Goal: Communication & Community: Answer question/provide support

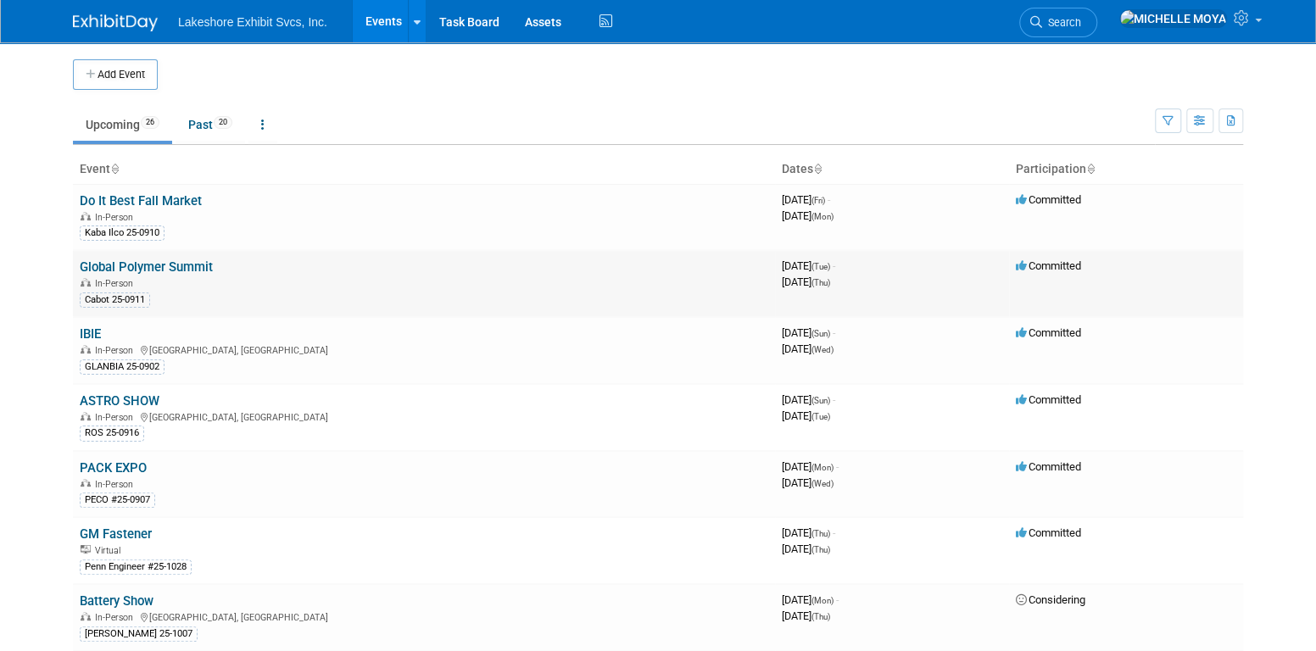
click at [198, 268] on link "Global Polymer Summit" at bounding box center [146, 267] width 133 height 15
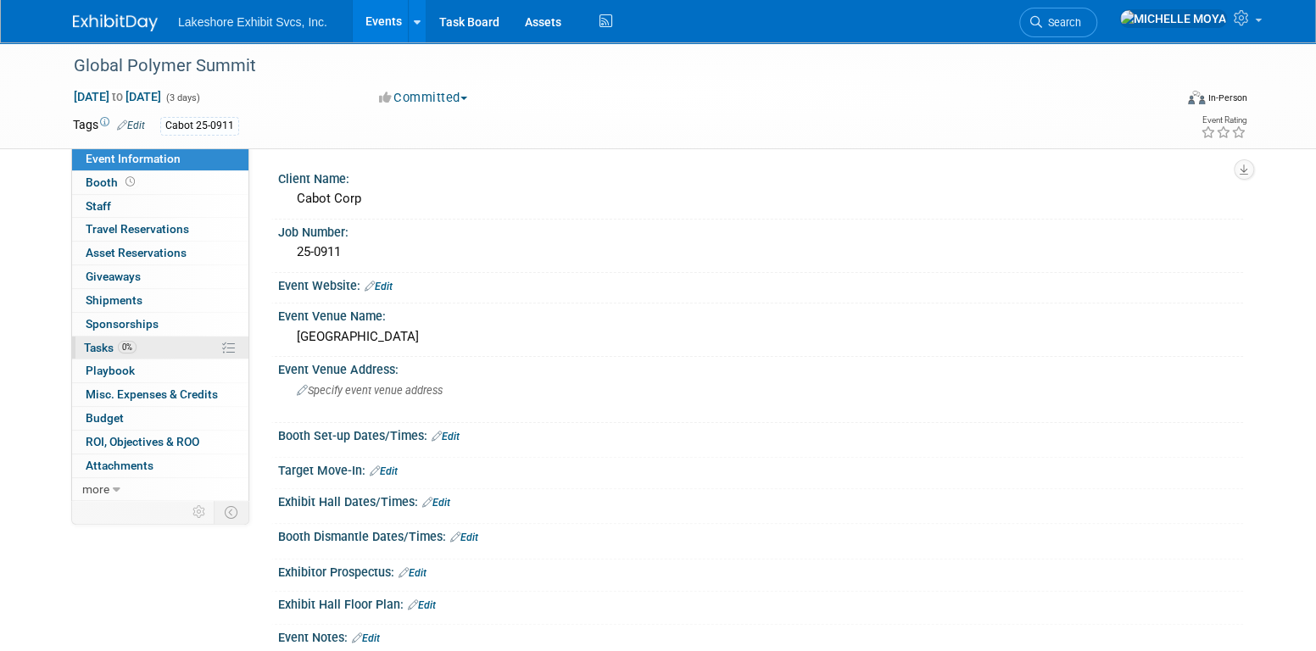
click at [175, 345] on link "0% Tasks 0%" at bounding box center [160, 348] width 176 height 23
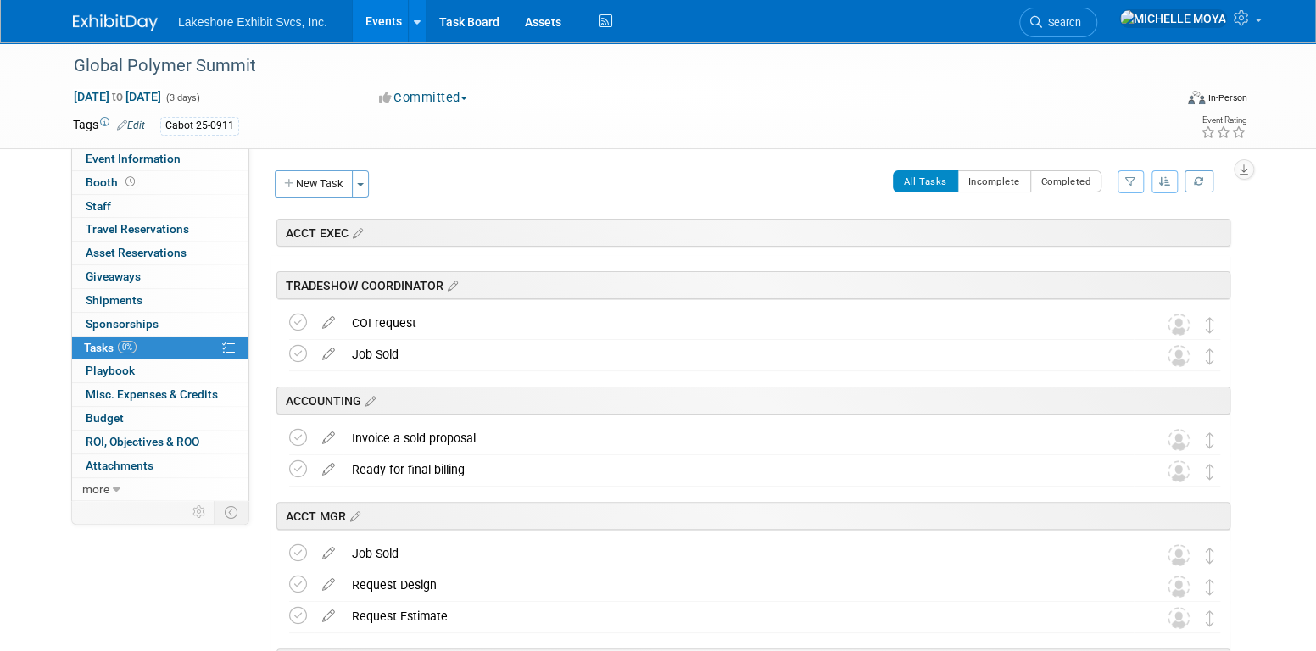
click at [1127, 183] on icon "button" at bounding box center [1131, 181] width 11 height 10
click at [1099, 248] on div "Clear Filter" at bounding box center [1061, 255] width 140 height 15
click at [1092, 231] on select "-- Select Assignee -- All unassigned tasks Assigned to me Amanda Koss Dave Desa…" at bounding box center [1061, 236] width 140 height 24
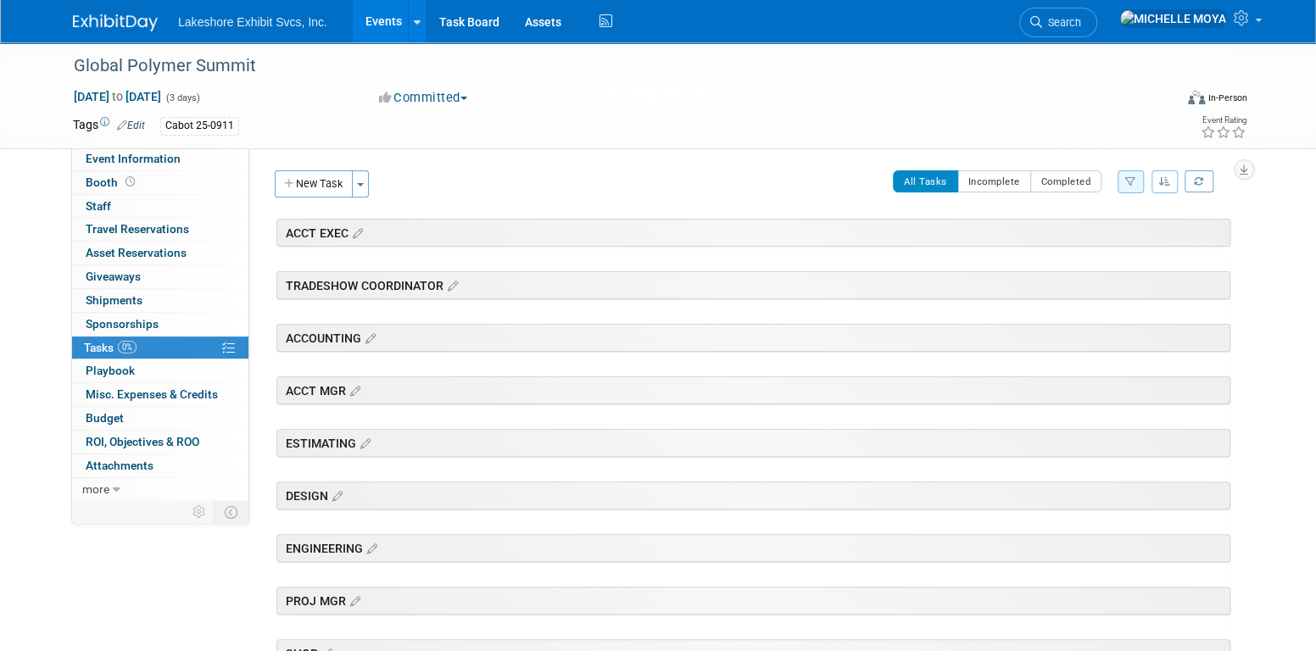
click at [1128, 182] on icon "button" at bounding box center [1131, 181] width 11 height 10
click at [1098, 230] on select "-- Select Assignee -- All unassigned tasks Assigned to me Amanda Koss Dave Desa…" at bounding box center [1061, 236] width 140 height 24
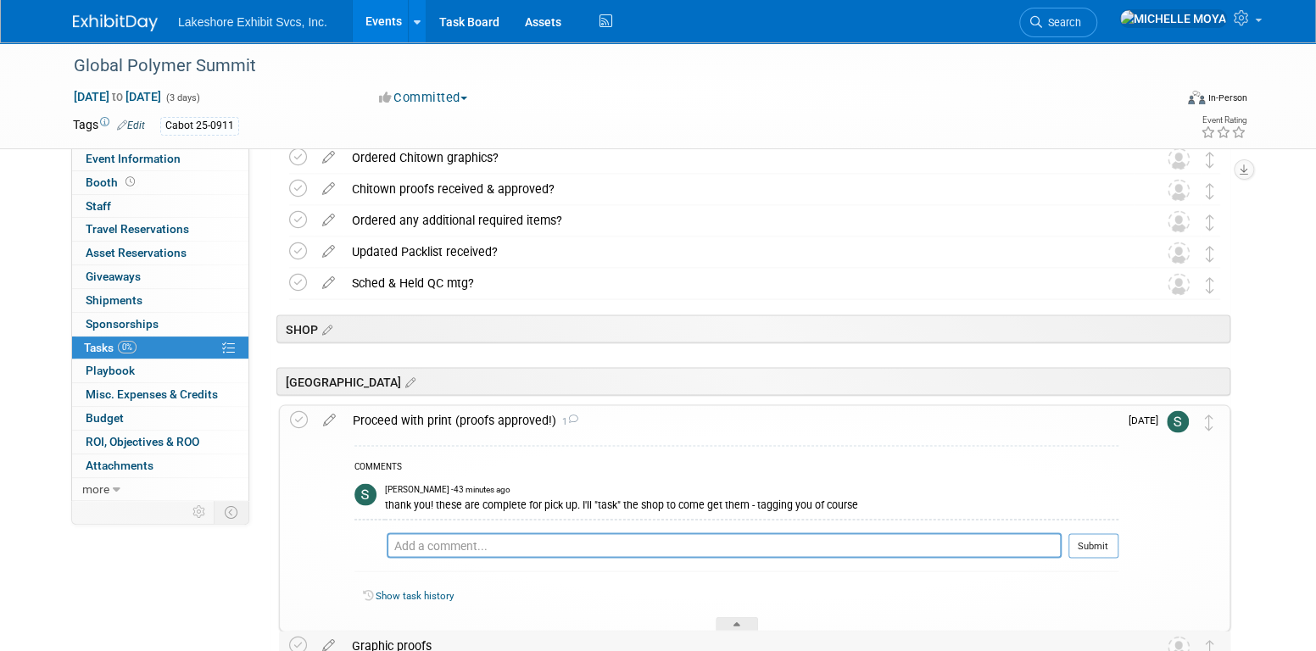
scroll to position [1669, 0]
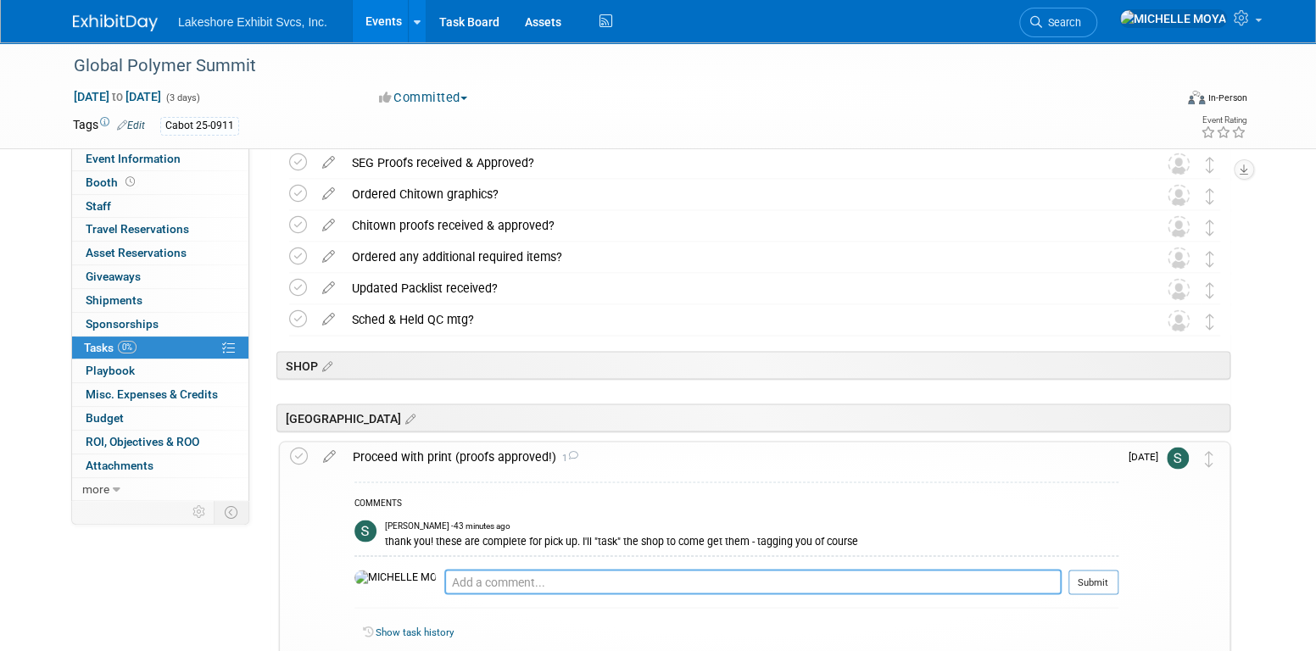
click at [571, 576] on textarea at bounding box center [752, 581] width 617 height 25
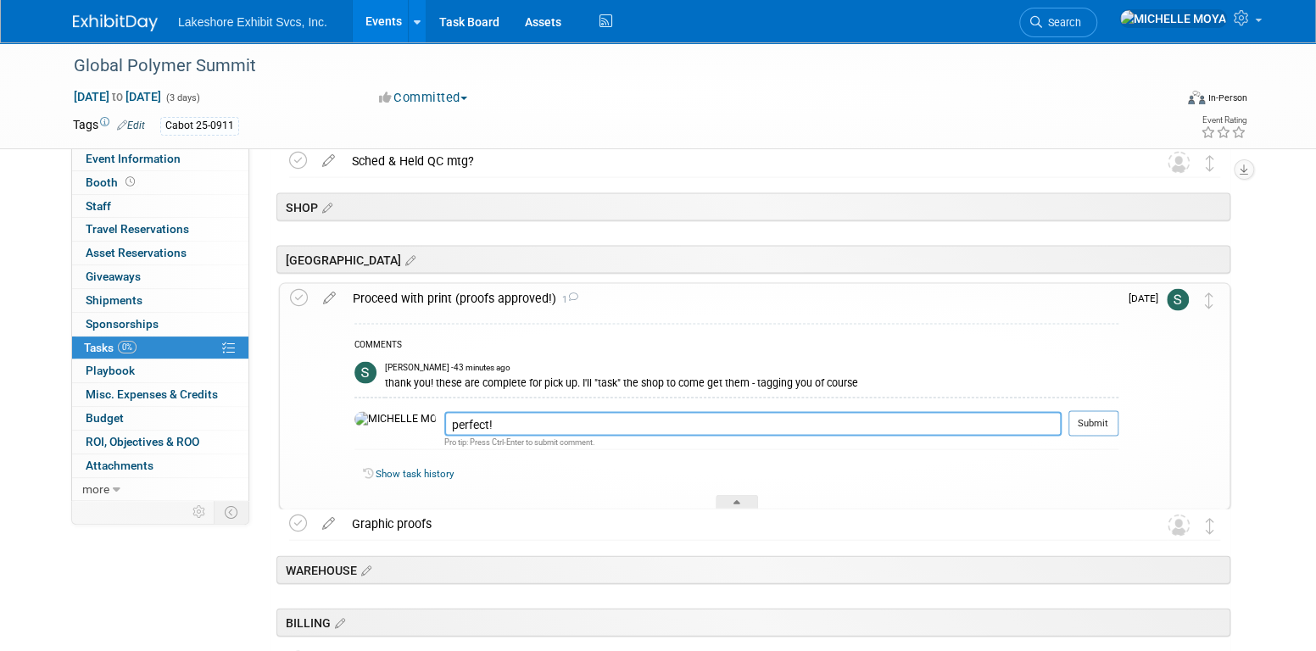
scroll to position [1839, 0]
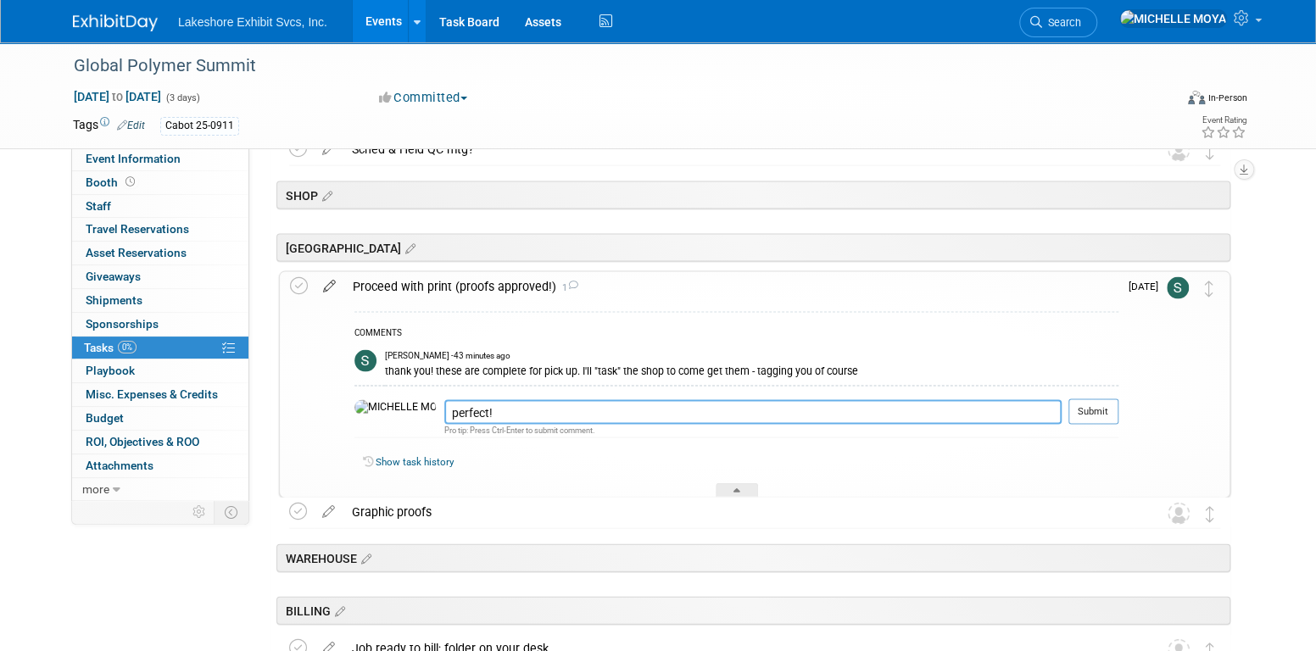
type textarea "perfect!"
click at [332, 284] on icon at bounding box center [330, 282] width 30 height 21
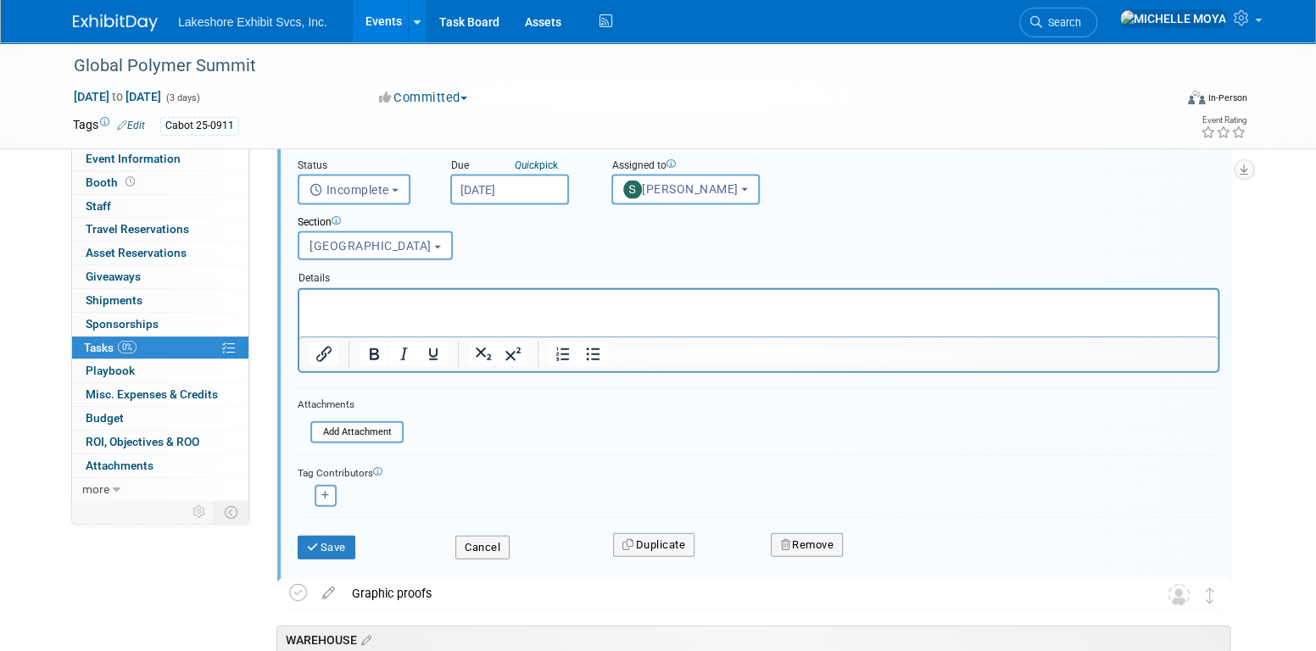
scroll to position [2027, 0]
click at [322, 477] on div "Tag Contributors" at bounding box center [759, 475] width 922 height 18
click at [324, 488] on button "button" at bounding box center [326, 499] width 22 height 22
select select
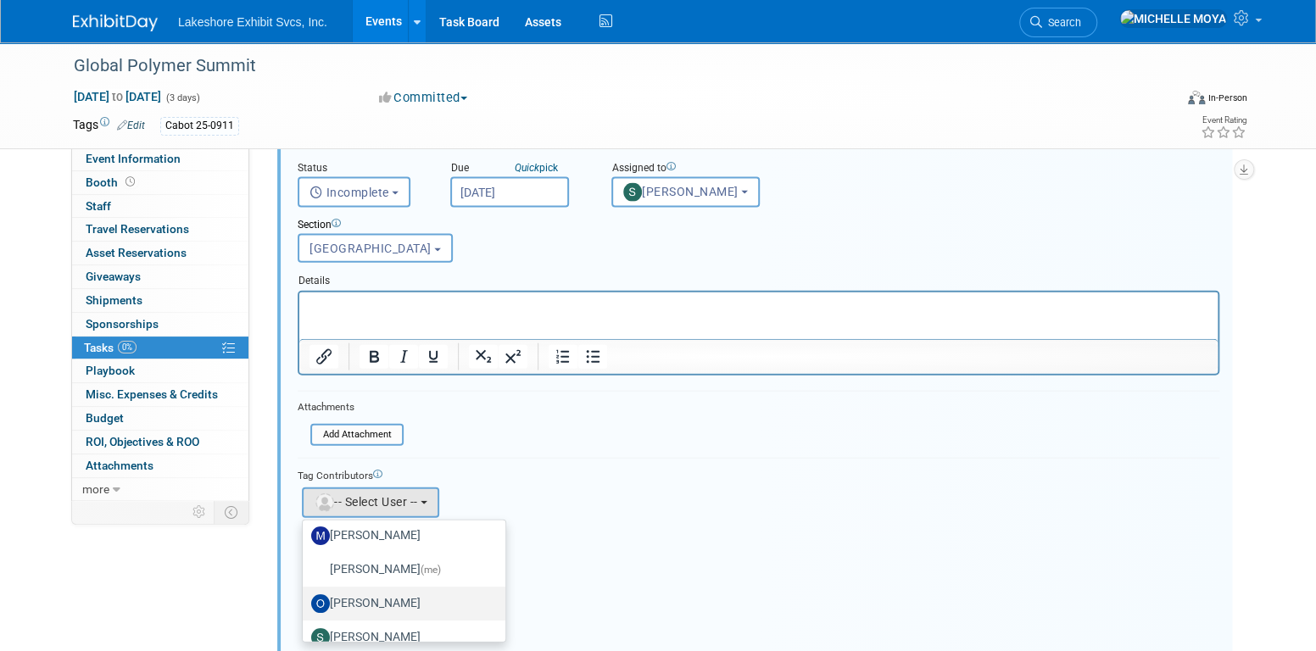
scroll to position [297, 0]
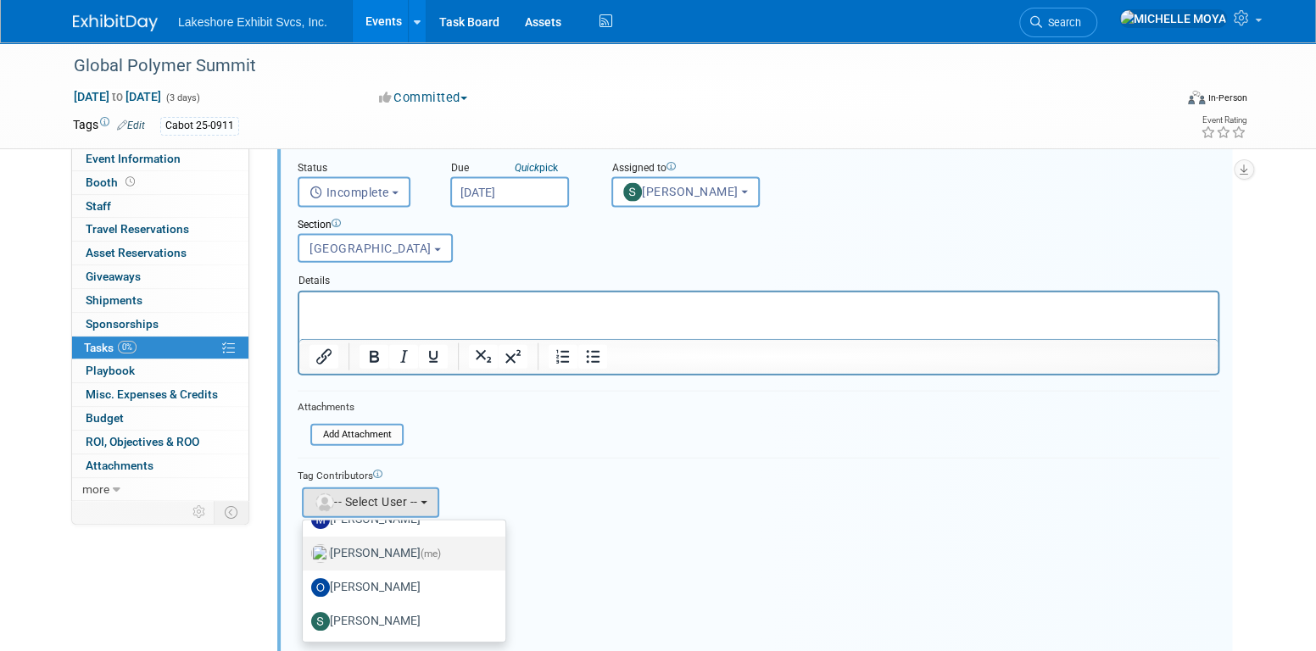
click at [380, 542] on label "MICHELLE MOYA (me)" at bounding box center [399, 553] width 177 height 27
click at [305, 546] on input "MICHELLE MOYA (me)" at bounding box center [299, 551] width 11 height 11
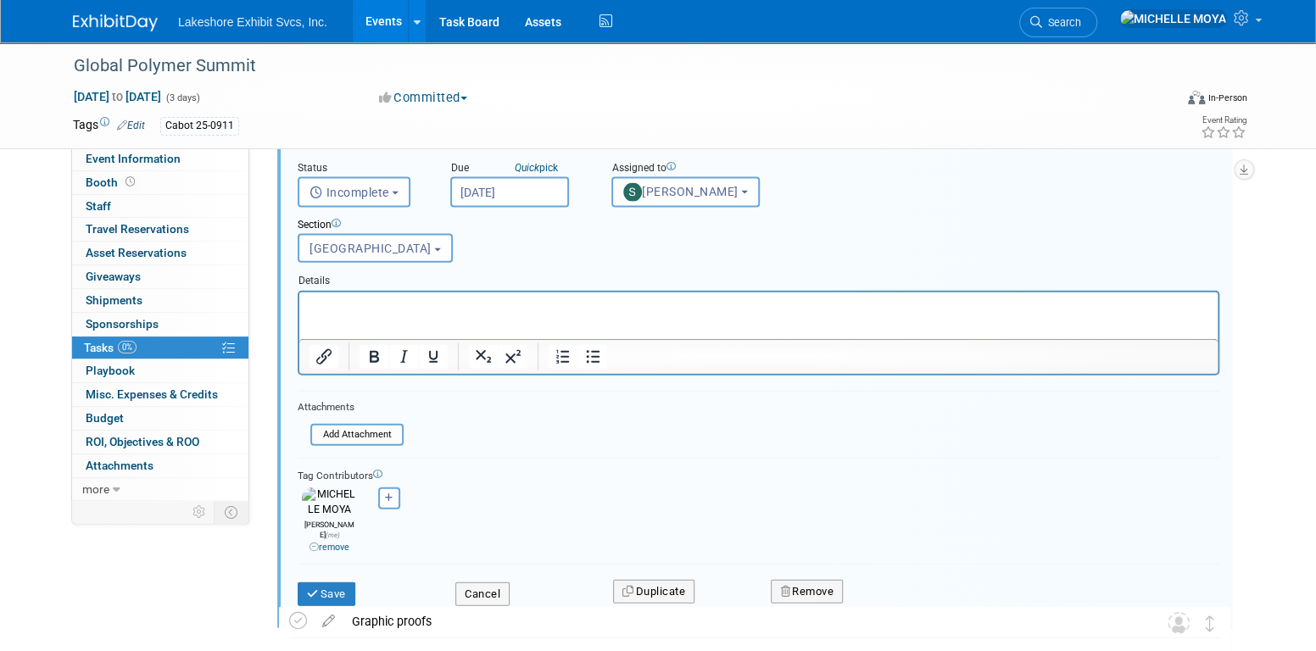
click at [336, 494] on img at bounding box center [329, 503] width 55 height 30
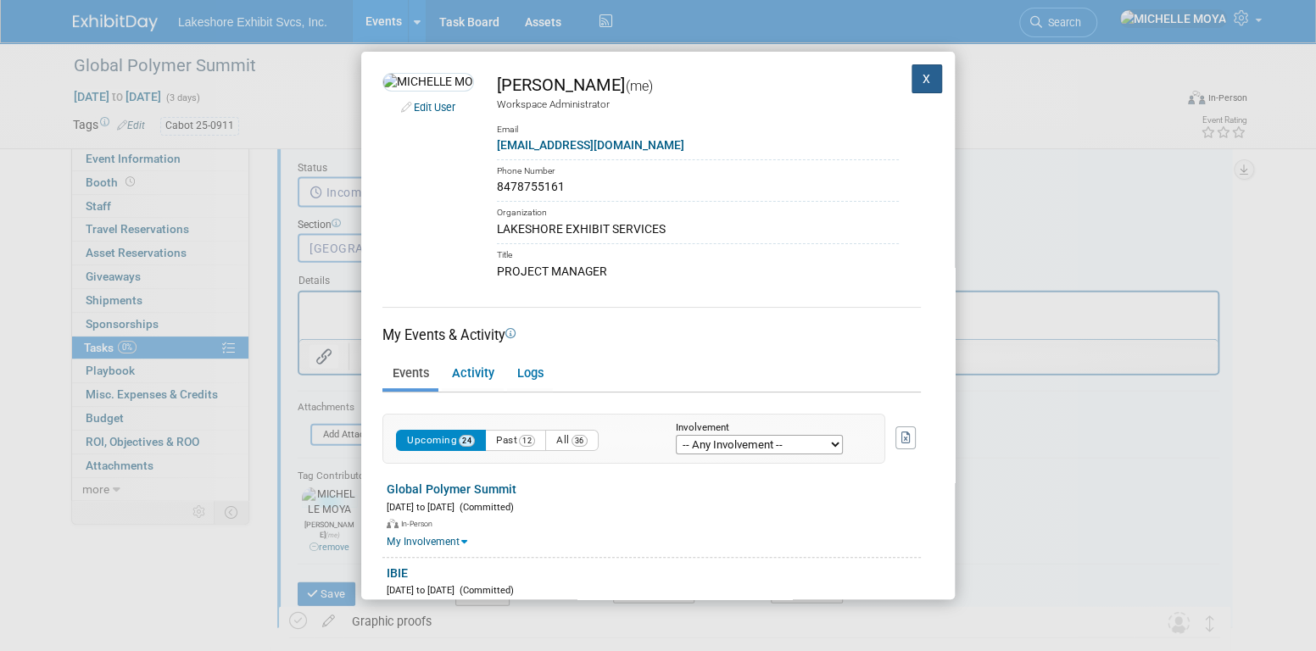
click at [912, 83] on button "X" at bounding box center [927, 78] width 31 height 29
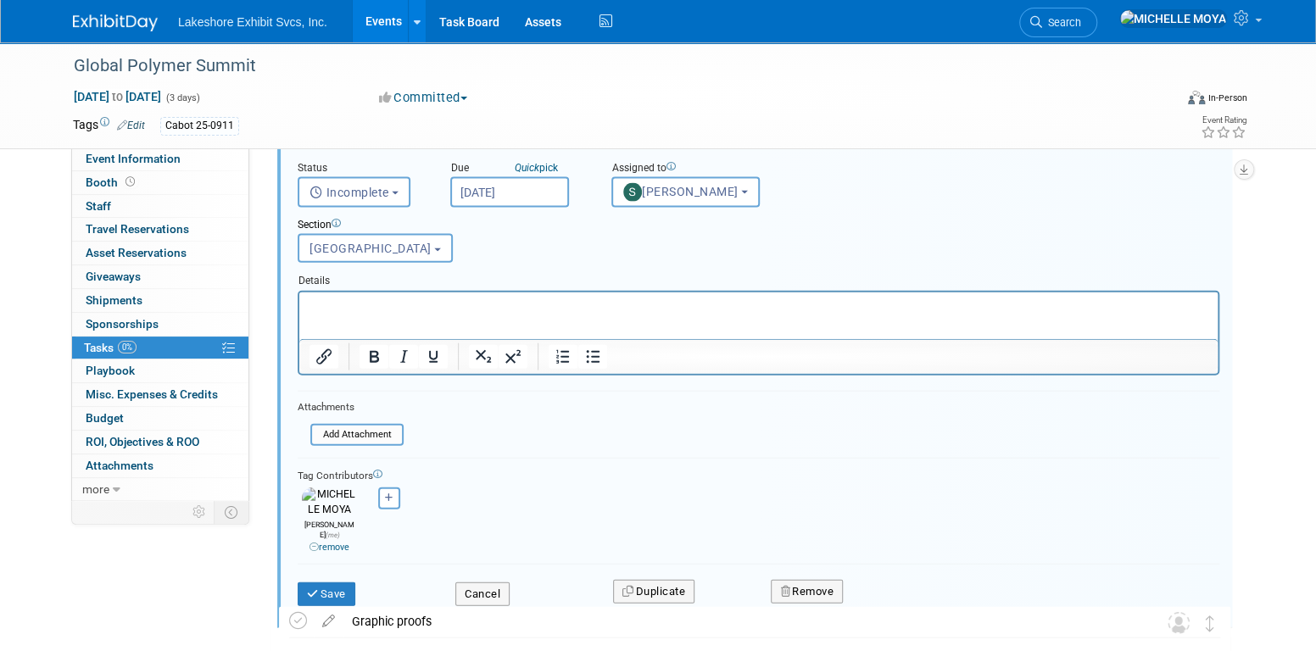
click at [327, 541] on div "remove" at bounding box center [329, 547] width 55 height 13
click at [327, 542] on link "remove" at bounding box center [330, 547] width 40 height 11
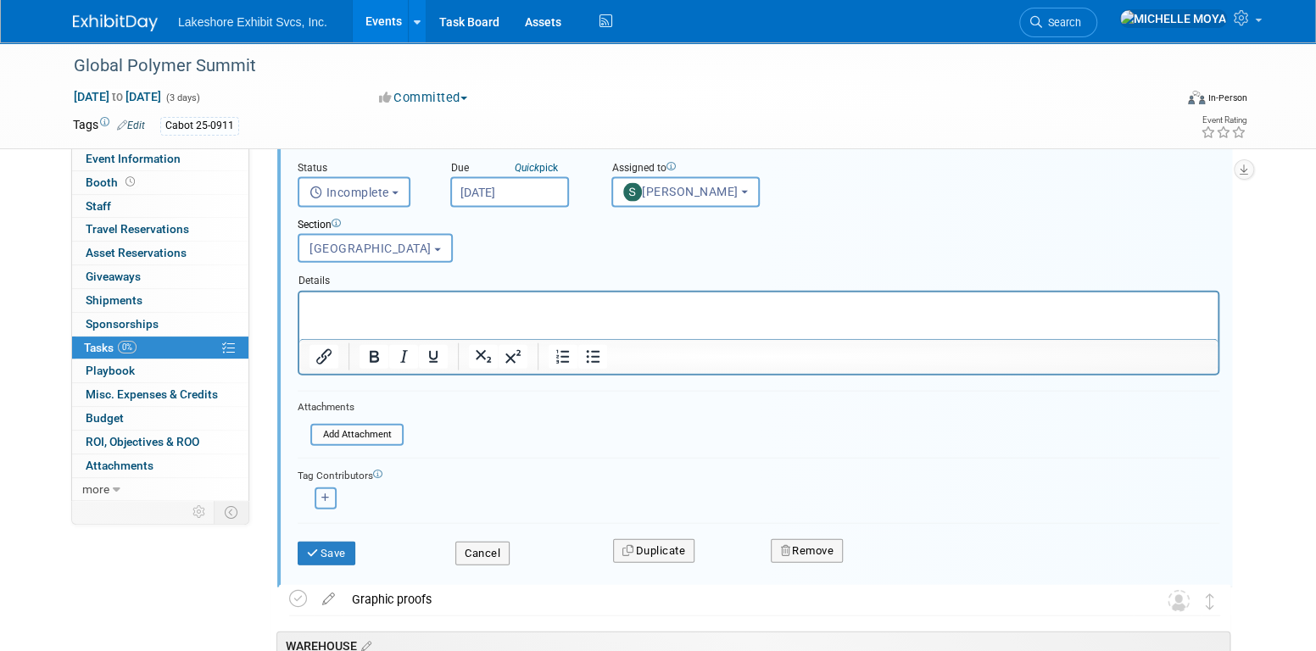
click at [326, 503] on button "button" at bounding box center [326, 499] width 22 height 22
select select
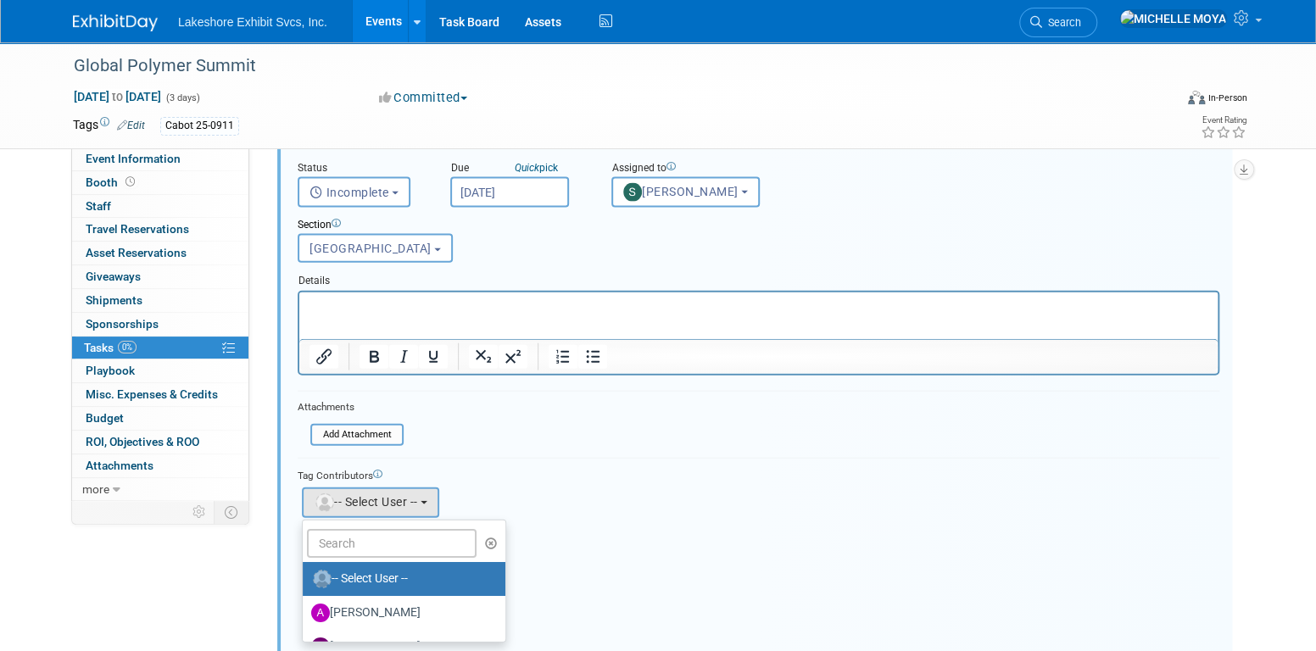
click at [591, 439] on form "Short Description Proceed with print (proofs approved!) Status <i class="far fa…" at bounding box center [758, 416] width 947 height 639
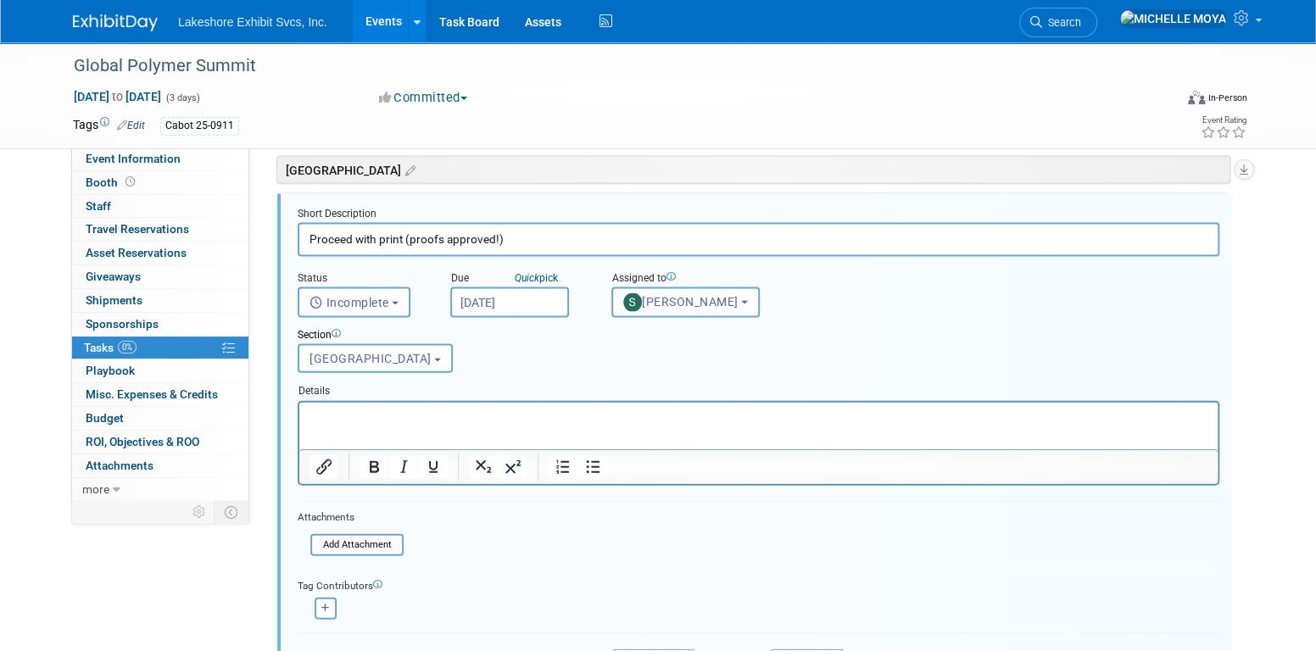
scroll to position [1942, 0]
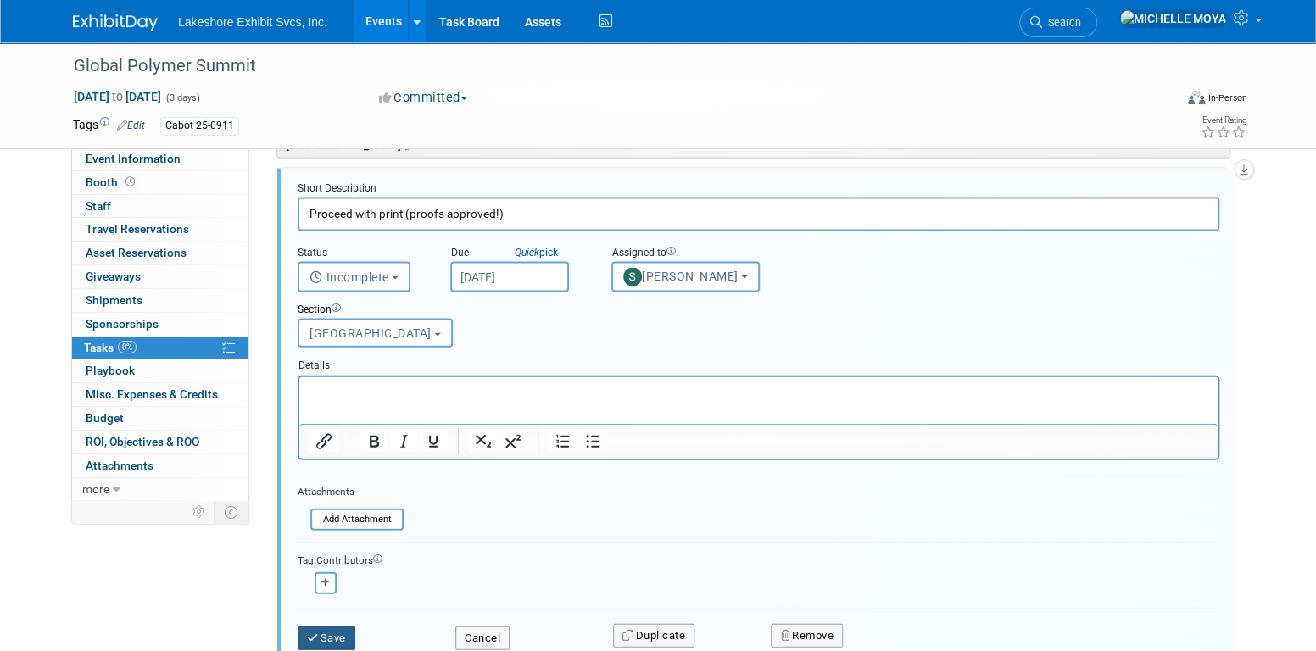
click at [337, 630] on button "Save" at bounding box center [327, 639] width 58 height 24
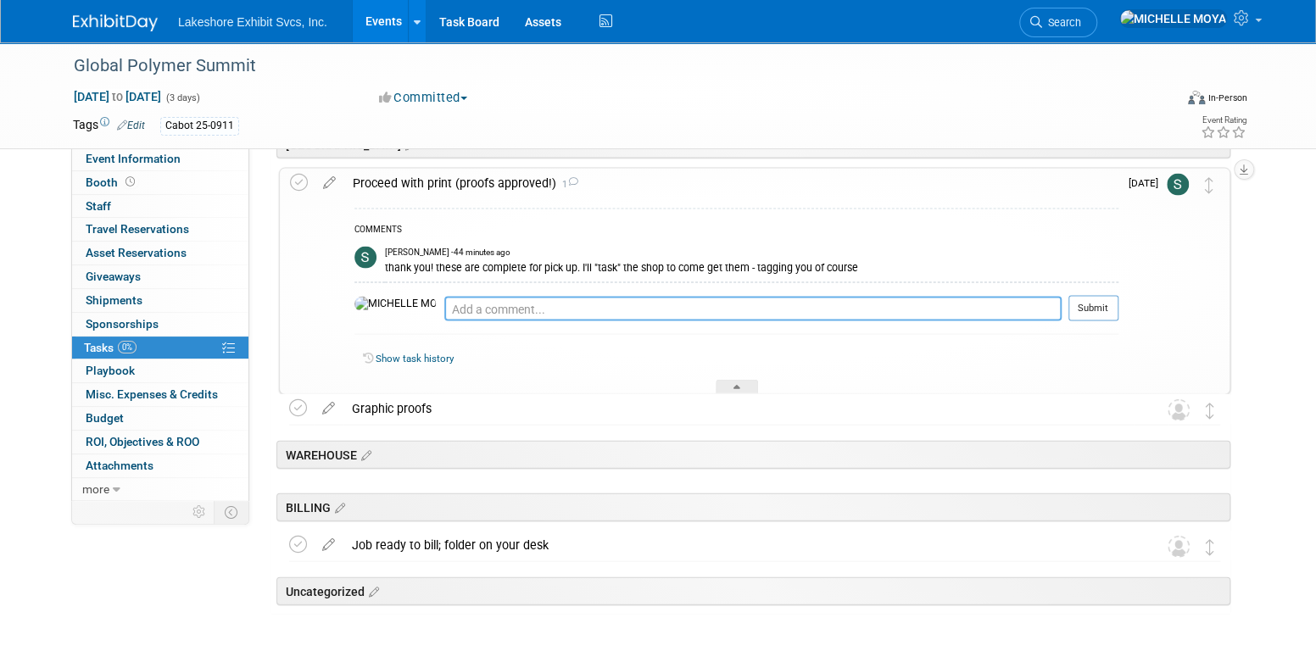
click at [464, 312] on textarea at bounding box center [752, 309] width 617 height 25
type textarea "perfect! don't forget to 'check' task as complete. And date your note."
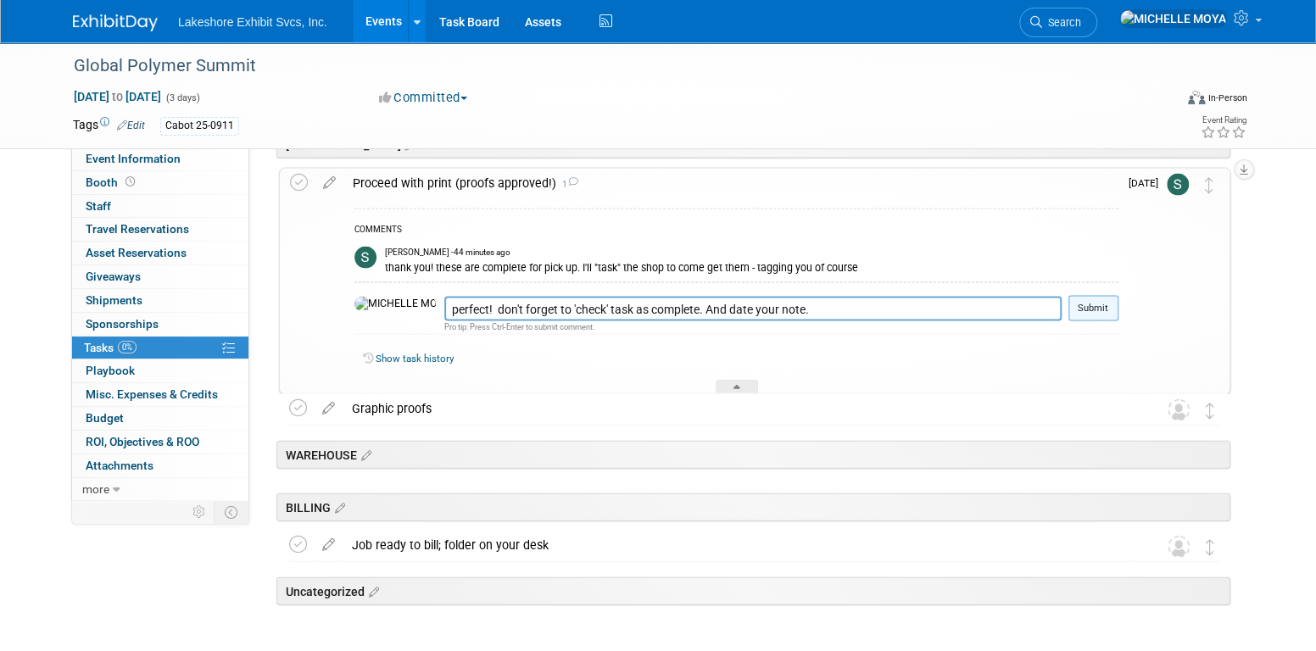
click at [1113, 306] on button "Submit" at bounding box center [1094, 308] width 50 height 25
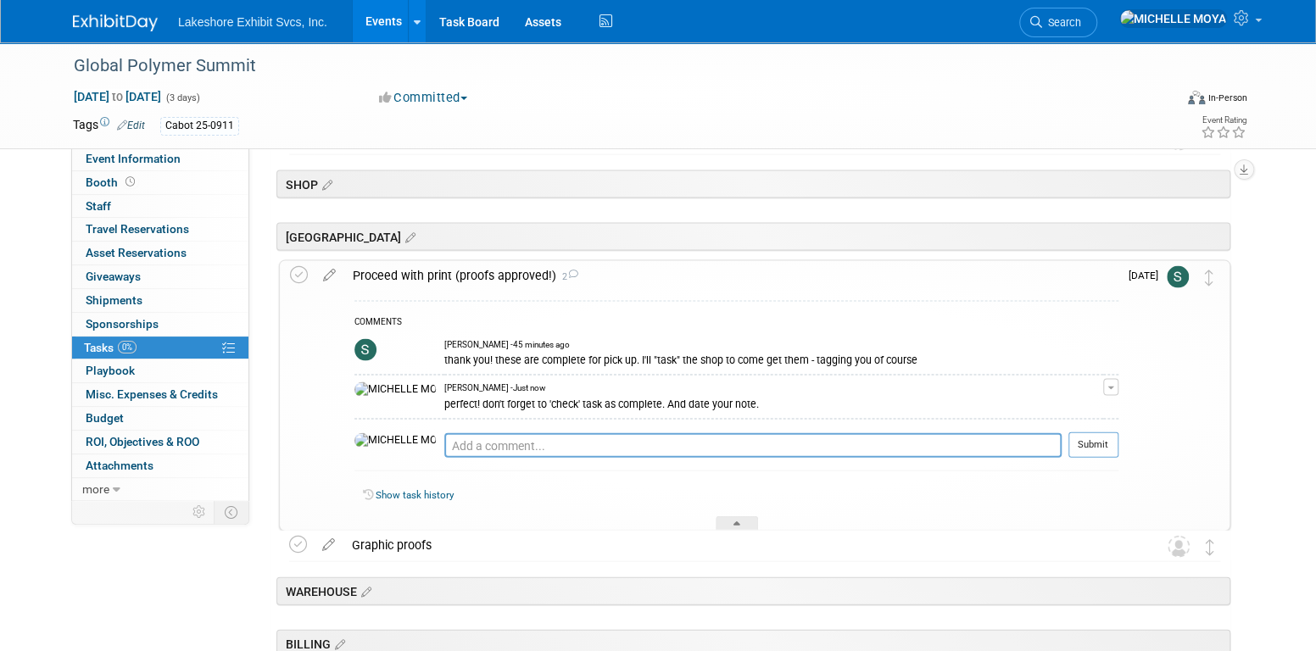
scroll to position [1688, 0]
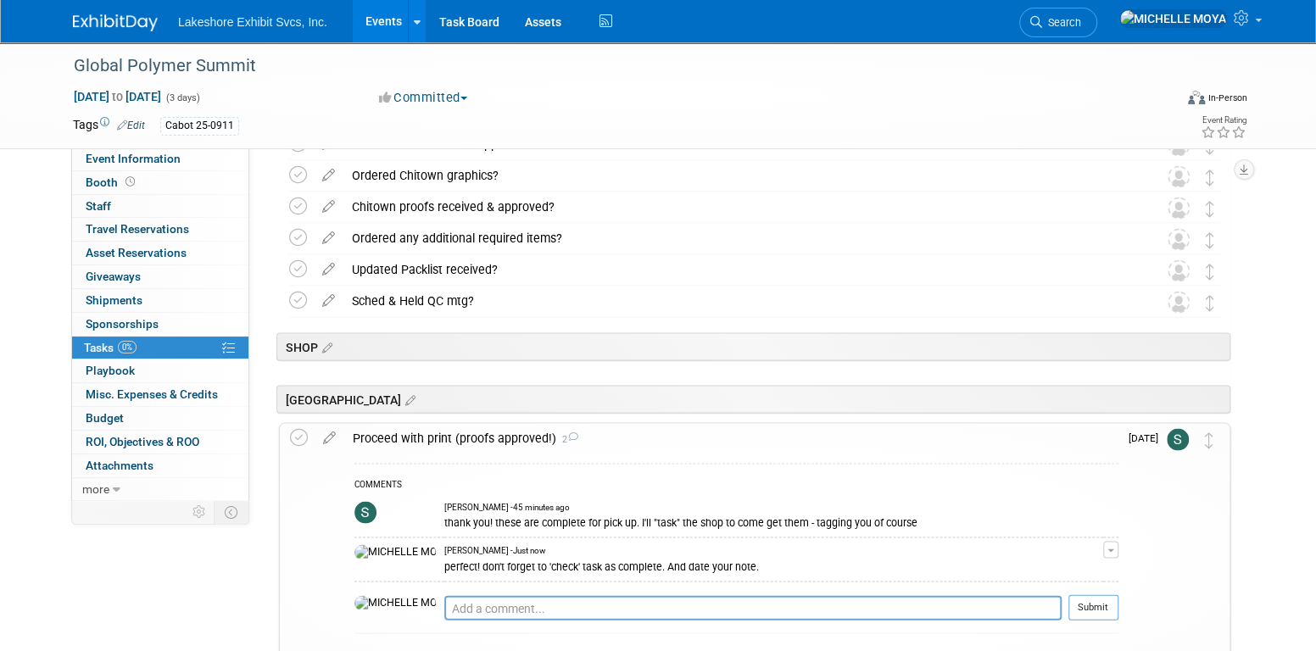
click at [465, 434] on div "Proceed with print (proofs approved!) 2" at bounding box center [731, 437] width 774 height 29
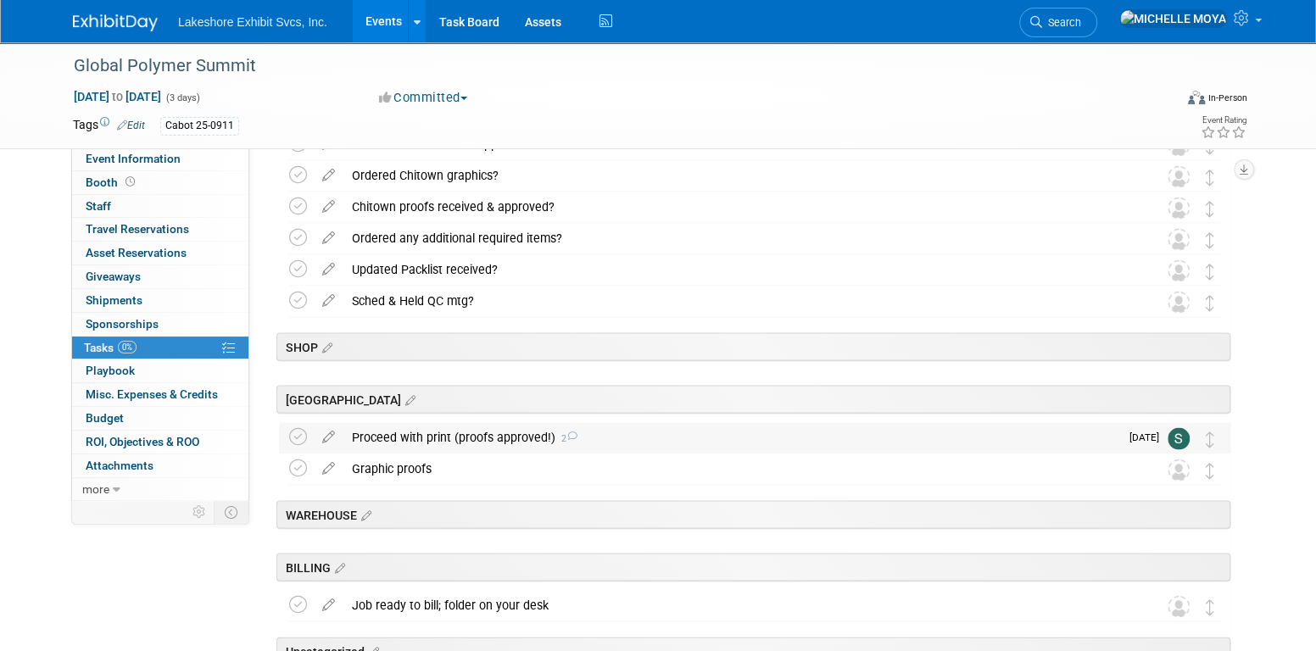
click at [540, 434] on div "Proceed with print (proofs approved!) 2" at bounding box center [732, 436] width 776 height 29
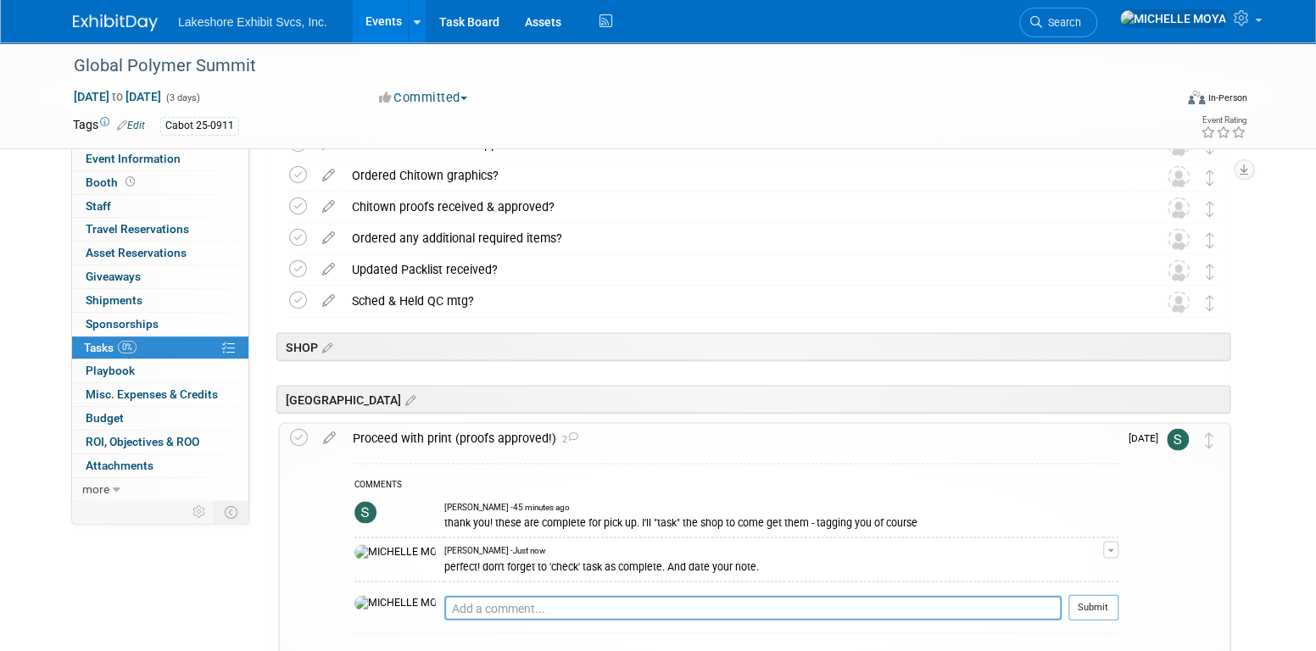
click at [540, 434] on div "Proceed with print (proofs approved!) 2" at bounding box center [731, 437] width 774 height 29
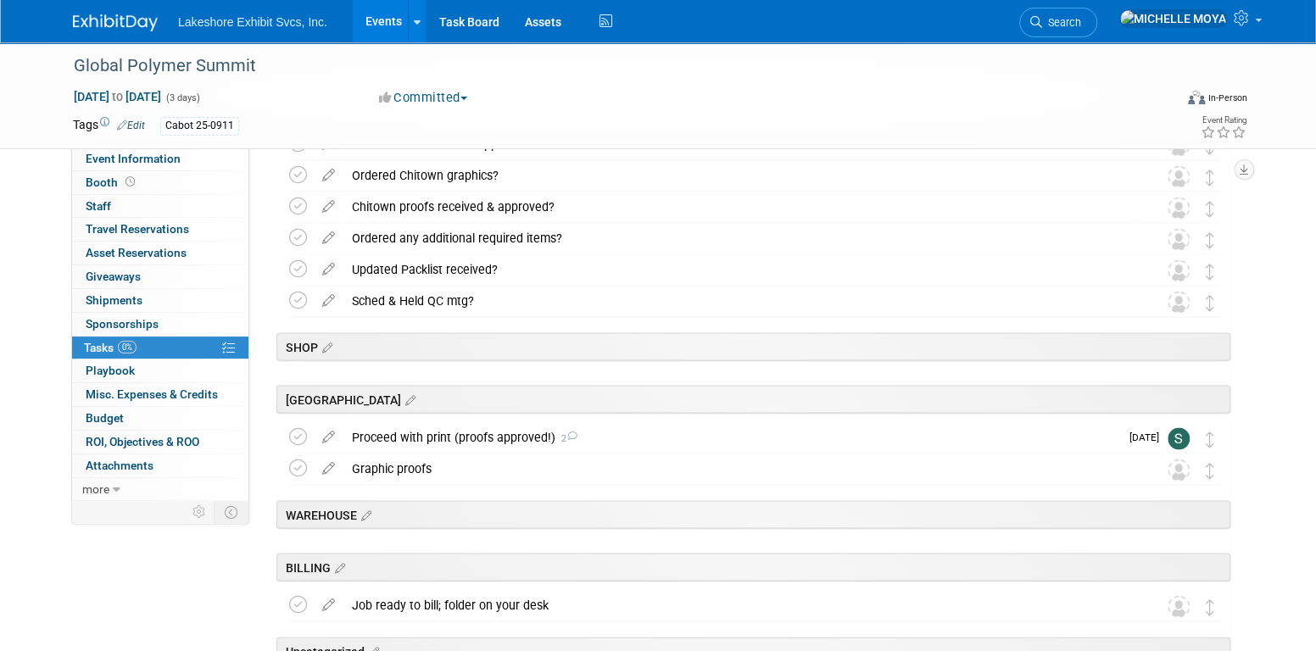
click at [182, 349] on link "0% Tasks 0%" at bounding box center [160, 348] width 176 height 23
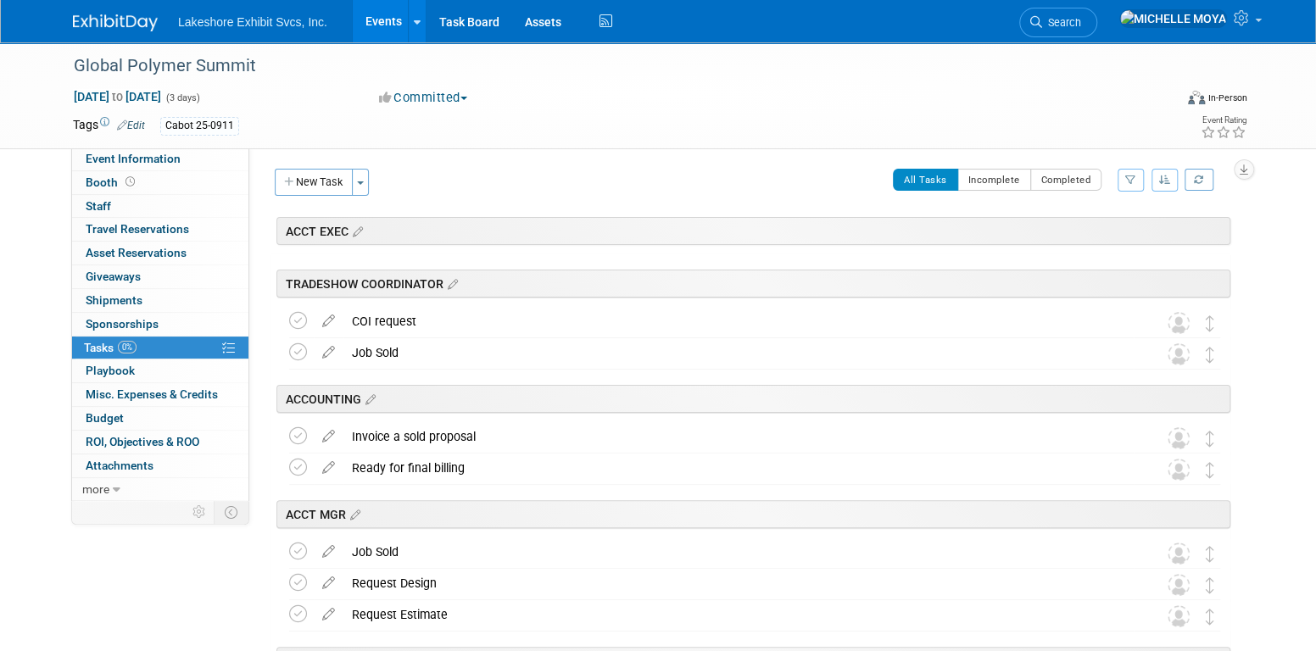
scroll to position [0, 0]
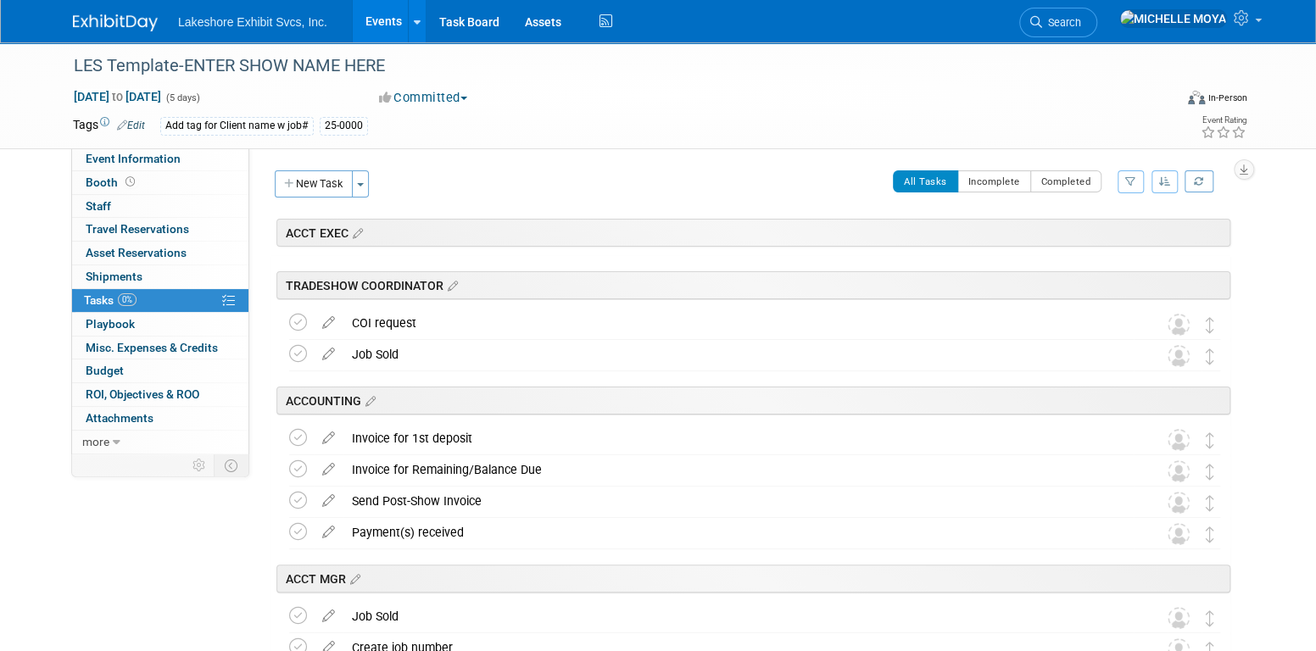
scroll to position [2712, 0]
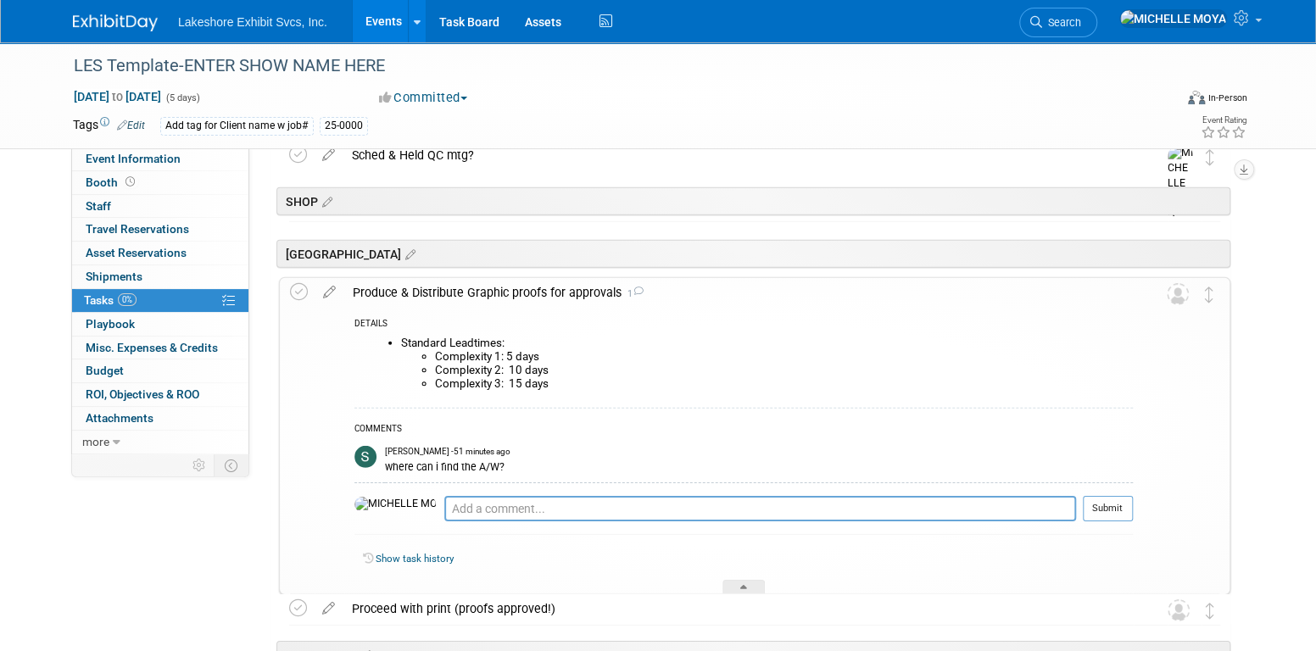
click at [535, 459] on div "where can i find the A/W?" at bounding box center [759, 466] width 748 height 16
click at [486, 458] on div "where can i find the A/W?" at bounding box center [759, 466] width 748 height 16
click at [323, 288] on icon at bounding box center [330, 288] width 30 height 21
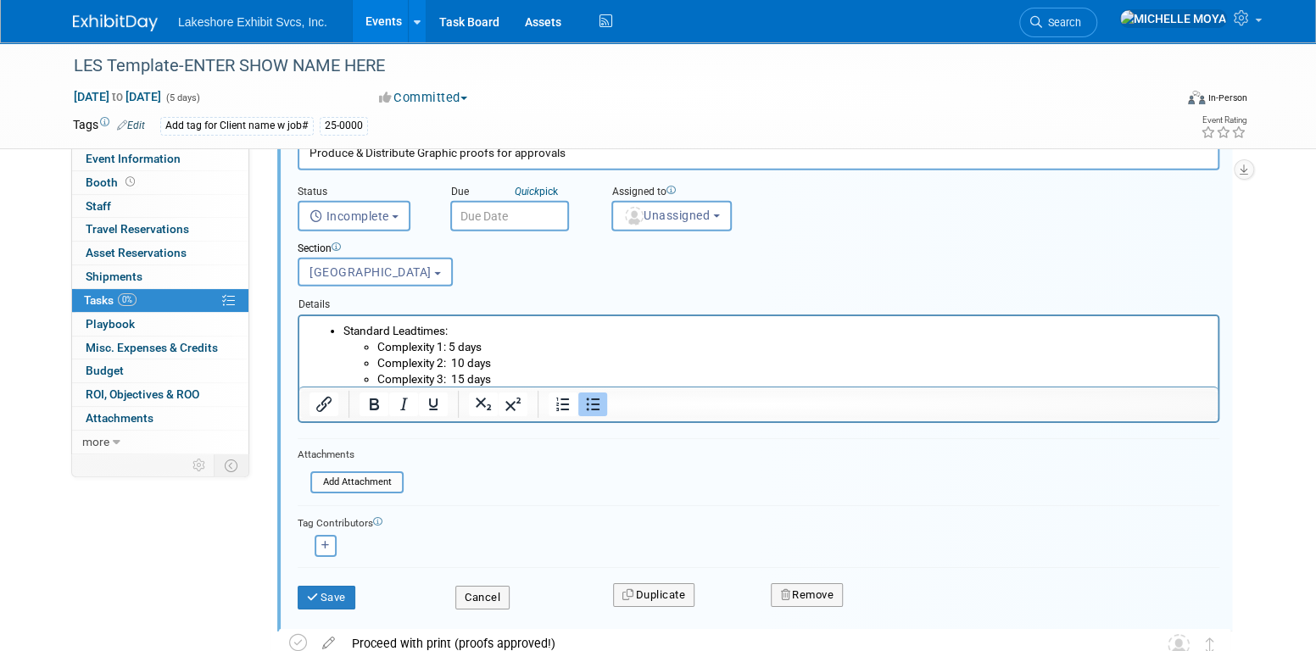
scroll to position [2910, 0]
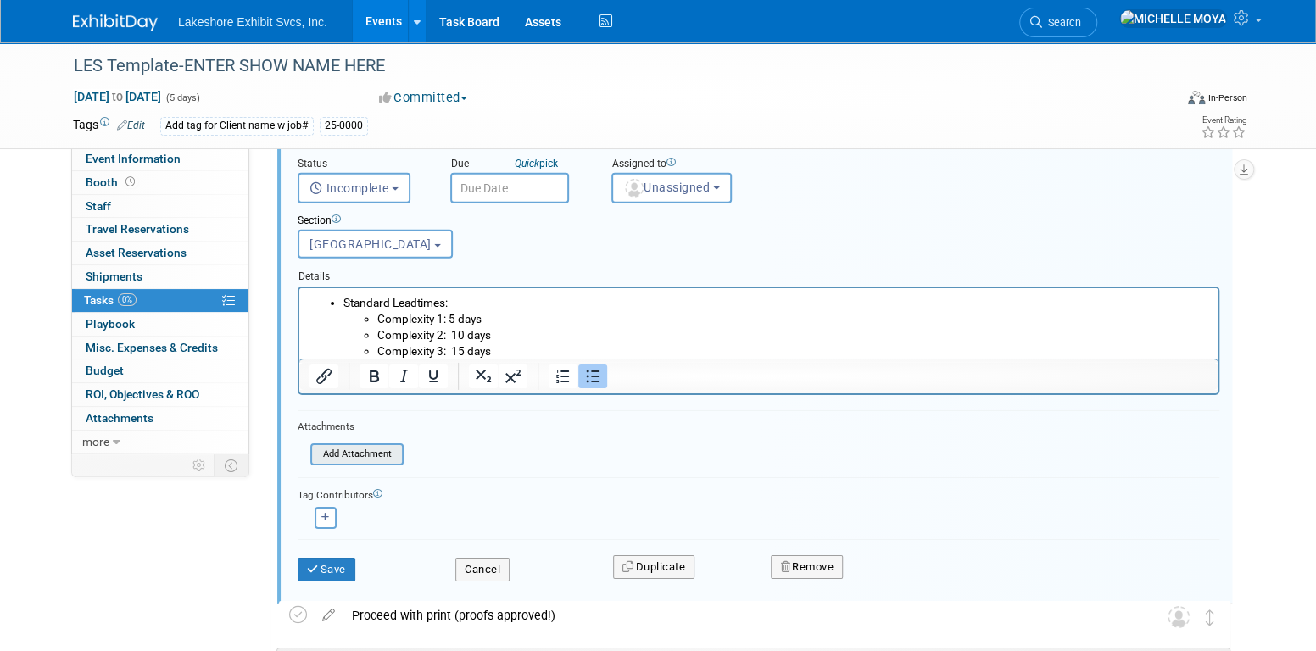
click at [392, 455] on input "file" at bounding box center [315, 454] width 173 height 19
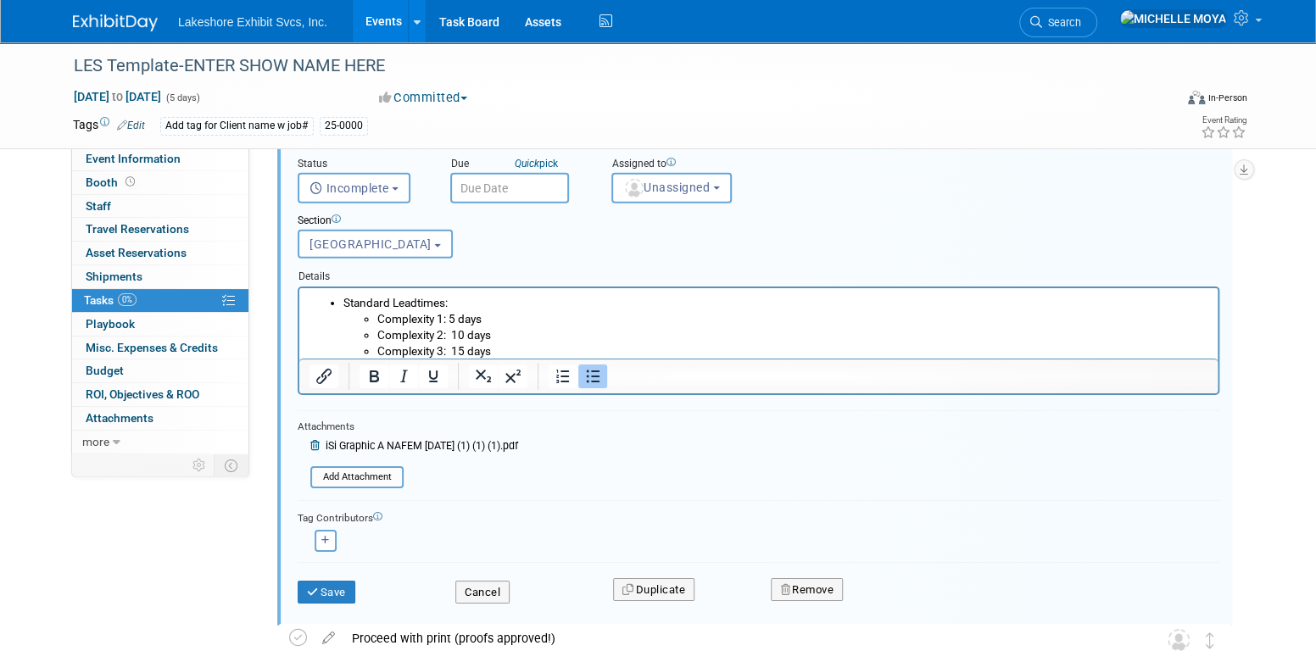
click at [313, 442] on icon at bounding box center [316, 446] width 13 height 10
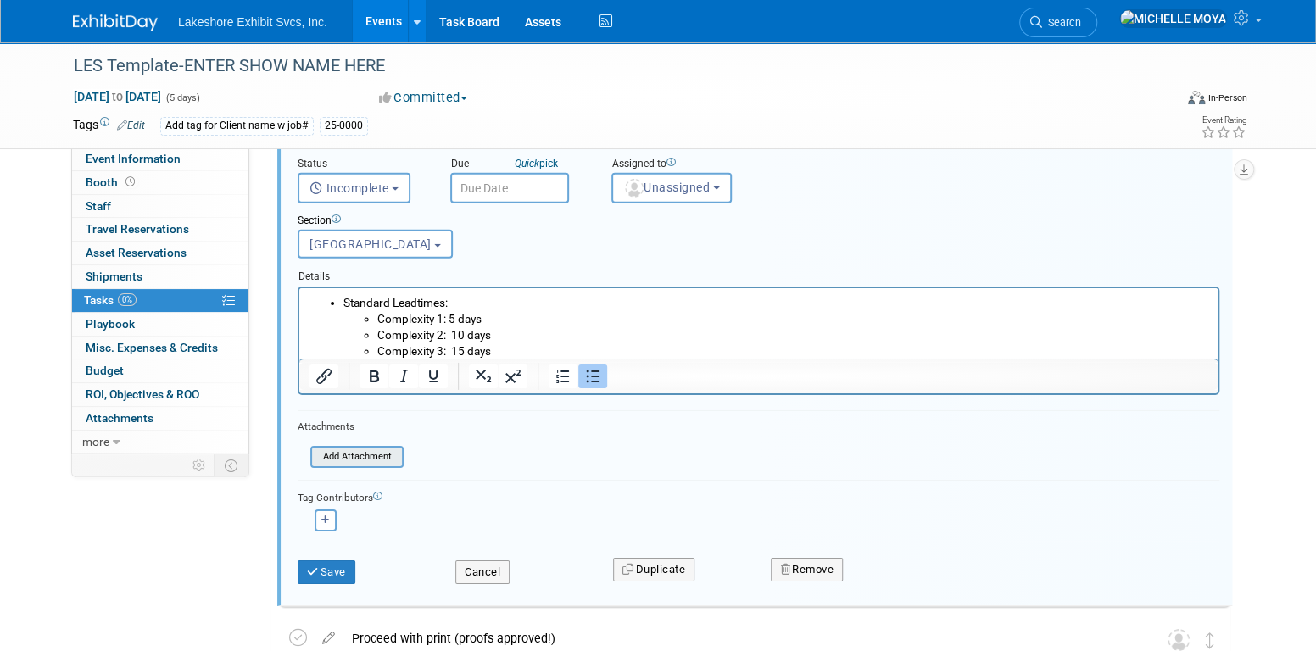
click at [366, 455] on input "file" at bounding box center [315, 457] width 173 height 19
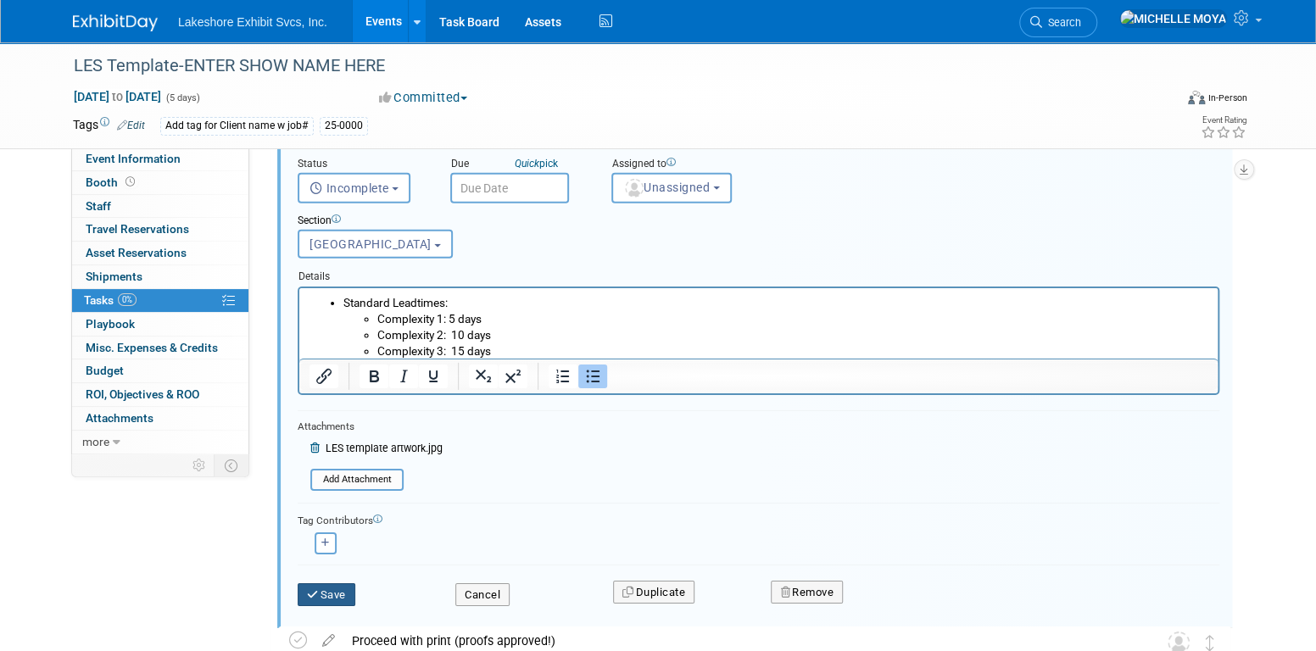
click at [334, 586] on button "Save" at bounding box center [327, 596] width 58 height 24
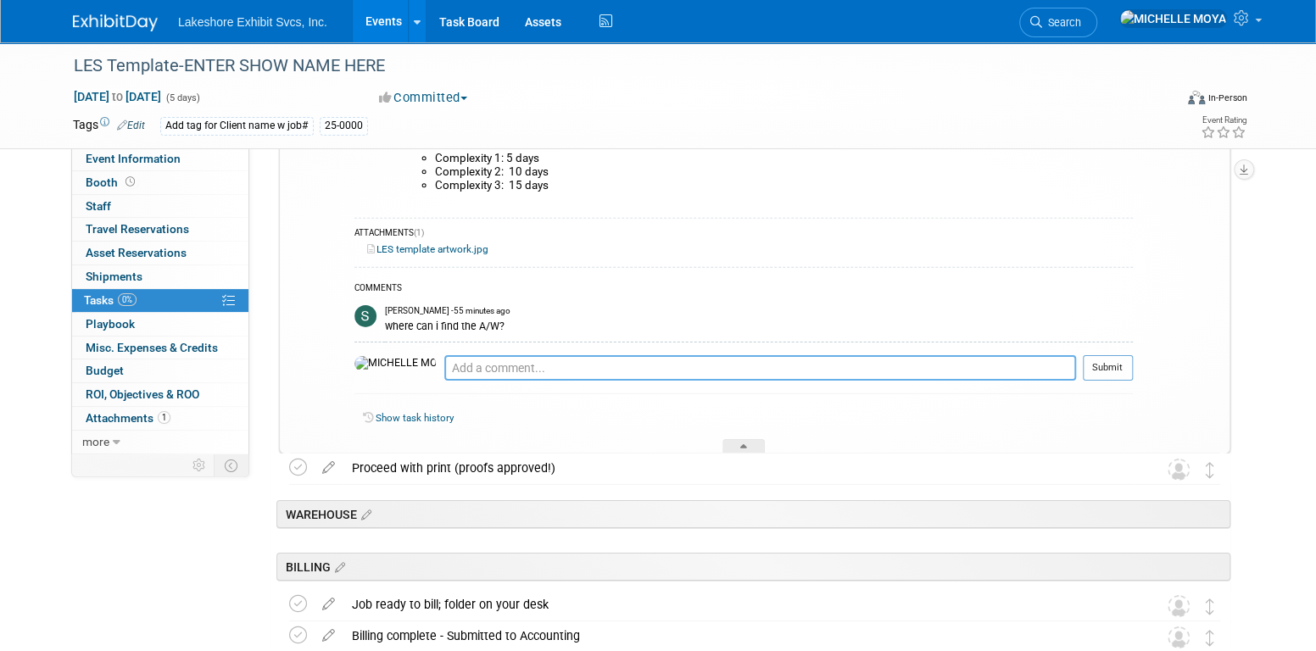
click at [481, 368] on textarea at bounding box center [760, 367] width 632 height 25
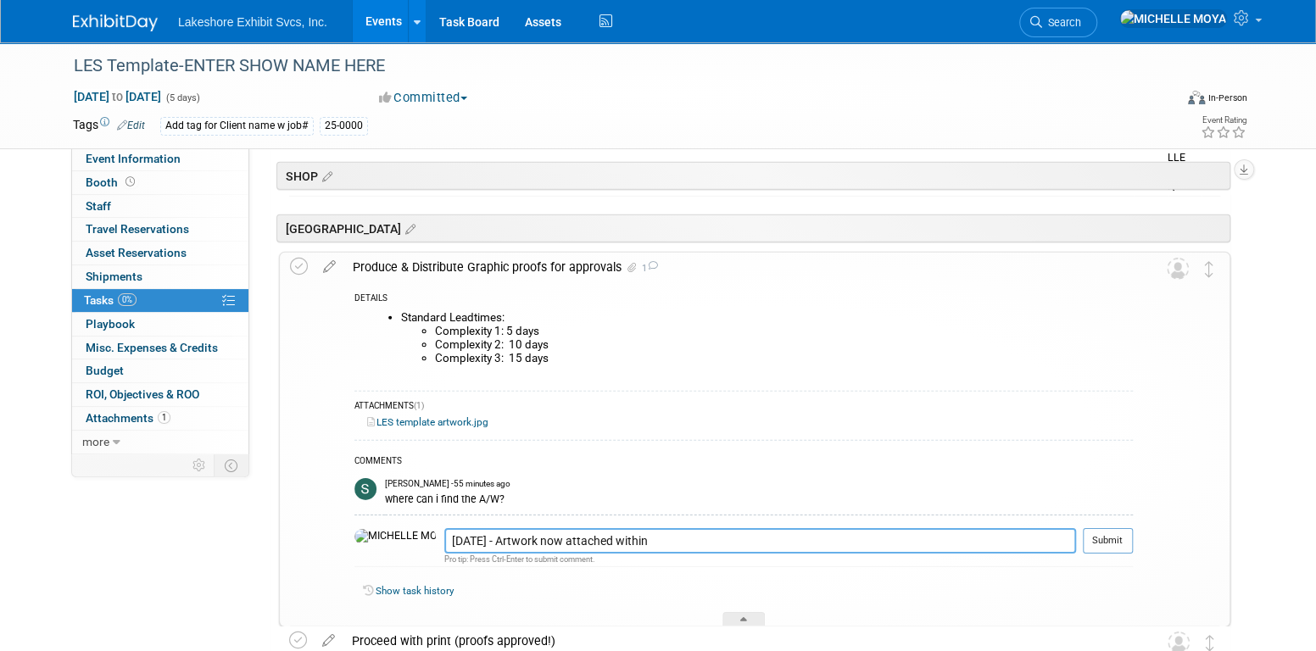
scroll to position [2740, 0]
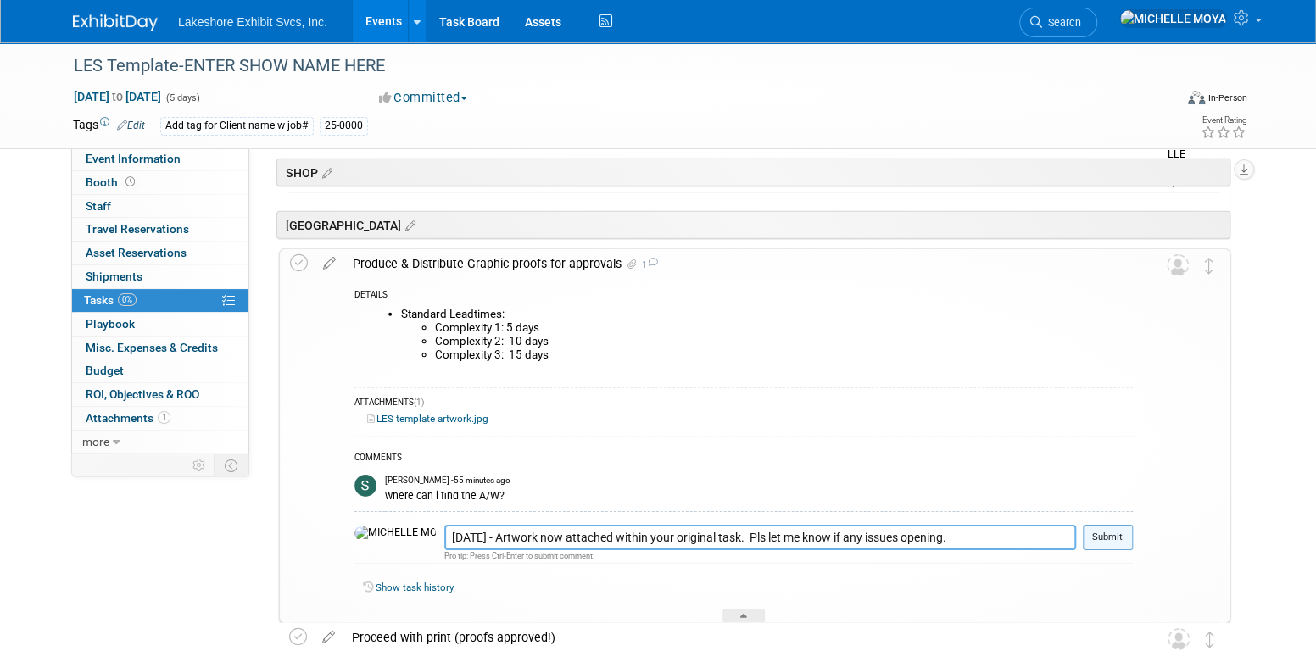
type textarea "9.5.25 - Artwork now attached within your original task. Pls let me know if any…"
click at [1111, 533] on button "Submit" at bounding box center [1108, 537] width 50 height 25
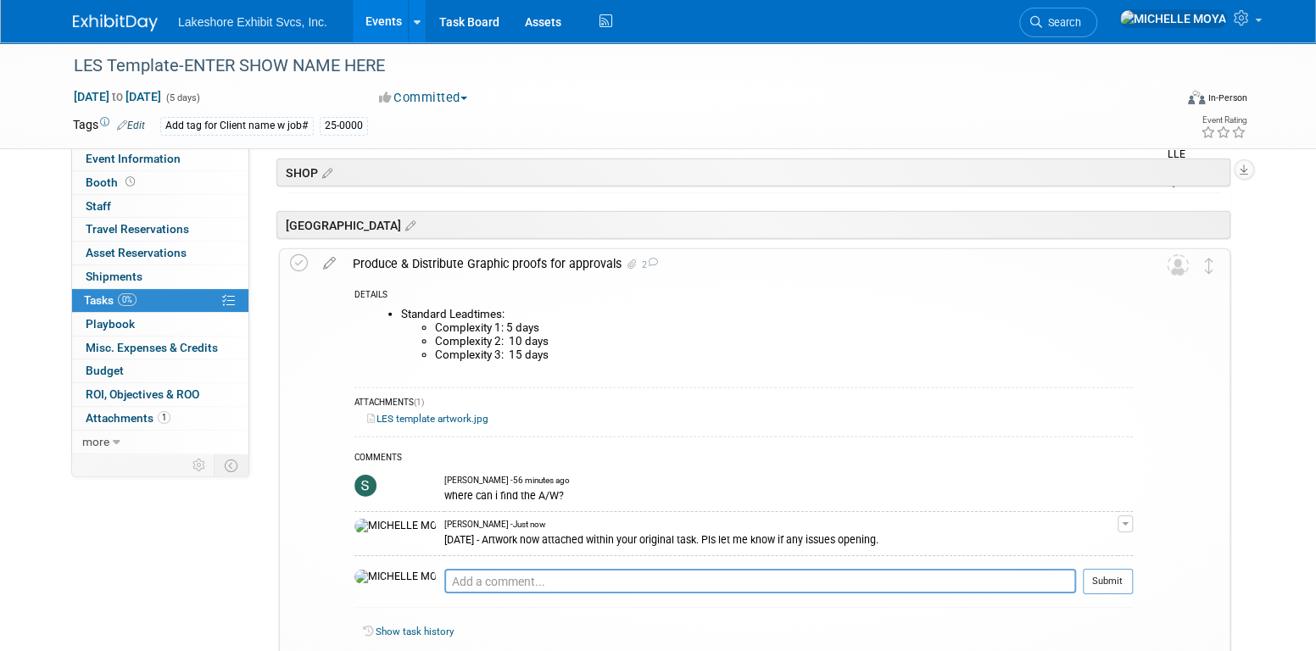
click at [445, 253] on div "Produce & Distribute Graphic proofs for approvals 2" at bounding box center [738, 263] width 789 height 29
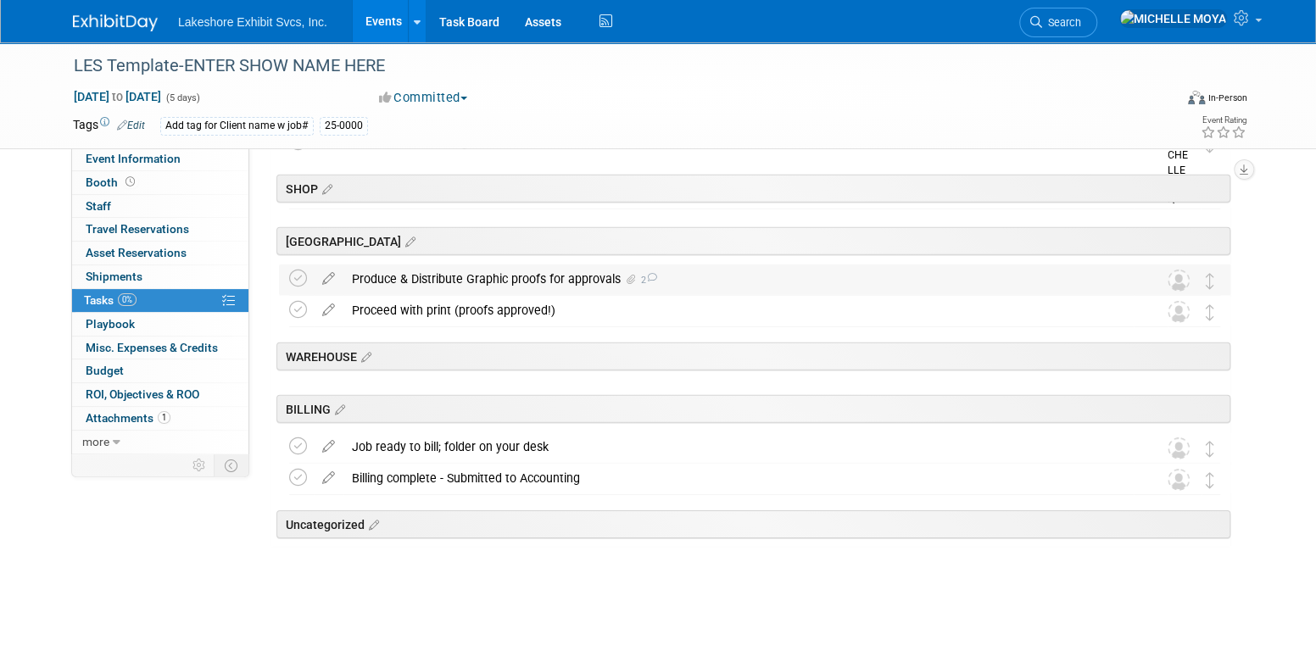
scroll to position [2723, 0]
click at [500, 276] on div "Produce & Distribute Graphic proofs for approvals 2" at bounding box center [739, 279] width 790 height 29
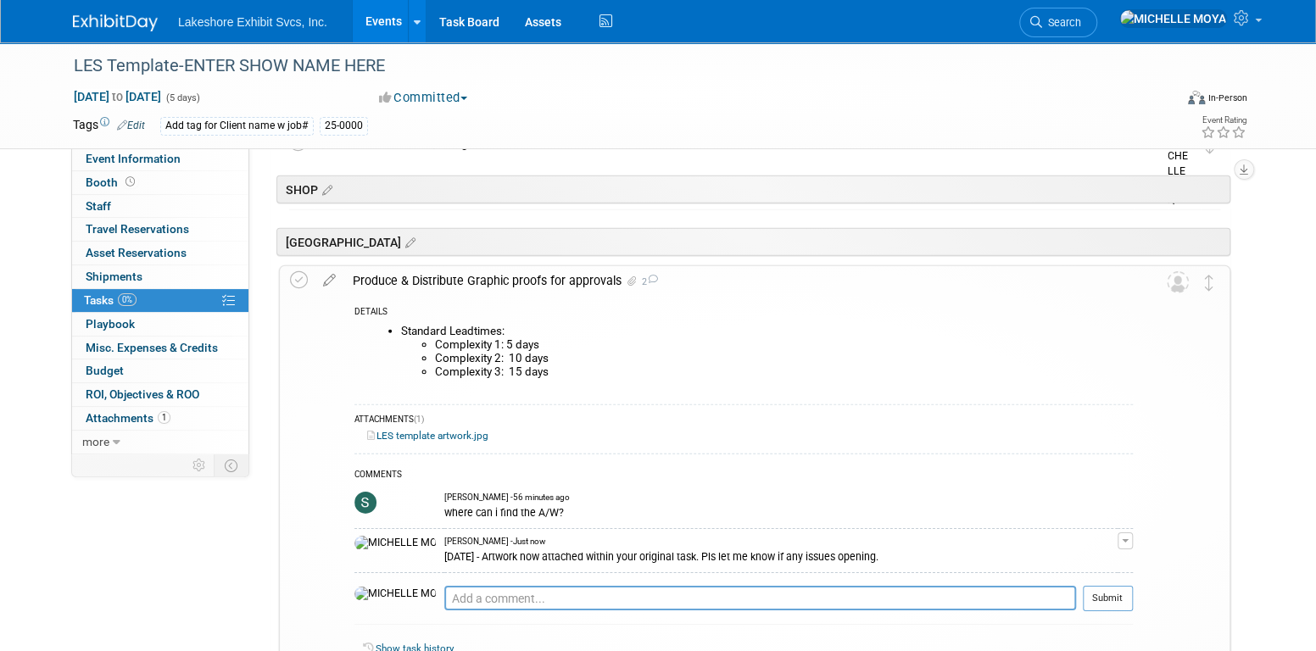
scroll to position [2740, 0]
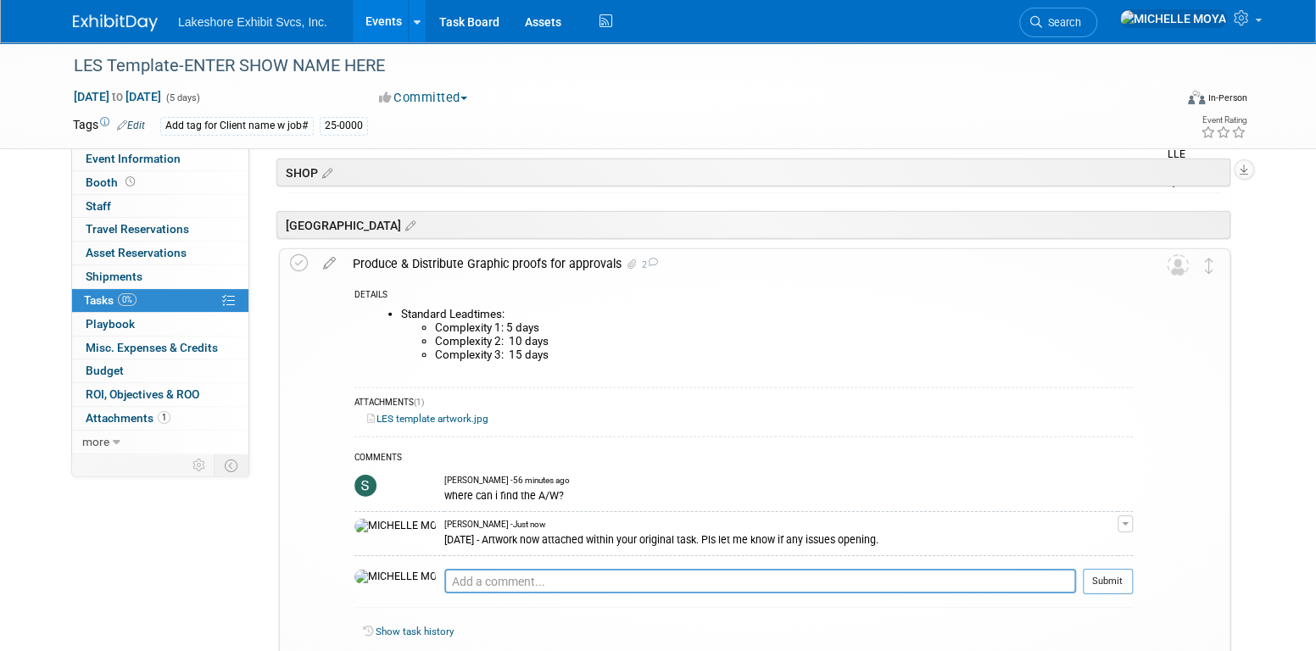
click at [501, 262] on div "Produce & Distribute Graphic proofs for approvals 2" at bounding box center [738, 263] width 789 height 29
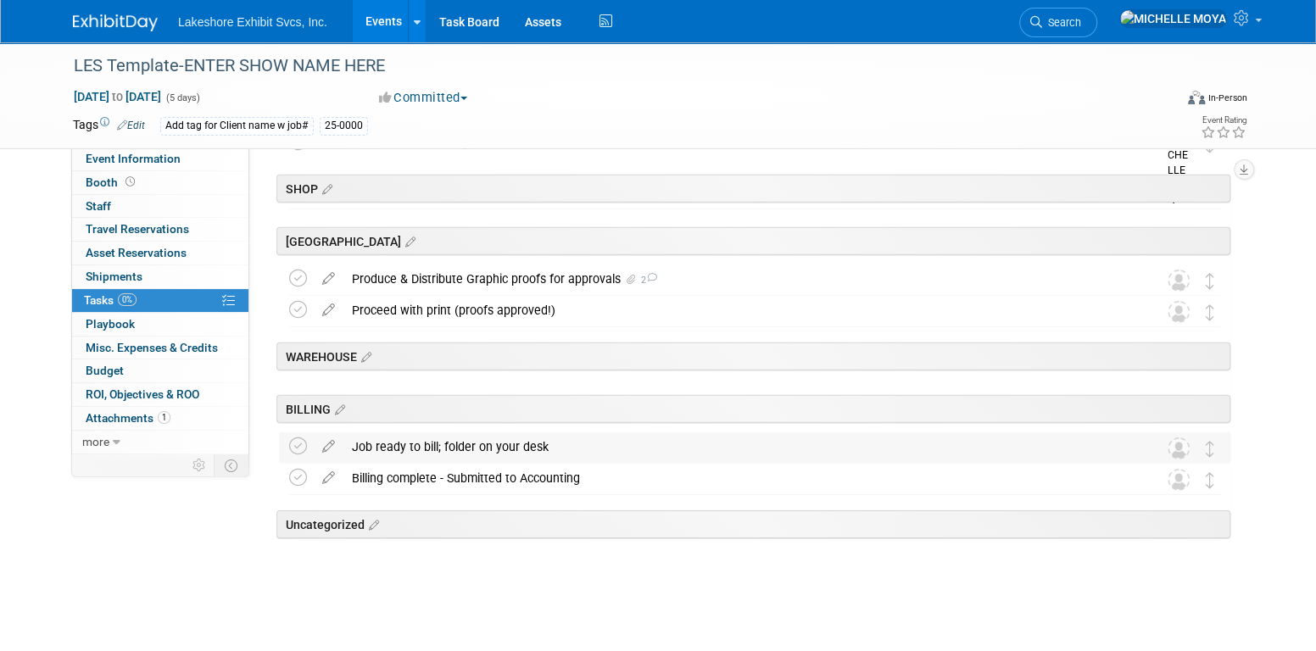
scroll to position [2723, 0]
click at [529, 276] on div "Produce & Distribute Graphic proofs for approvals 2" at bounding box center [739, 279] width 790 height 29
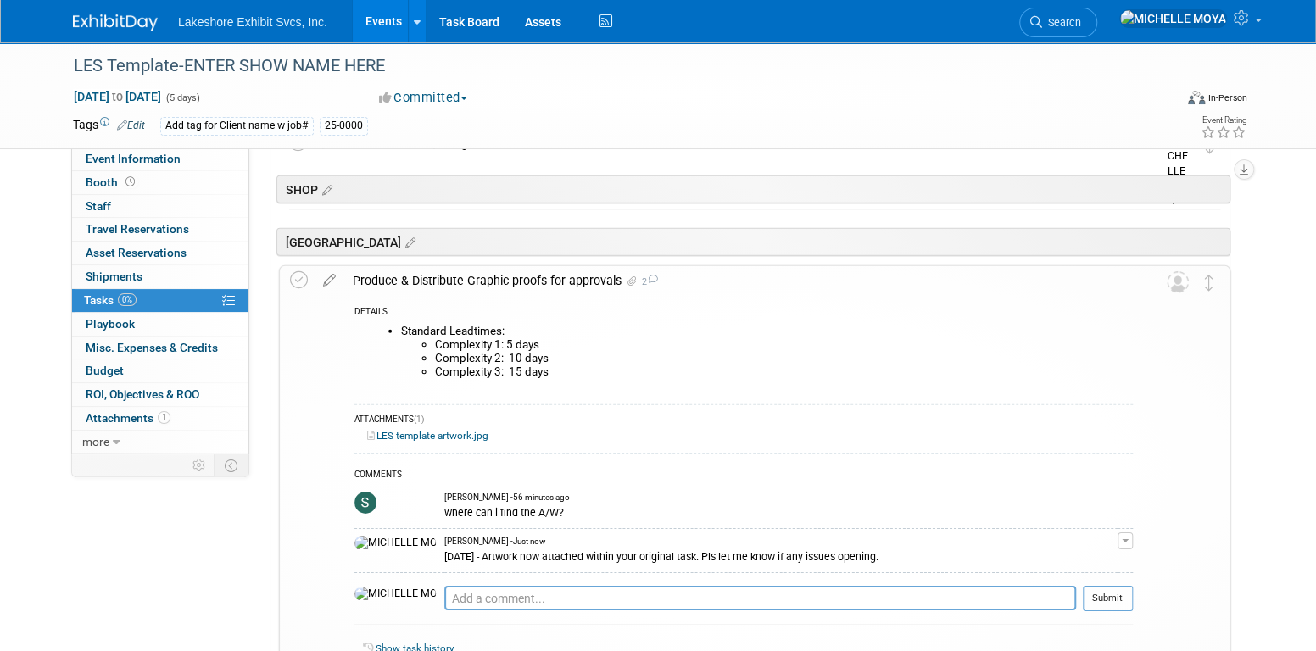
scroll to position [2740, 0]
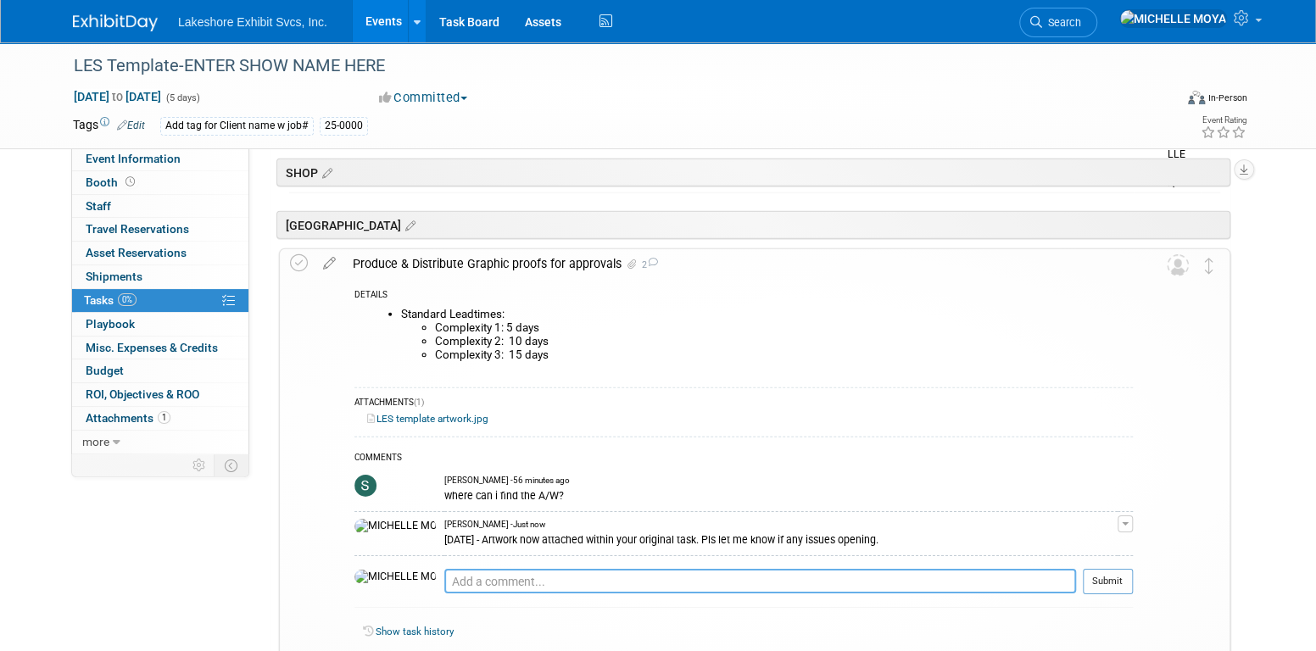
click at [572, 575] on textarea at bounding box center [760, 581] width 632 height 25
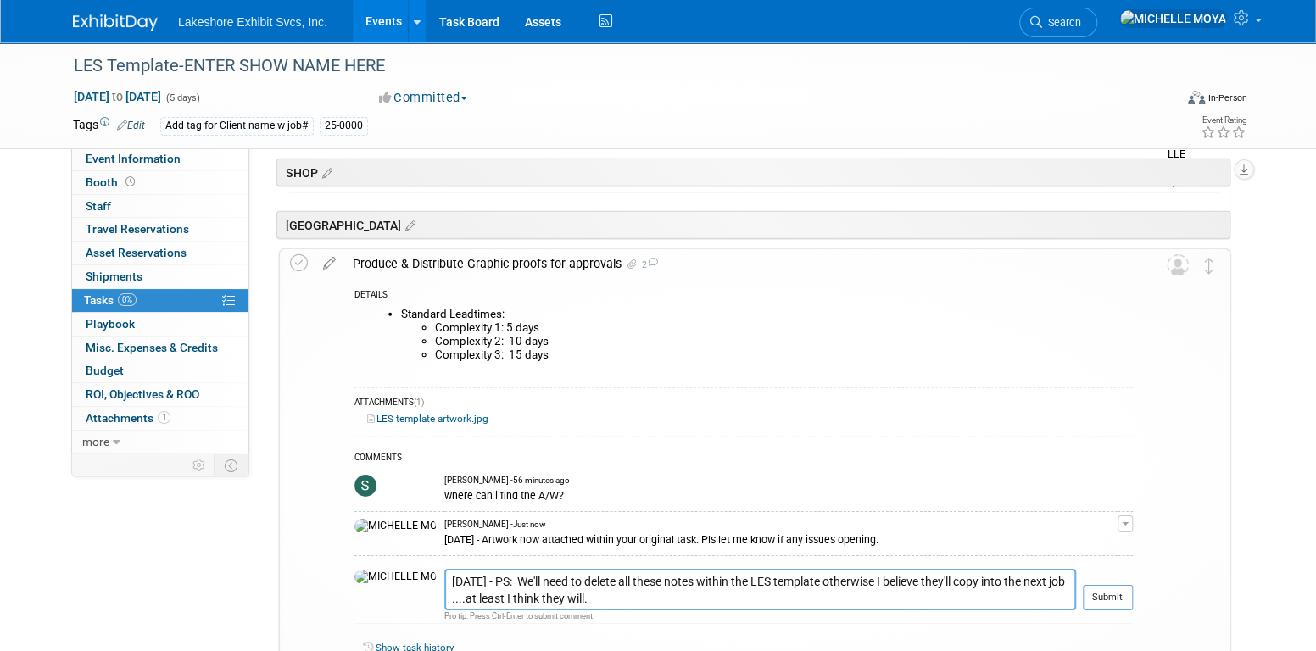
click at [1014, 581] on textarea "9.5.25 - PS: We'll need to delete all these notes within the LES template other…" at bounding box center [760, 590] width 632 height 42
type textarea "9.5.25 - PS: We'll need to delete all these notes within the LES template other…"
click at [1090, 589] on button "Submit" at bounding box center [1108, 597] width 50 height 25
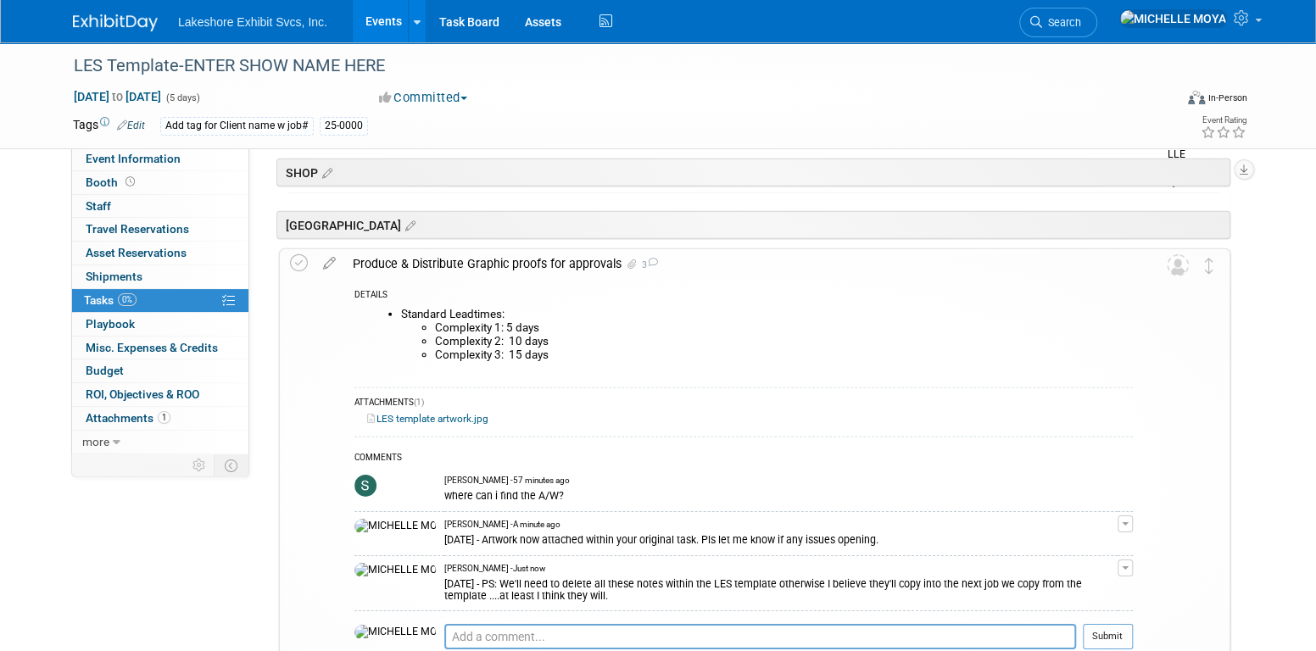
click at [390, 18] on link "Events" at bounding box center [384, 21] width 62 height 42
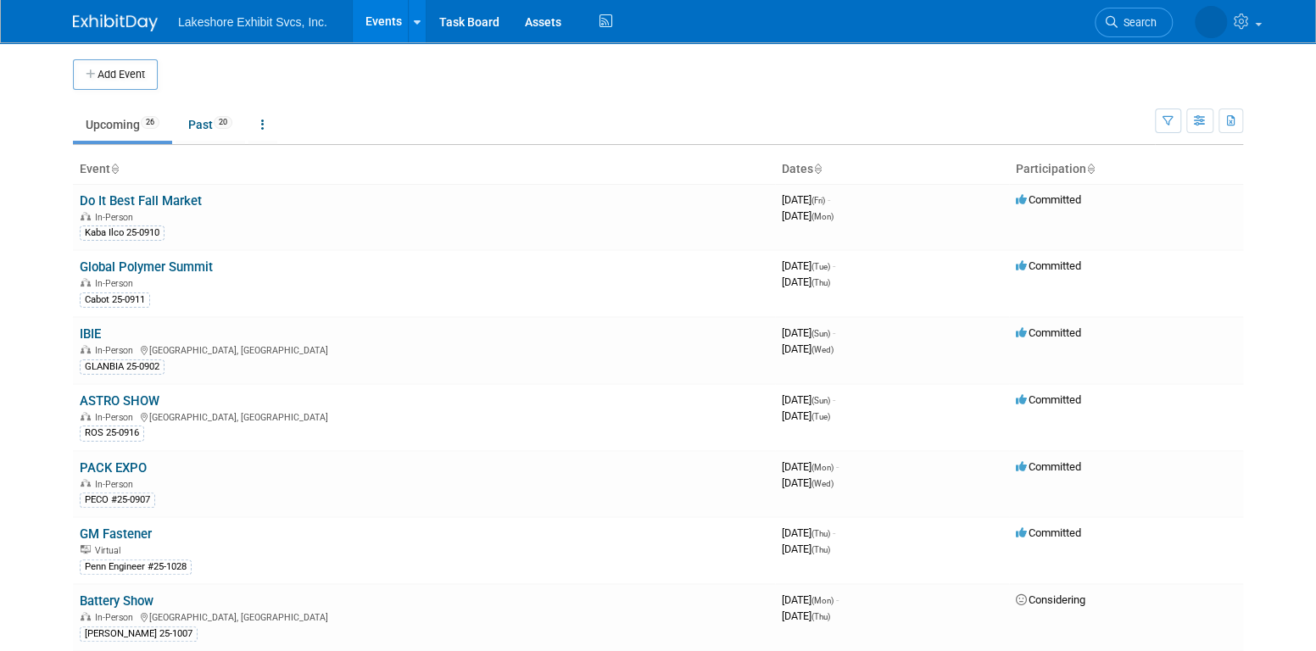
click at [383, 24] on link "Events" at bounding box center [384, 21] width 62 height 42
click at [394, 19] on link "Events" at bounding box center [384, 21] width 62 height 42
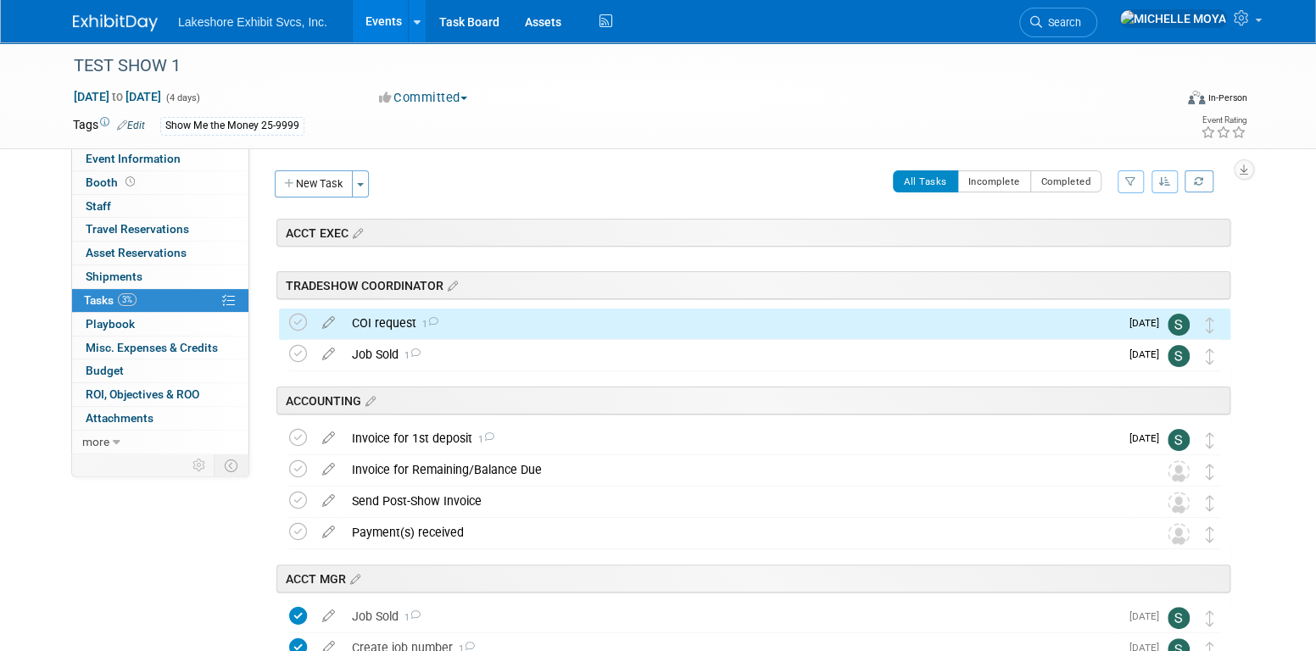
scroll to position [31, 0]
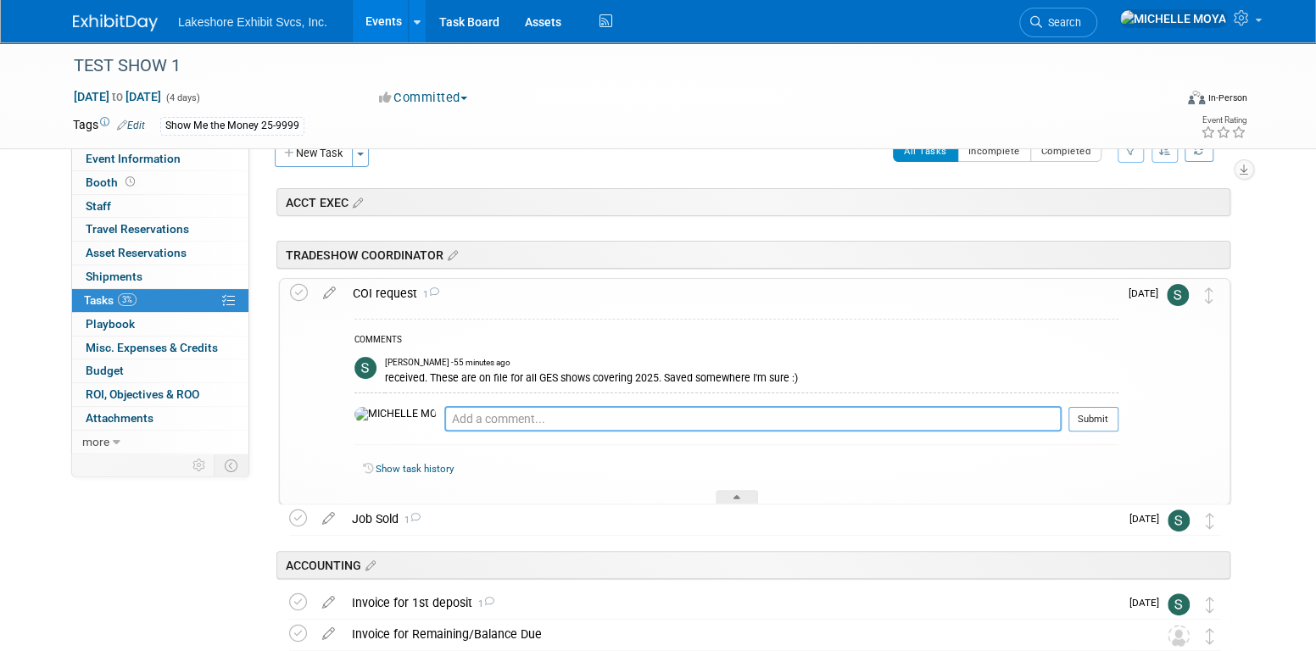
click at [557, 420] on textarea at bounding box center [752, 418] width 617 height 25
type textarea "9.5.25 - got it, thx."
click at [1104, 411] on button "Submit" at bounding box center [1094, 418] width 50 height 25
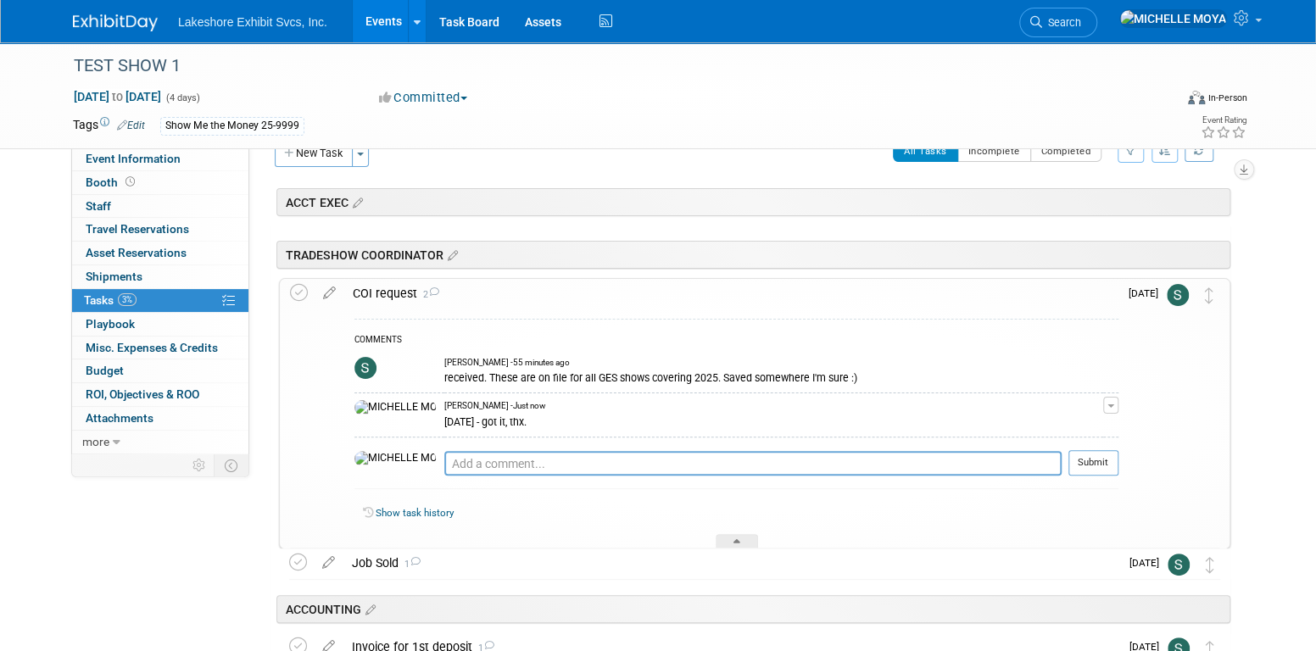
click at [374, 20] on link "Events" at bounding box center [384, 21] width 62 height 42
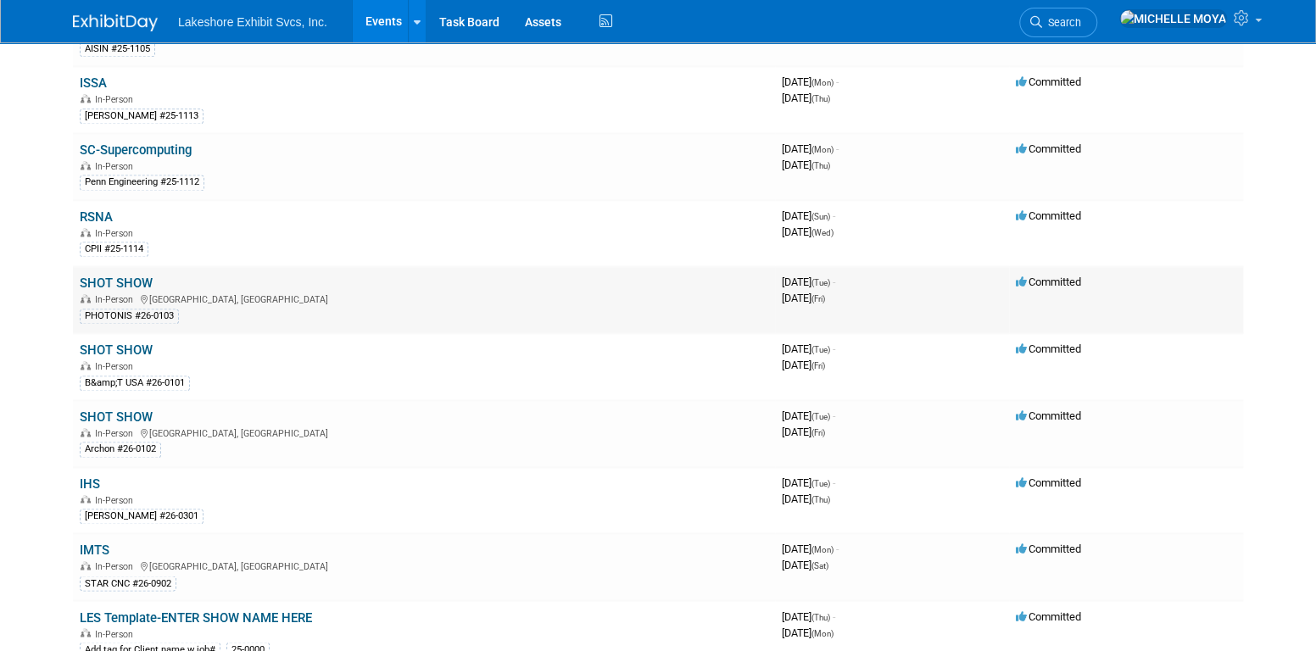
scroll to position [1452, 0]
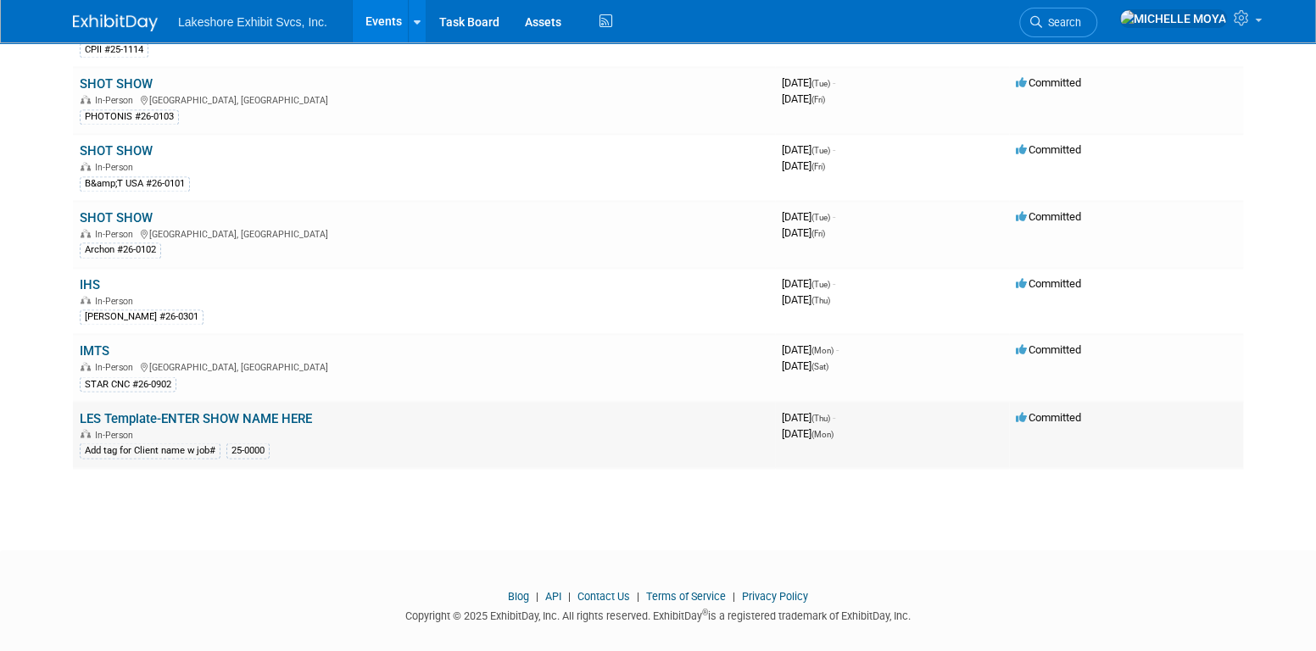
click at [147, 411] on link "LES Template-ENTER SHOW NAME HERE" at bounding box center [196, 418] width 232 height 15
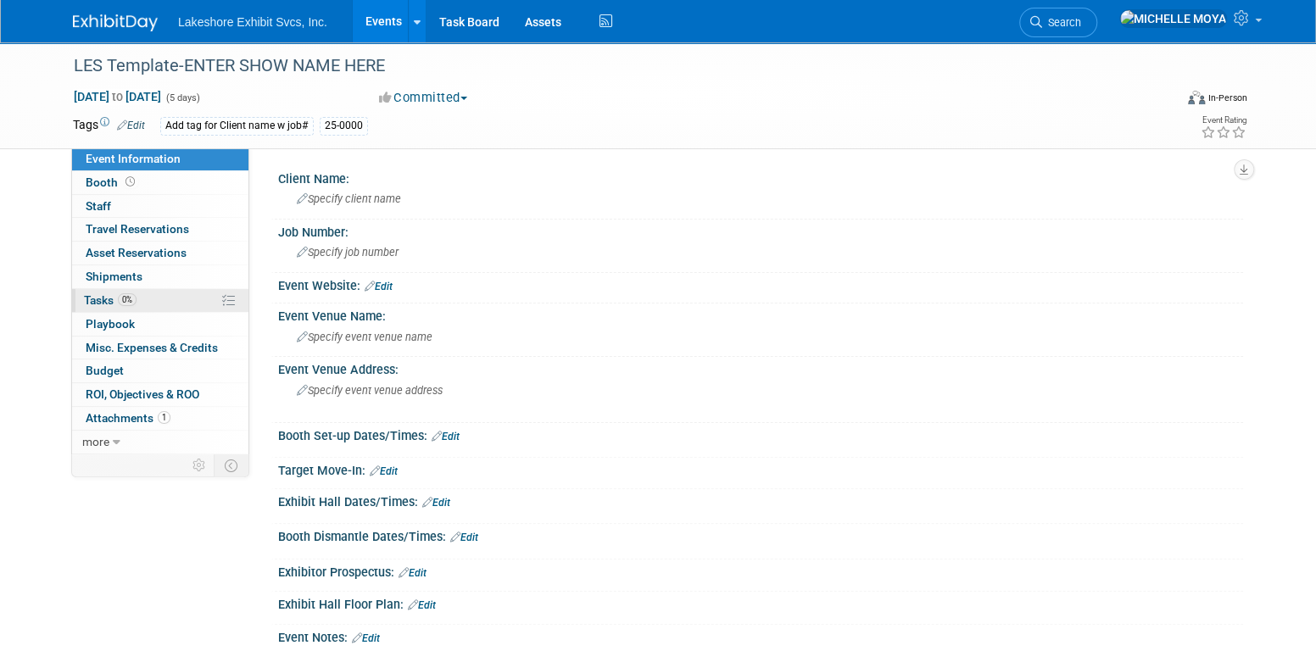
click at [168, 303] on link "0% Tasks 0%" at bounding box center [160, 300] width 176 height 23
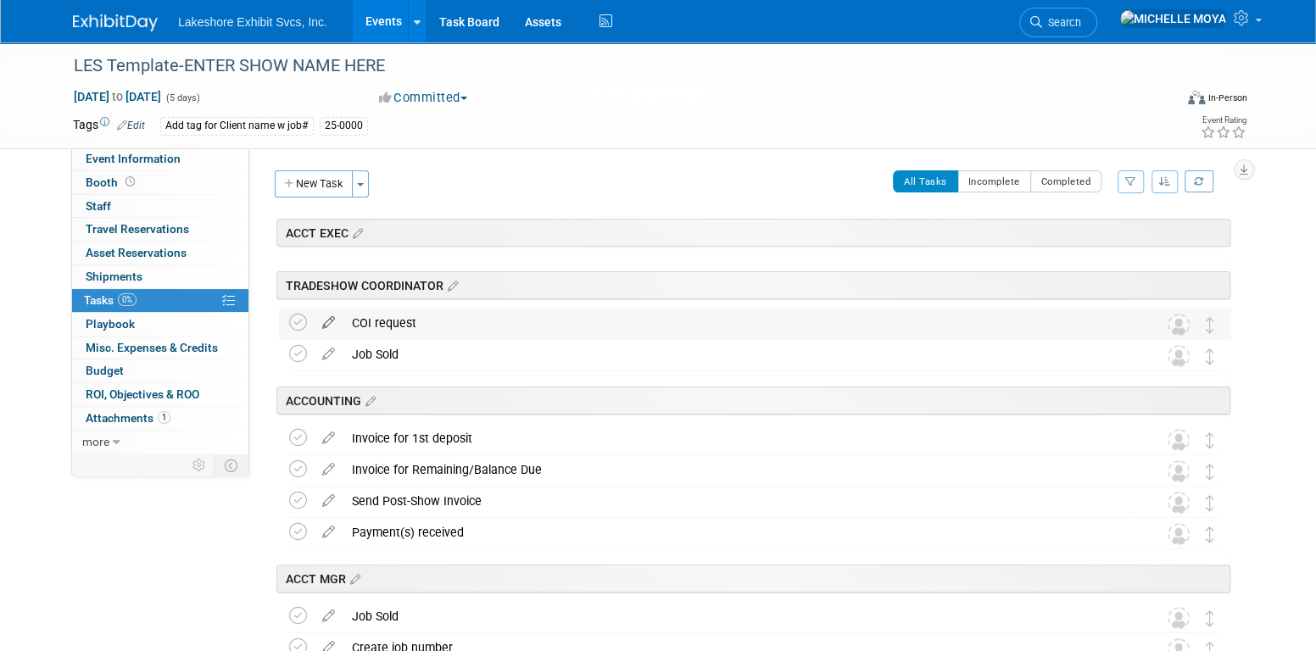
click at [324, 322] on icon at bounding box center [329, 319] width 30 height 21
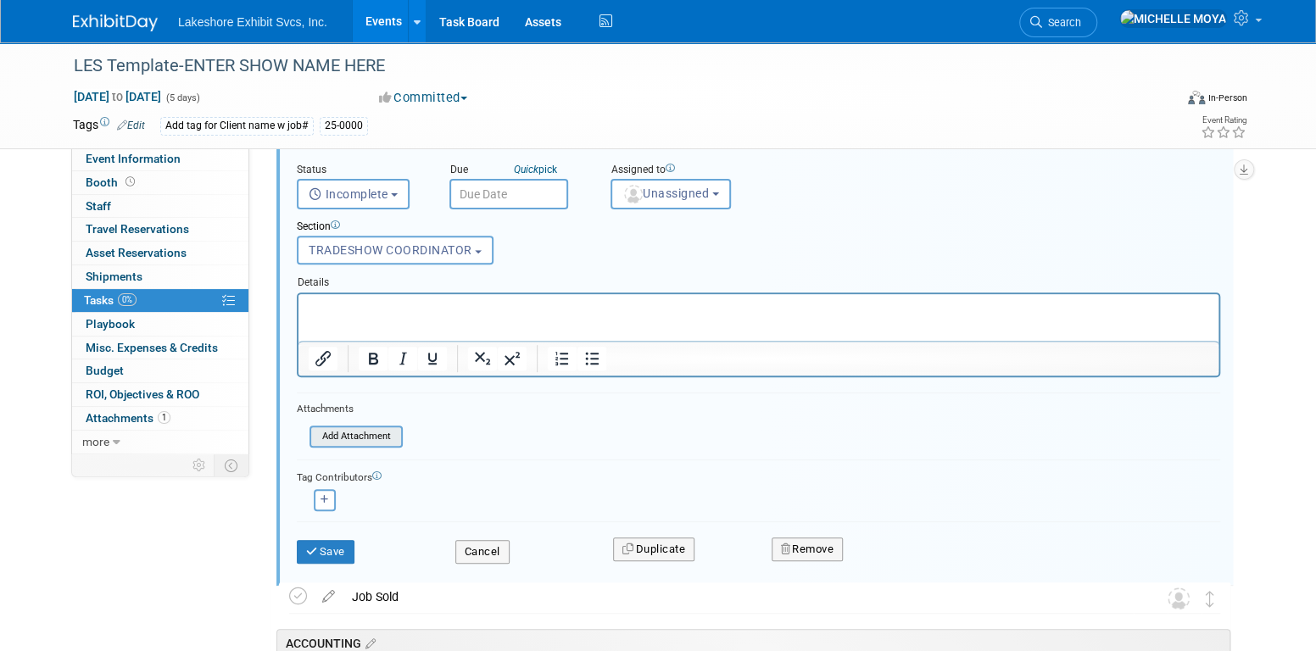
scroll to position [230, 0]
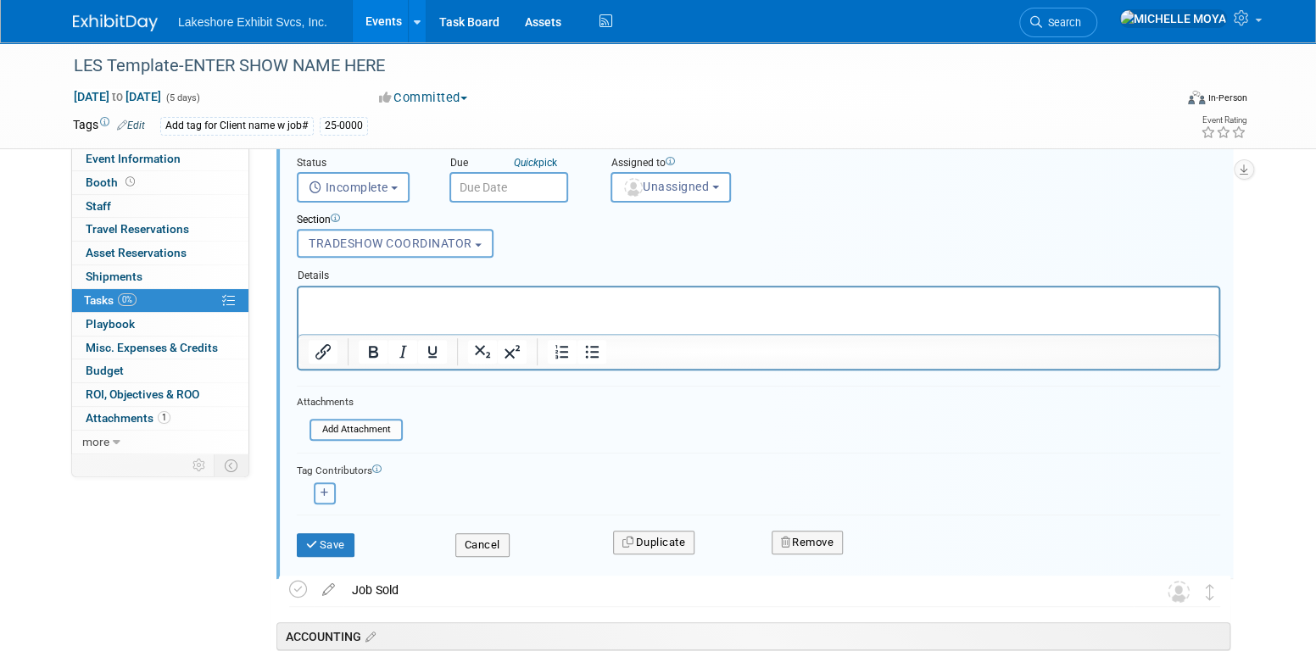
click at [319, 484] on button "button" at bounding box center [325, 494] width 22 height 22
select select
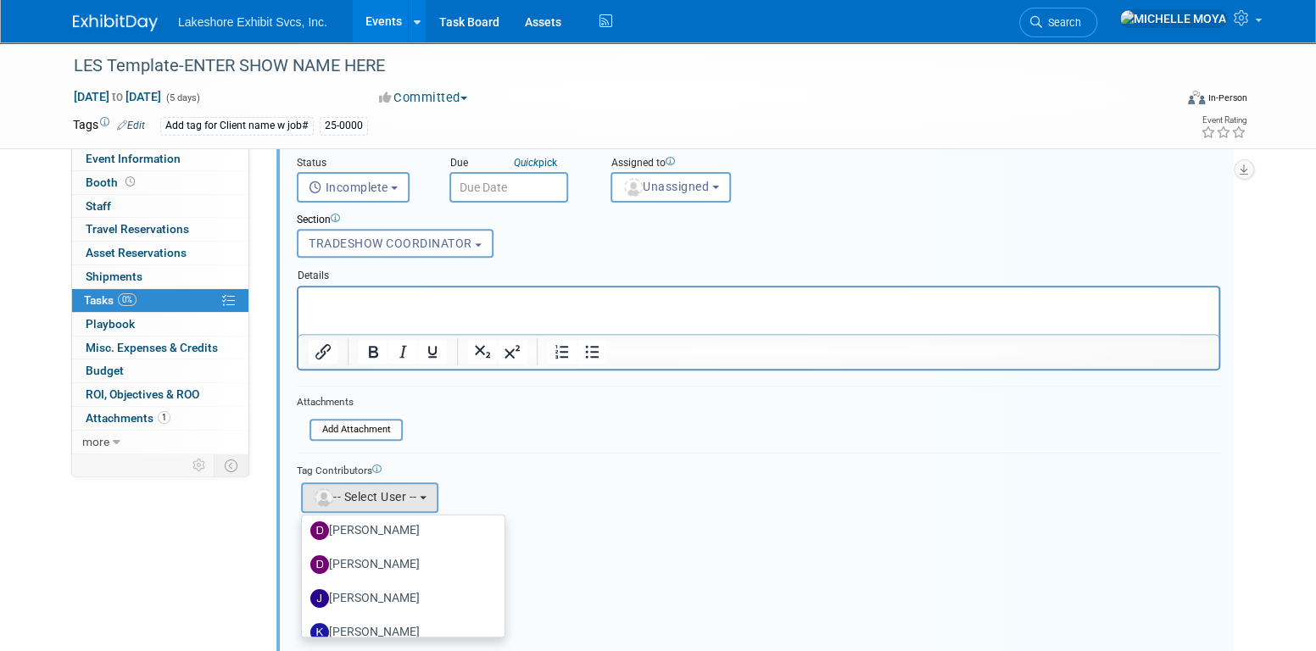
scroll to position [297, 0]
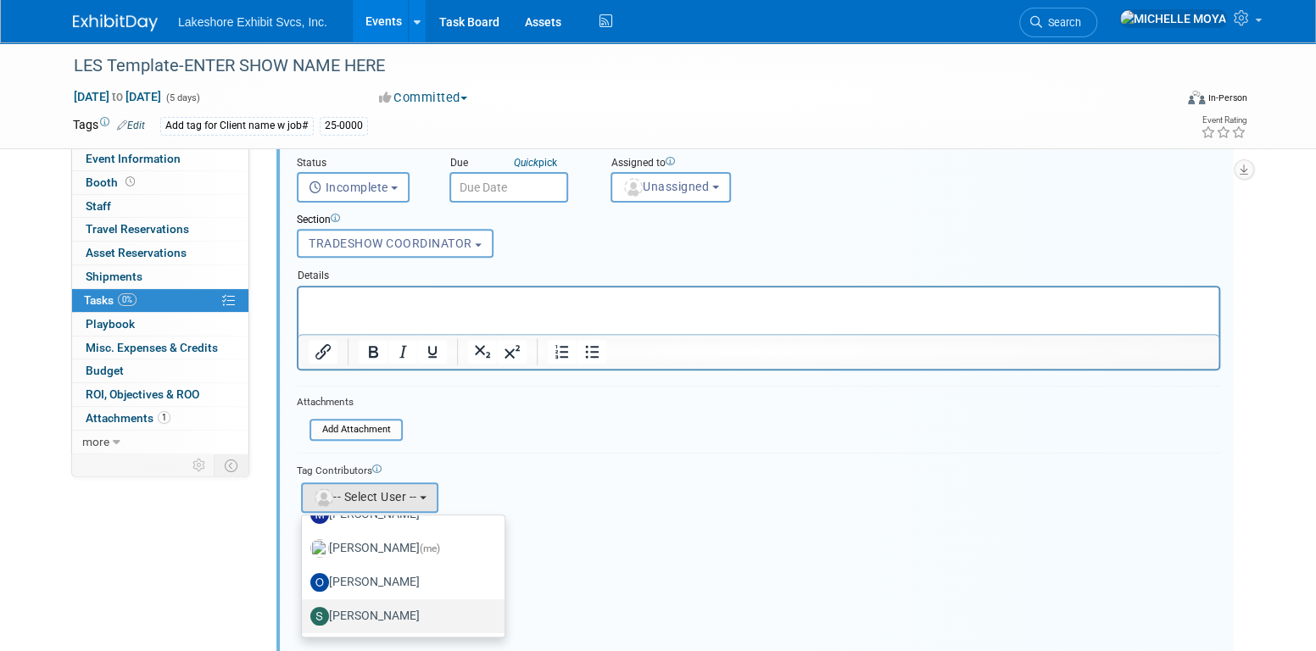
click at [405, 605] on label "[PERSON_NAME]" at bounding box center [398, 616] width 177 height 27
click at [304, 609] on input "[PERSON_NAME]" at bounding box center [298, 614] width 11 height 11
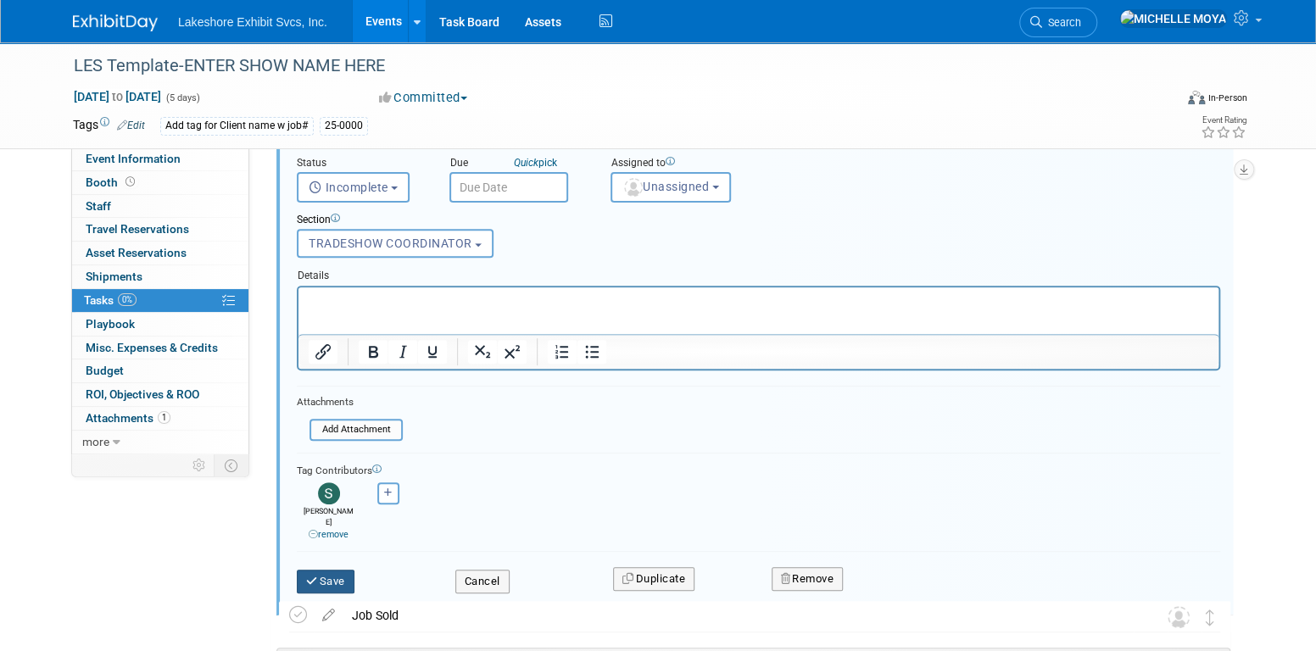
click at [338, 570] on button "Save" at bounding box center [326, 582] width 58 height 24
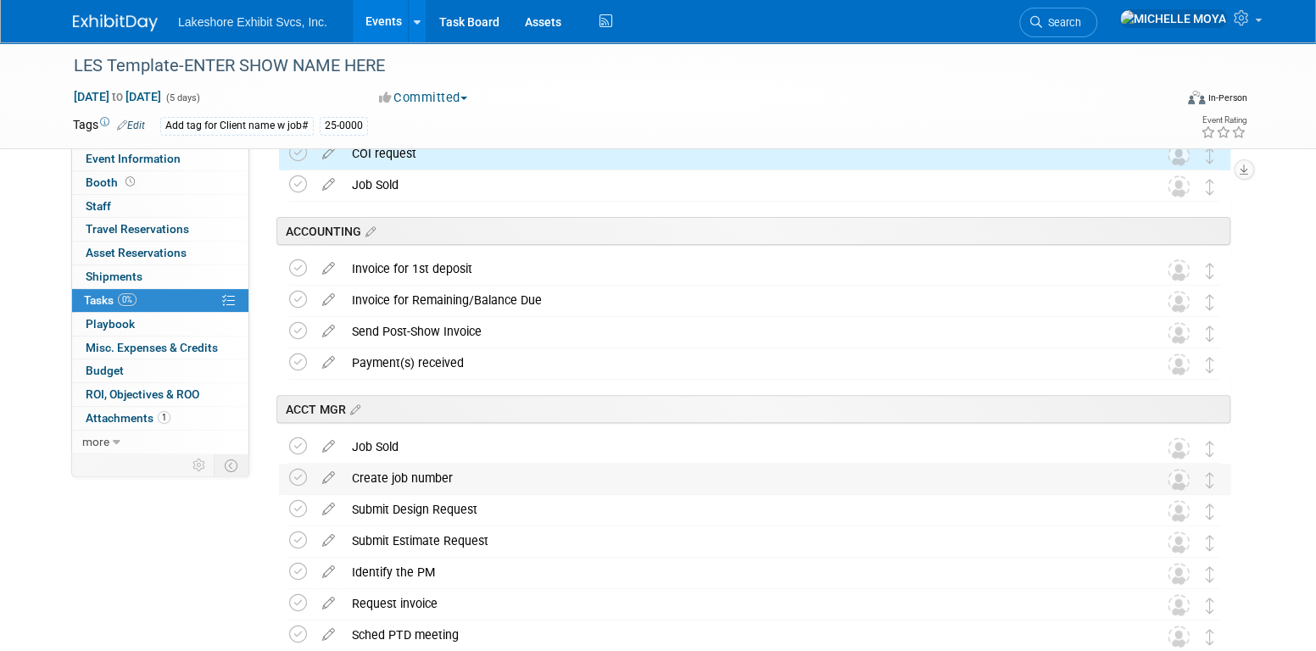
scroll to position [0, 0]
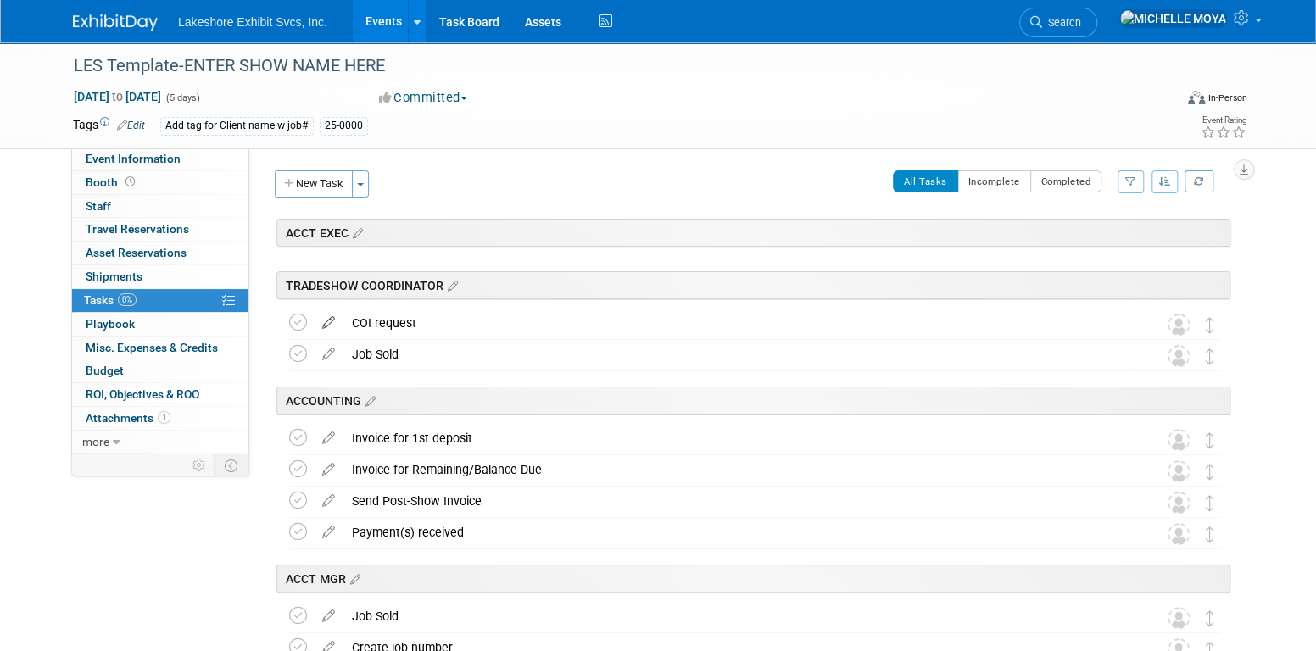
click at [336, 321] on icon at bounding box center [329, 319] width 30 height 21
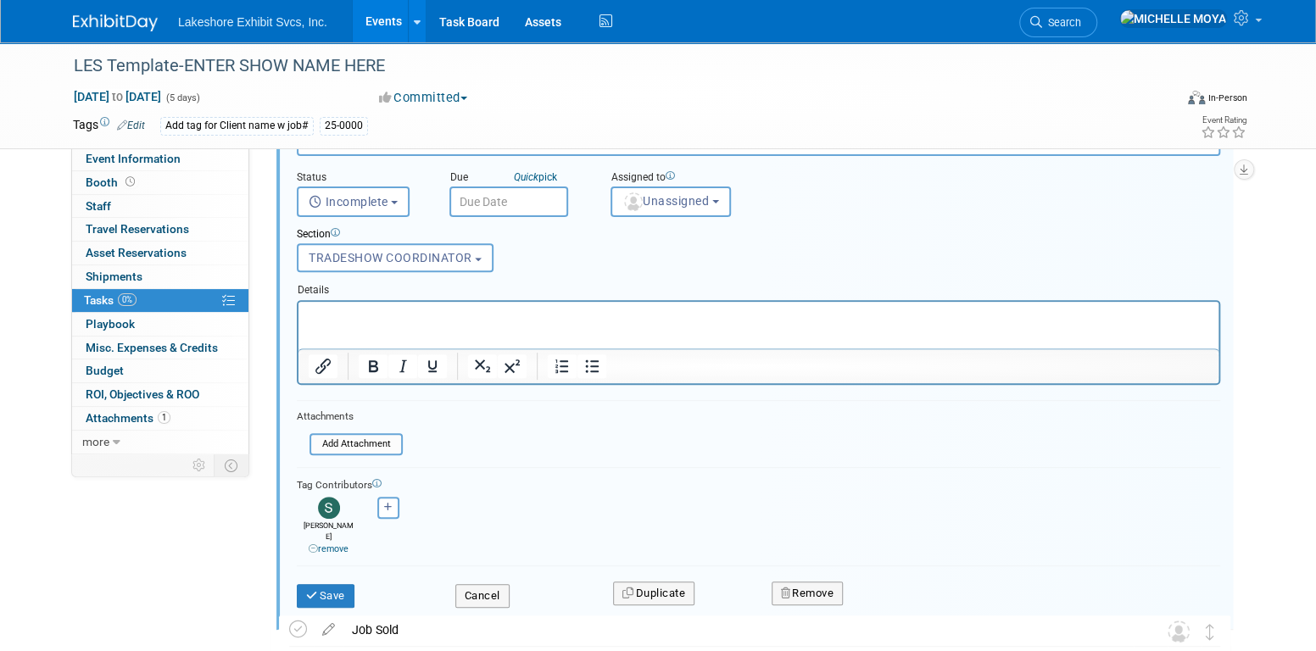
scroll to position [315, 0]
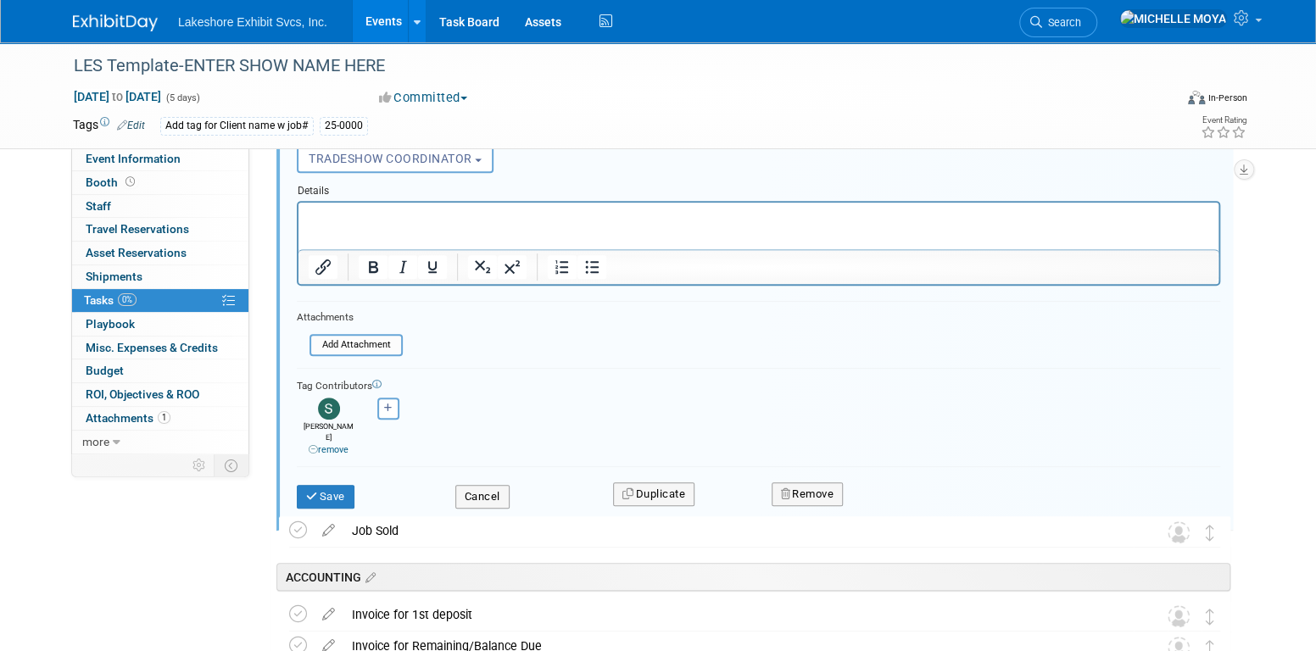
click at [334, 444] on link "remove" at bounding box center [329, 449] width 40 height 11
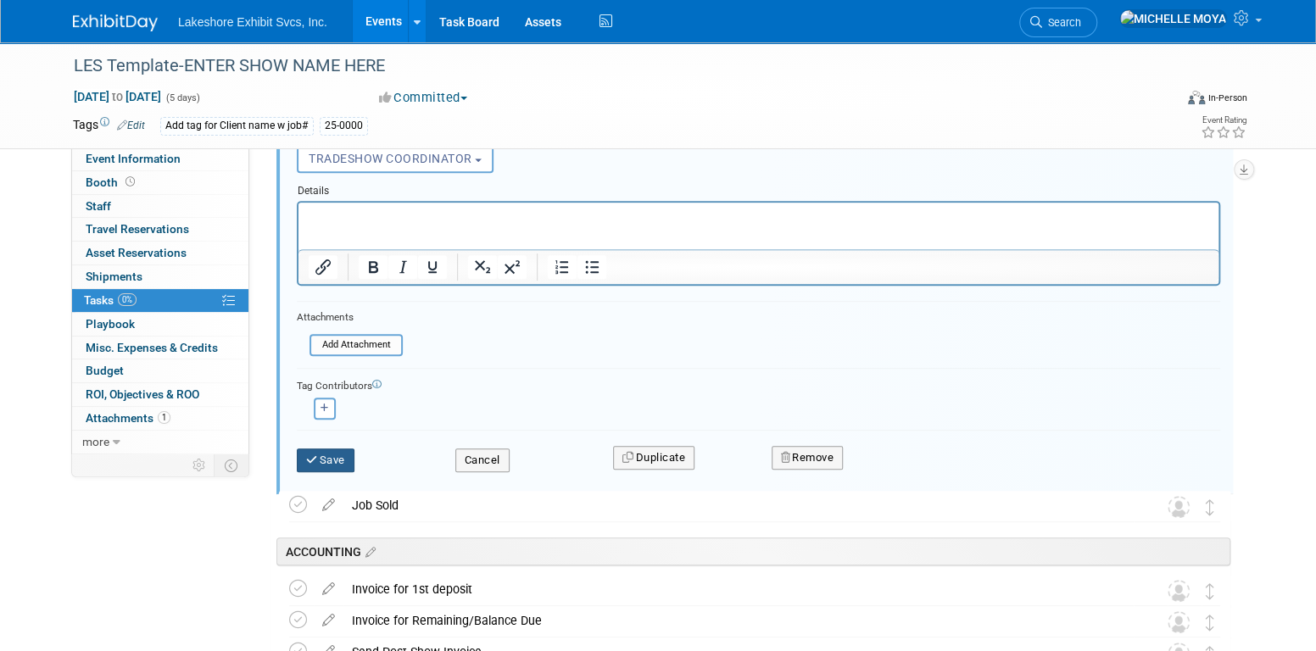
click at [339, 452] on button "Save" at bounding box center [326, 461] width 58 height 24
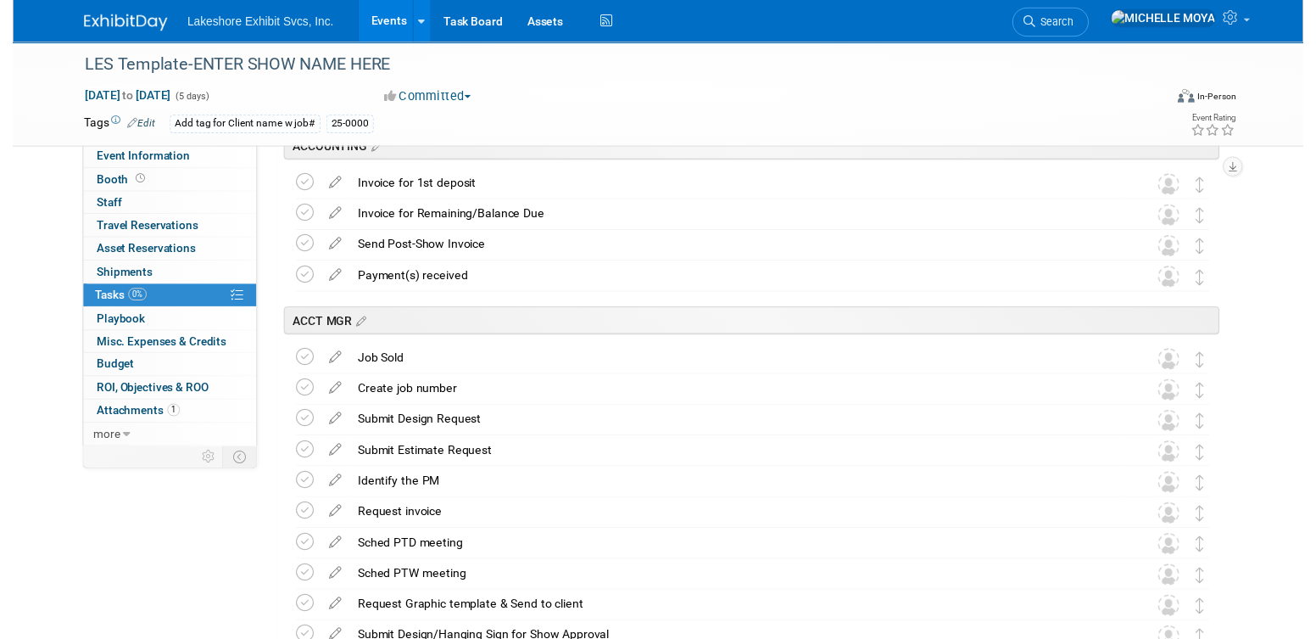
scroll to position [254, 0]
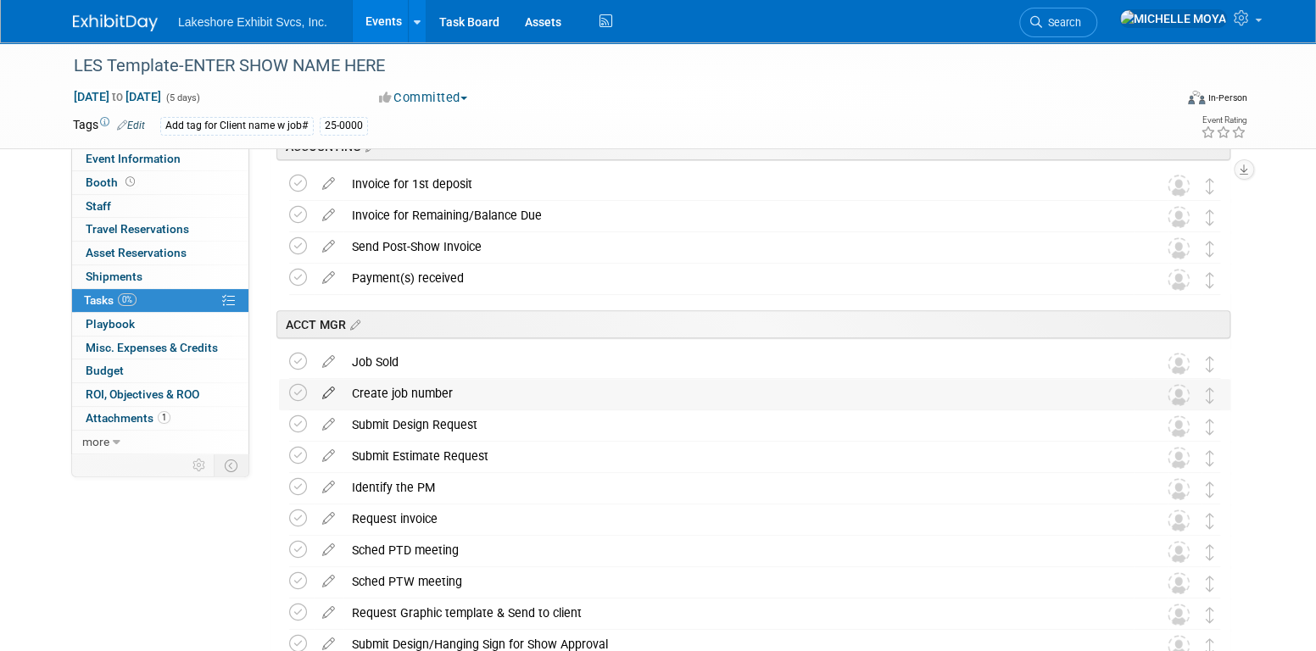
click at [328, 391] on icon at bounding box center [329, 389] width 30 height 21
select select "8823e8eb-fc2a-4ed6-8a8d-f2dd06020356"
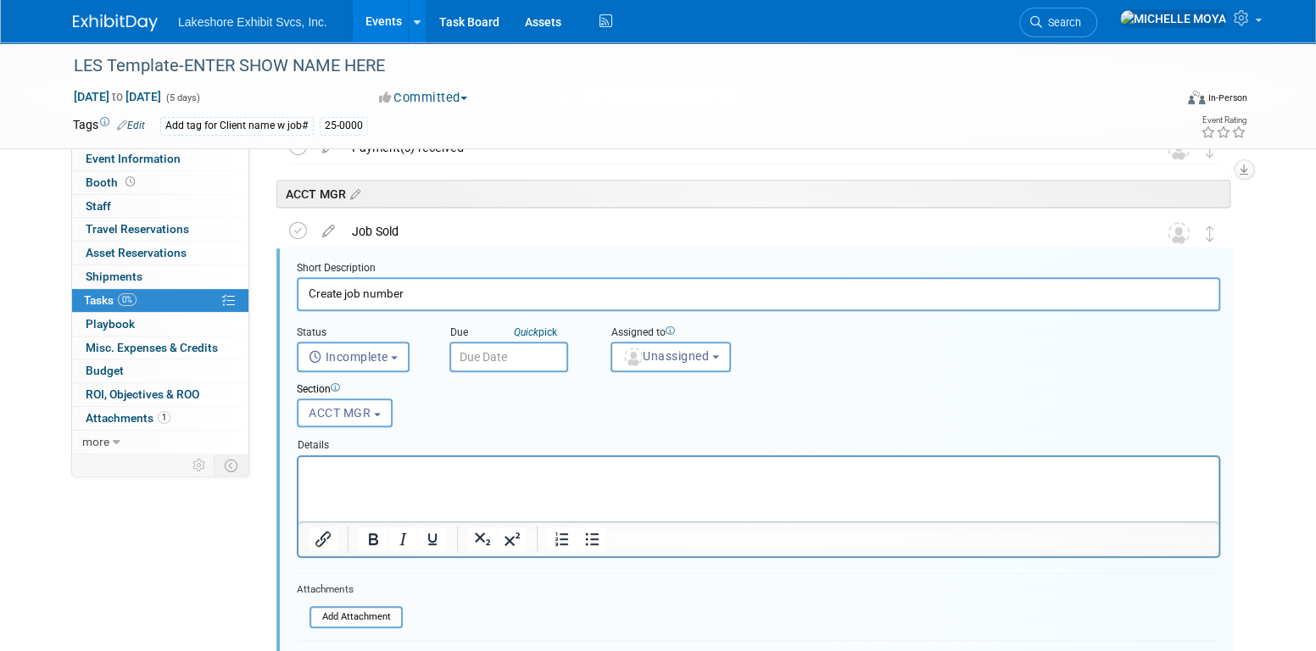
scroll to position [640, 0]
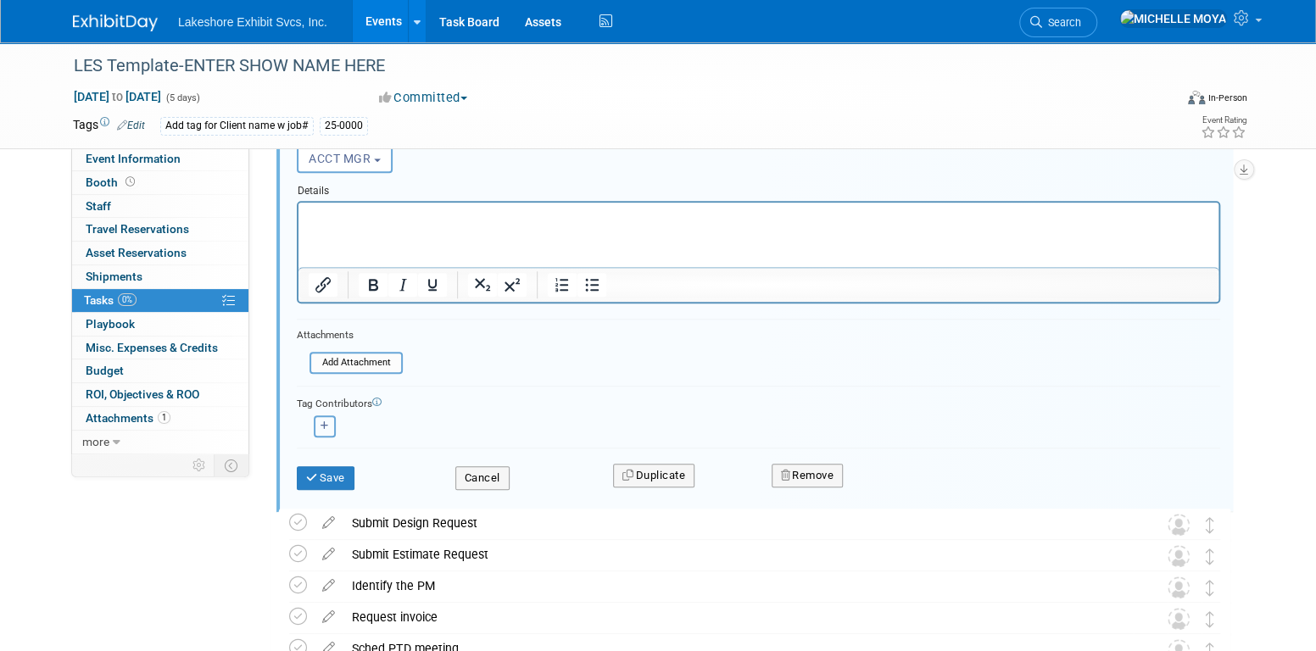
click at [327, 422] on icon "button" at bounding box center [325, 426] width 8 height 9
select select
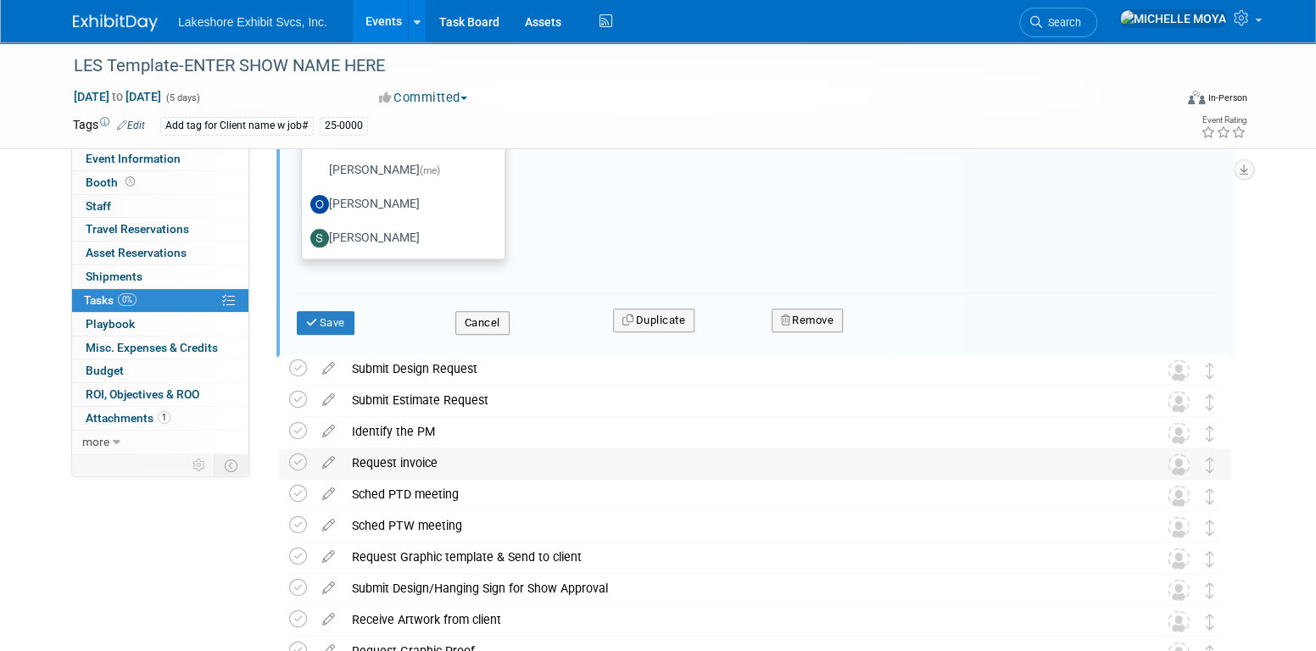
scroll to position [848, 0]
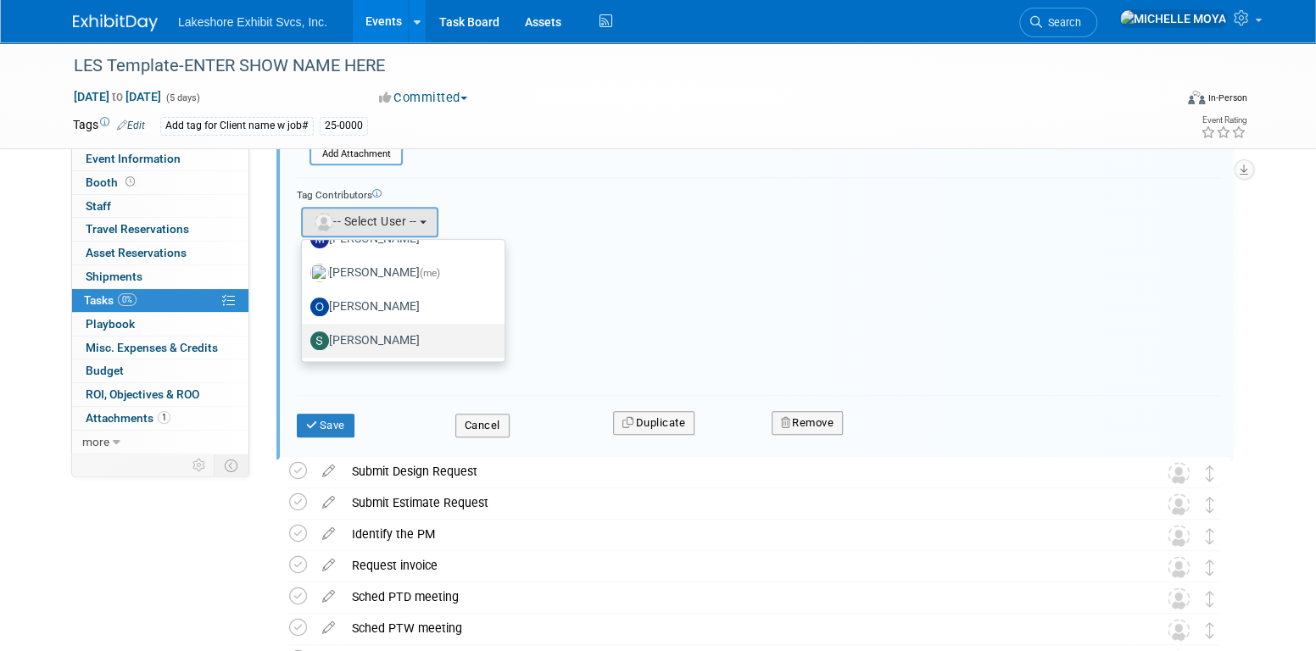
click at [388, 341] on label "[PERSON_NAME]" at bounding box center [398, 340] width 177 height 27
click at [304, 341] on input "[PERSON_NAME]" at bounding box center [298, 338] width 11 height 11
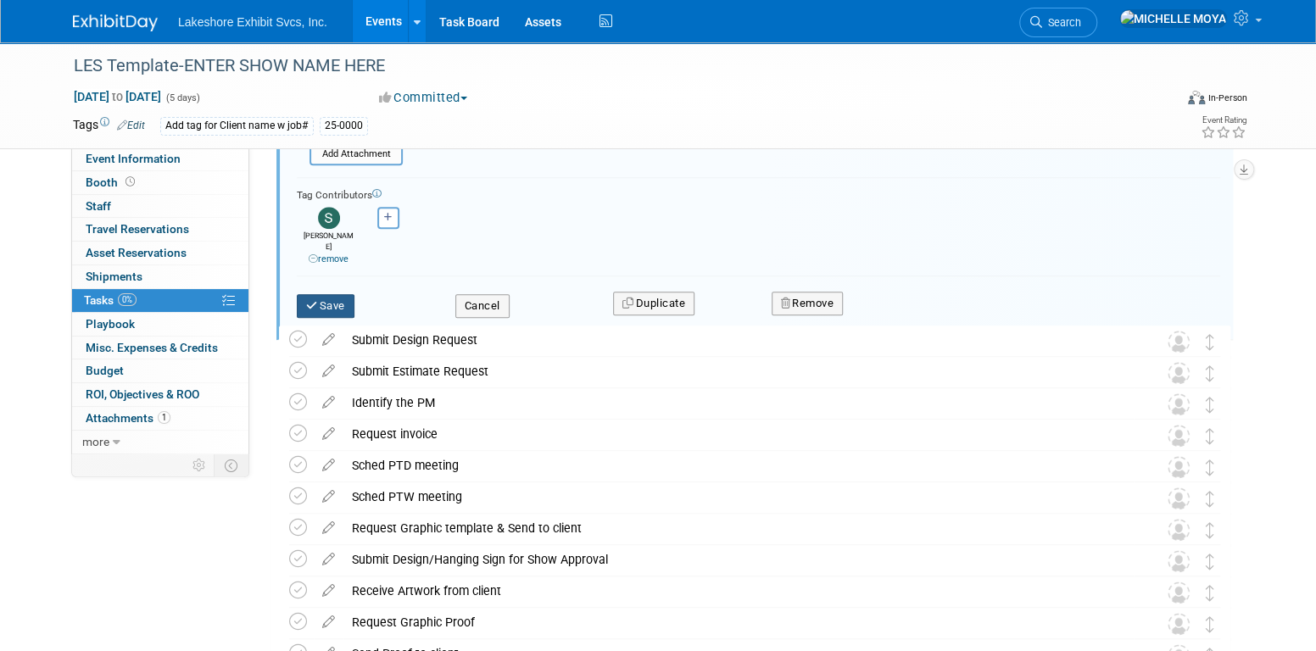
click at [338, 294] on button "Save" at bounding box center [326, 306] width 58 height 24
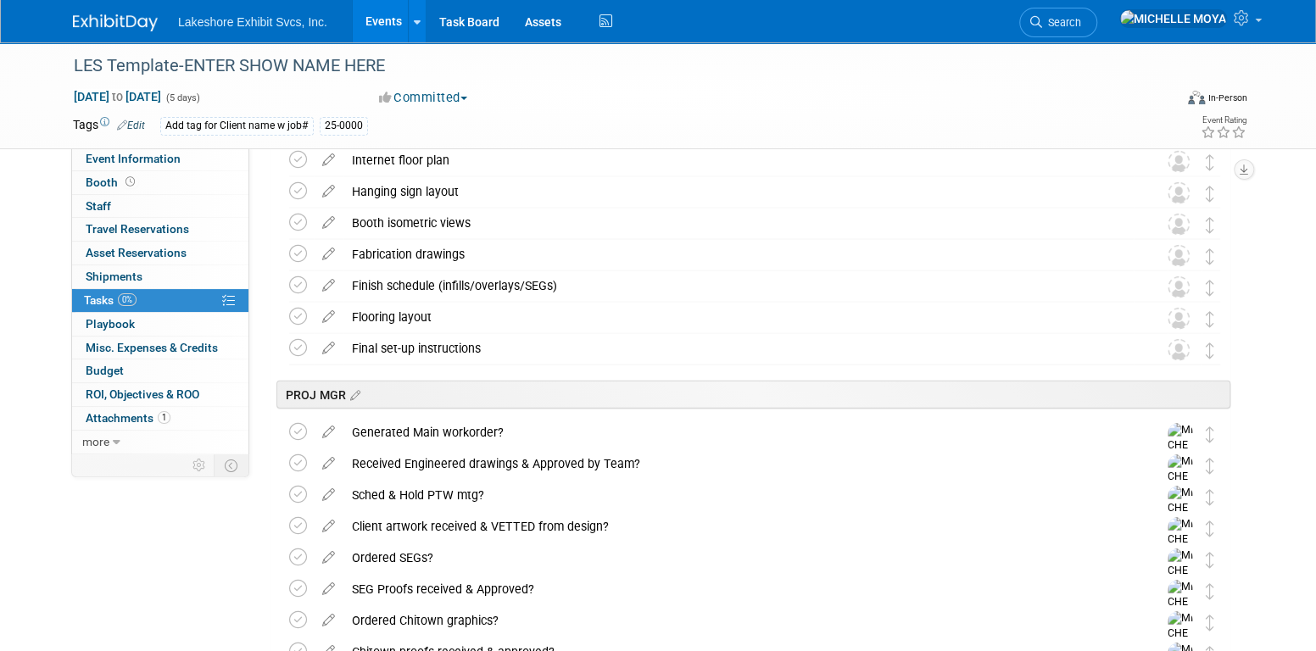
scroll to position [2120, 0]
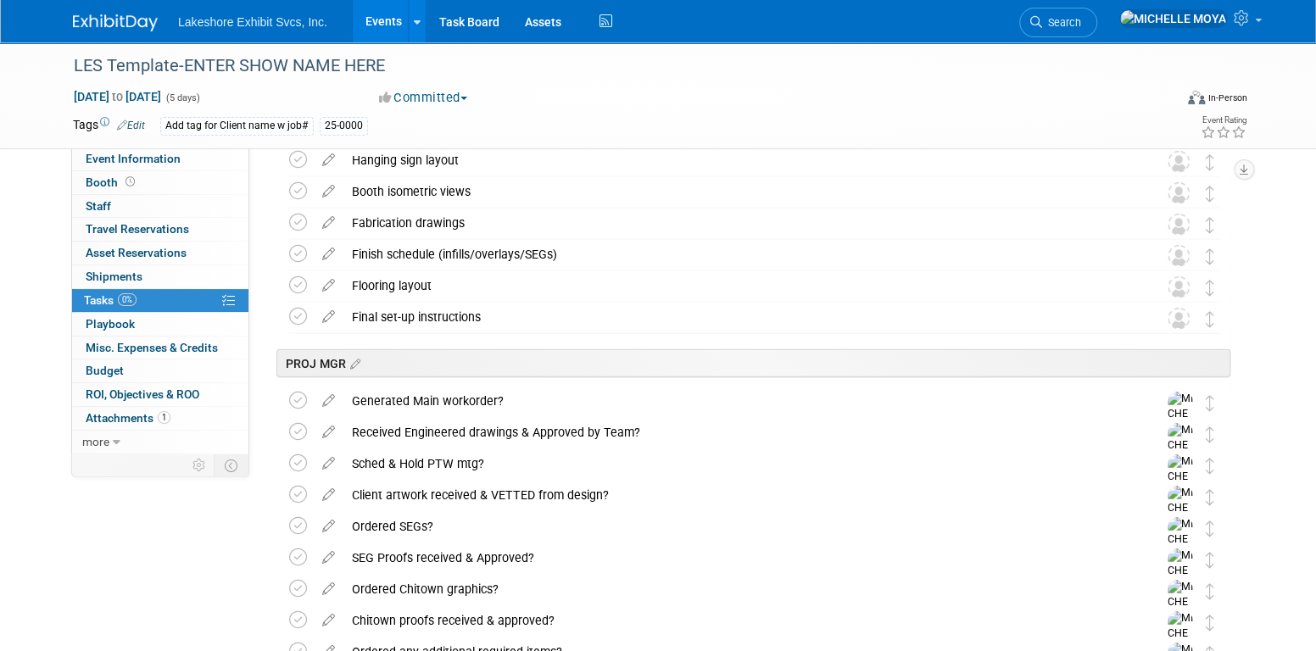
click at [388, 15] on link "Events" at bounding box center [384, 21] width 62 height 42
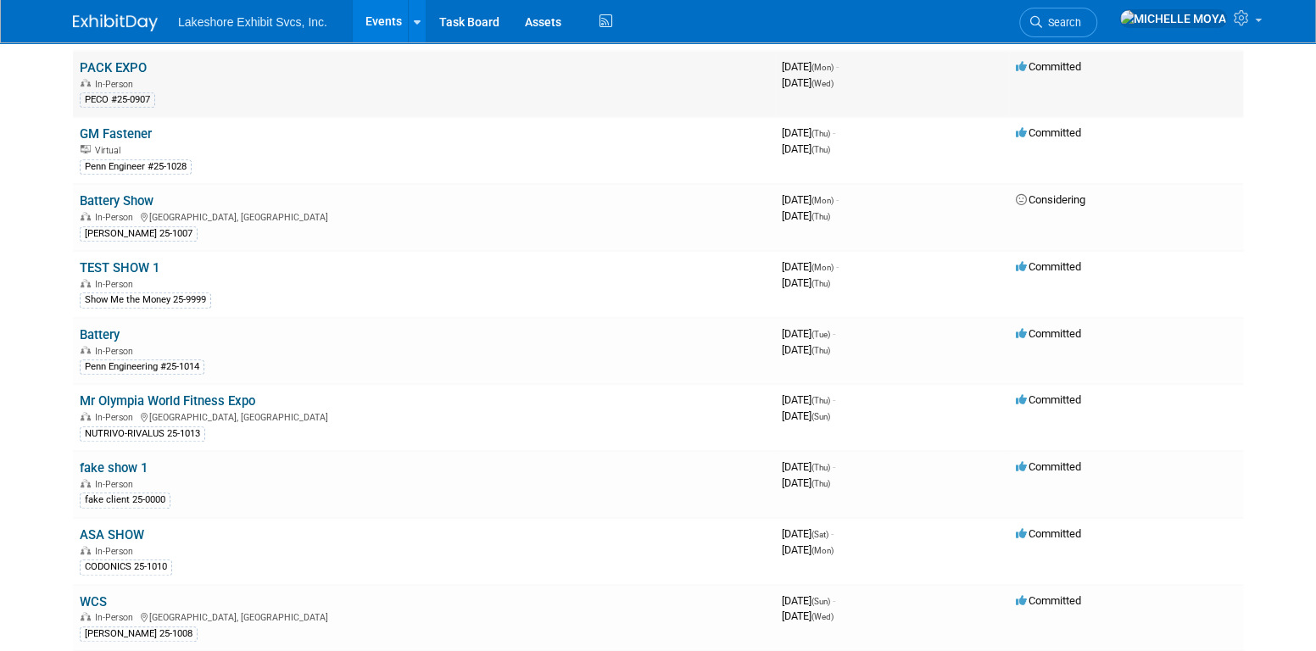
scroll to position [424, 0]
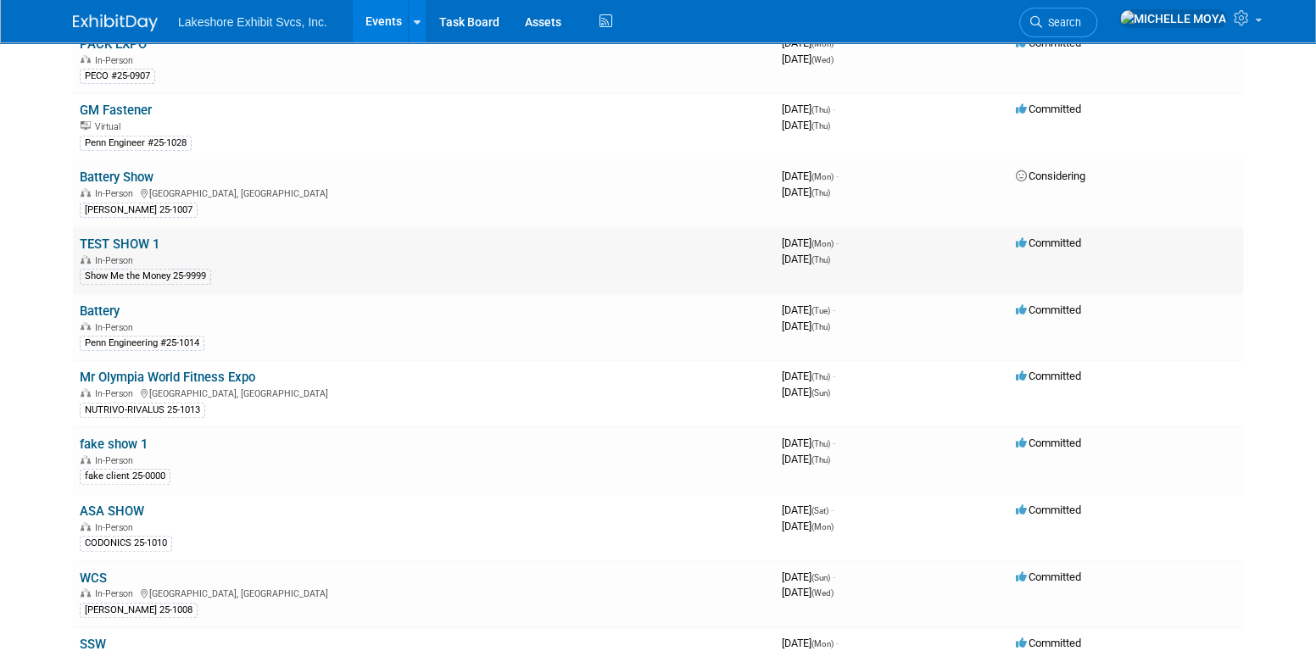
click at [148, 237] on link "TEST SHOW 1" at bounding box center [120, 244] width 80 height 15
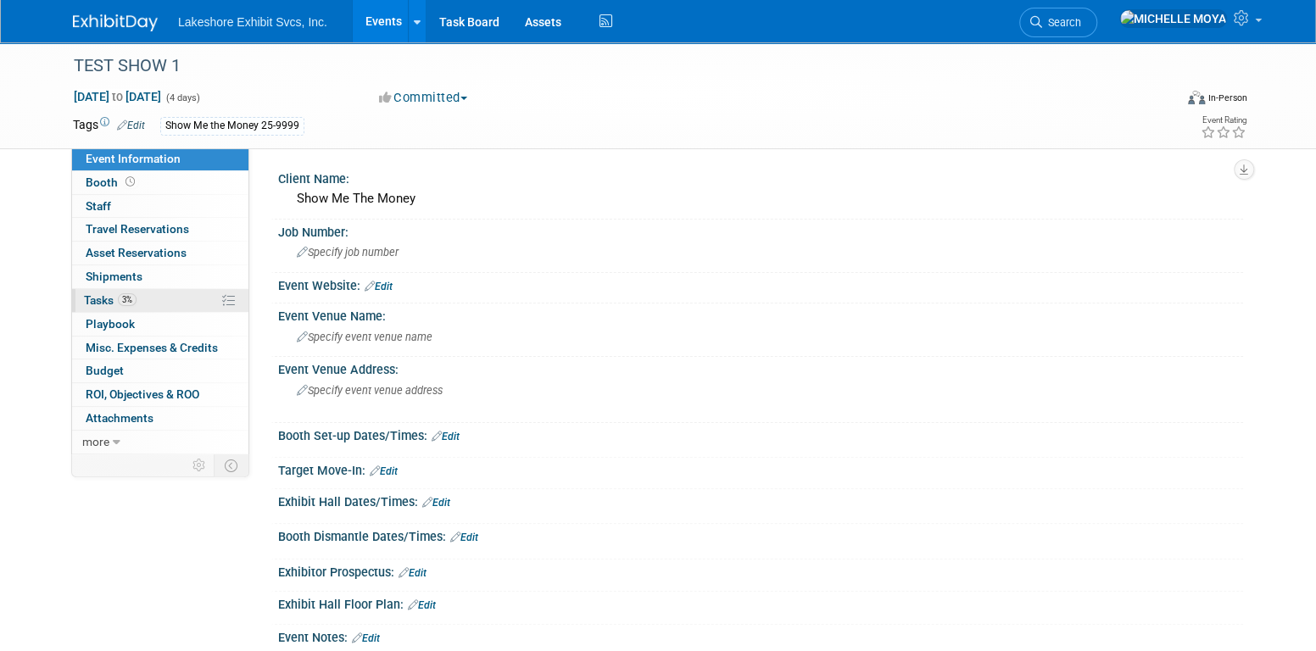
click at [170, 297] on link "3% Tasks 3%" at bounding box center [160, 300] width 176 height 23
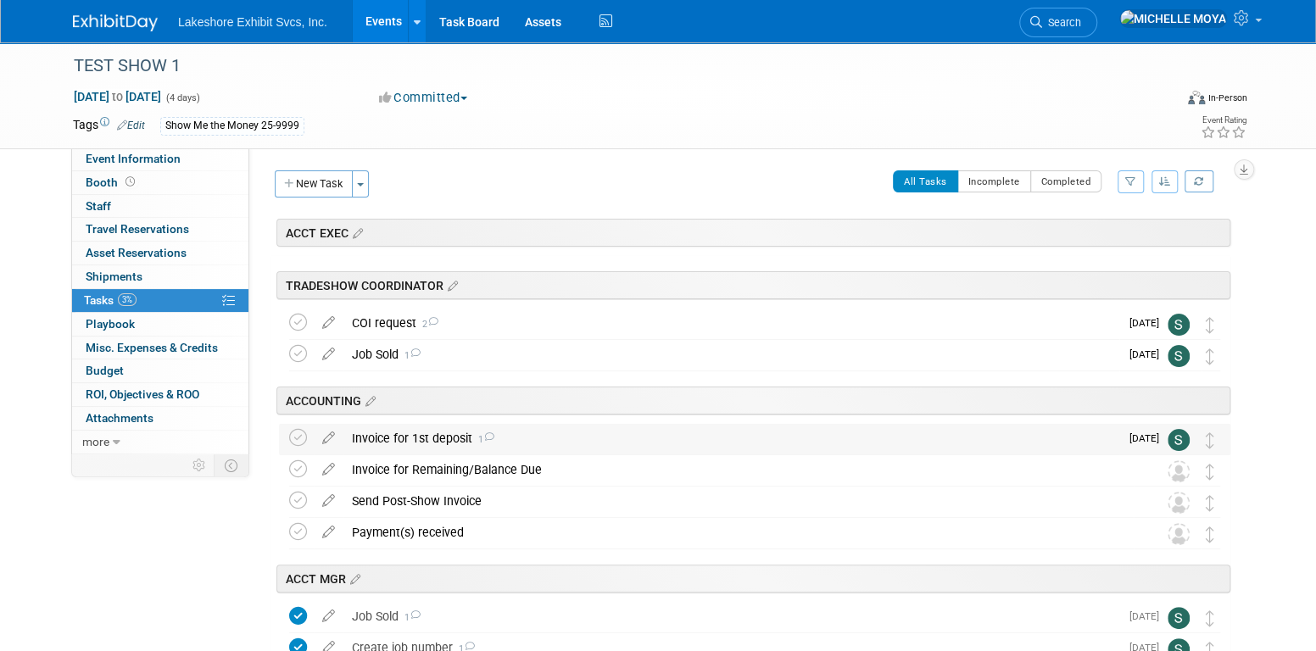
click at [457, 434] on div "Invoice for 1st deposit 1" at bounding box center [732, 438] width 776 height 29
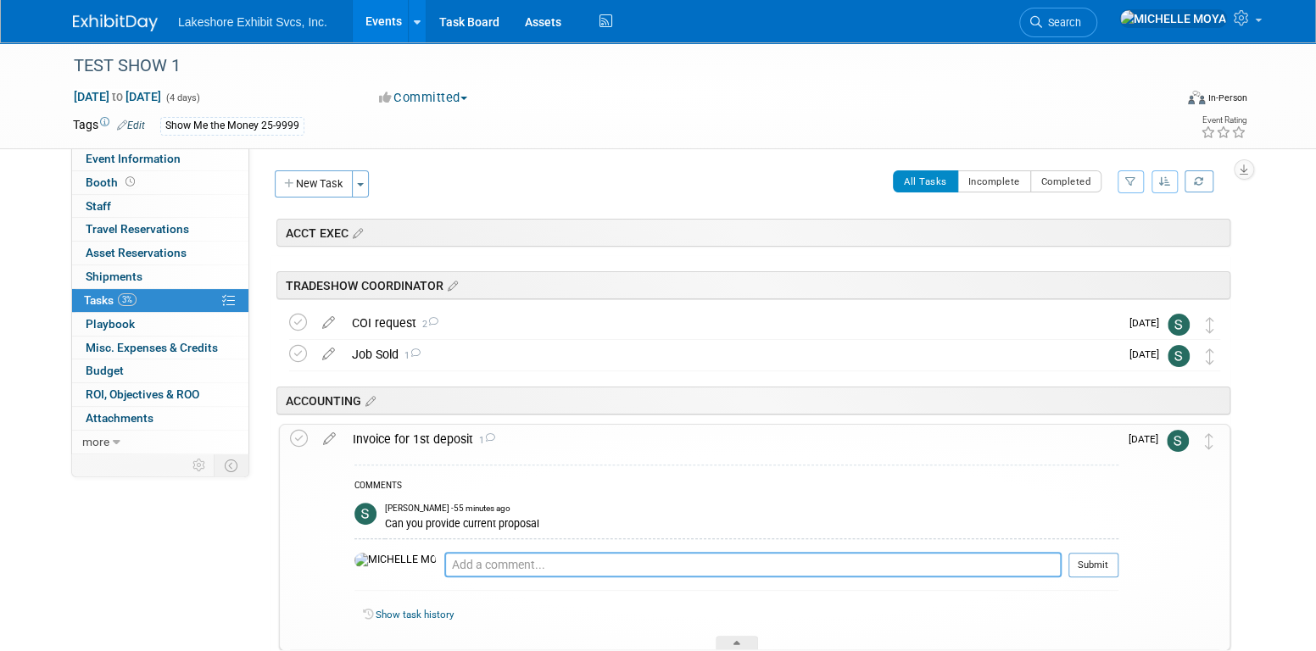
click at [444, 565] on textarea at bounding box center [752, 564] width 617 height 25
type textarea "[DATE] - In meetings all afternoon, as soon as I can, I'll attach to the task. …"
click at [1083, 565] on button "Submit" at bounding box center [1094, 564] width 50 height 25
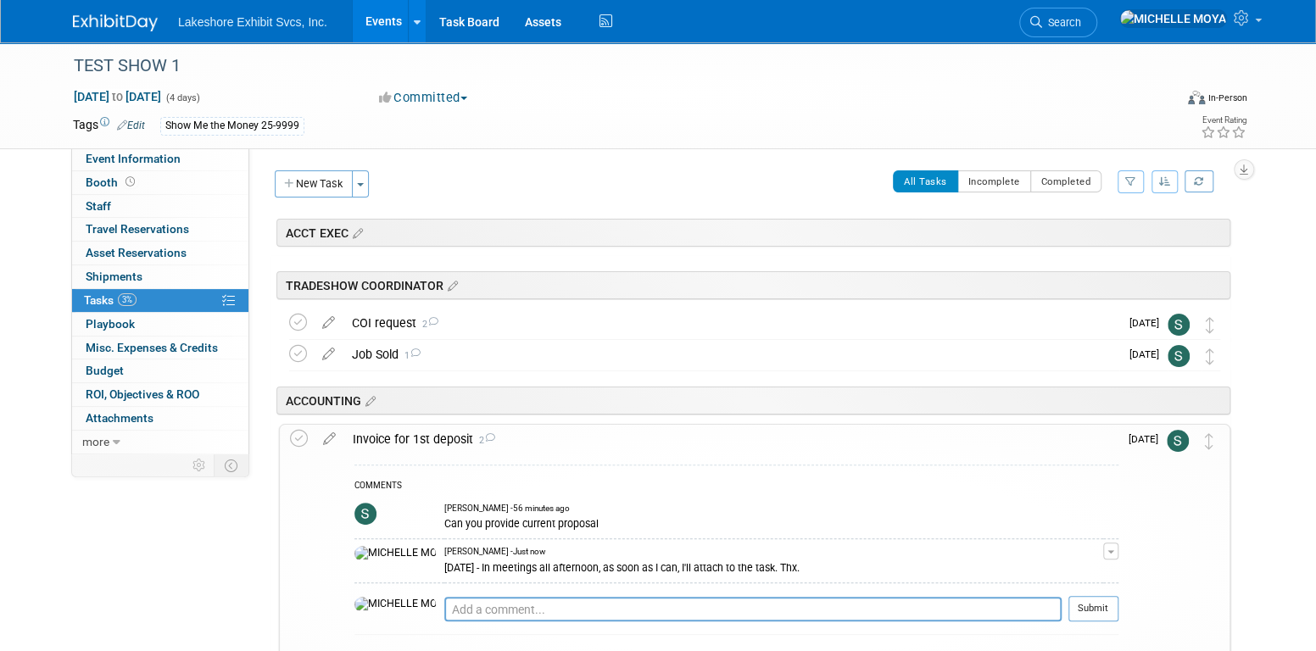
click at [327, 439] on icon at bounding box center [330, 435] width 30 height 21
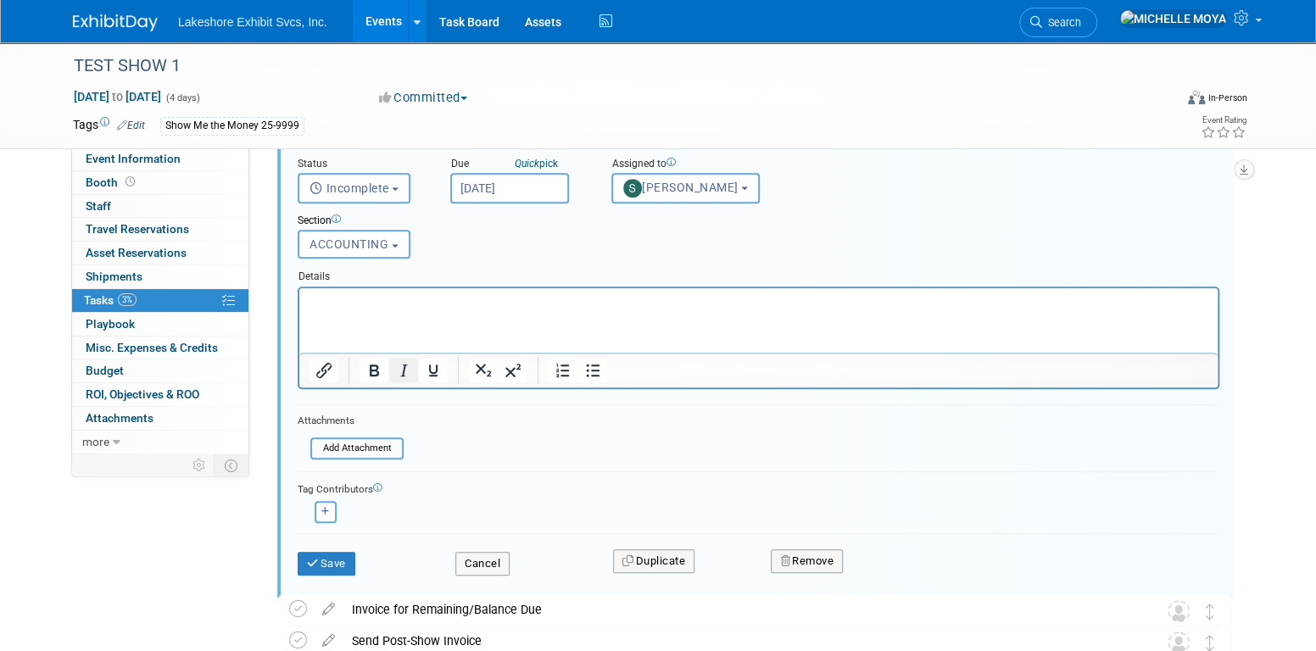
scroll to position [346, 0]
click at [348, 446] on input "file" at bounding box center [315, 447] width 173 height 19
click at [353, 441] on input "file" at bounding box center [315, 447] width 173 height 19
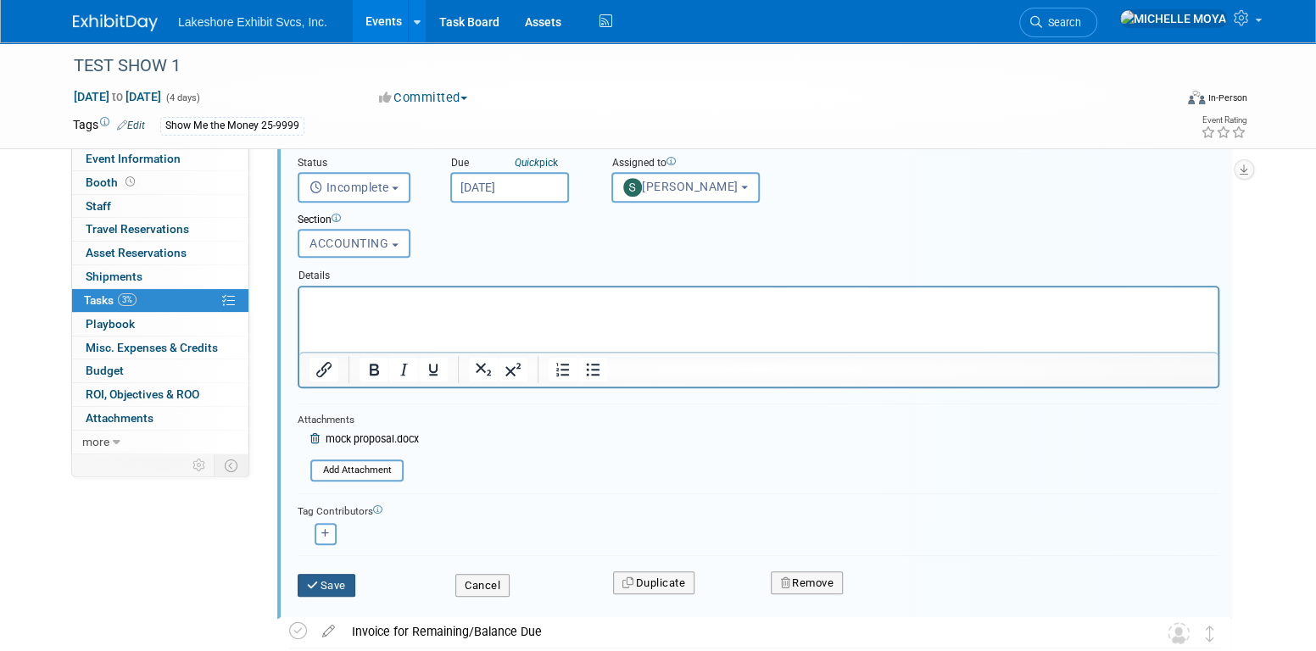
click at [338, 583] on button "Save" at bounding box center [327, 586] width 58 height 24
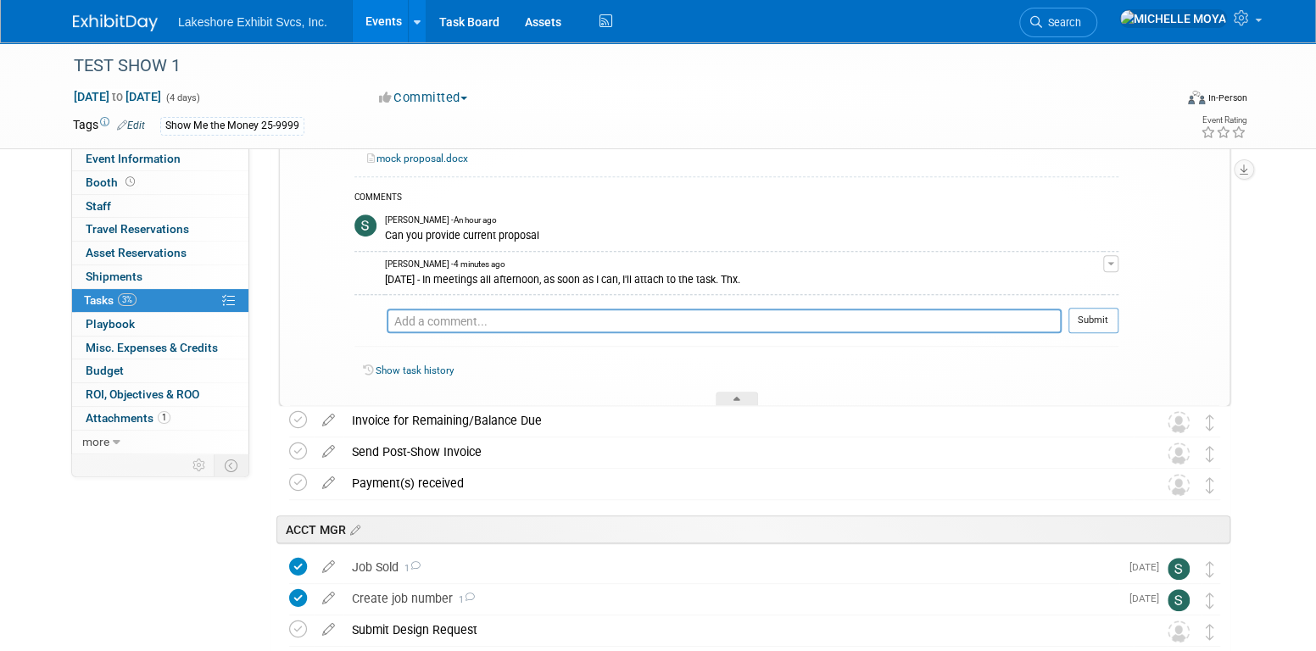
click at [1114, 261] on button "button" at bounding box center [1110, 263] width 15 height 17
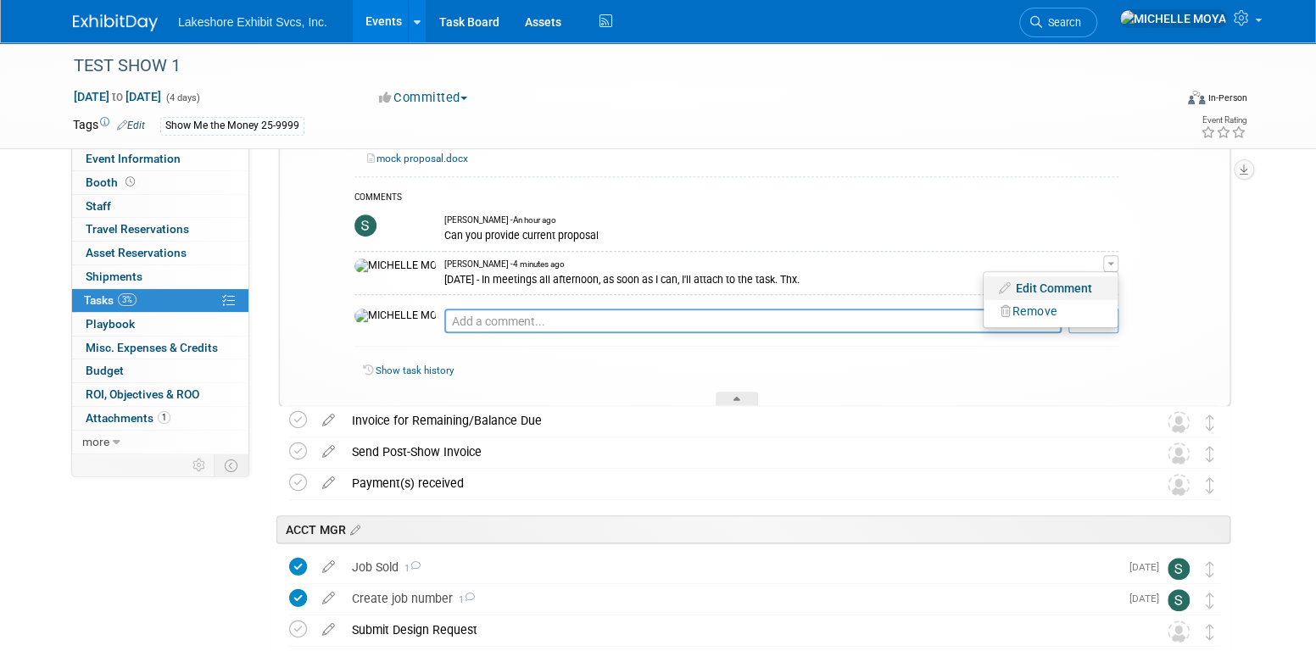
click at [1079, 284] on link "Edit Comment" at bounding box center [1051, 288] width 134 height 24
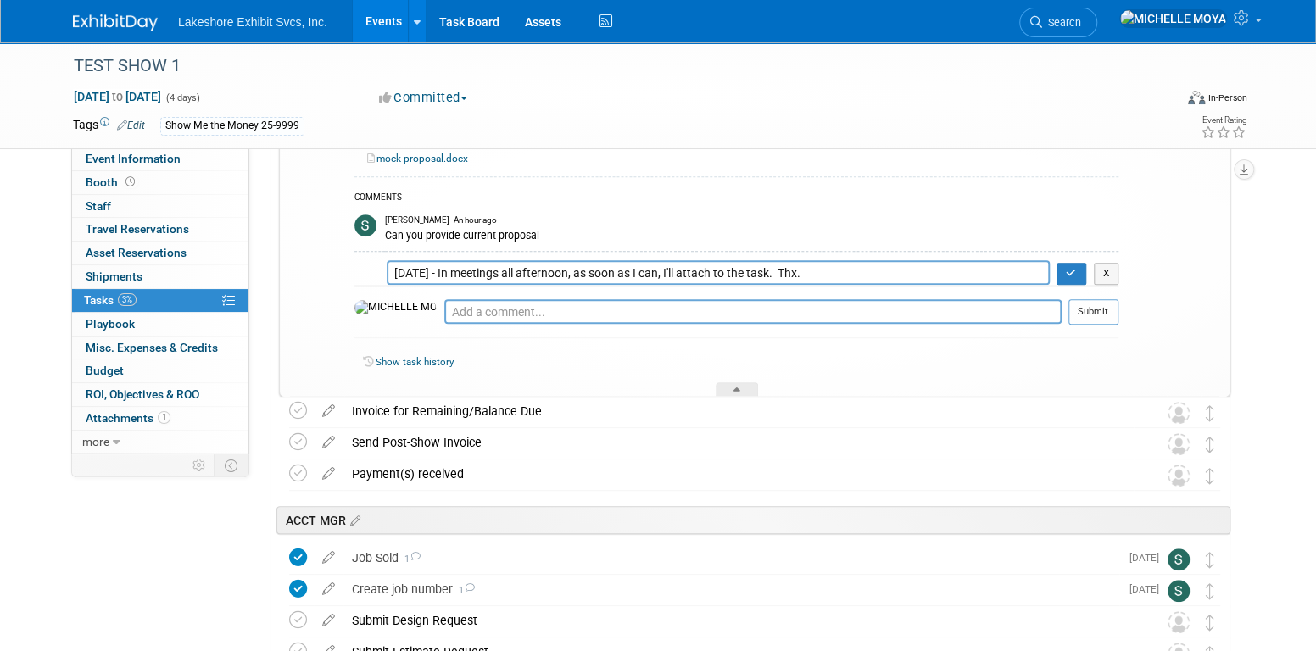
click at [394, 269] on textarea "9.5.25 - In meetings all afternoon, as soon as I can, I'll attach to the task. …" at bounding box center [718, 272] width 663 height 25
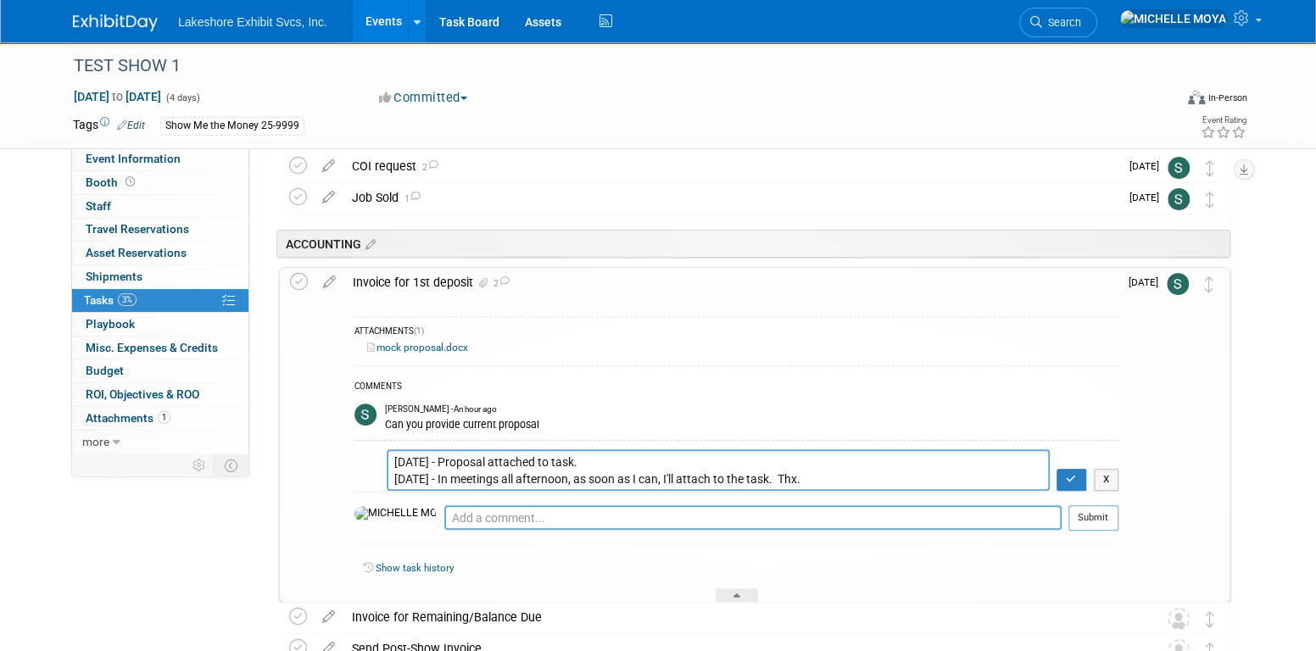
scroll to position [92, 0]
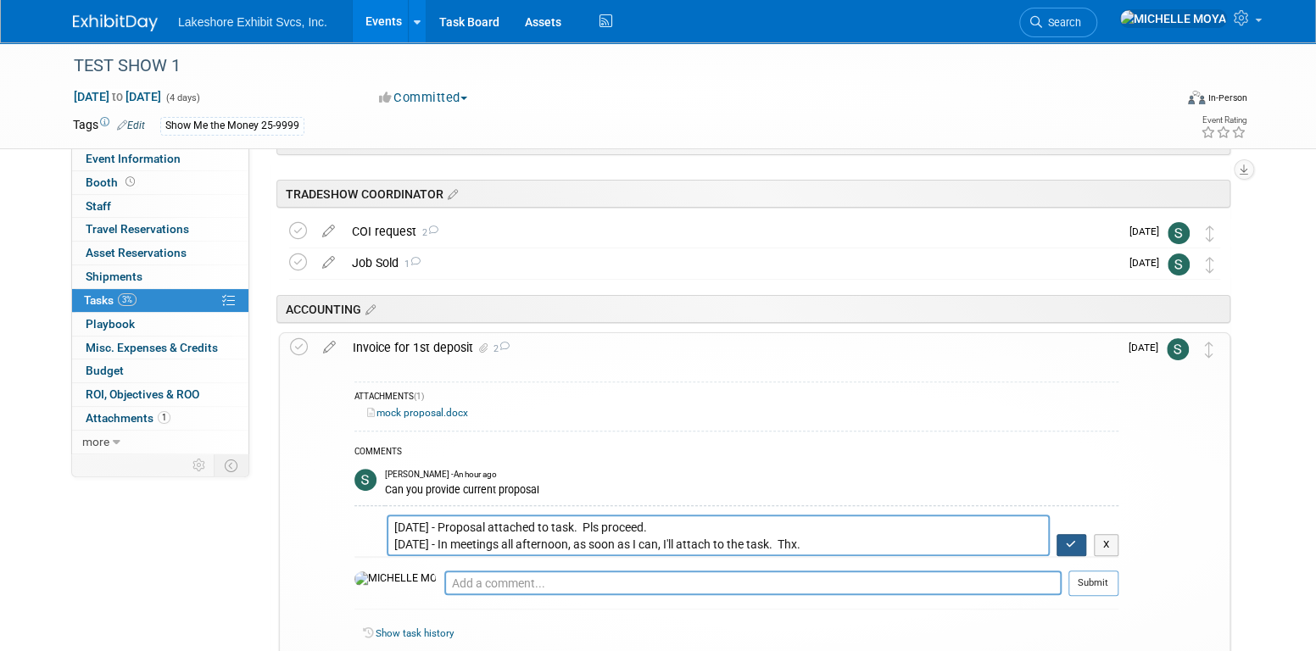
type textarea "9.5.25 - Proposal attached to task. Pls proceed. 9.5.25 - In meetings all after…"
click at [1063, 550] on button "button" at bounding box center [1072, 545] width 30 height 22
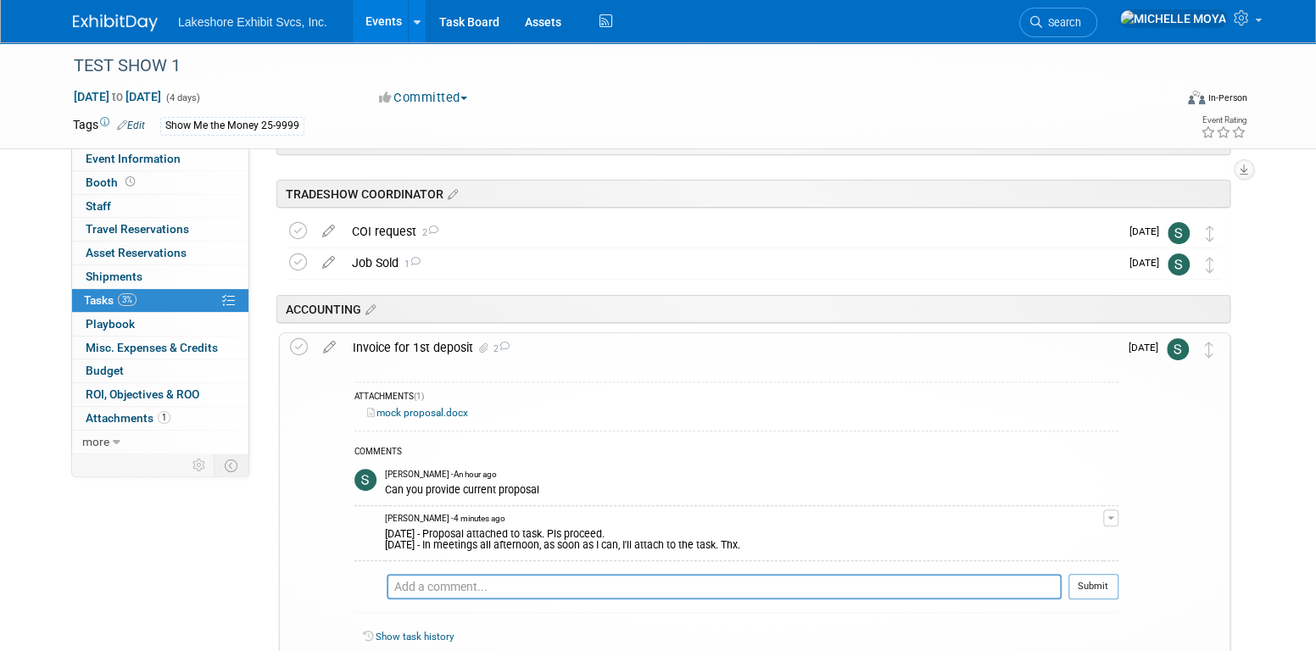
click at [381, 16] on link "Events" at bounding box center [384, 21] width 62 height 42
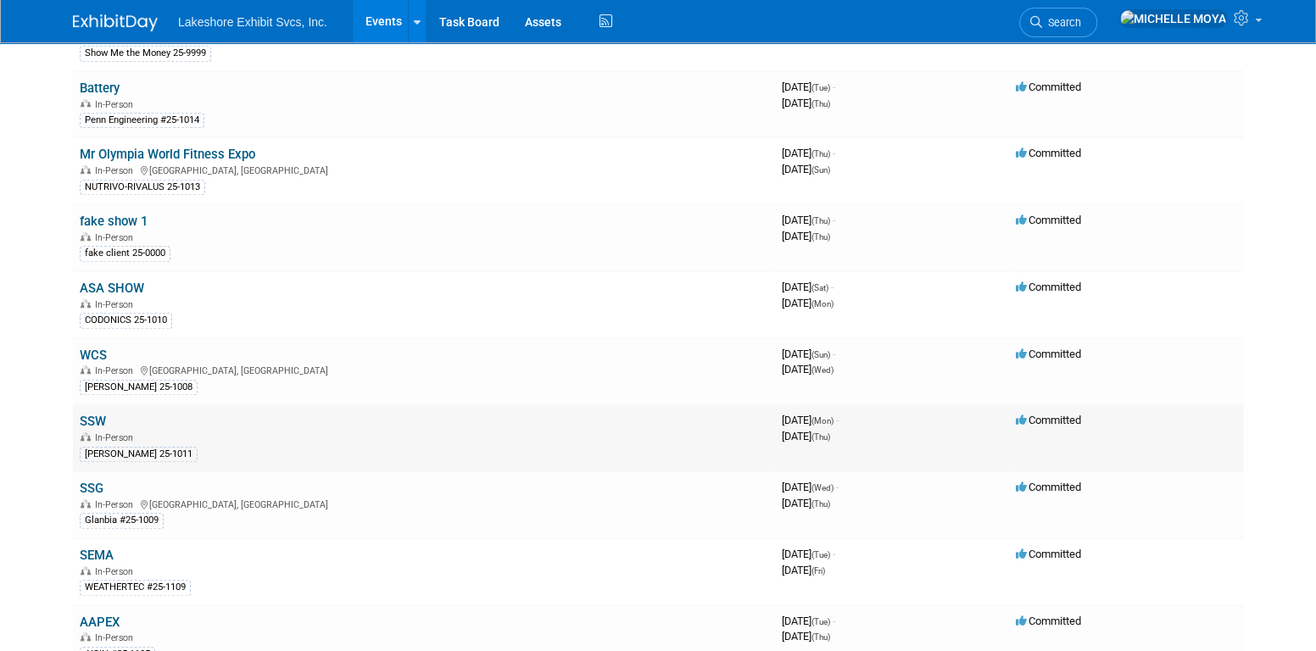
scroll to position [679, 0]
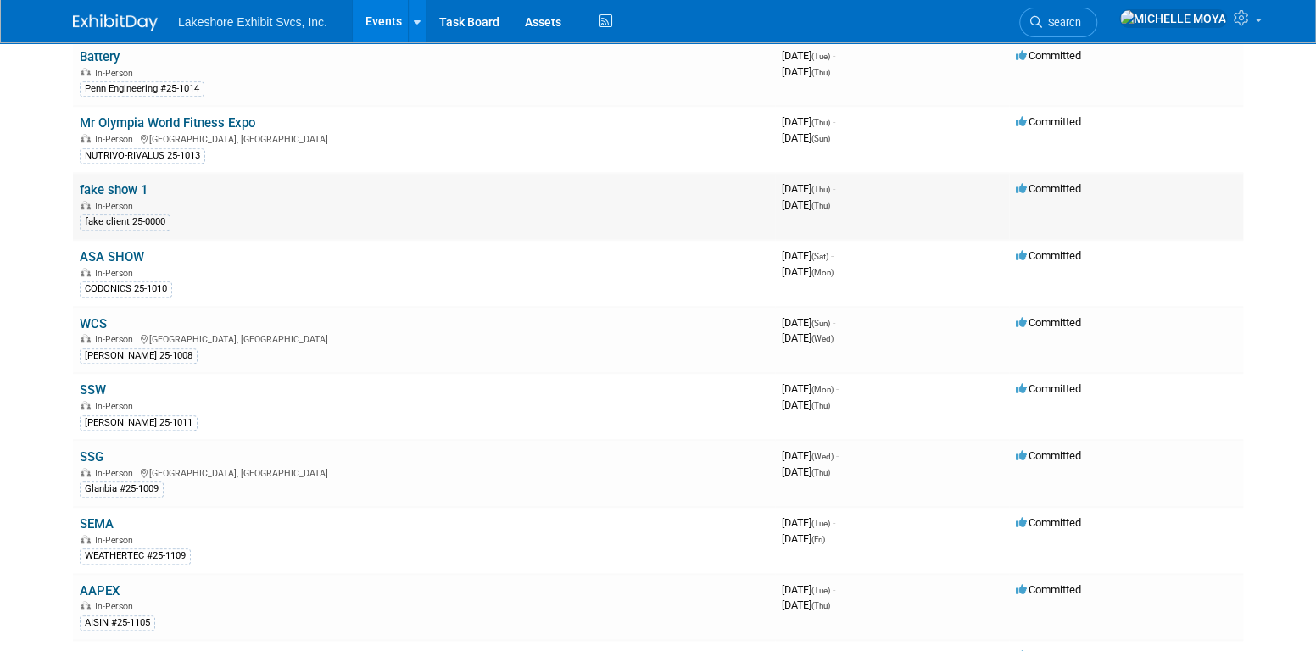
click at [127, 183] on link "fake show 1" at bounding box center [114, 189] width 68 height 15
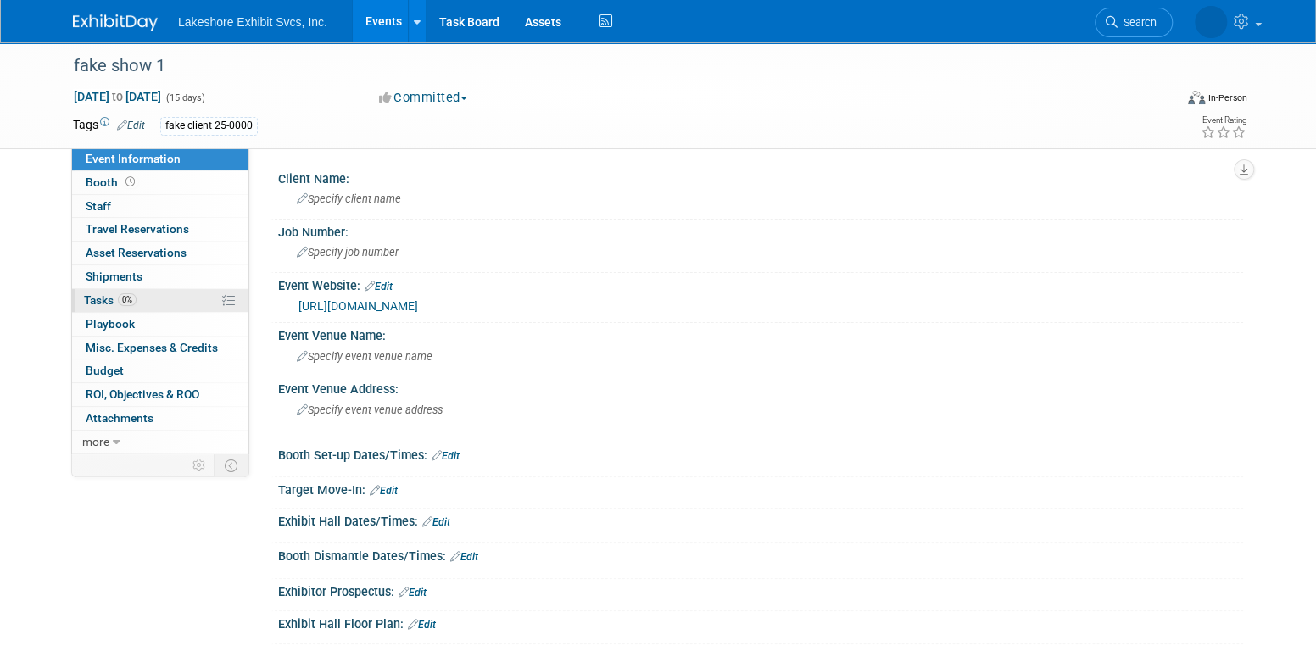
click at [162, 300] on link "0% Tasks 0%" at bounding box center [160, 300] width 176 height 23
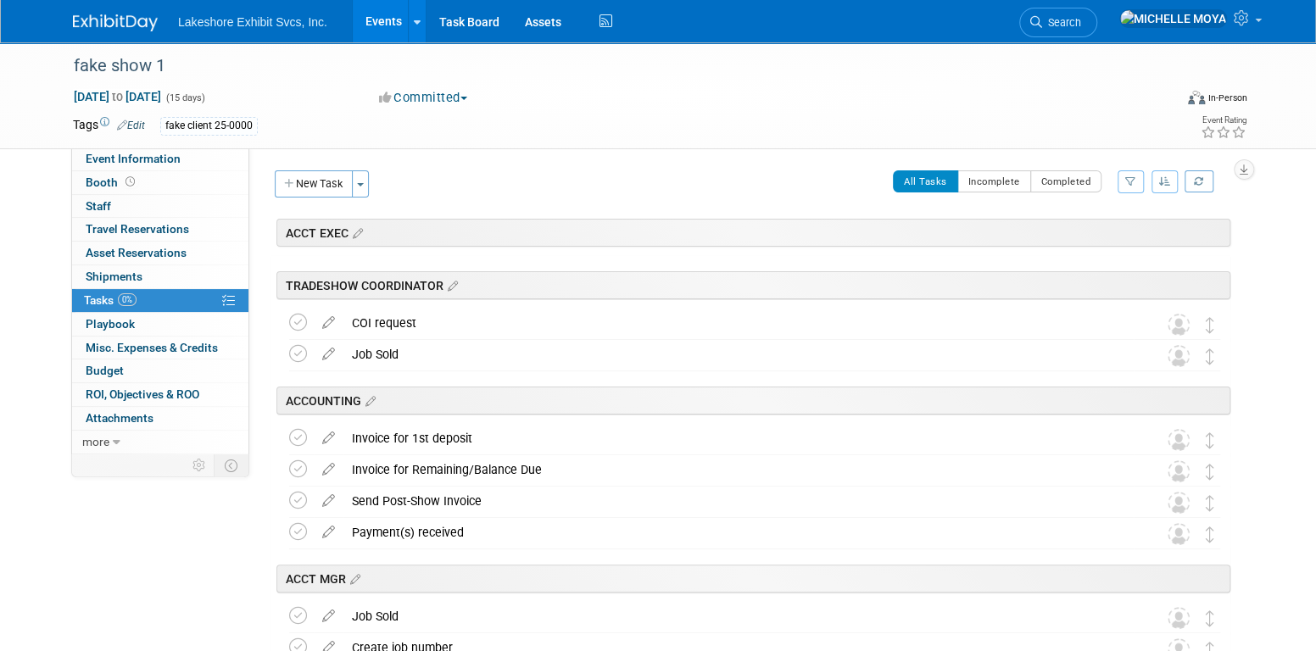
click at [371, 19] on link "Events" at bounding box center [384, 21] width 62 height 42
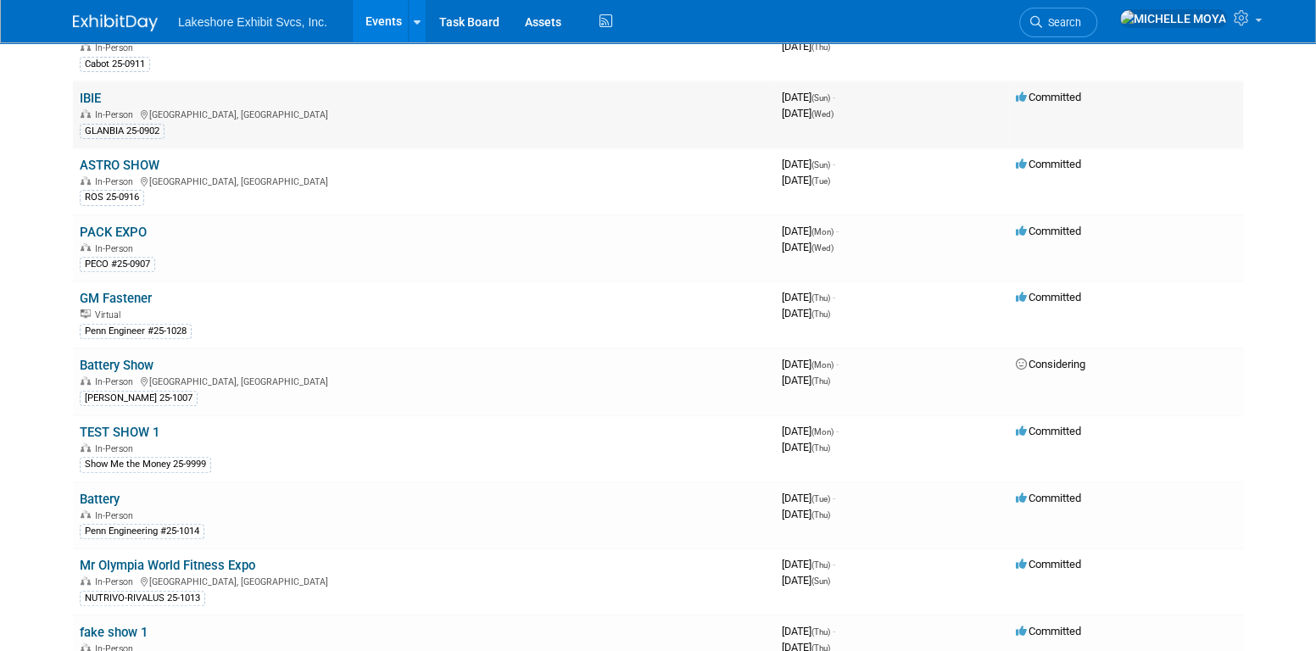
scroll to position [254, 0]
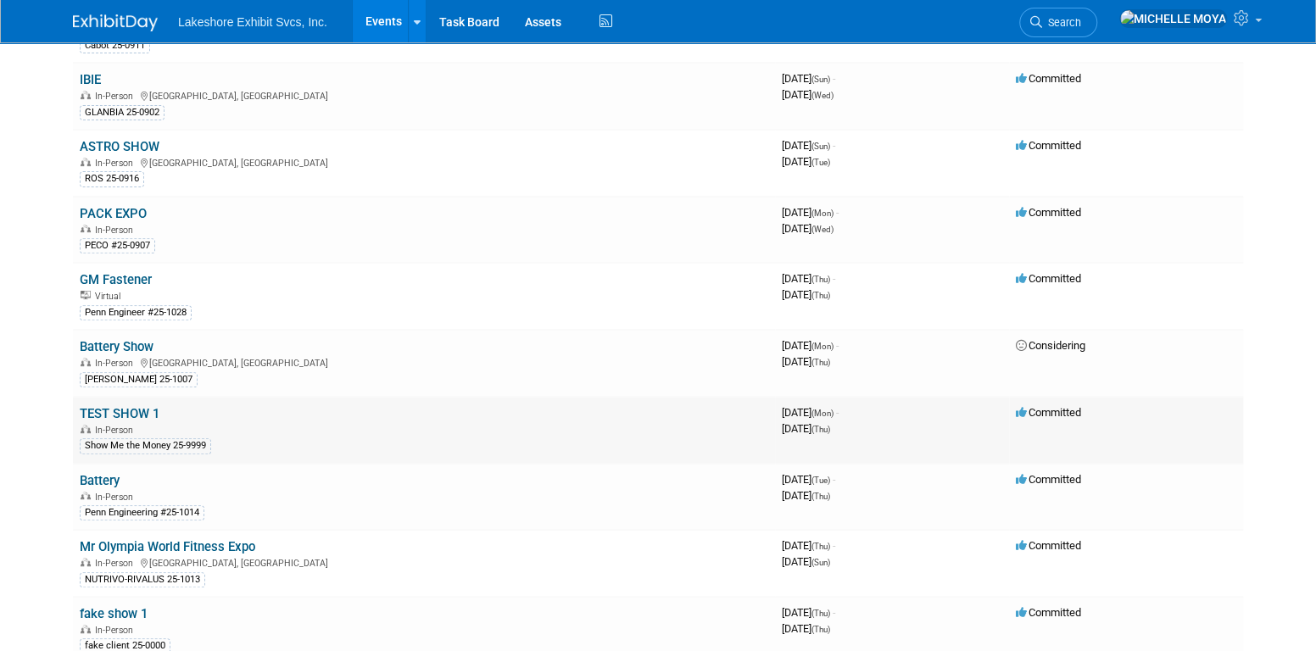
click at [141, 409] on link "TEST SHOW 1" at bounding box center [120, 413] width 80 height 15
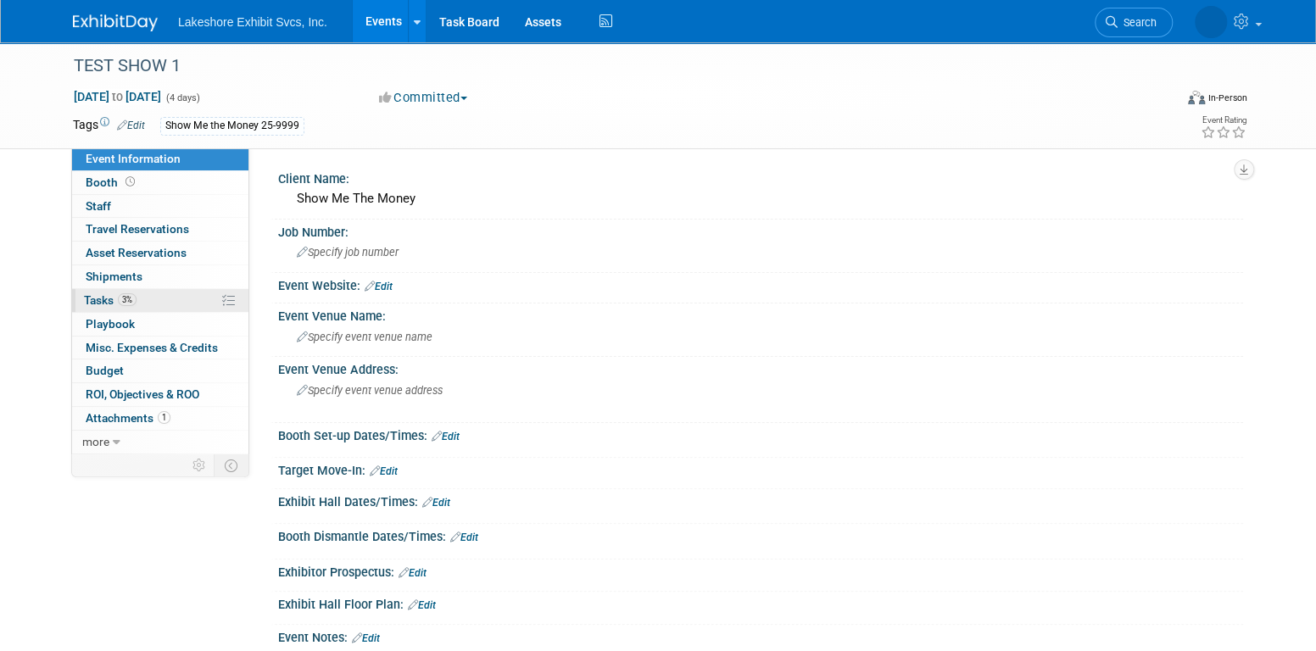
click at [167, 291] on link "3% Tasks 3%" at bounding box center [160, 300] width 176 height 23
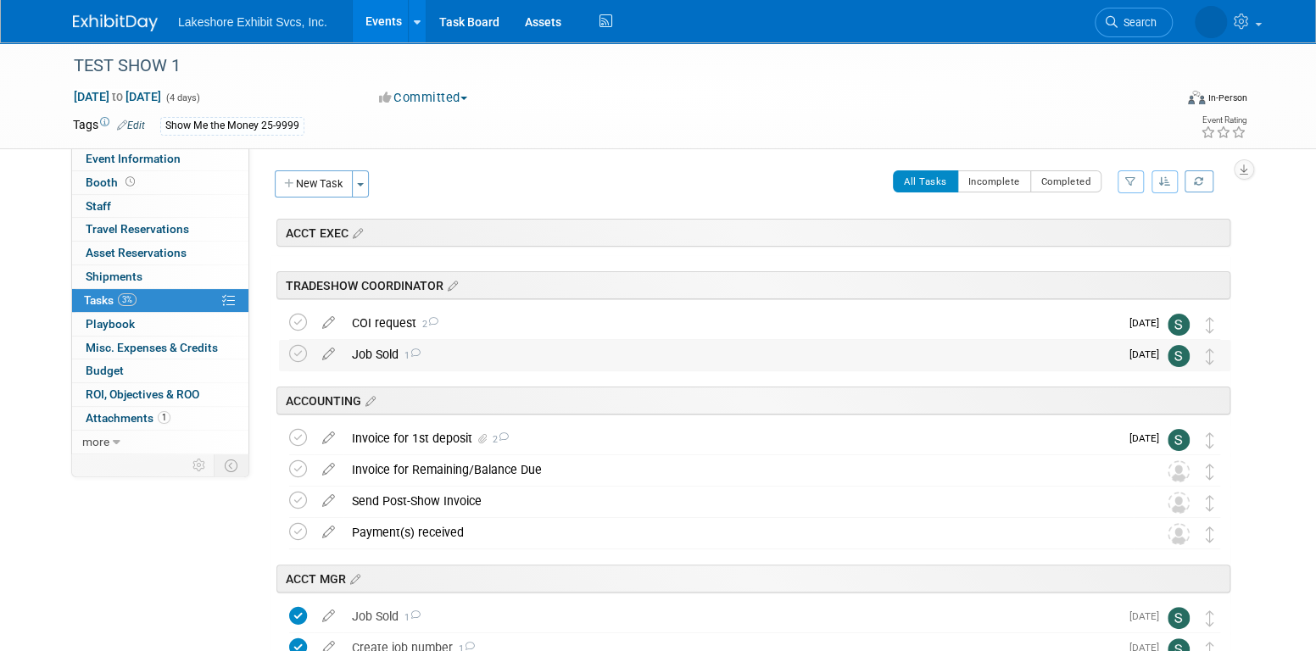
click at [377, 357] on div "Job Sold 1" at bounding box center [732, 354] width 776 height 29
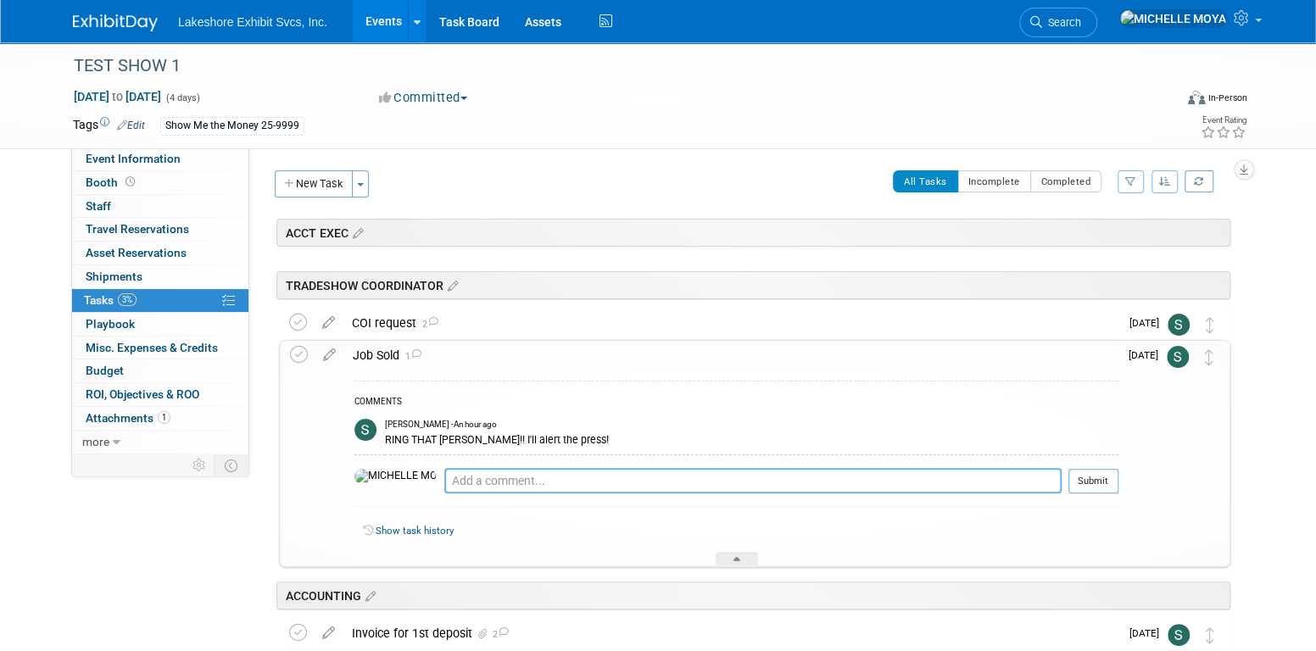
drag, startPoint x: 438, startPoint y: 483, endPoint x: 439, endPoint y: 474, distance: 9.4
click at [444, 477] on textarea at bounding box center [752, 480] width 617 height 25
type textarea "9.5.25 - Wonder if once the Job sold task is completed, we"
click at [327, 354] on icon at bounding box center [330, 351] width 30 height 21
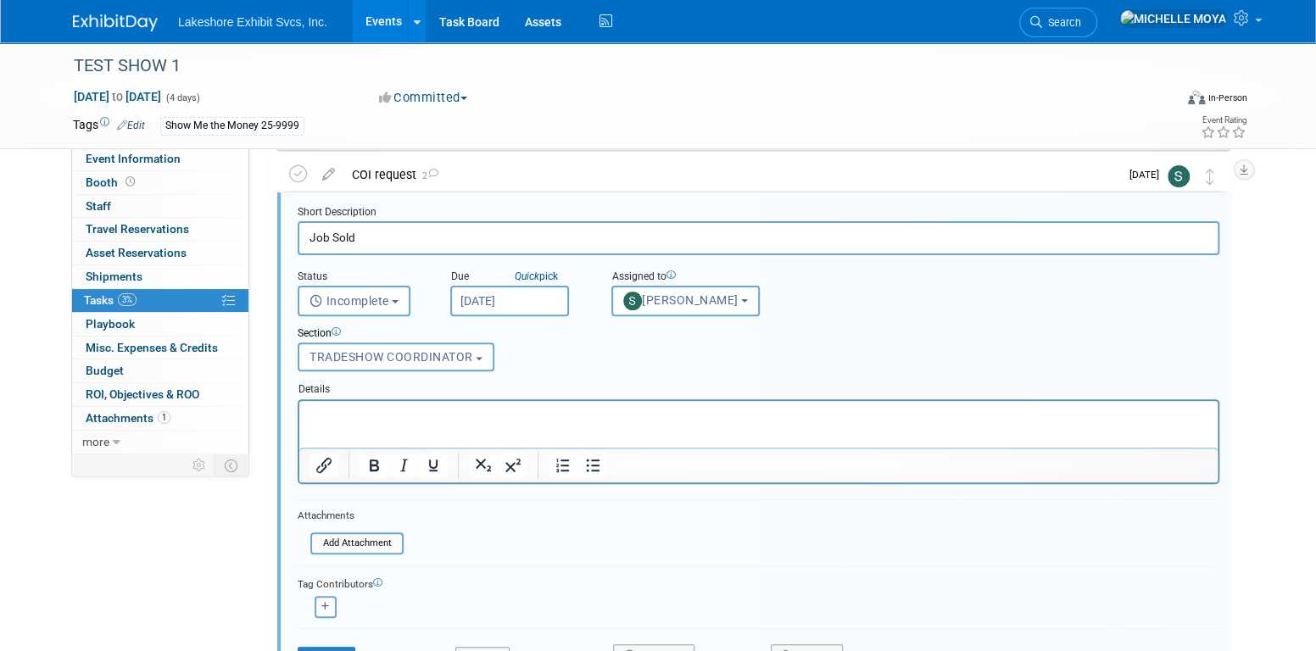
scroll to position [177, 0]
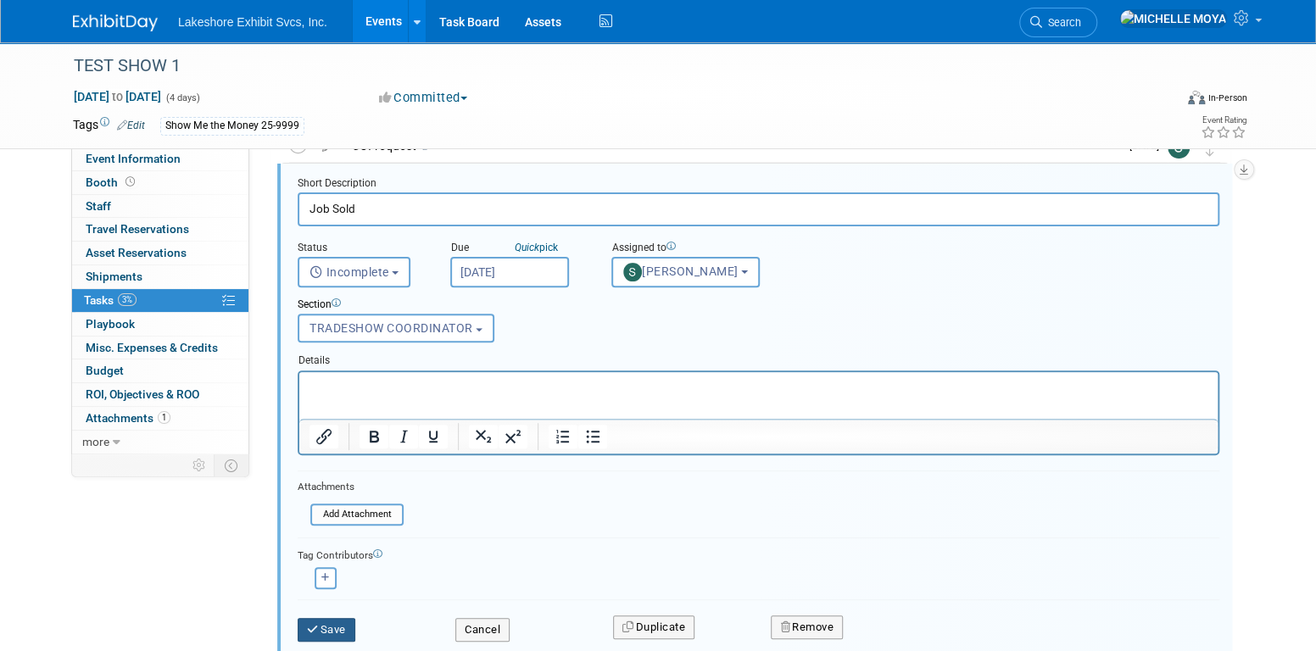
click at [345, 627] on button "Save" at bounding box center [327, 630] width 58 height 24
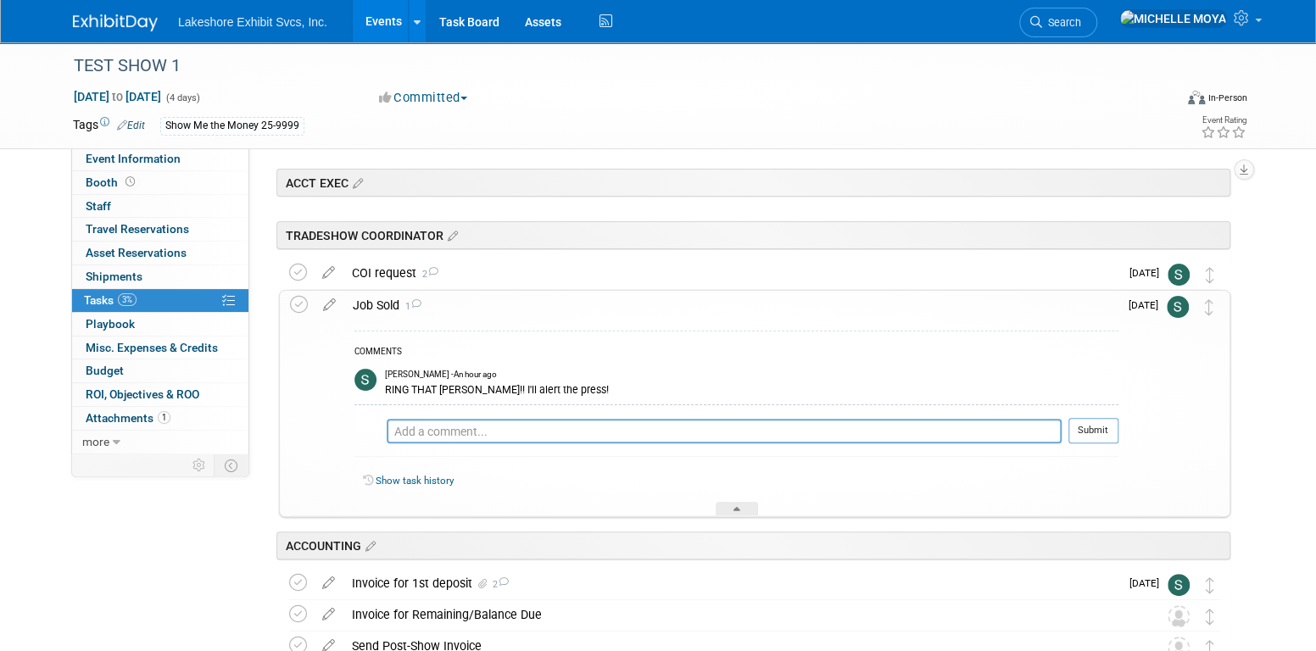
scroll to position [8, 0]
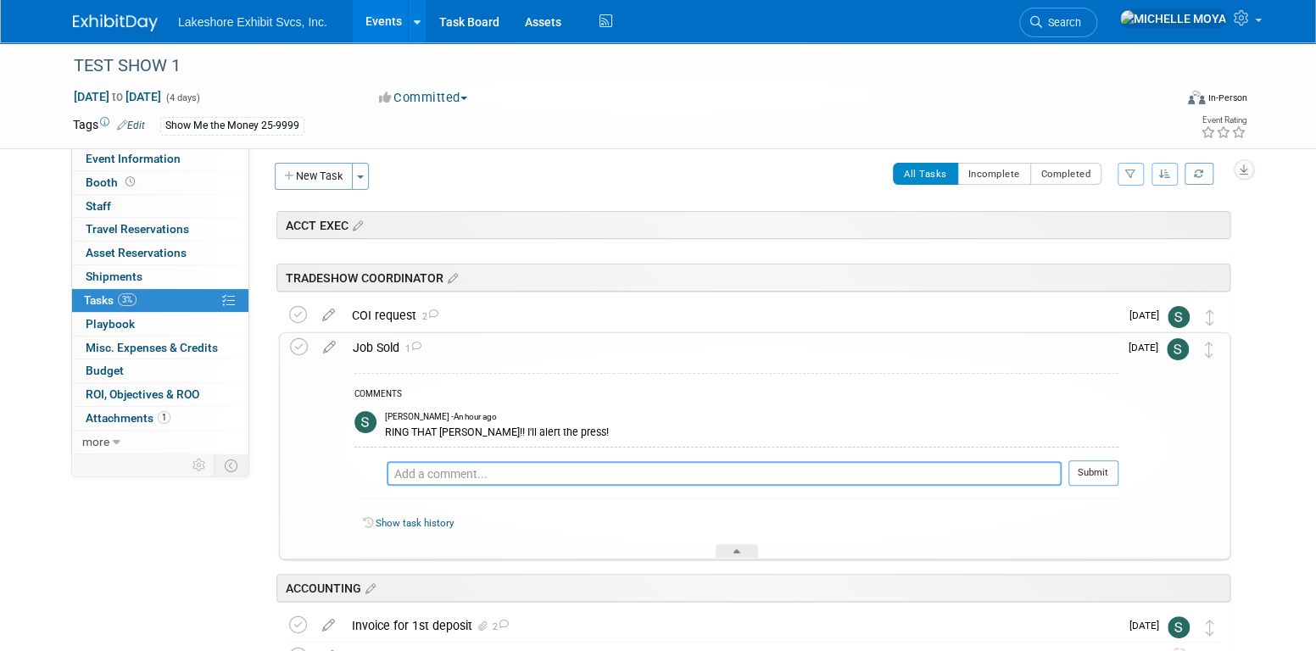
click at [480, 472] on textarea at bounding box center [724, 473] width 675 height 25
type textarea "9.5.25 - Maybe when job is sold, we task the AM"
click at [388, 18] on link "Events" at bounding box center [384, 21] width 62 height 42
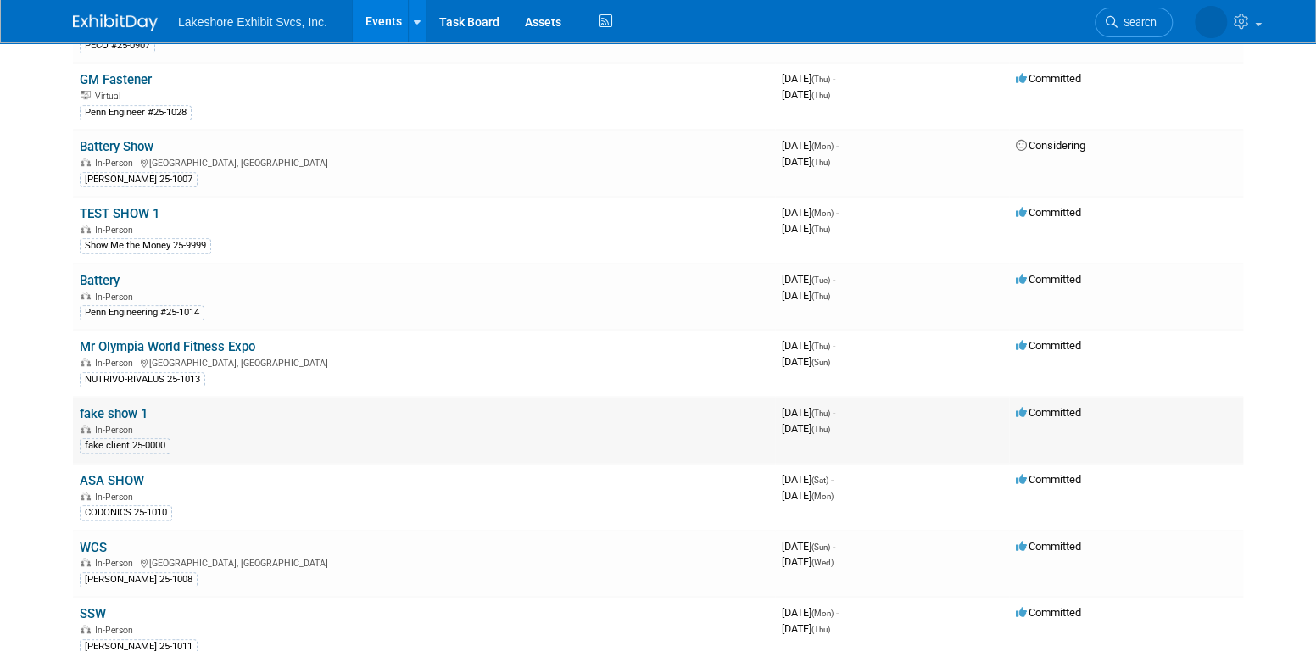
scroll to position [509, 0]
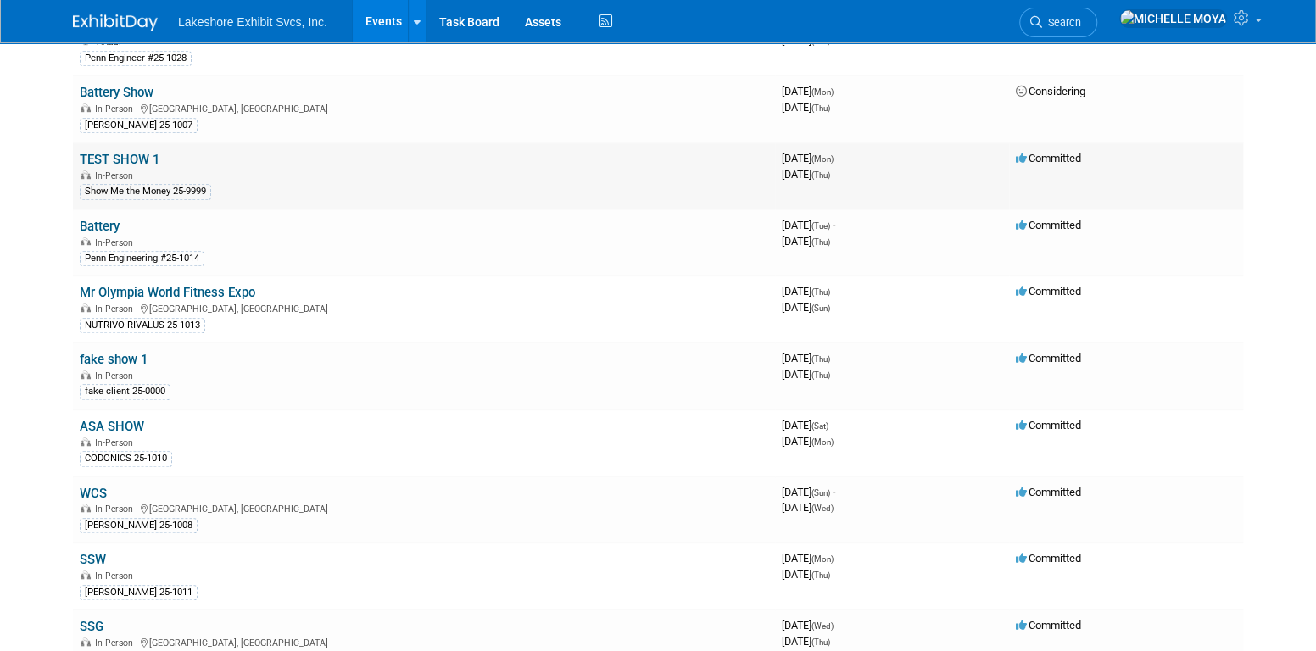
click at [127, 155] on link "TEST SHOW 1" at bounding box center [120, 159] width 80 height 15
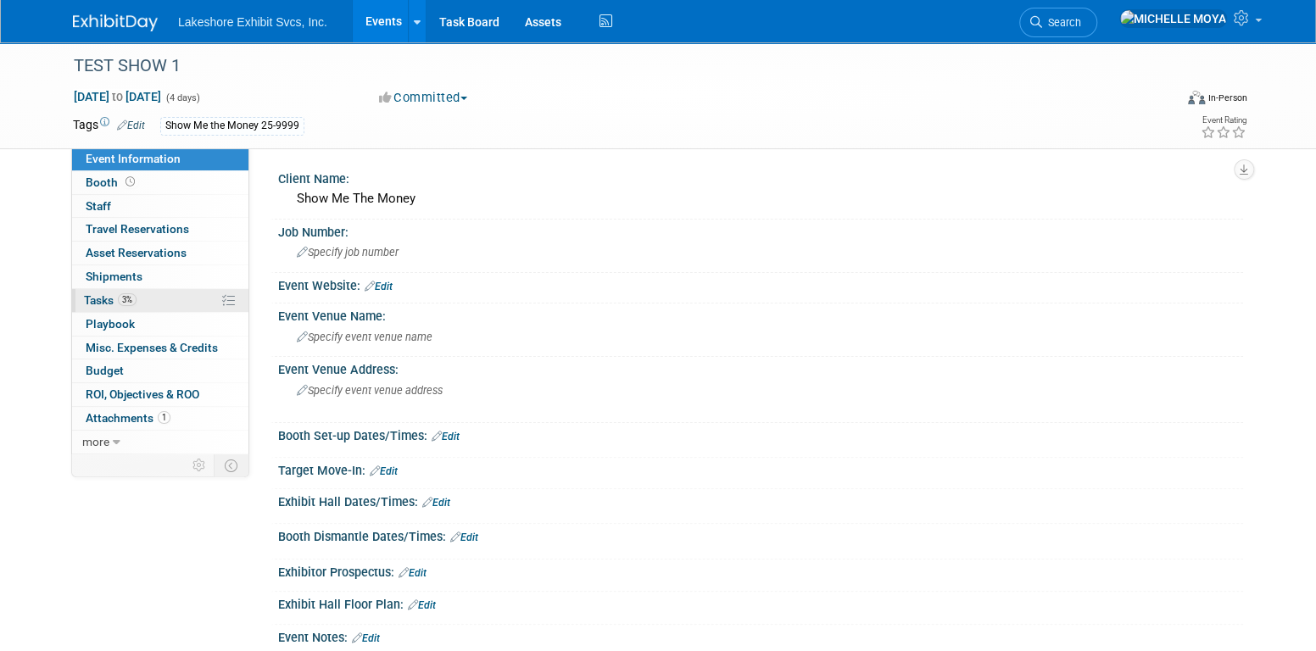
click at [170, 303] on link "3% Tasks 3%" at bounding box center [160, 300] width 176 height 23
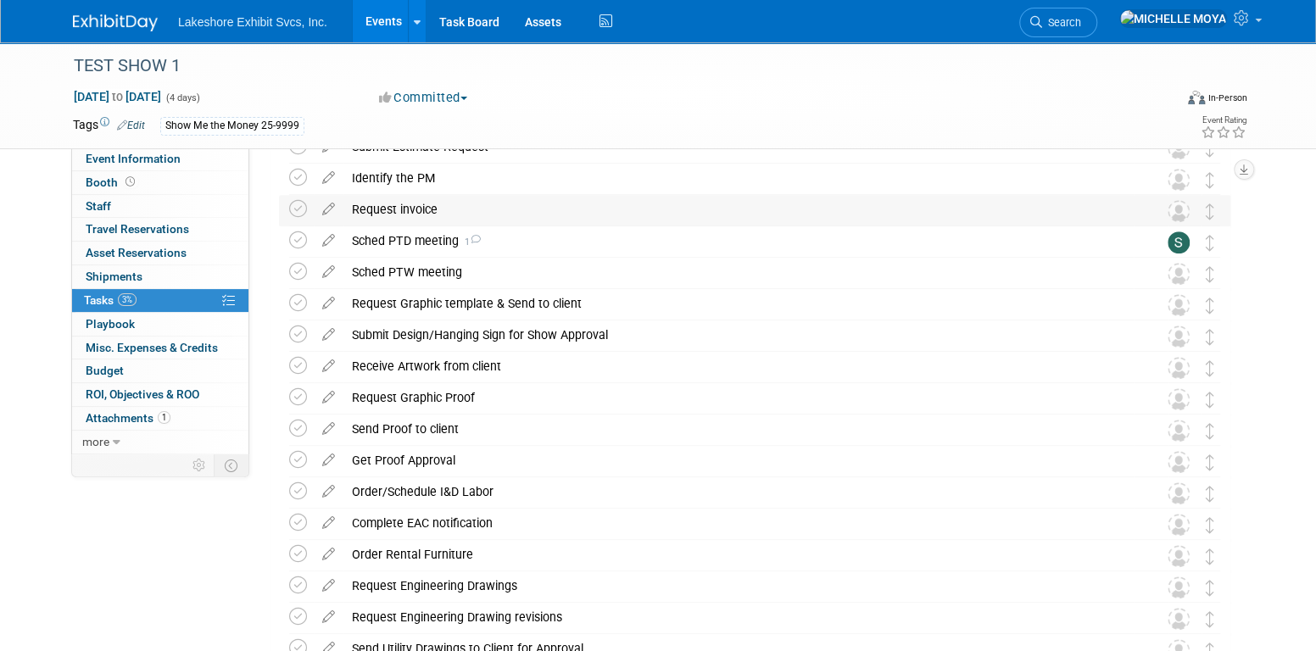
scroll to position [594, 0]
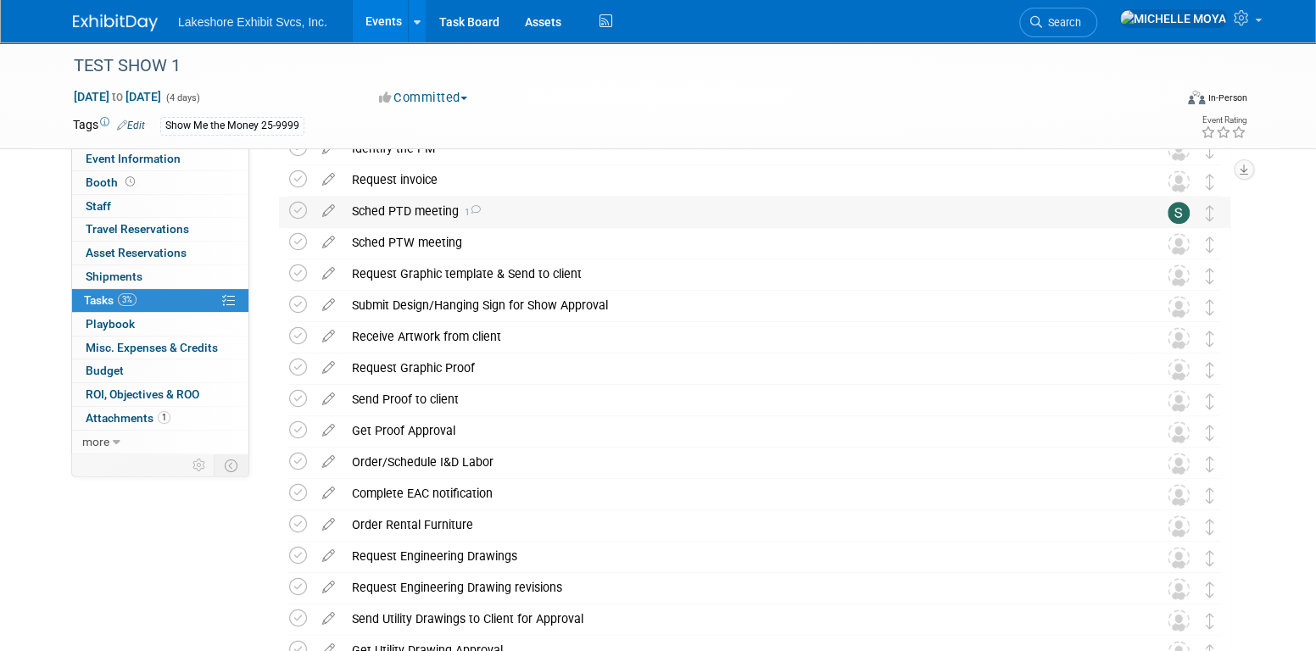
click at [409, 214] on div "Sched PTD meeting 1" at bounding box center [739, 211] width 790 height 29
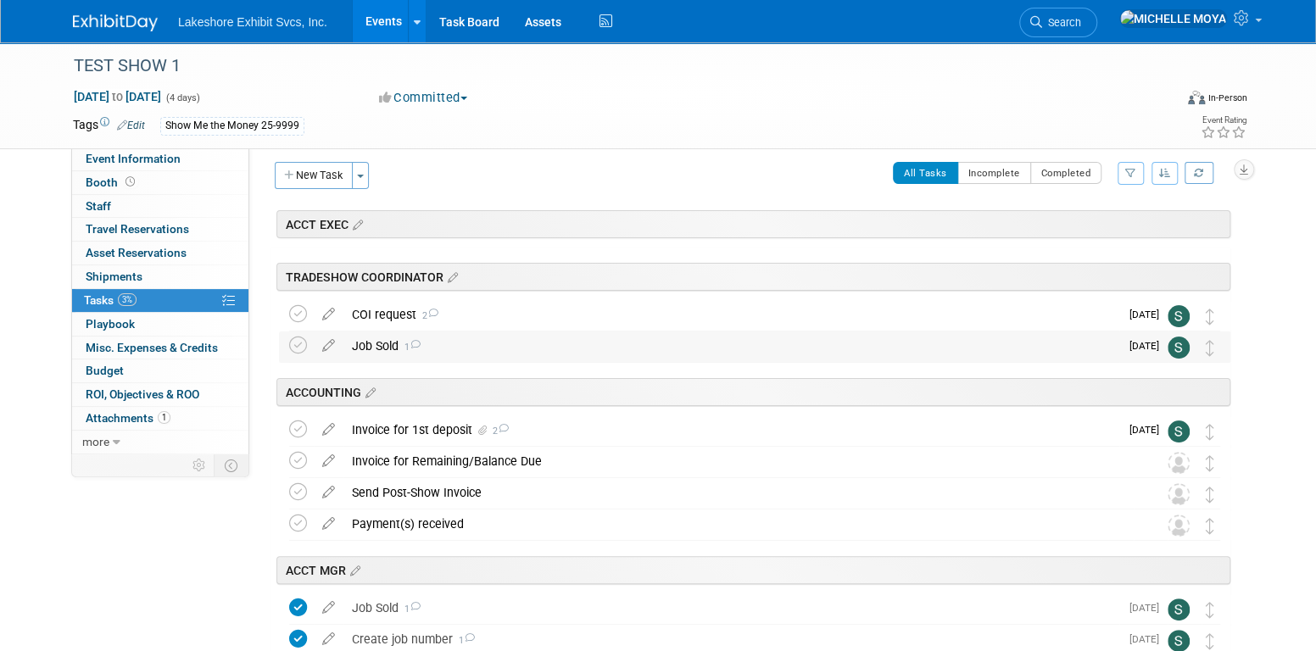
scroll to position [0, 0]
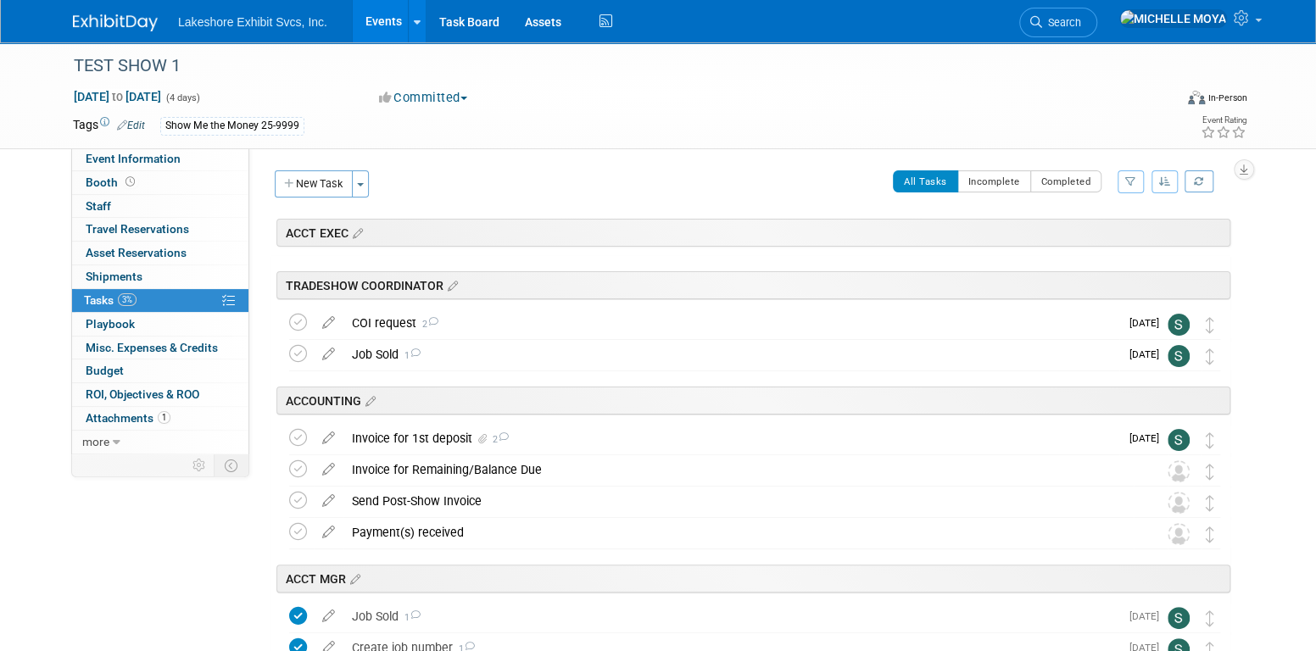
click at [1163, 183] on icon "button" at bounding box center [1165, 181] width 12 height 10
click at [1138, 282] on link "By Section, By Due Date" at bounding box center [1096, 283] width 161 height 24
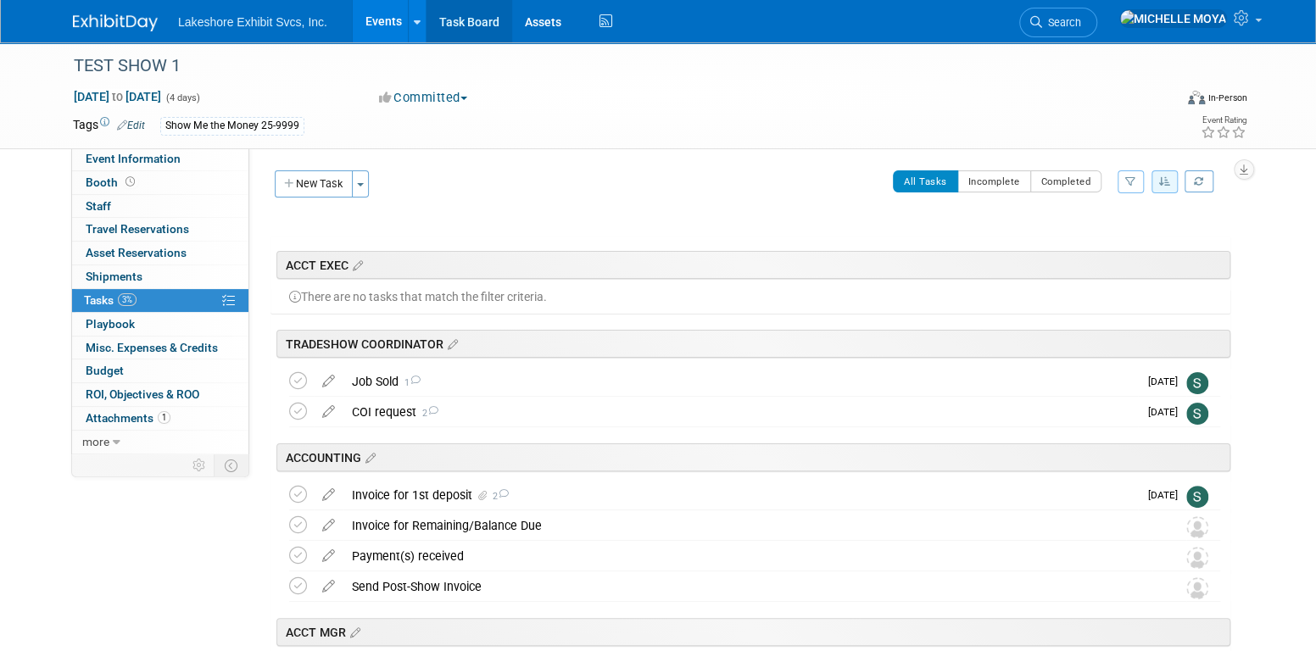
click at [471, 37] on link "Task Board" at bounding box center [470, 21] width 86 height 42
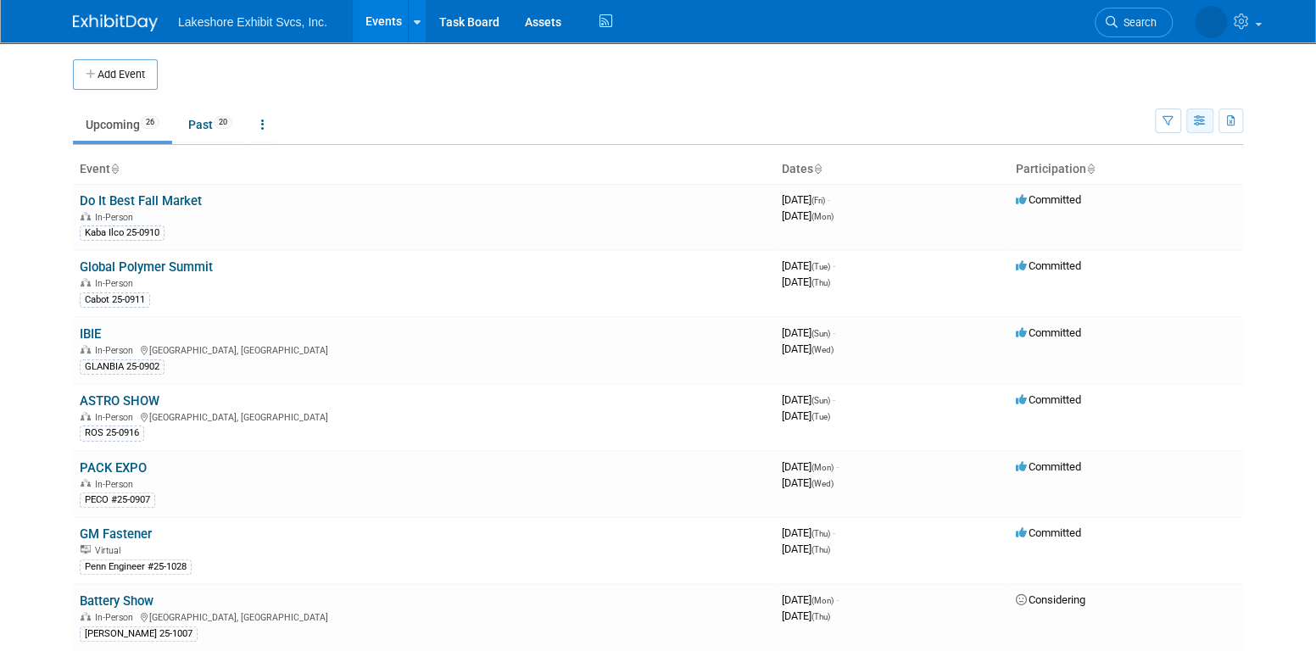
click at [1193, 122] on button "button" at bounding box center [1200, 121] width 27 height 25
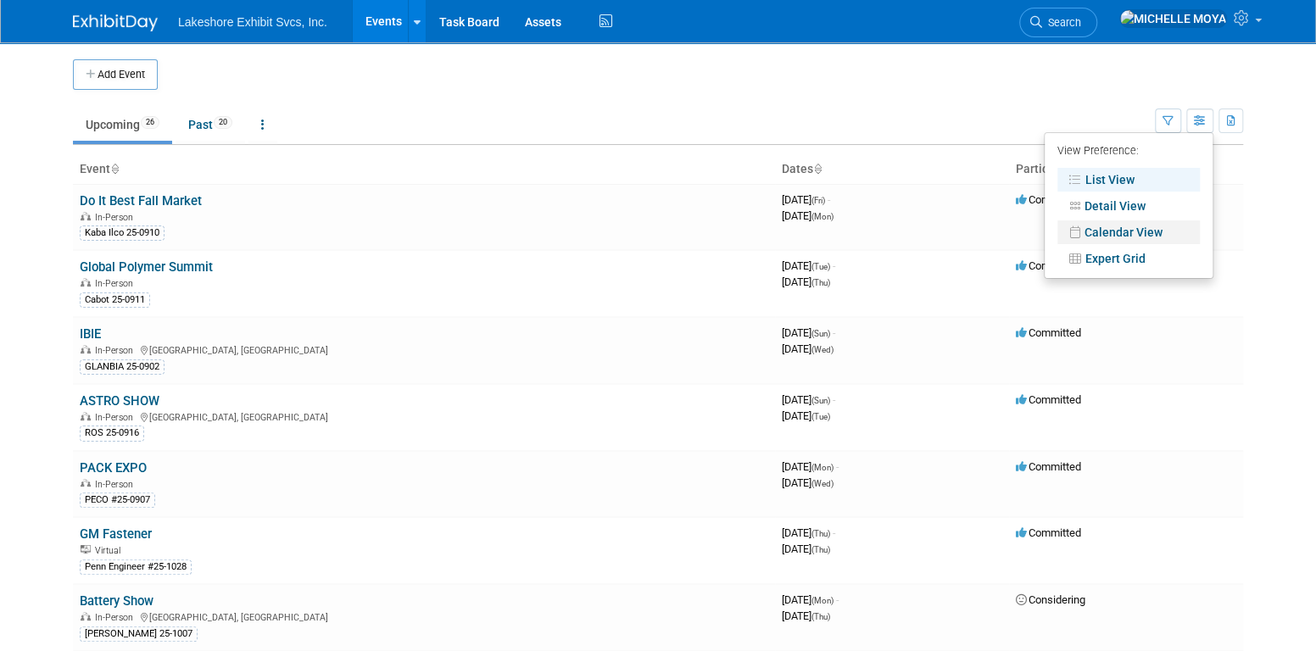
click at [1160, 225] on link "Calendar View" at bounding box center [1129, 233] width 142 height 24
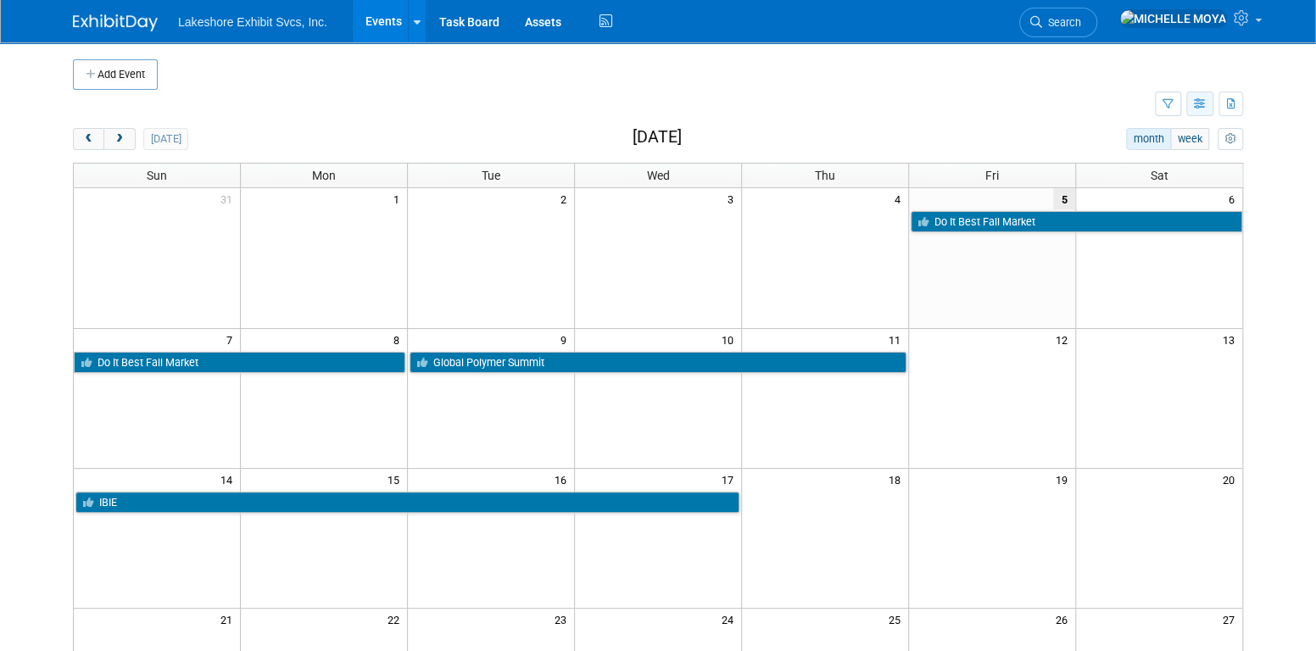
click at [1193, 107] on button "button" at bounding box center [1200, 104] width 27 height 25
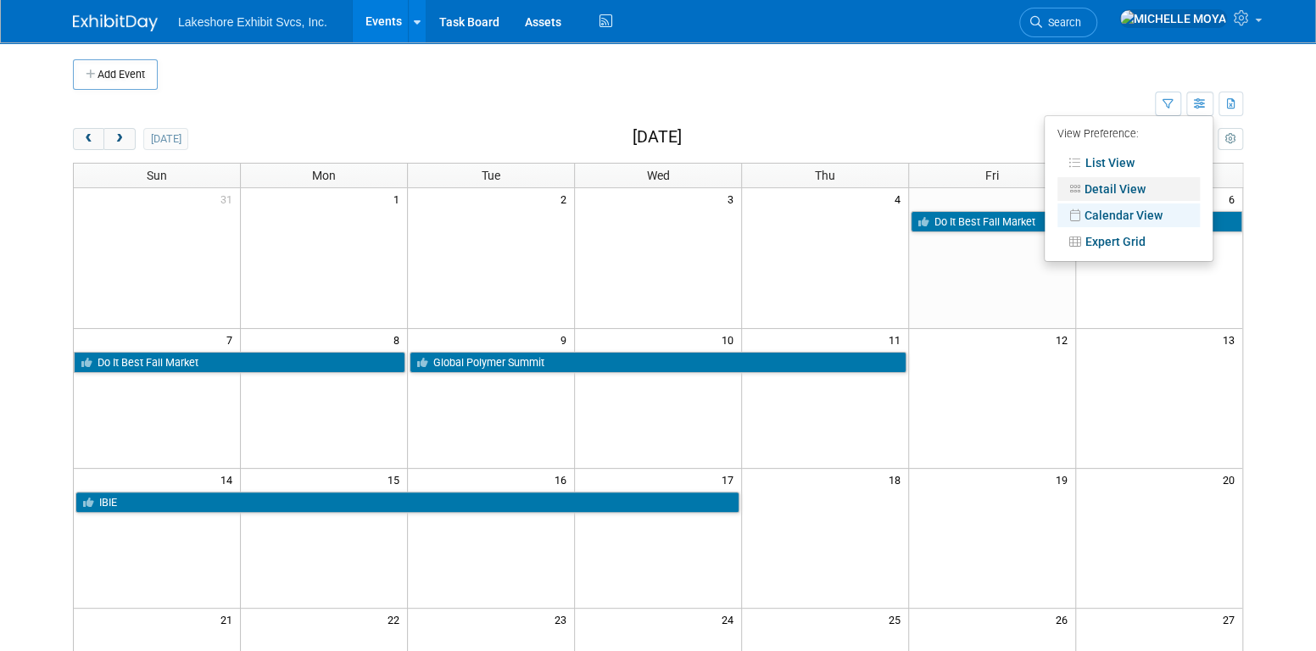
click at [1147, 183] on link "Detail View" at bounding box center [1129, 189] width 142 height 24
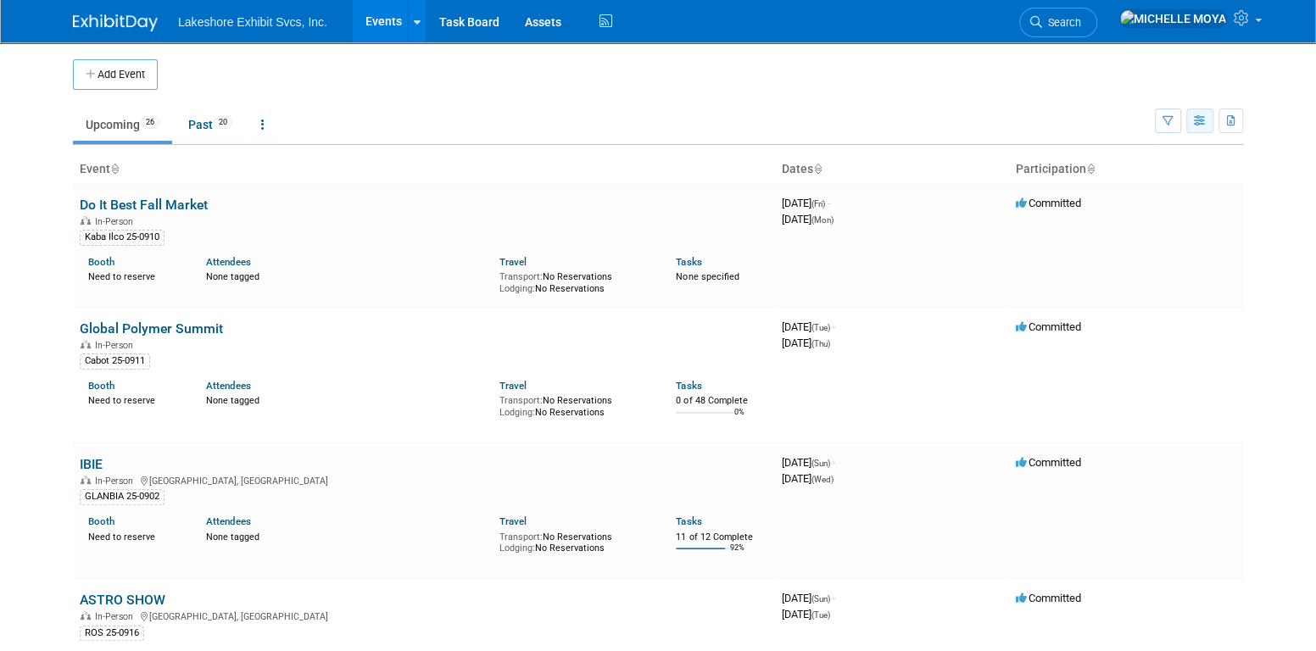
click at [1201, 126] on icon "button" at bounding box center [1200, 121] width 13 height 11
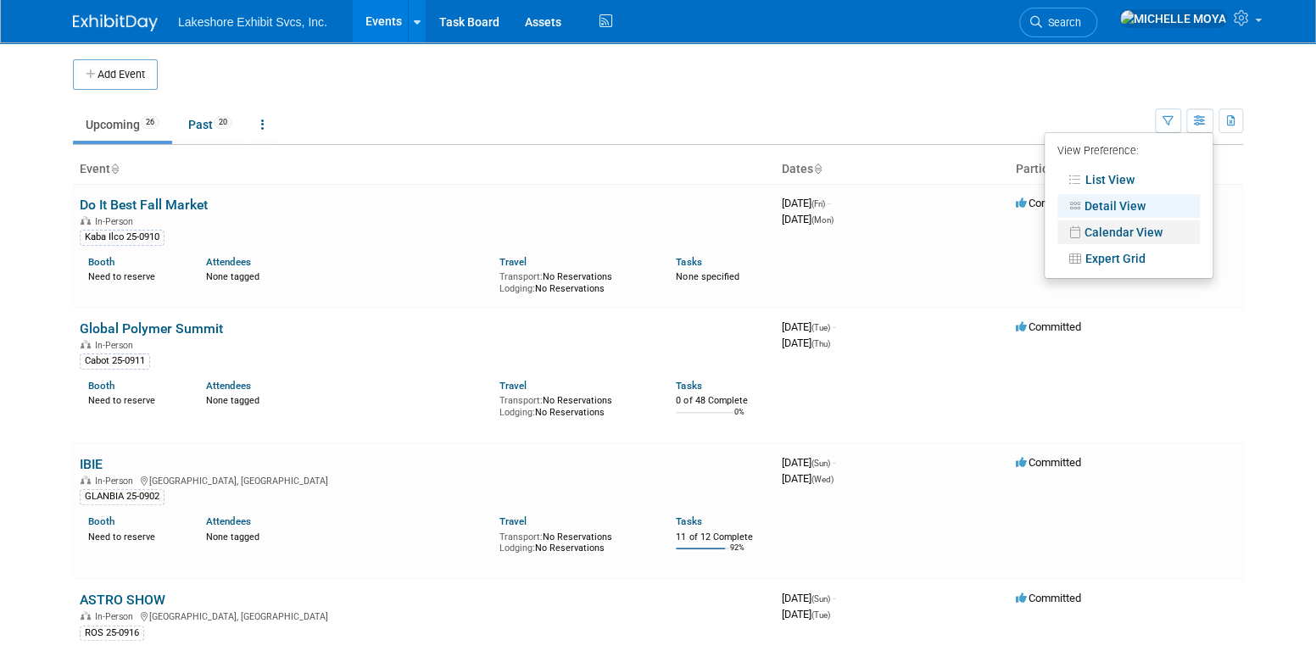
click at [1154, 234] on link "Calendar View" at bounding box center [1129, 233] width 142 height 24
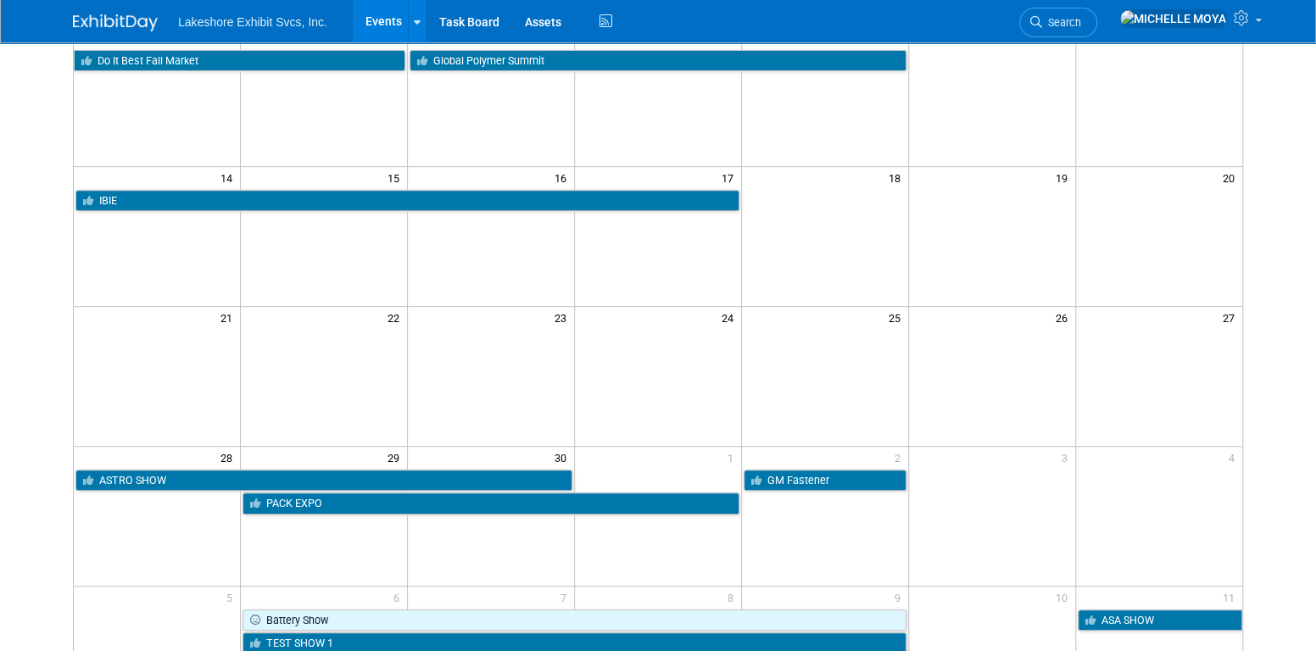
scroll to position [560, 0]
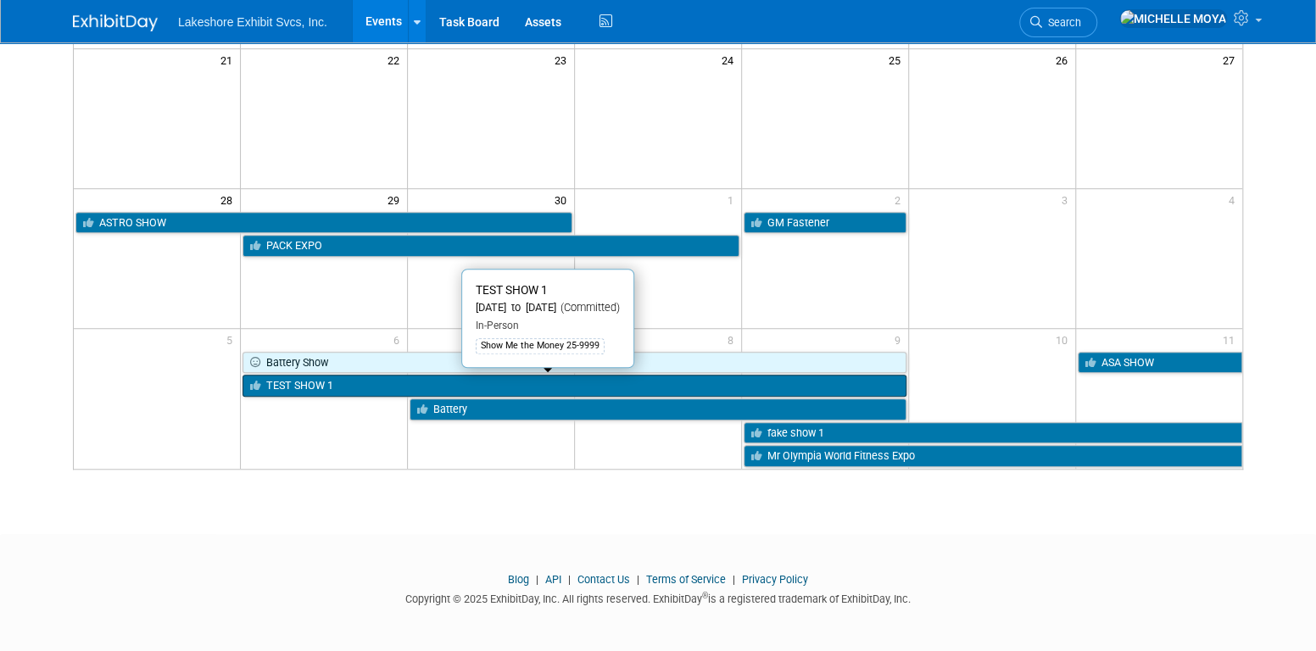
click at [328, 383] on link "TEST SHOW 1" at bounding box center [574, 386] width 663 height 22
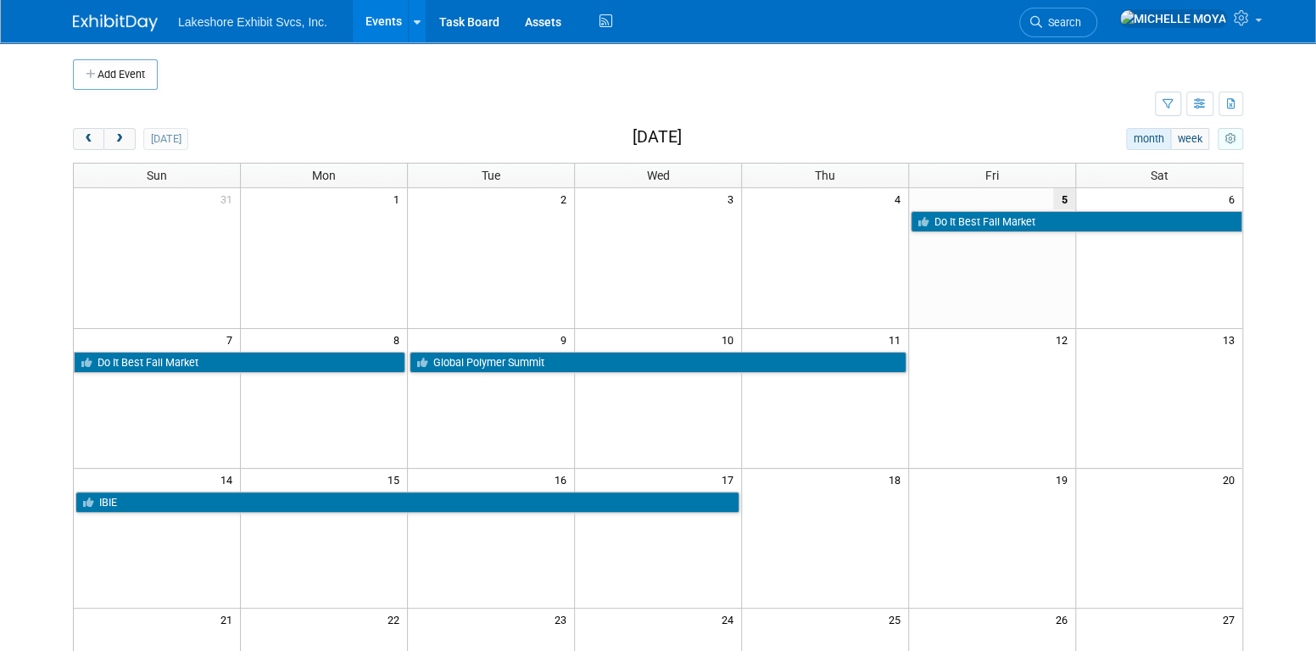
click at [1237, 137] on button "myCustomButton" at bounding box center [1230, 139] width 25 height 22
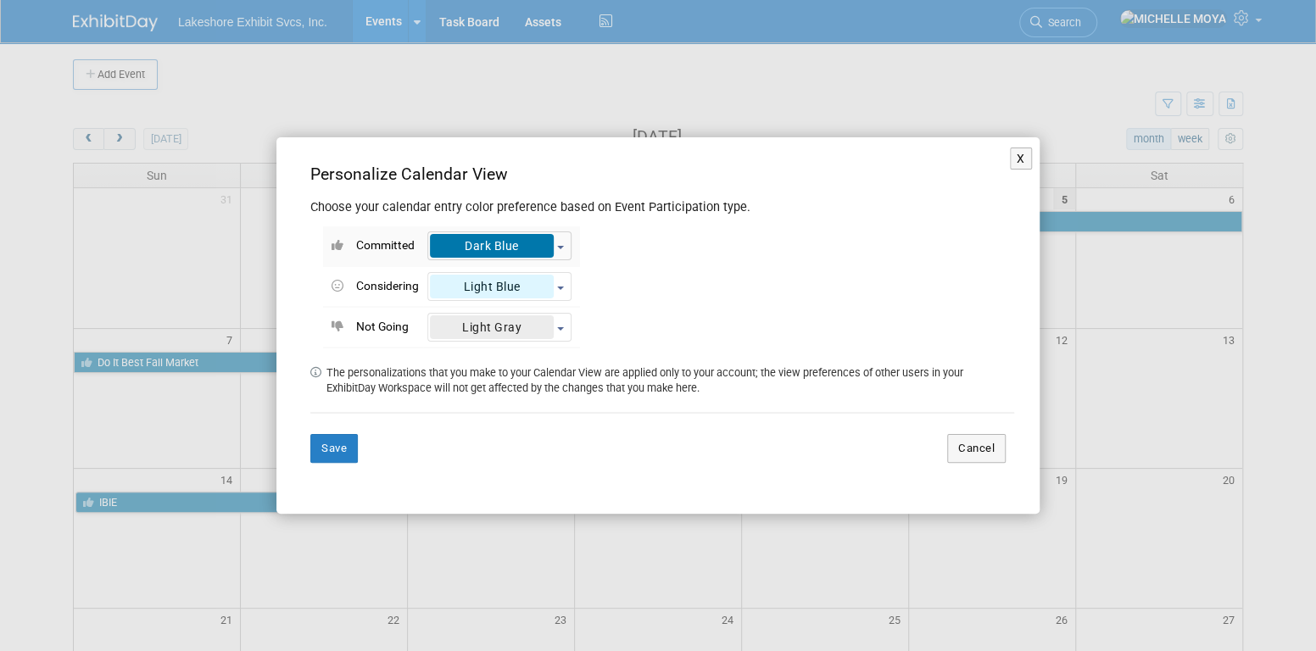
click at [562, 248] on button "Dark Blue" at bounding box center [499, 246] width 144 height 29
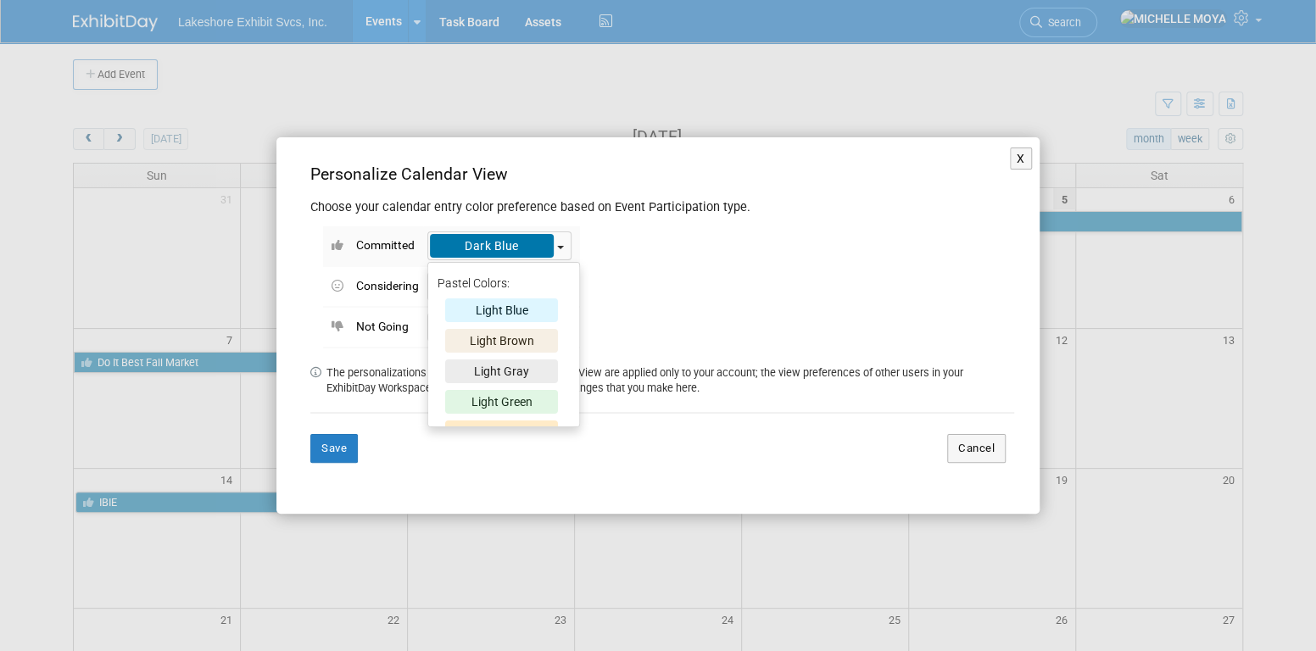
click at [562, 246] on button "Dark Blue" at bounding box center [499, 246] width 144 height 29
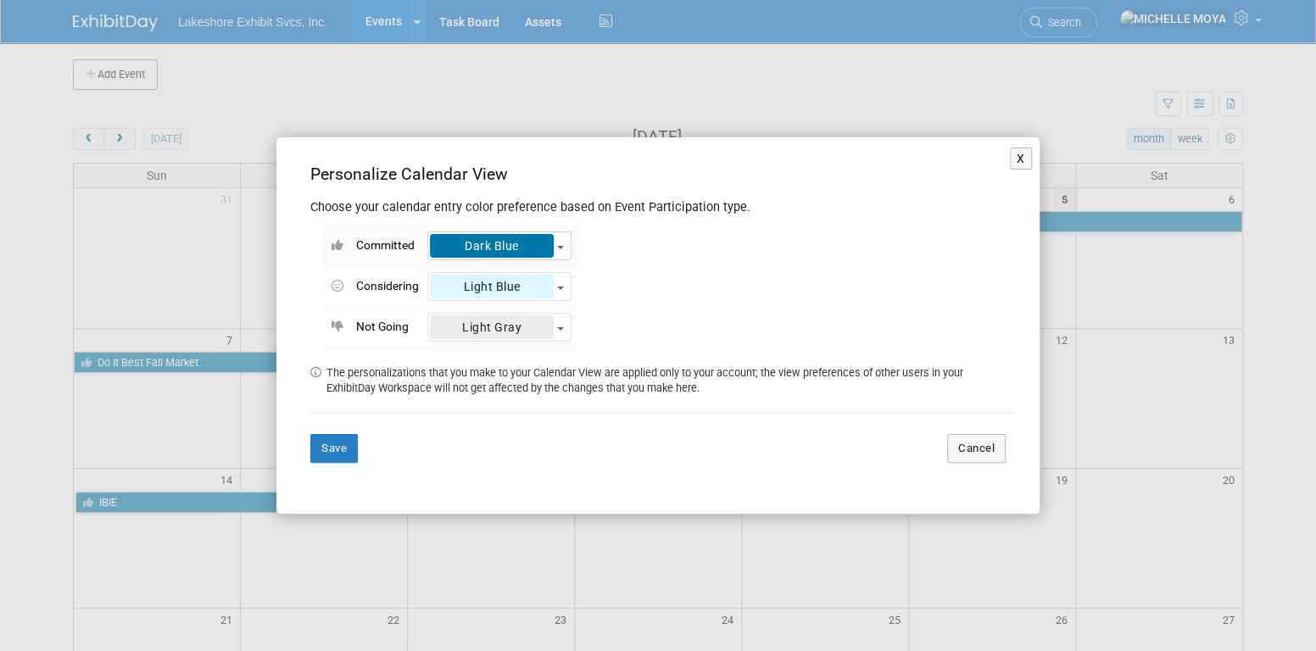
click at [561, 245] on button "Dark Blue" at bounding box center [499, 246] width 144 height 29
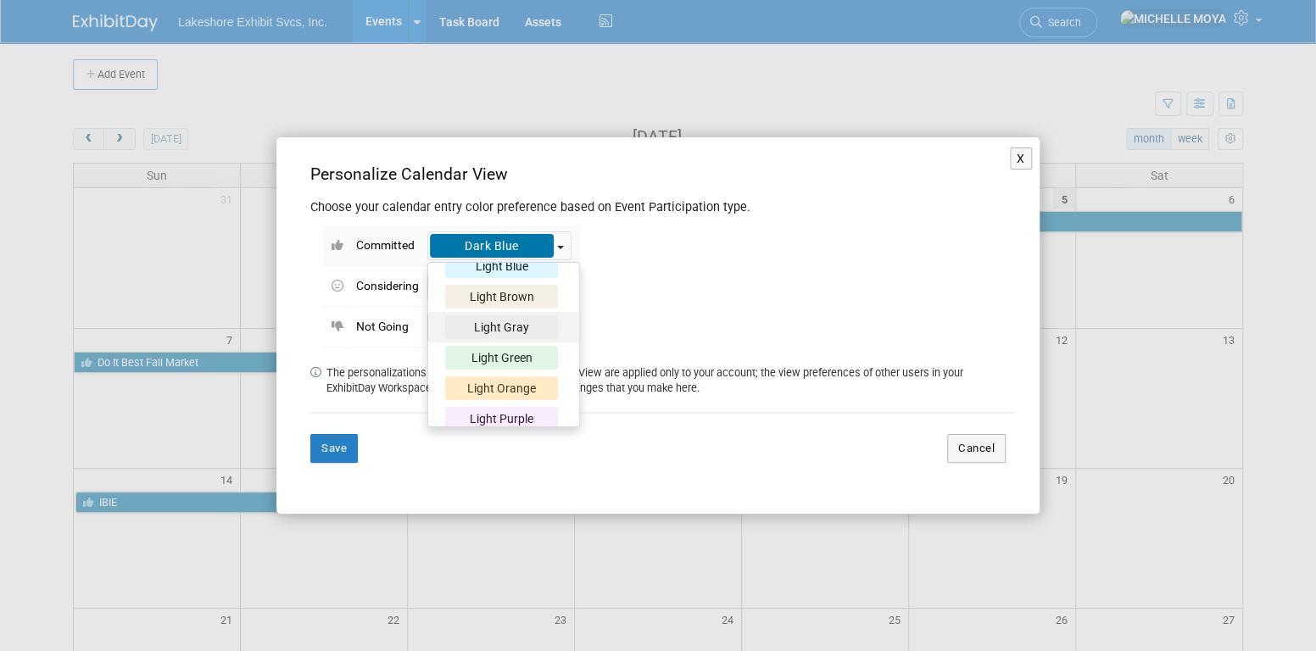
scroll to position [85, 0]
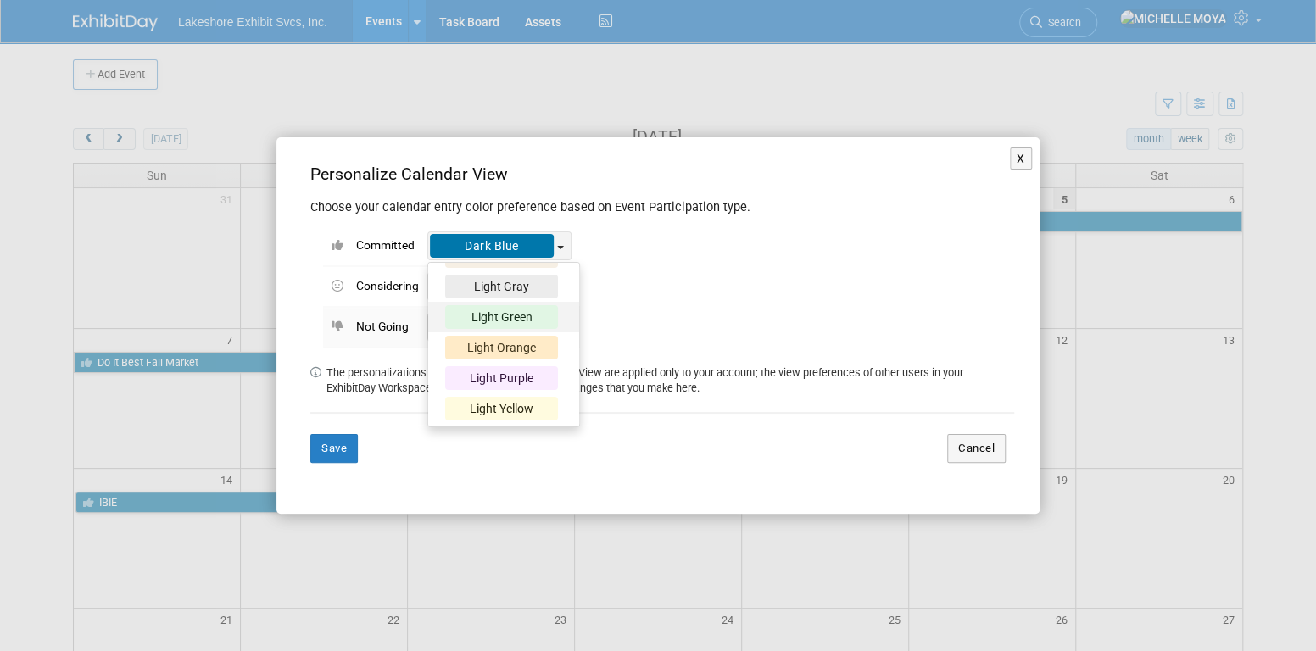
click at [522, 315] on div "Light Green" at bounding box center [501, 317] width 113 height 24
click at [439, 315] on input "Light Green" at bounding box center [433, 314] width 11 height 11
select select "6"
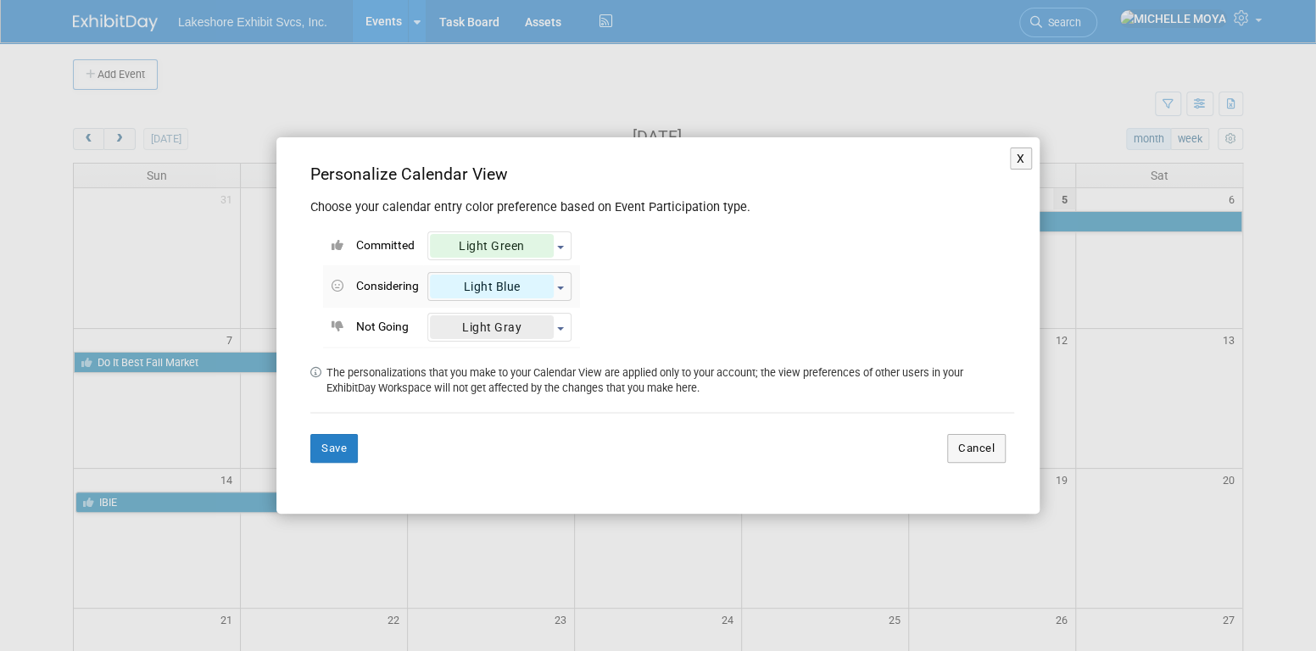
click at [556, 285] on button "Light Blue" at bounding box center [499, 286] width 144 height 29
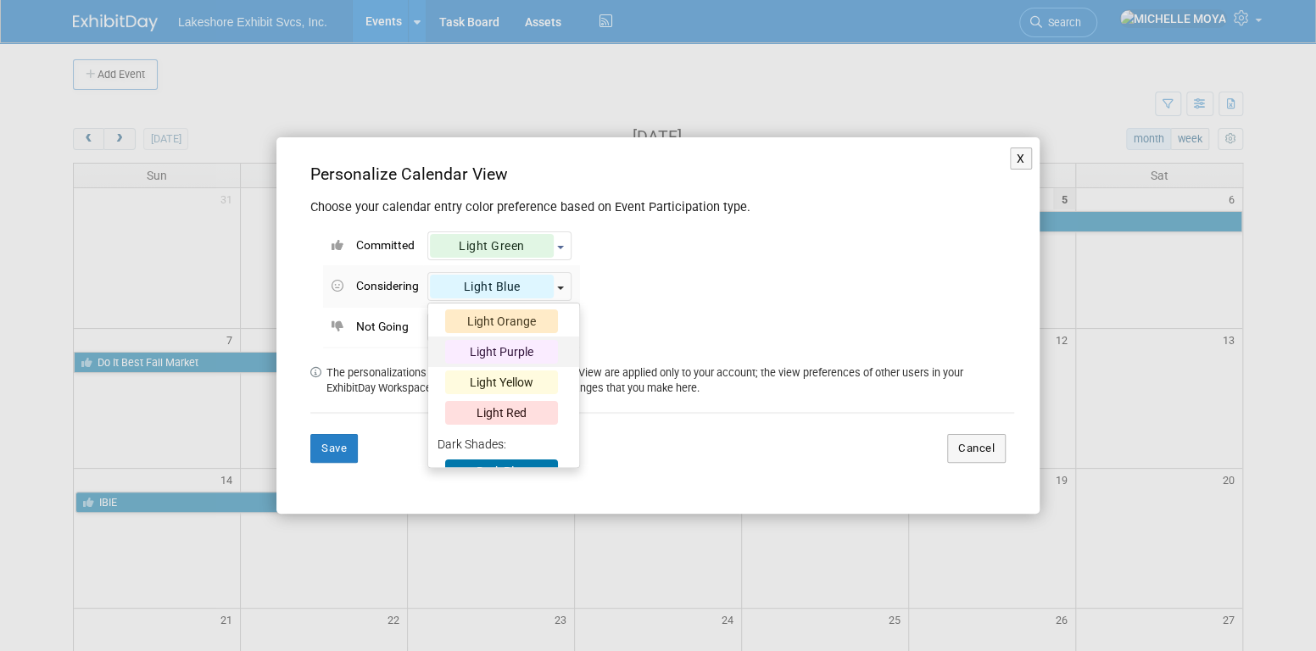
scroll to position [170, 0]
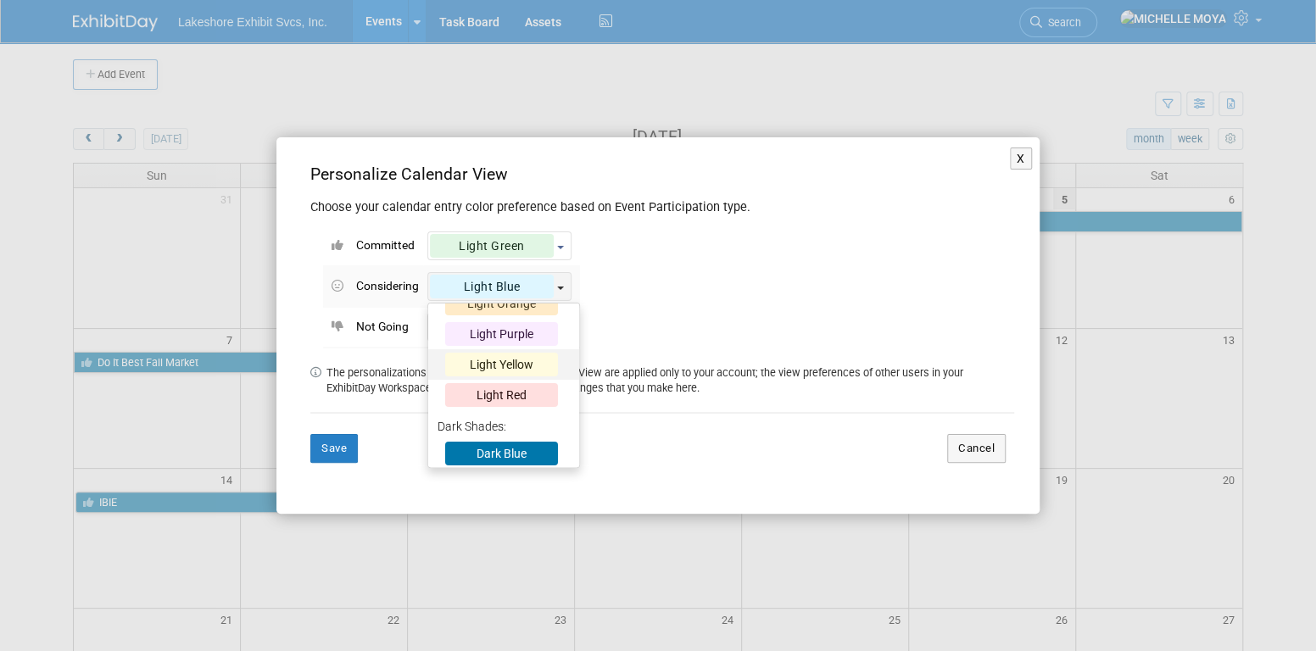
click at [528, 360] on div "Light Yellow" at bounding box center [501, 365] width 113 height 24
drag, startPoint x: 528, startPoint y: 360, endPoint x: 490, endPoint y: 361, distance: 37.3
click at [490, 361] on div "Light Yellow" at bounding box center [501, 365] width 113 height 24
click at [439, 361] on input "Light Yellow" at bounding box center [433, 361] width 11 height 11
select select "9"
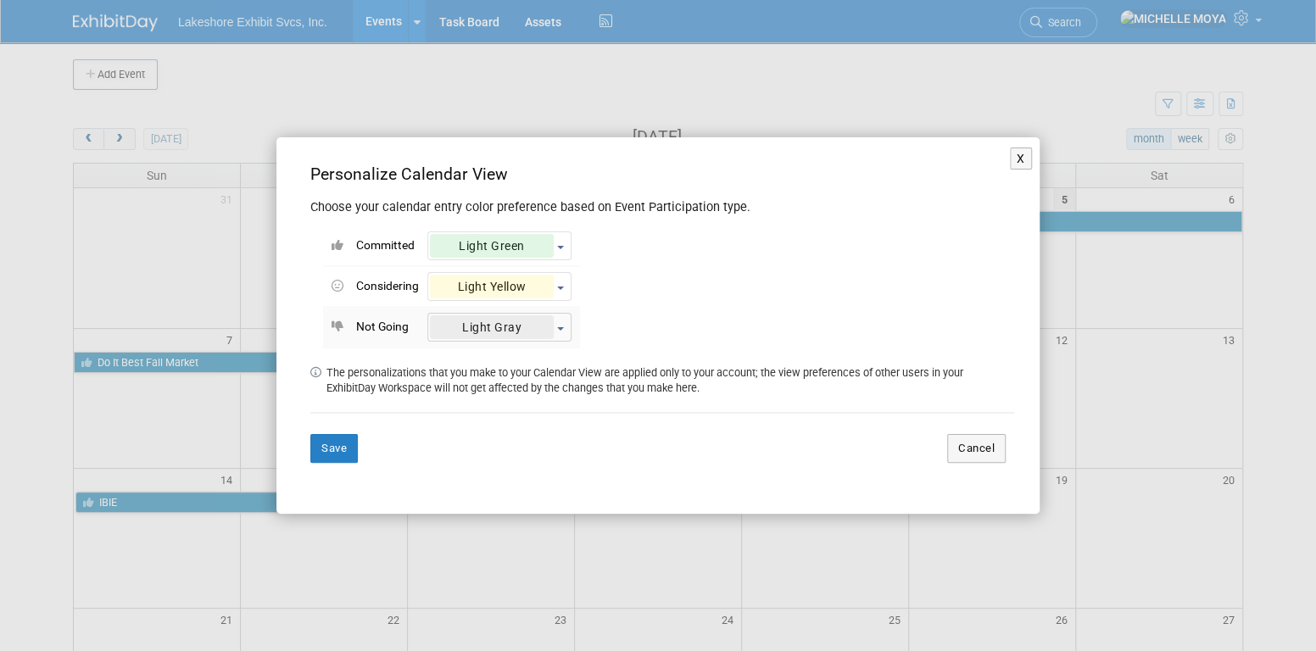
click at [564, 327] on button "Light Gray" at bounding box center [499, 327] width 144 height 29
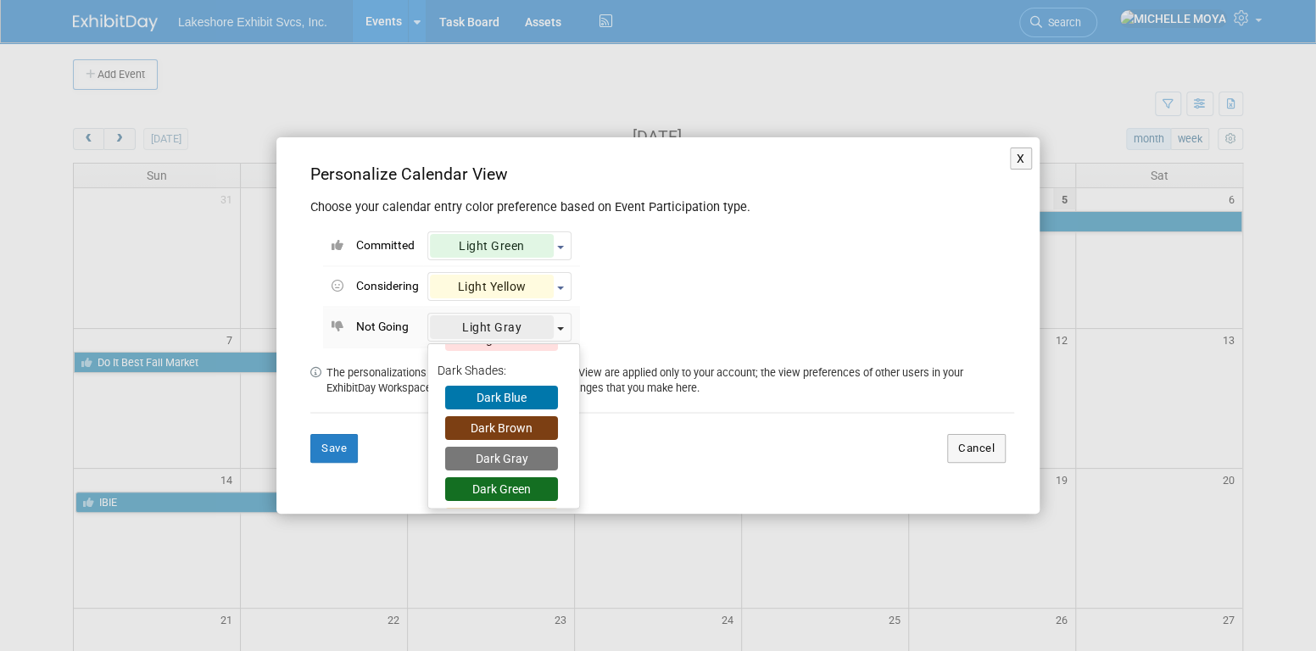
scroll to position [436, 0]
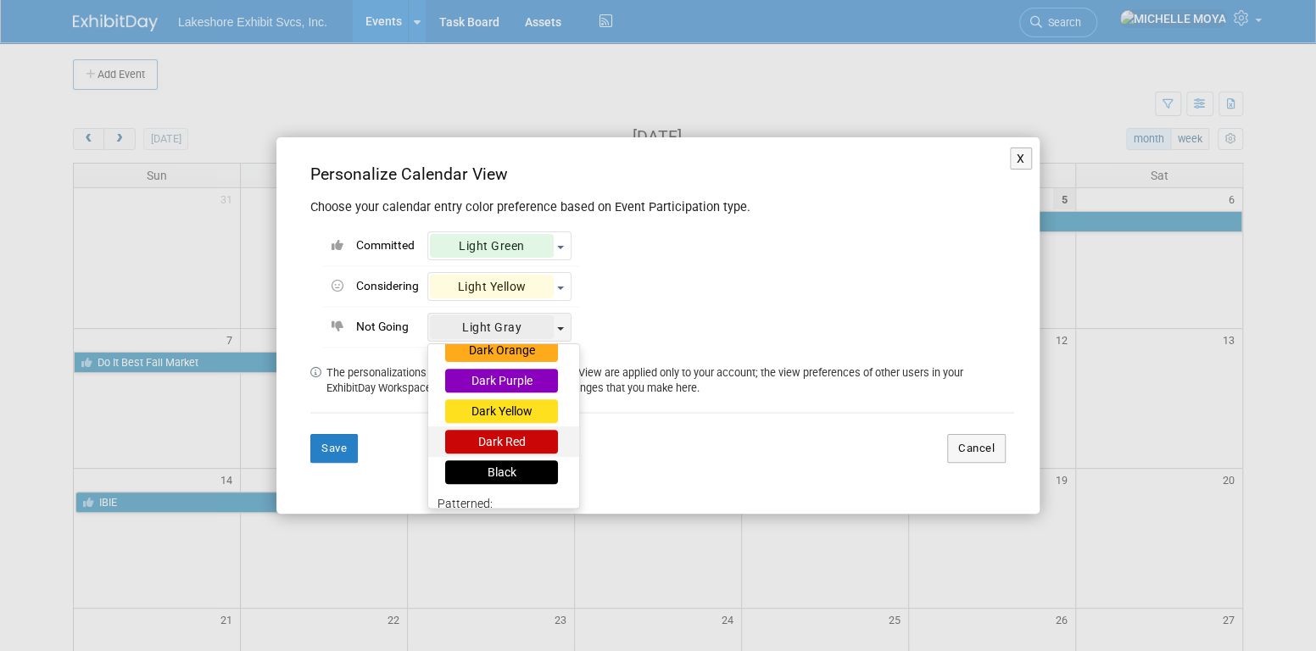
drag, startPoint x: 517, startPoint y: 444, endPoint x: 524, endPoint y: 435, distance: 12.1
click at [517, 443] on div "Dark Red" at bounding box center [501, 442] width 113 height 24
click at [439, 443] on input "Dark Red" at bounding box center [433, 438] width 11 height 11
select select "12"
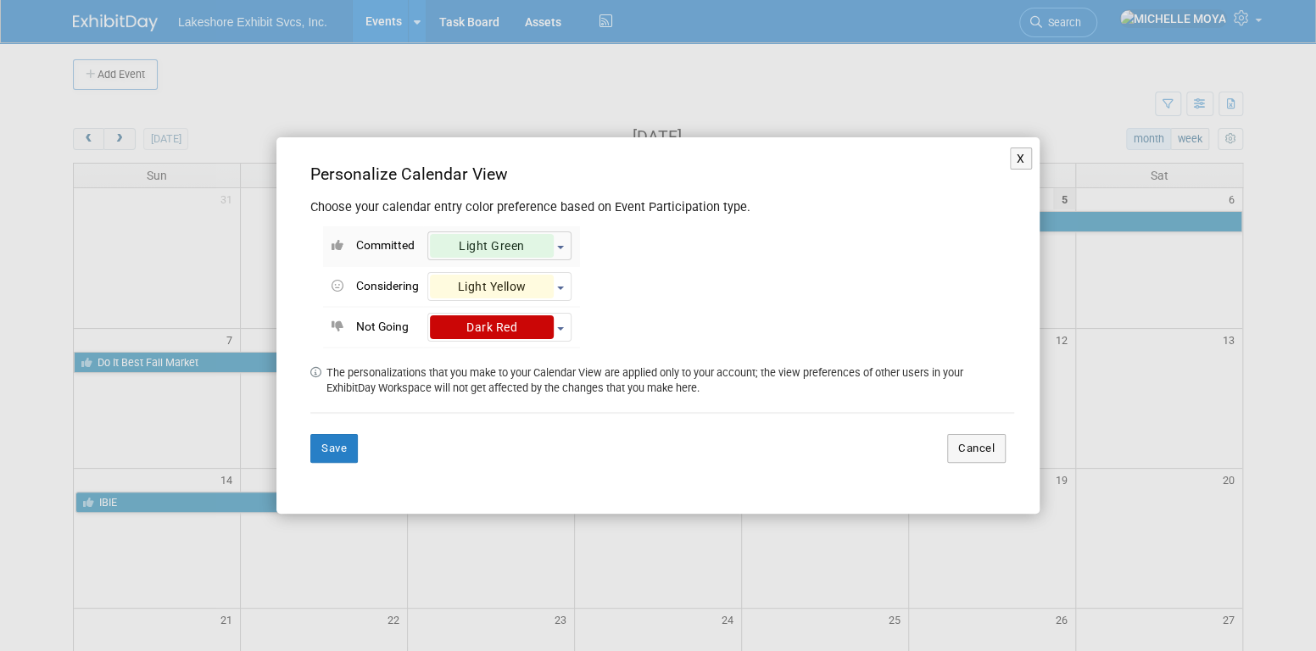
click at [559, 242] on button "Light Green" at bounding box center [499, 246] width 144 height 29
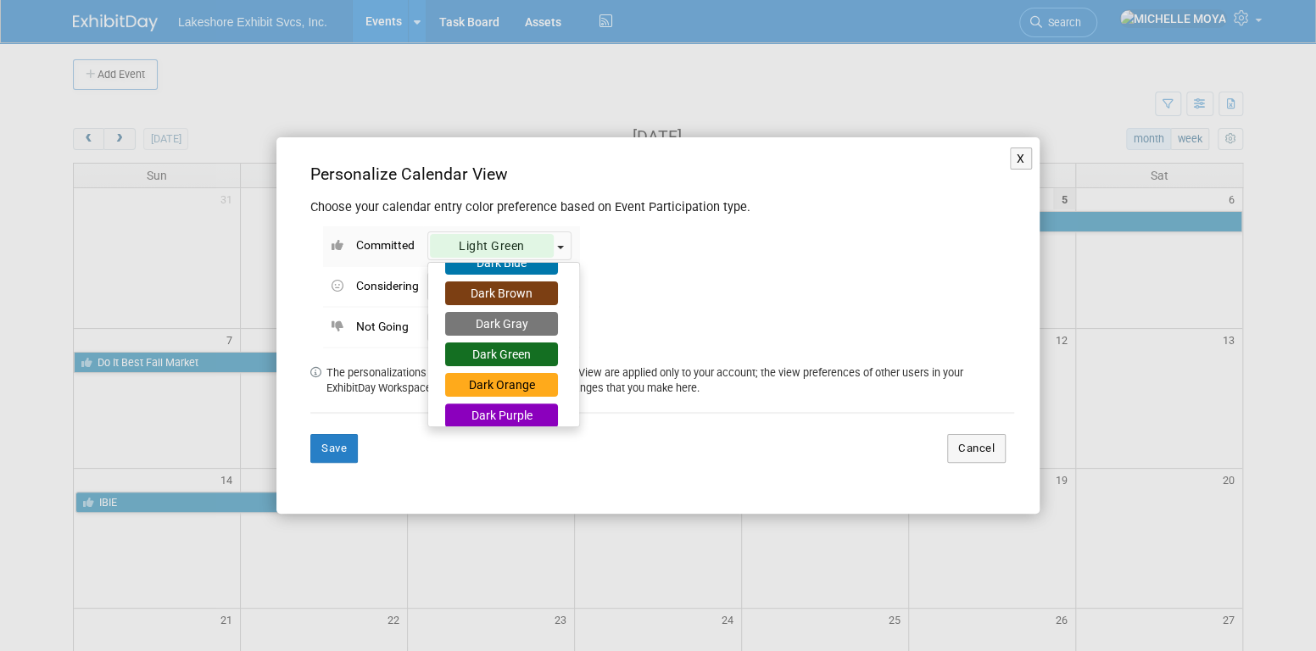
scroll to position [339, 0]
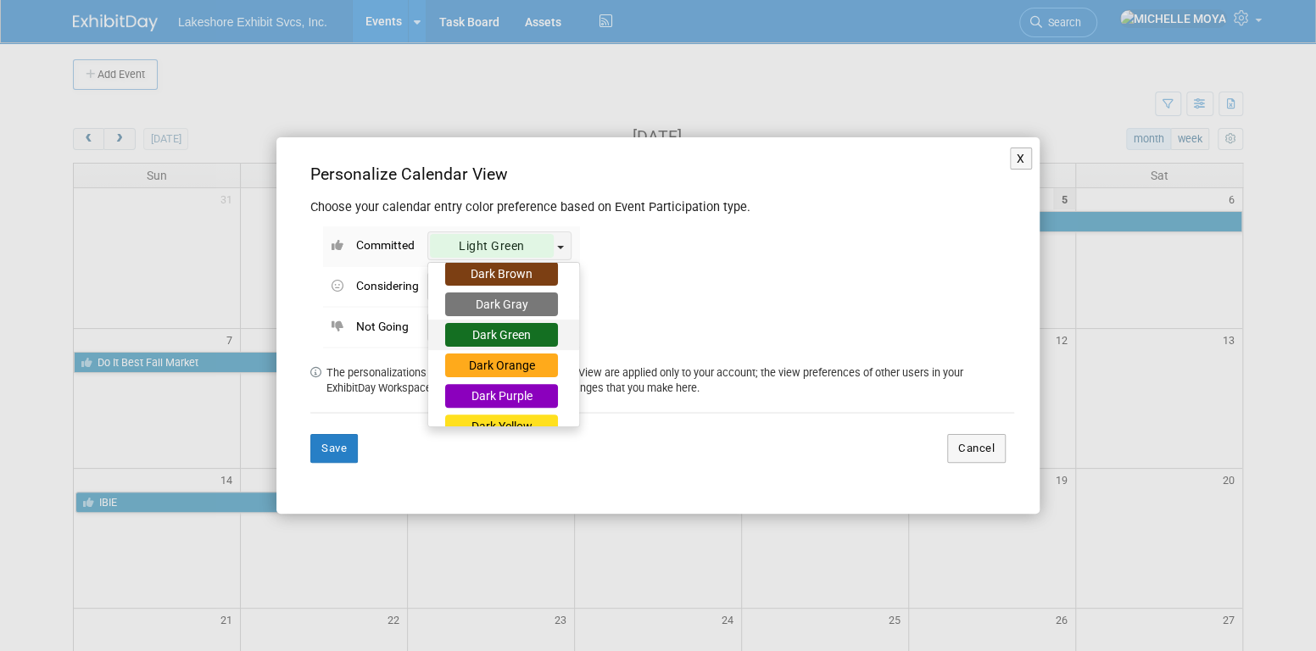
click at [531, 338] on div "Dark Green" at bounding box center [501, 335] width 113 height 24
click at [439, 338] on input "Dark Green" at bounding box center [433, 332] width 11 height 11
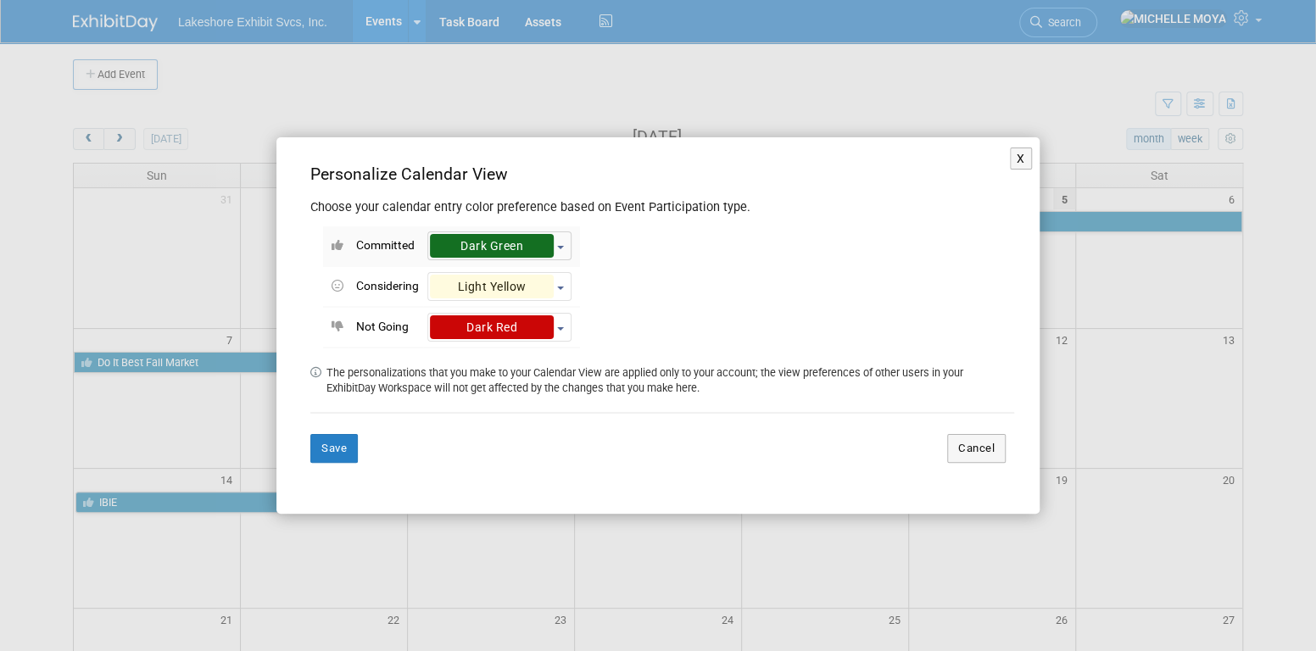
click at [560, 250] on button "Dark Green" at bounding box center [499, 246] width 144 height 29
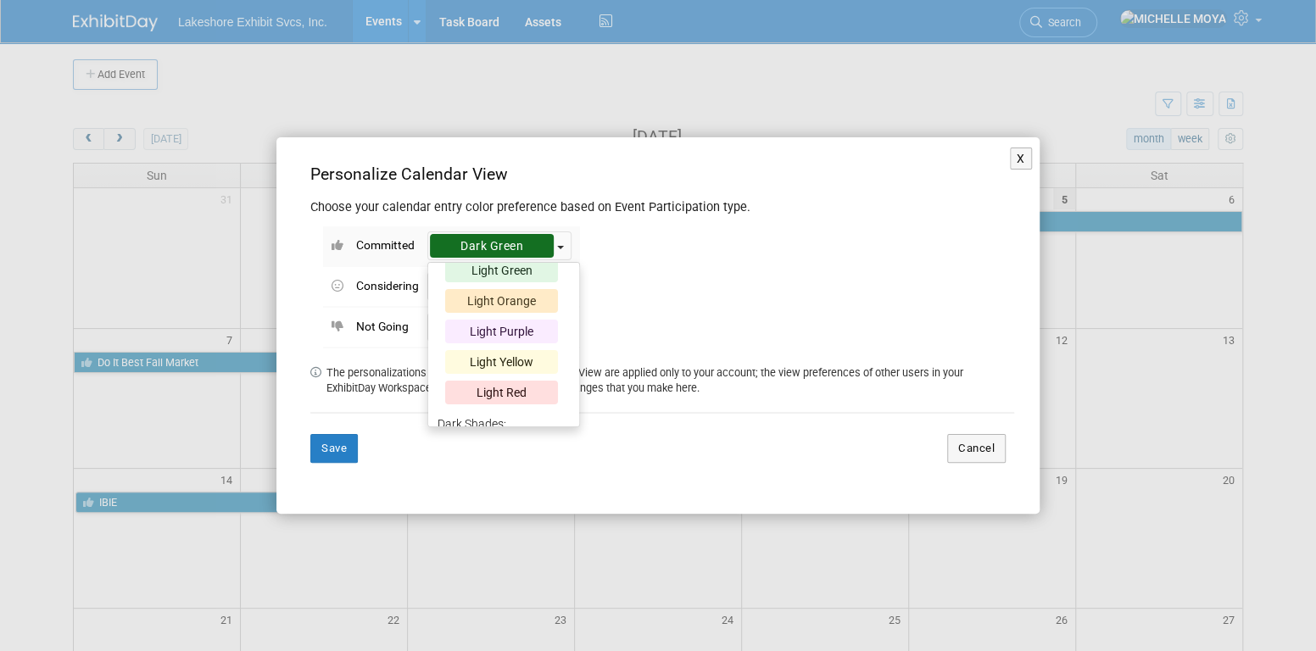
scroll to position [85, 0]
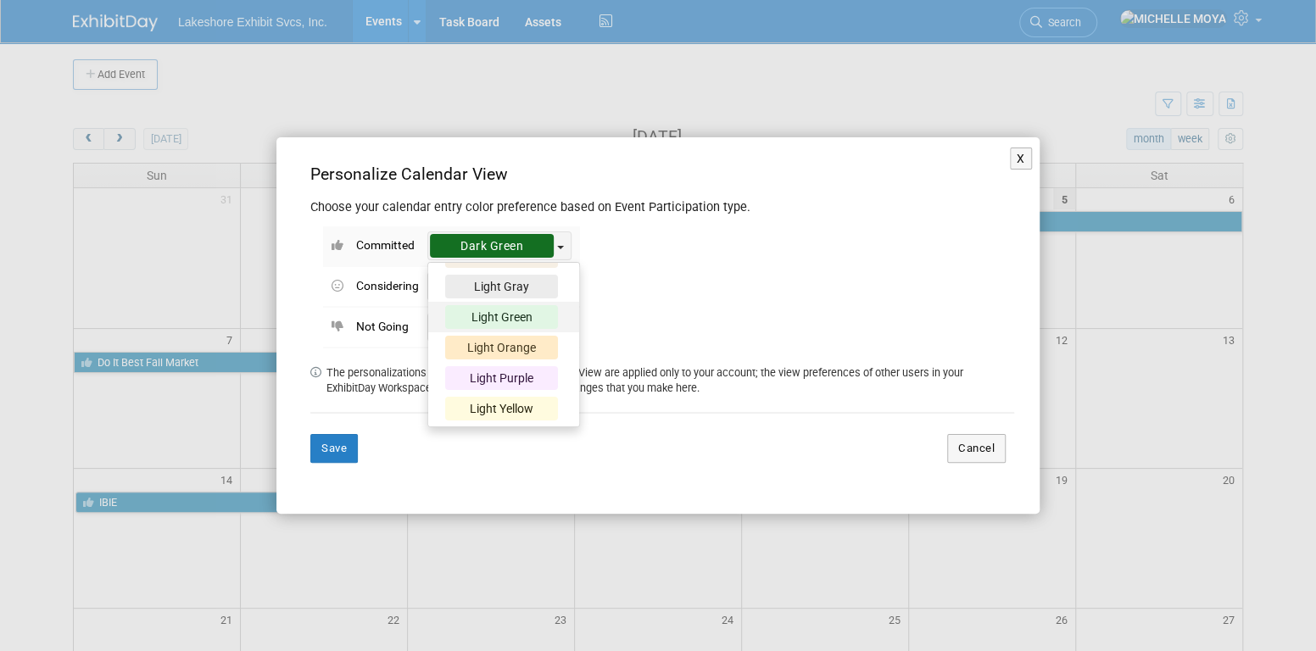
click at [532, 320] on div "Light Green" at bounding box center [501, 317] width 113 height 24
click at [439, 320] on input "Light Green" at bounding box center [433, 314] width 11 height 11
select select "6"
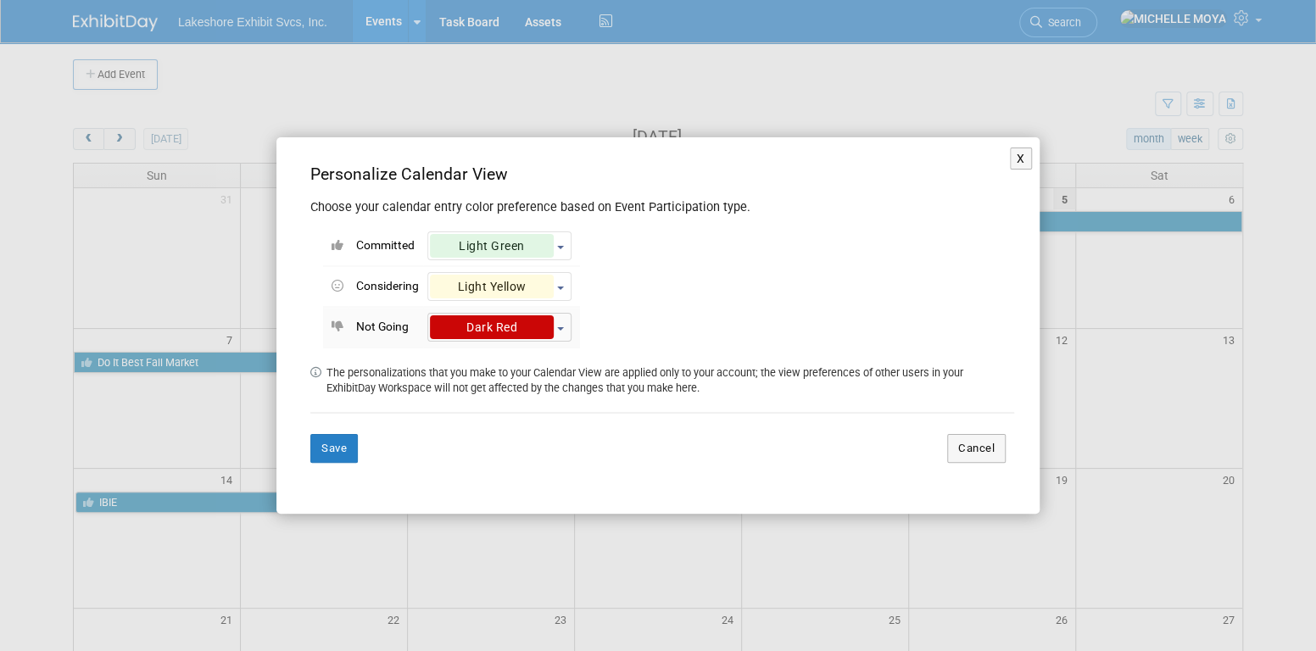
click at [561, 327] on button "Dark Red" at bounding box center [499, 327] width 144 height 29
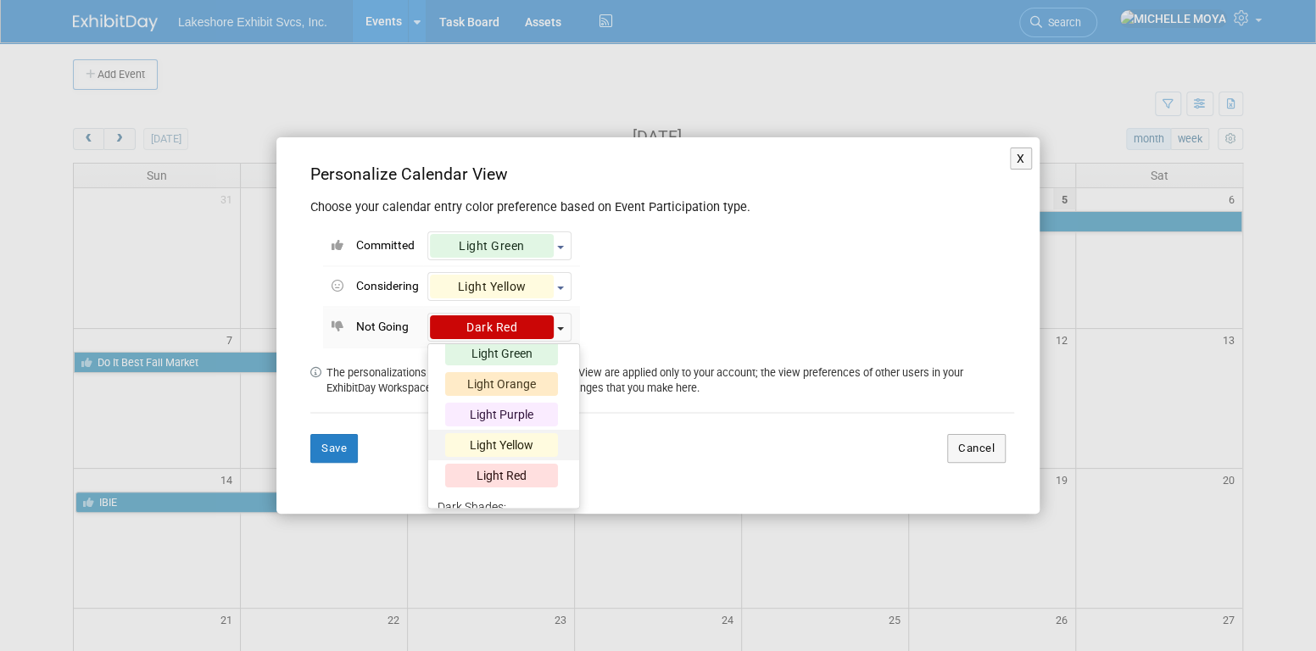
scroll to position [182, 0]
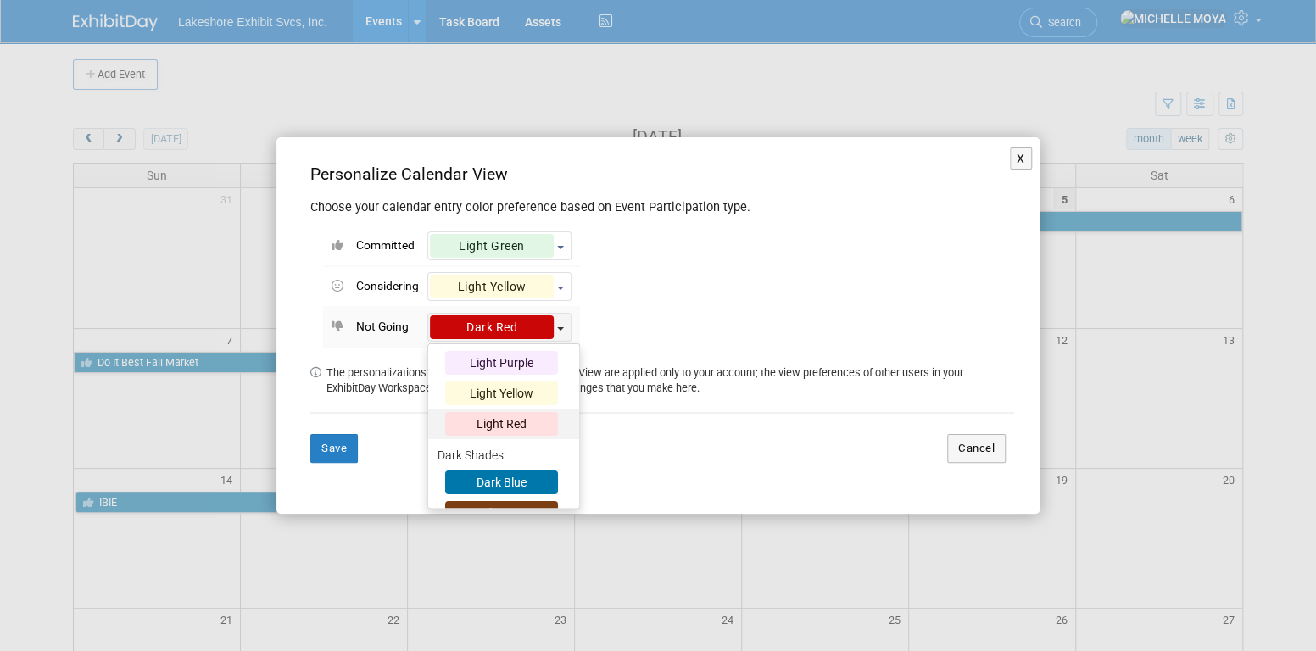
click at [532, 419] on div "Light Red" at bounding box center [501, 424] width 113 height 24
click at [439, 419] on input "Light Red" at bounding box center [433, 421] width 11 height 11
select select "15"
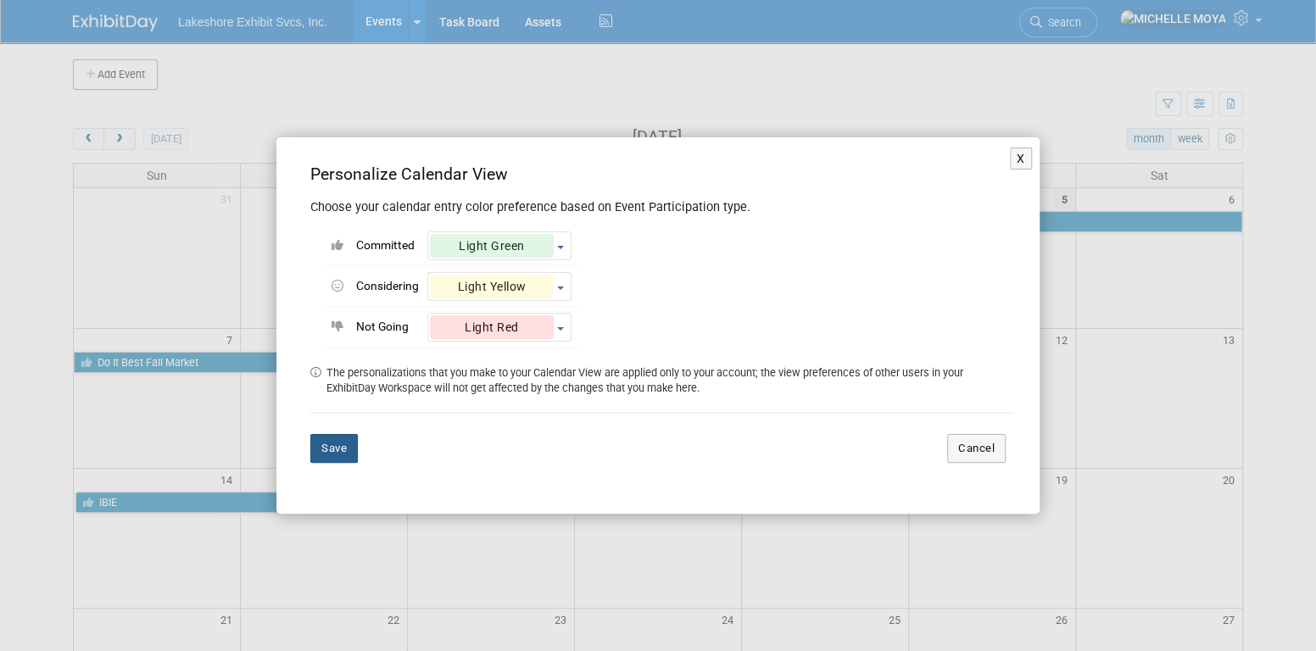
click at [340, 441] on button "Save" at bounding box center [333, 448] width 47 height 29
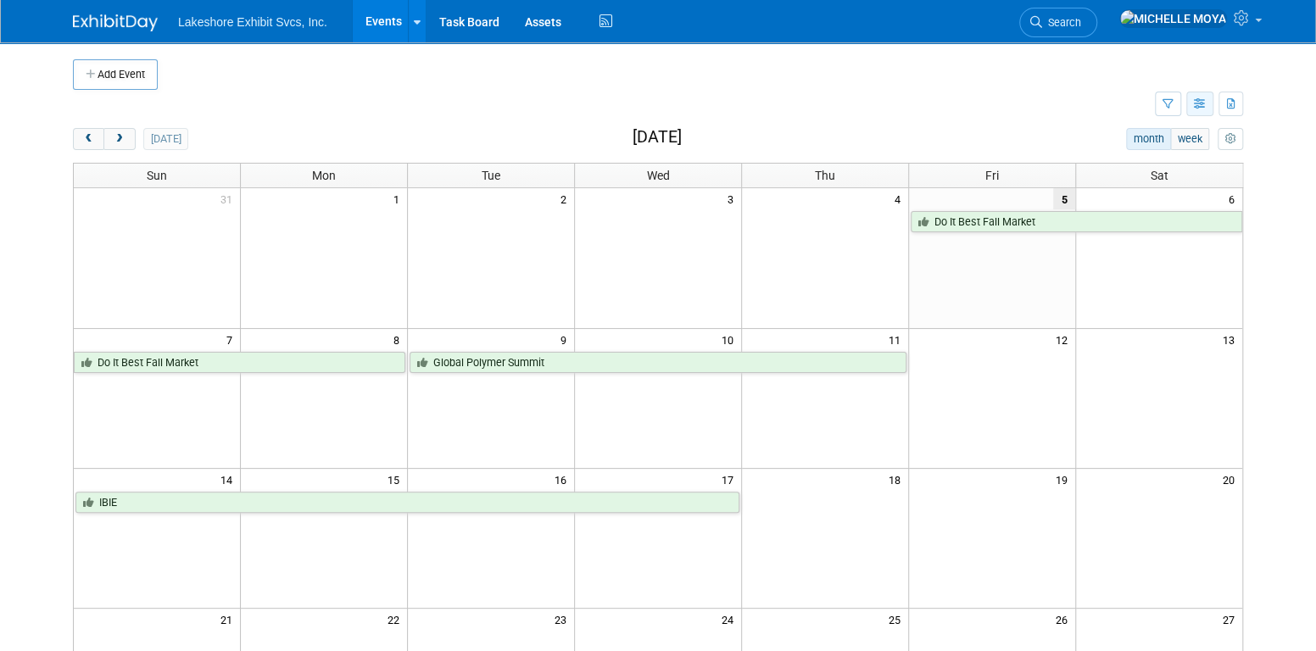
click at [1201, 102] on icon "button" at bounding box center [1200, 104] width 13 height 11
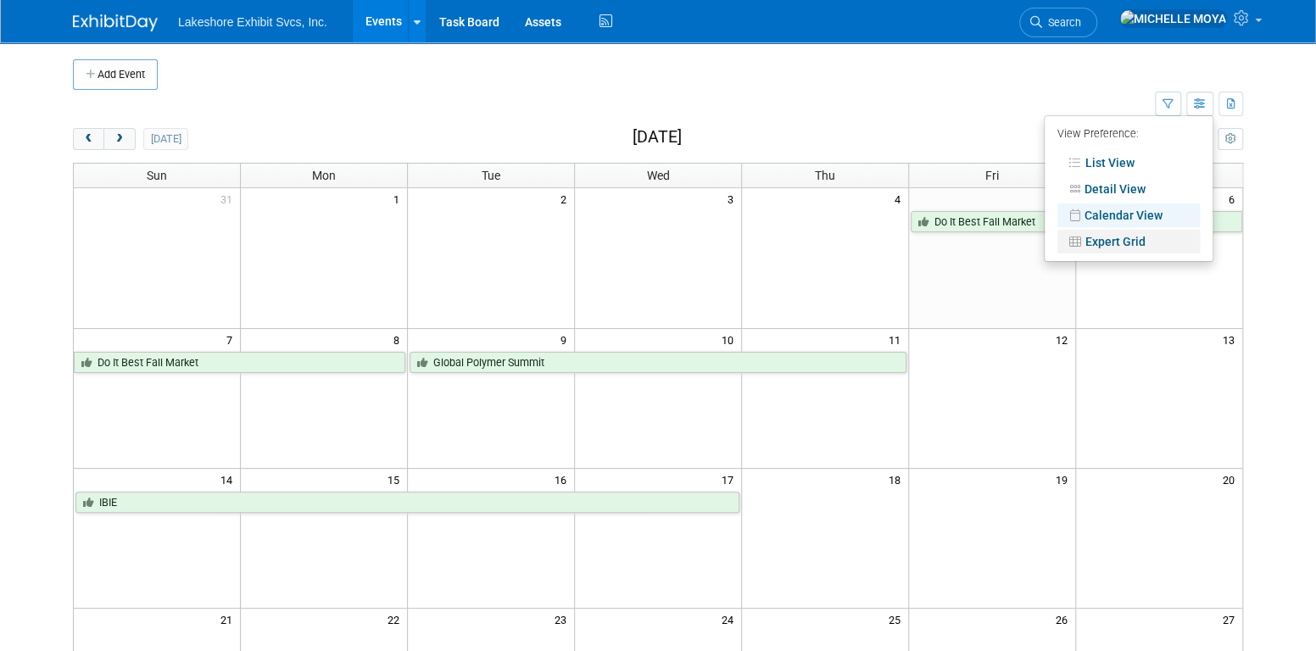
click at [1135, 242] on link "Expert Grid" at bounding box center [1129, 242] width 142 height 24
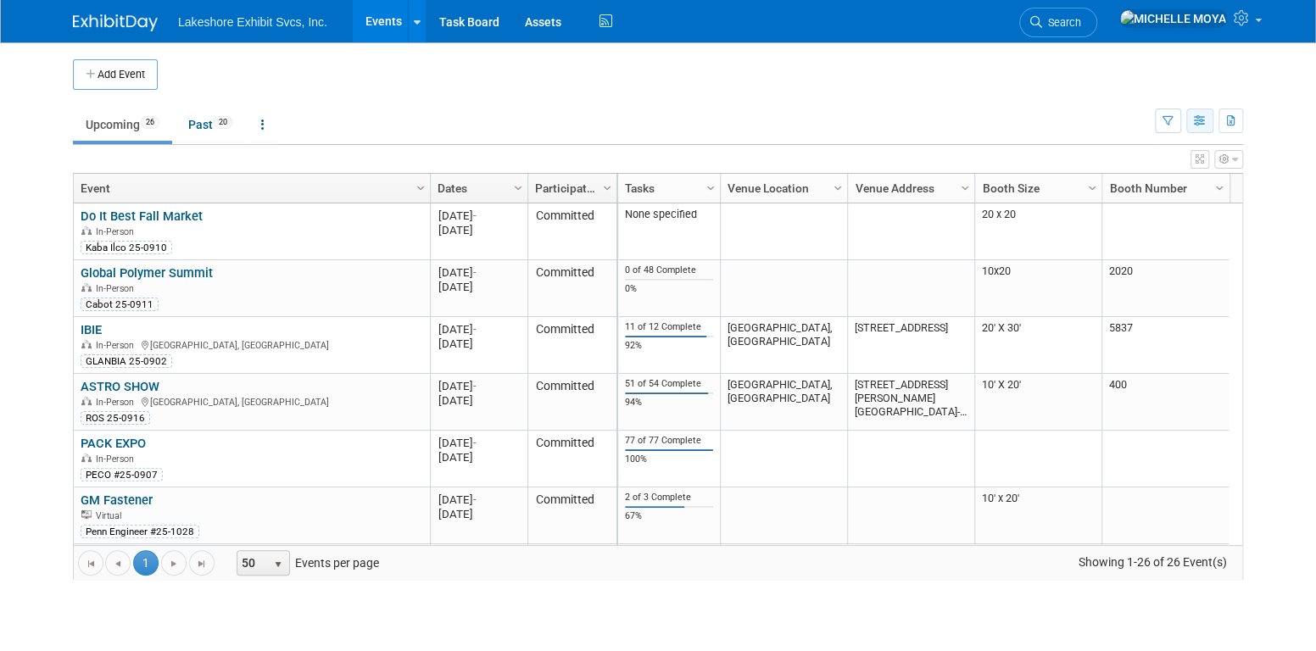
click at [1197, 128] on button "button" at bounding box center [1200, 121] width 27 height 25
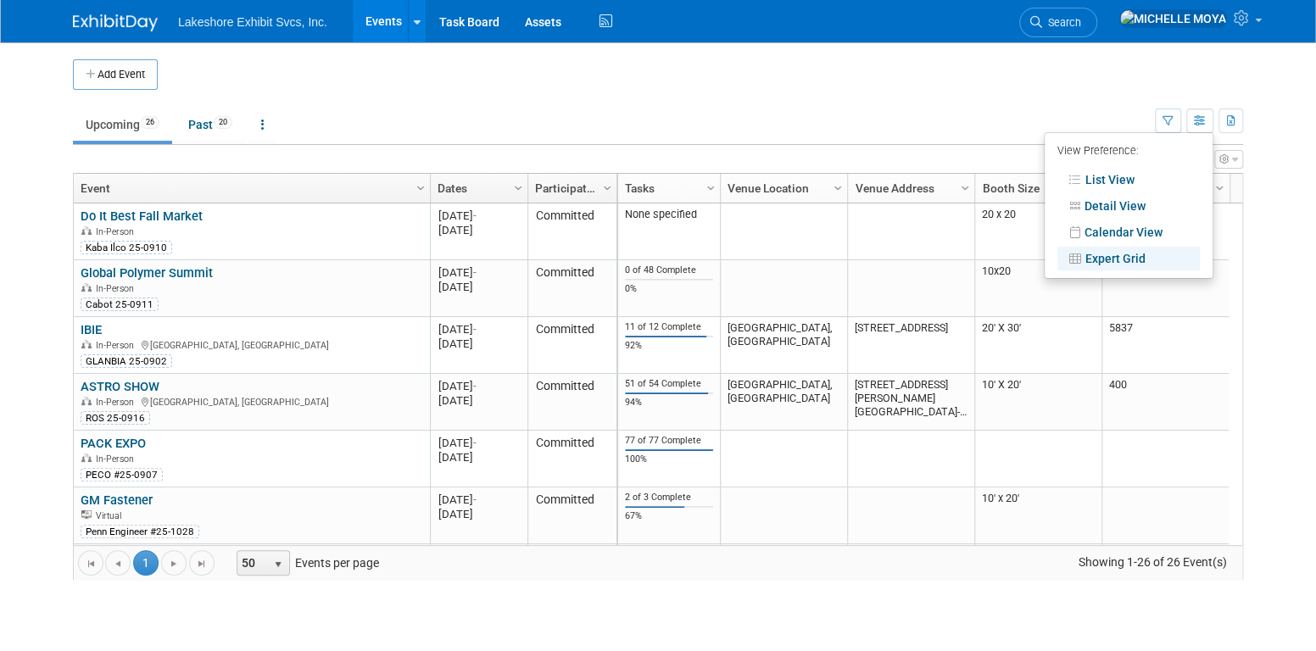
click at [930, 70] on td at bounding box center [672, 74] width 1029 height 31
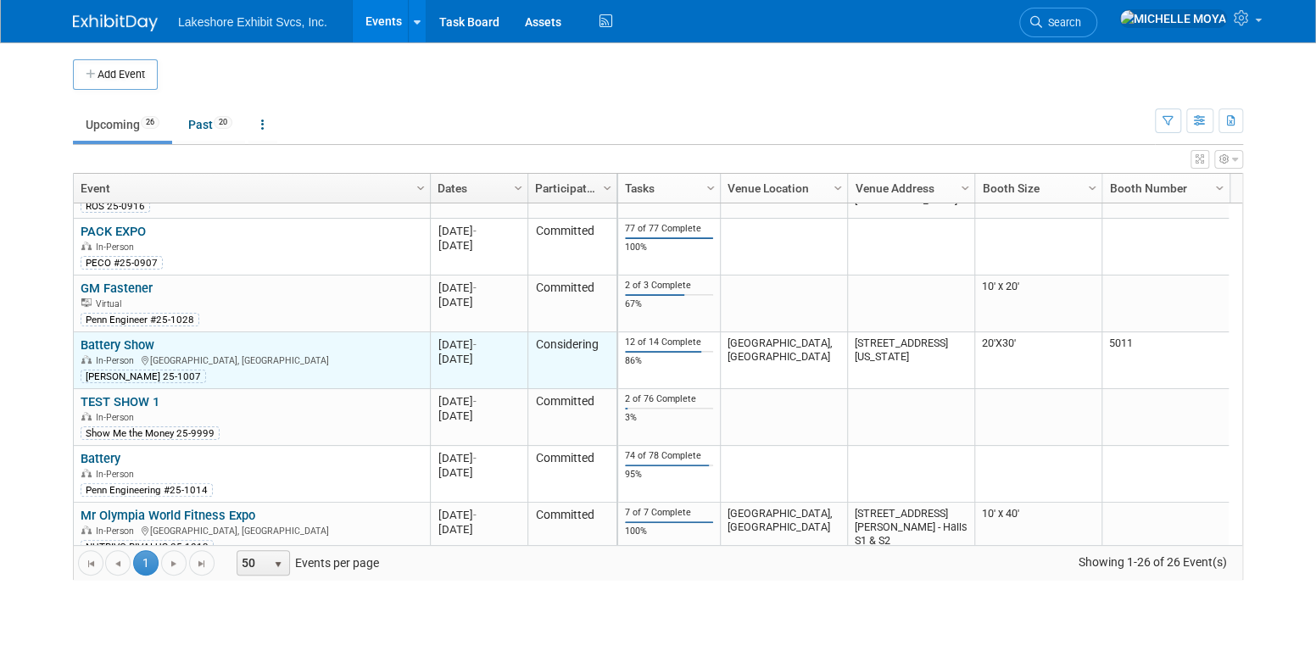
click at [581, 344] on td "Considering" at bounding box center [572, 360] width 89 height 57
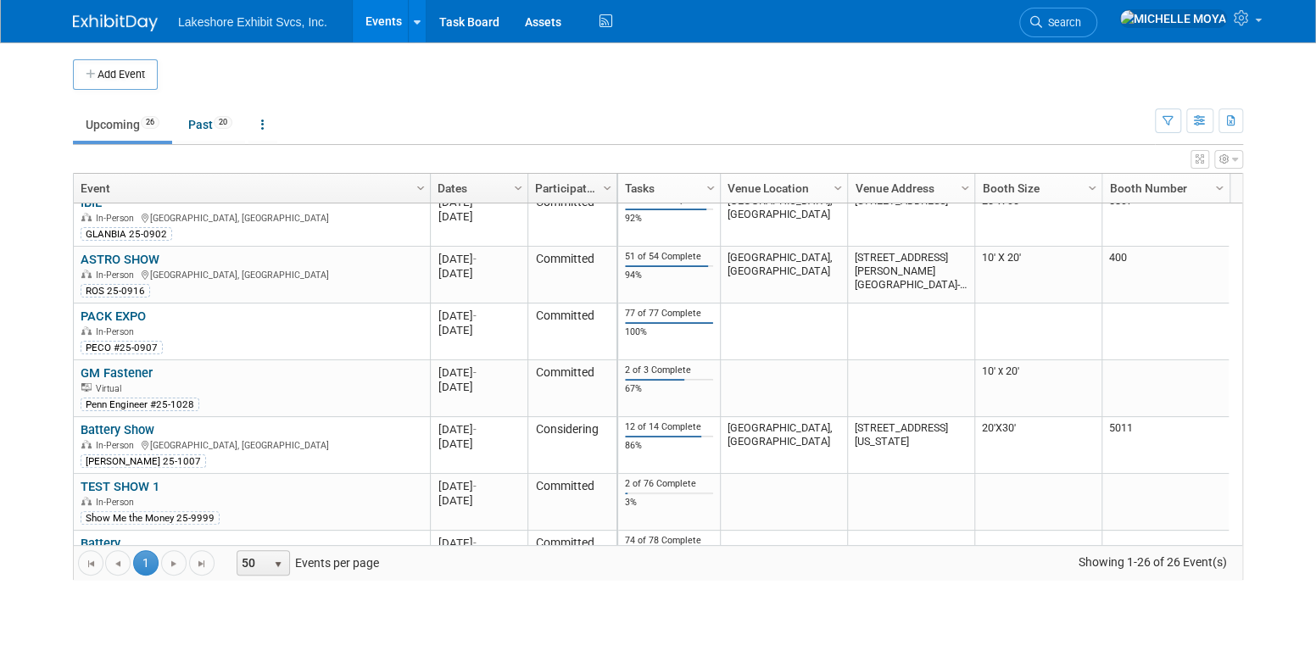
click at [374, 25] on link "Events" at bounding box center [384, 21] width 62 height 42
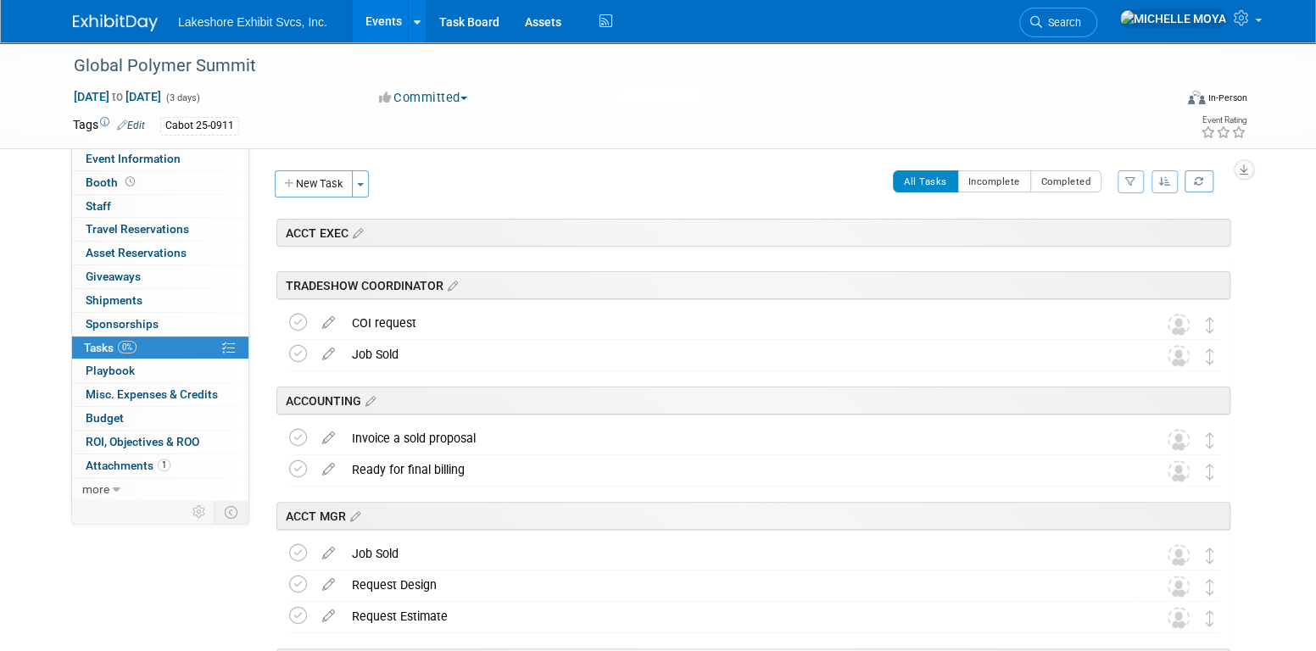
click at [394, 27] on link "Events" at bounding box center [384, 21] width 62 height 42
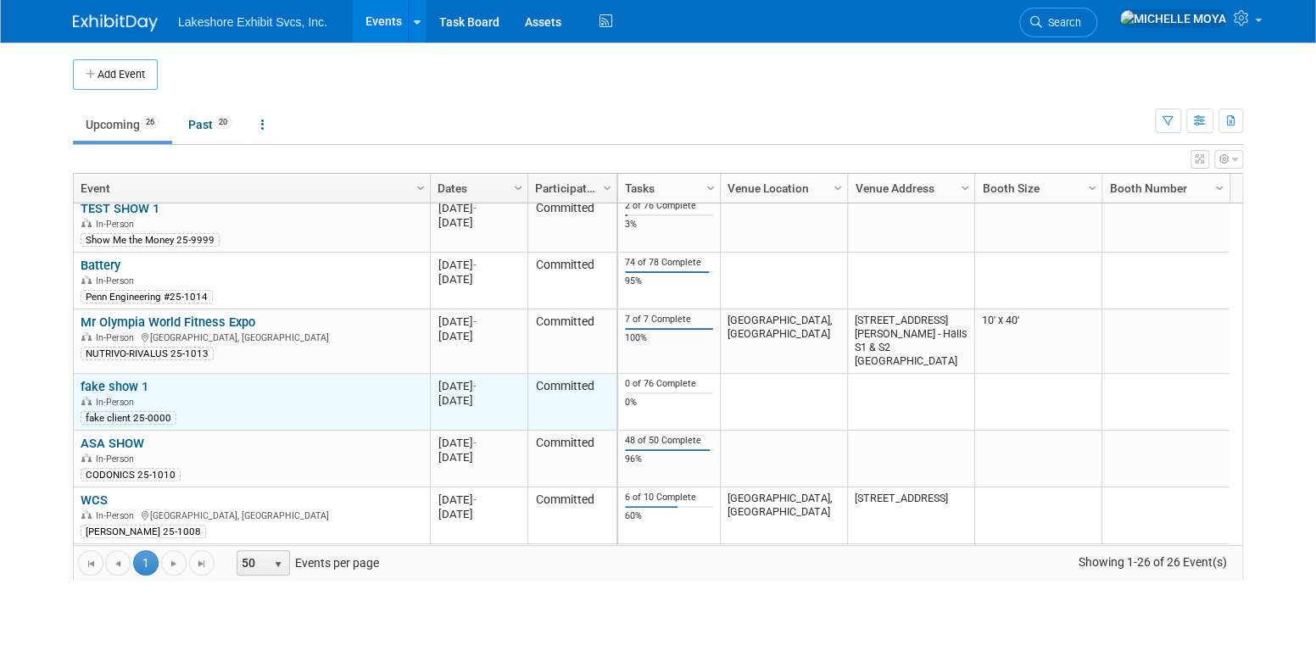
scroll to position [304, 0]
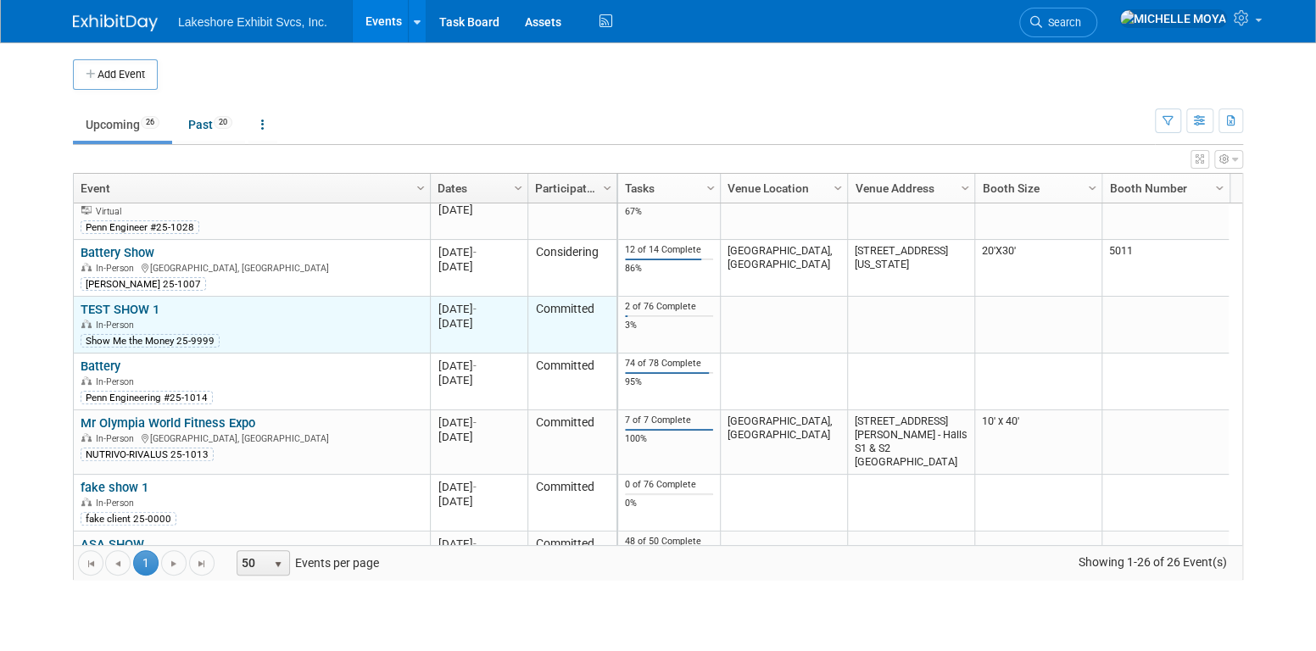
click at [131, 309] on link "TEST SHOW 1" at bounding box center [120, 309] width 79 height 15
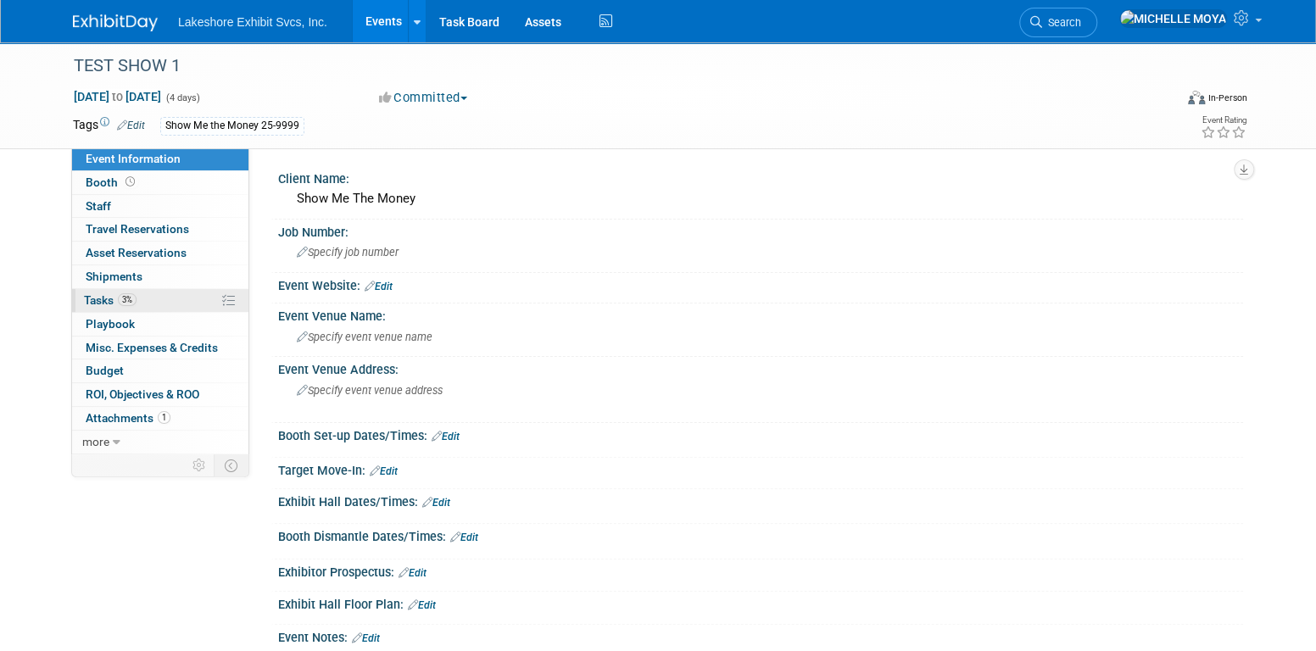
click at [154, 295] on link "3% Tasks 3%" at bounding box center [160, 300] width 176 height 23
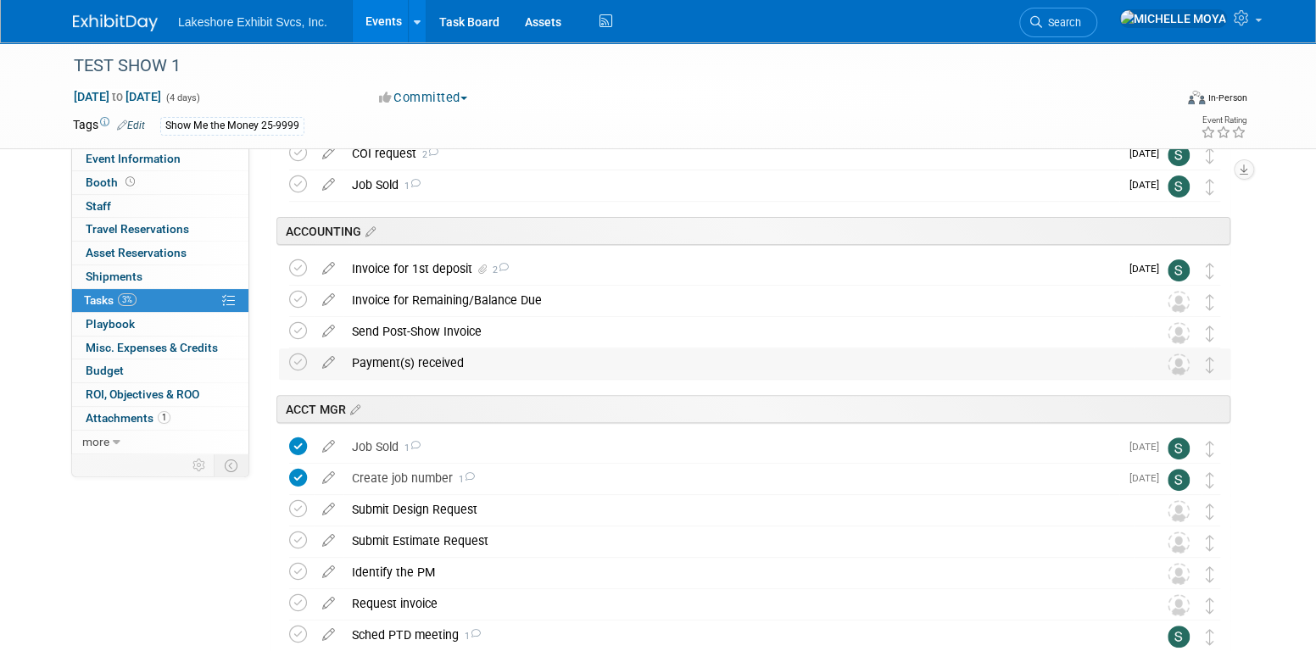
scroll to position [254, 0]
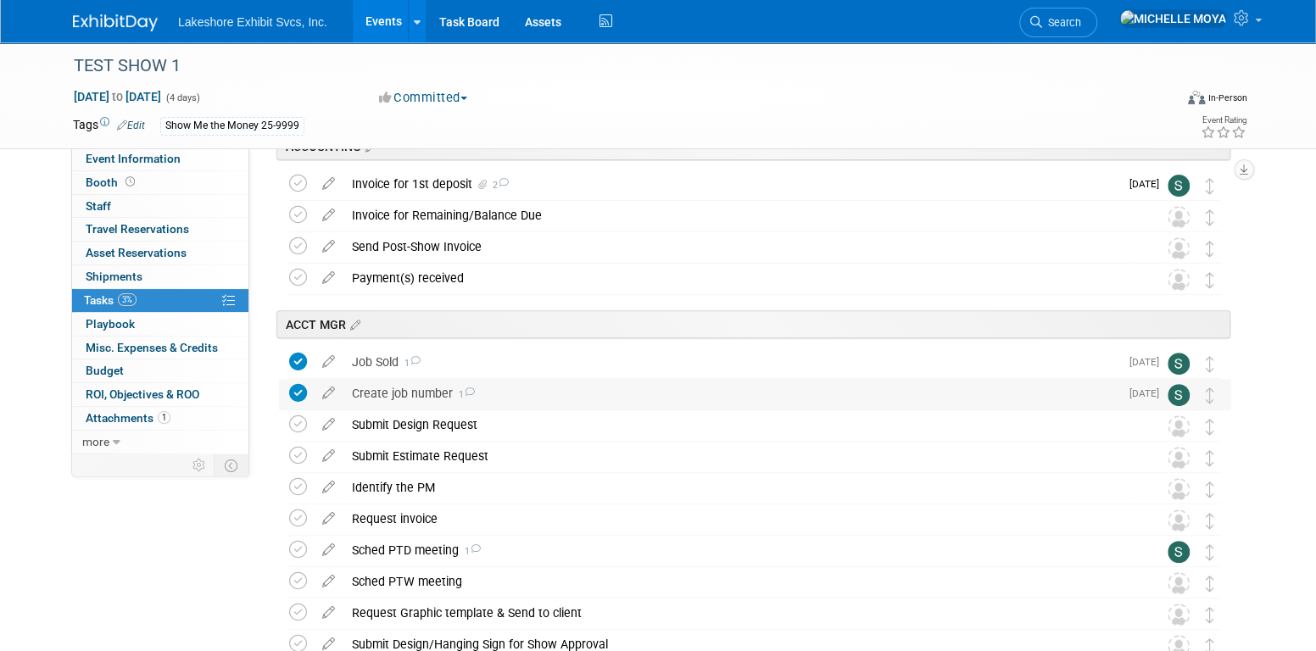
click at [473, 393] on icon at bounding box center [469, 392] width 11 height 9
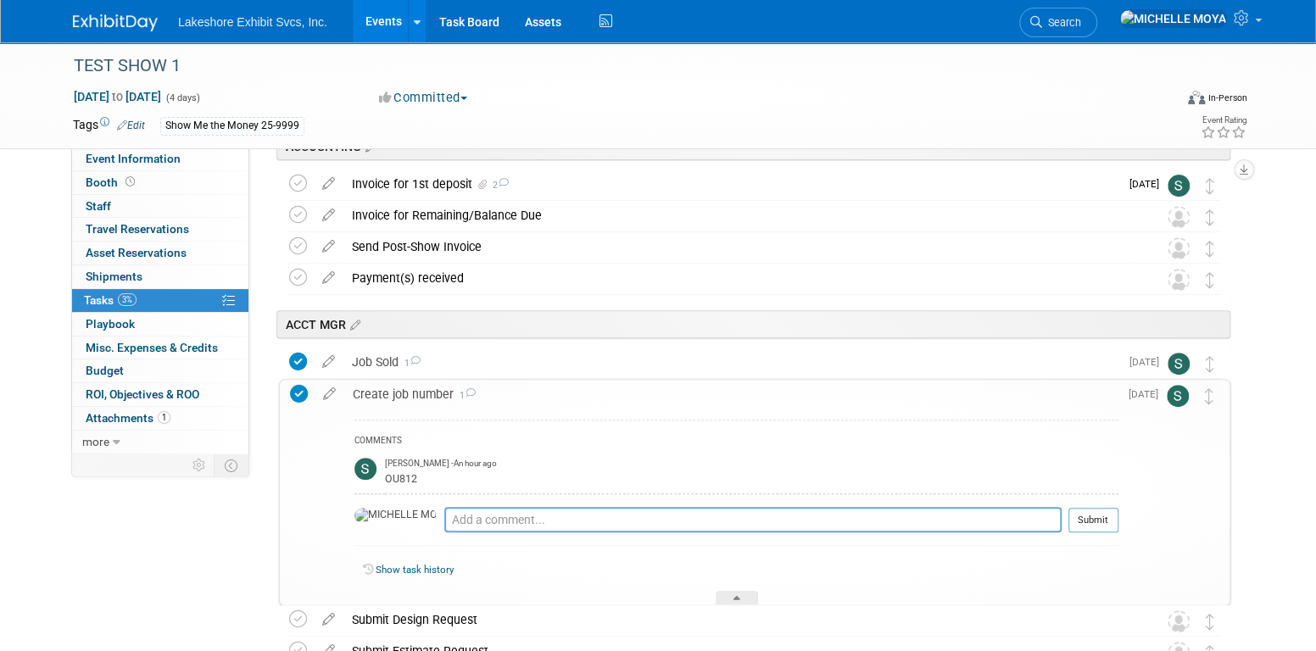
click at [474, 393] on icon at bounding box center [470, 392] width 11 height 9
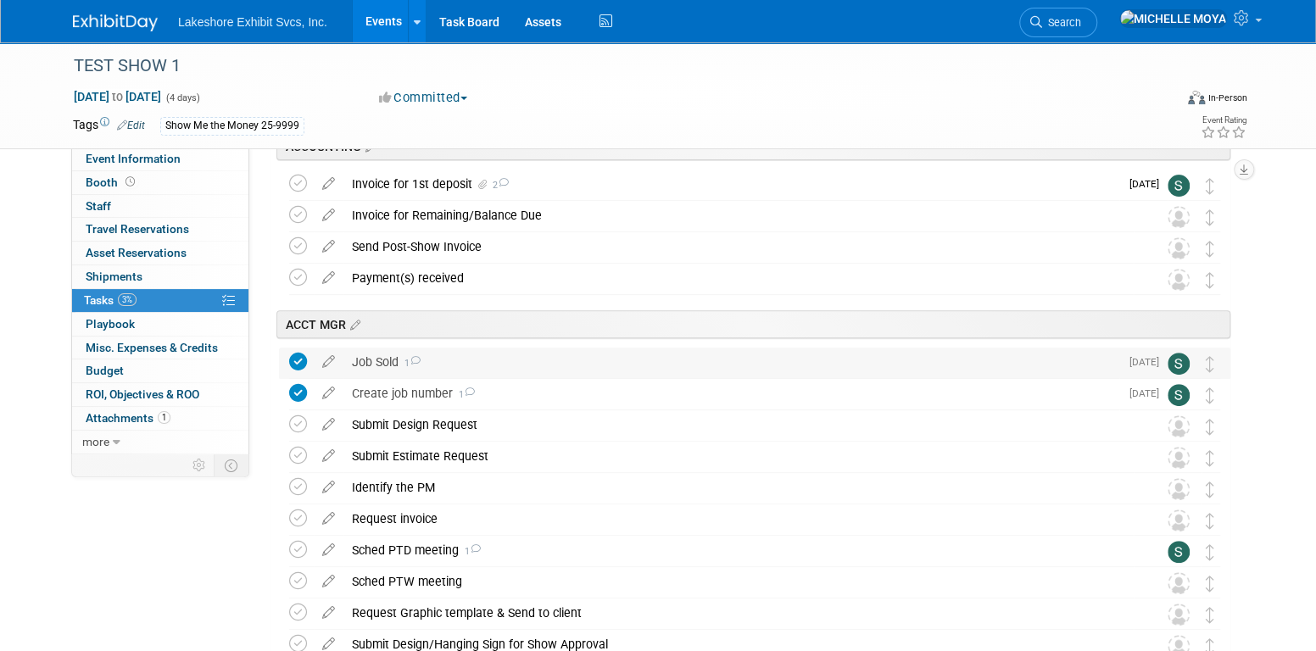
click at [419, 360] on icon at bounding box center [415, 360] width 11 height 9
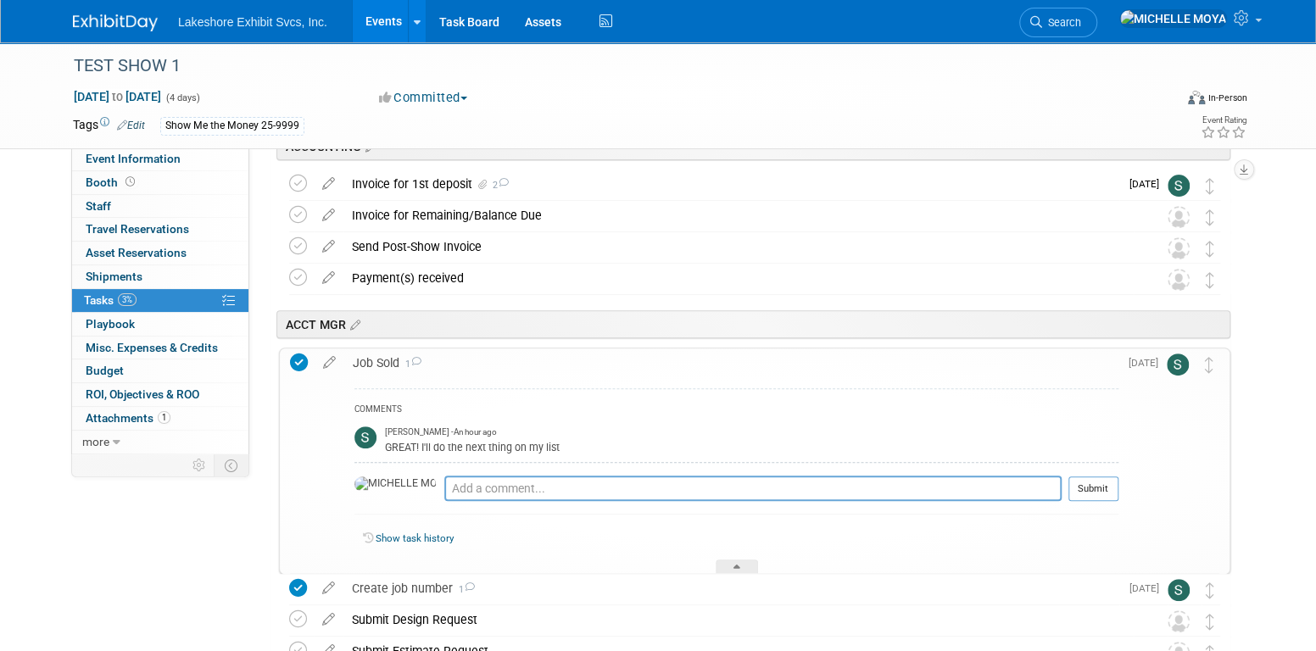
click at [419, 360] on icon at bounding box center [416, 361] width 11 height 9
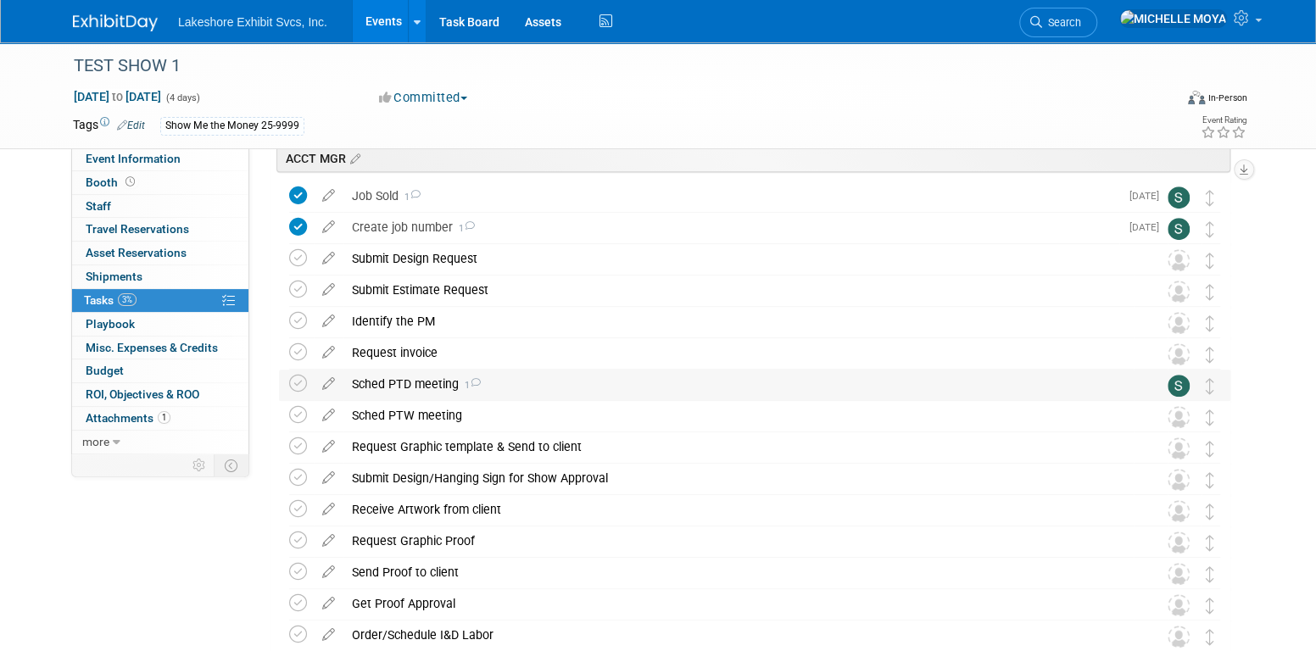
scroll to position [509, 0]
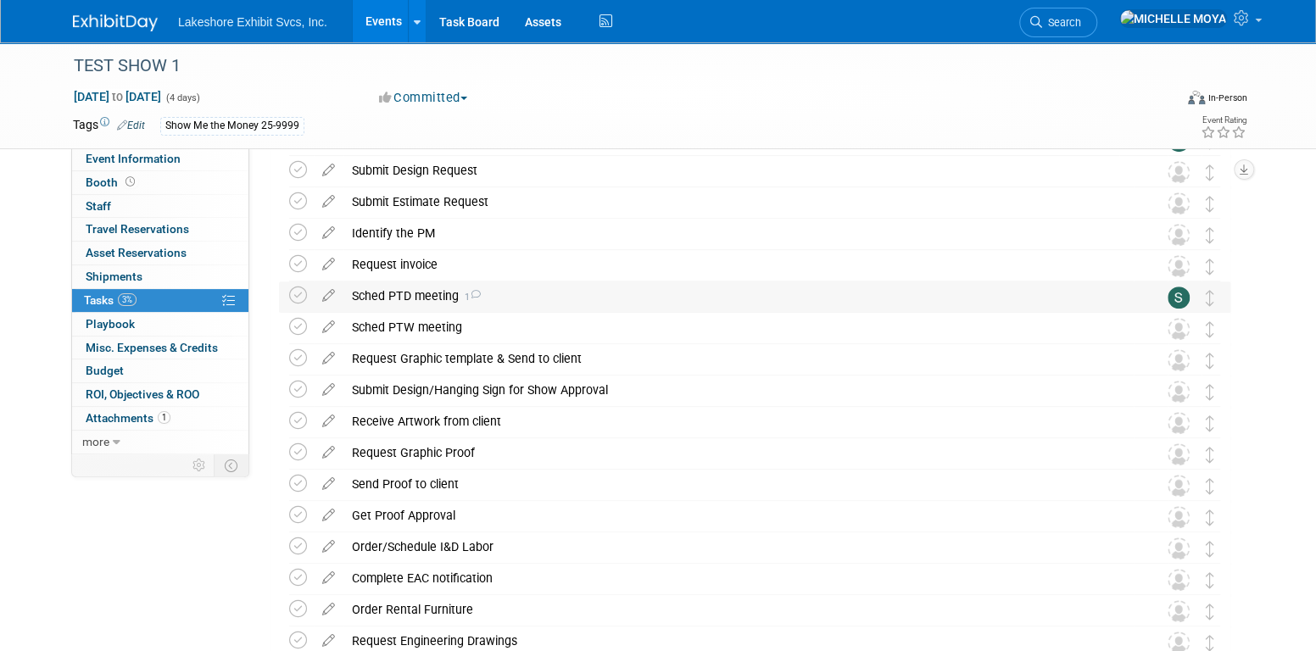
click at [473, 296] on icon at bounding box center [475, 294] width 11 height 9
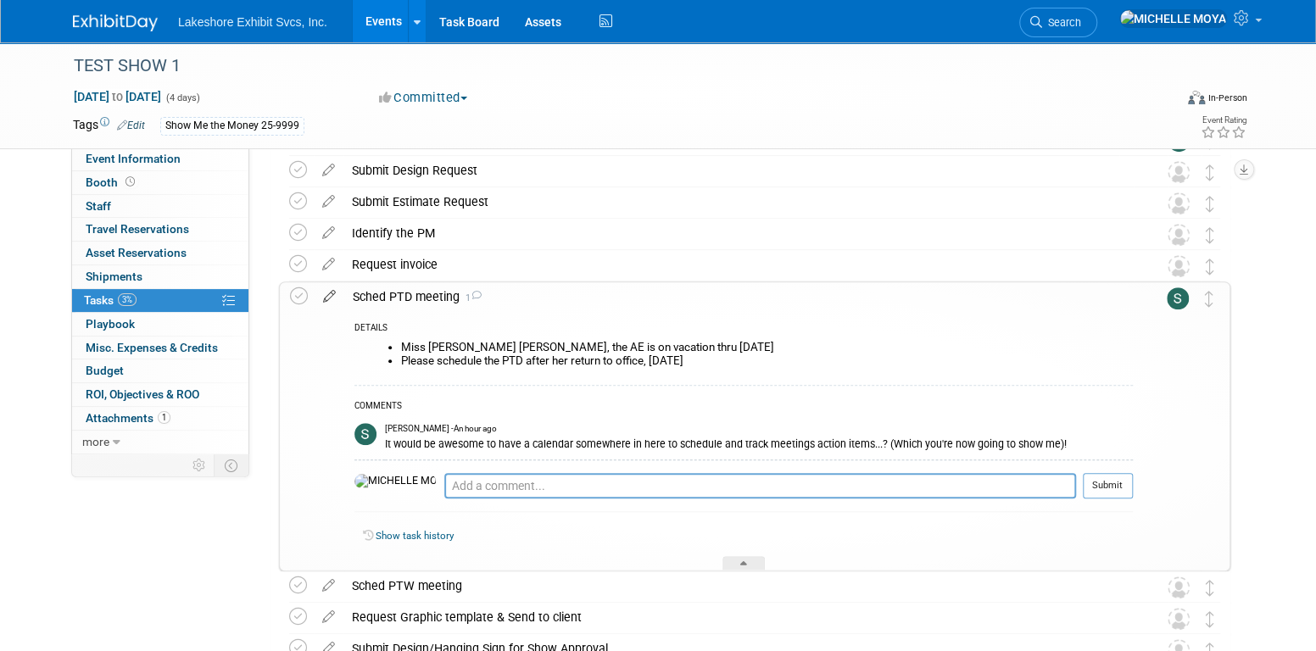
click at [338, 295] on icon at bounding box center [330, 292] width 30 height 21
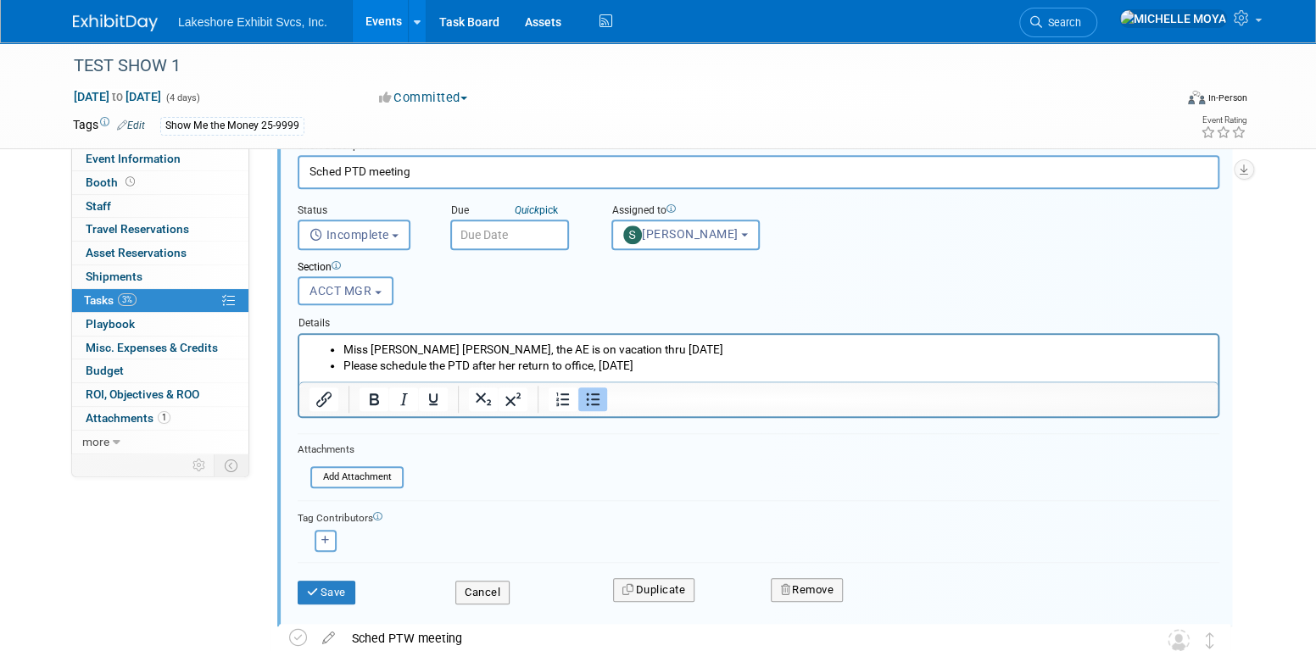
scroll to position [712, 0]
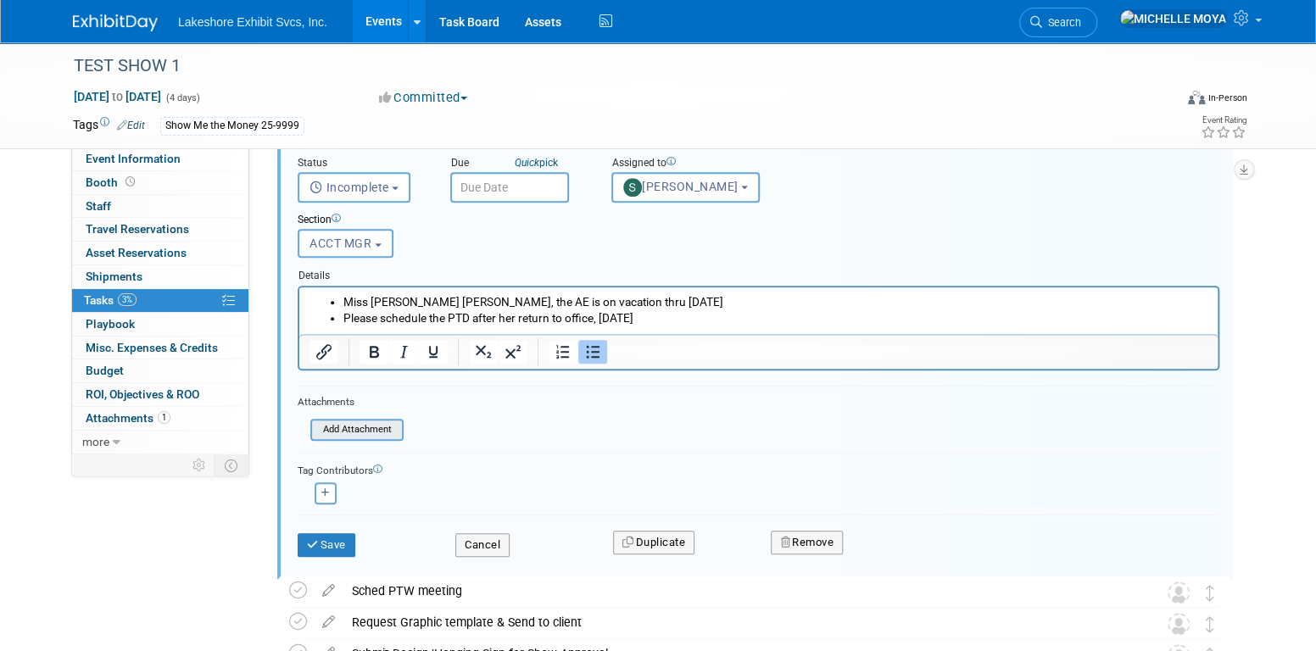
click at [364, 428] on input "file" at bounding box center [315, 430] width 173 height 19
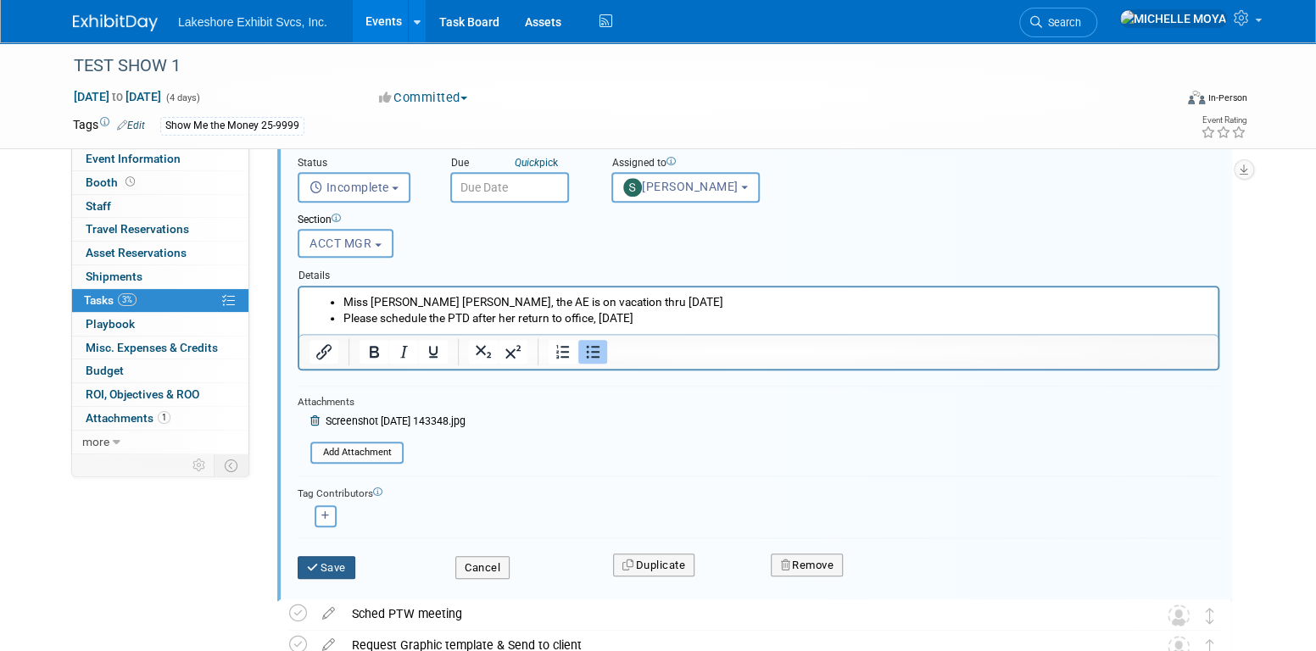
click at [339, 561] on button "Save" at bounding box center [327, 568] width 58 height 24
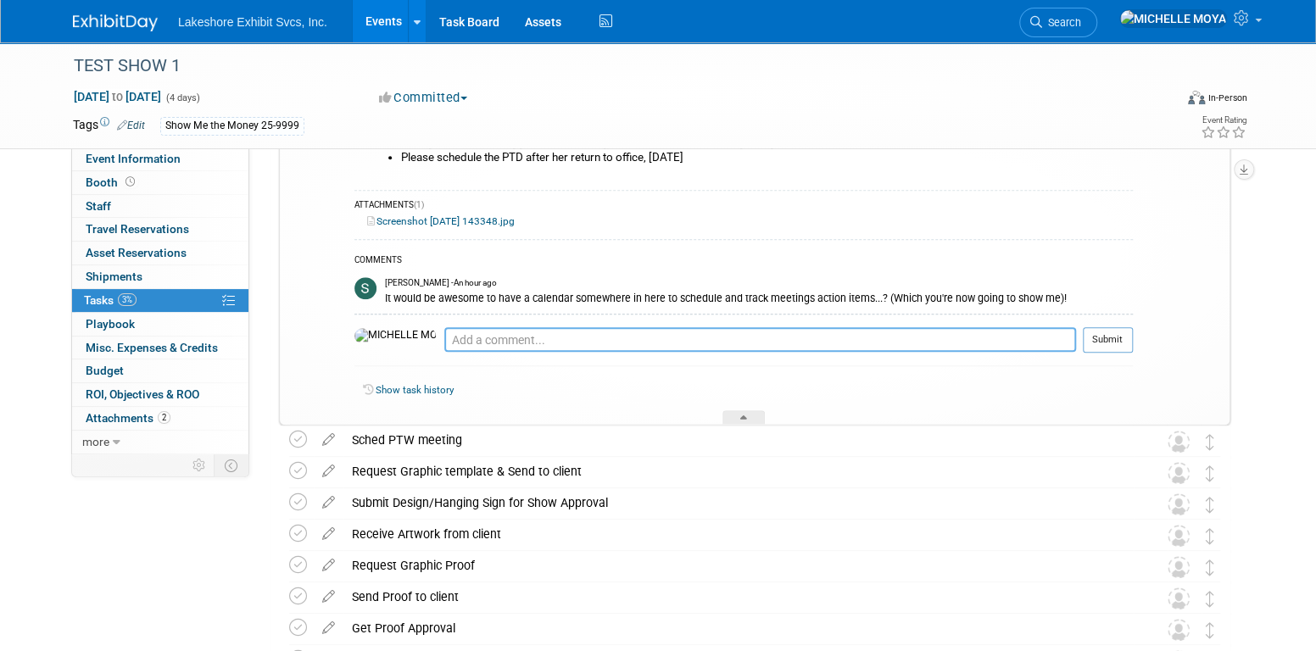
click at [451, 338] on textarea at bounding box center [760, 339] width 632 height 25
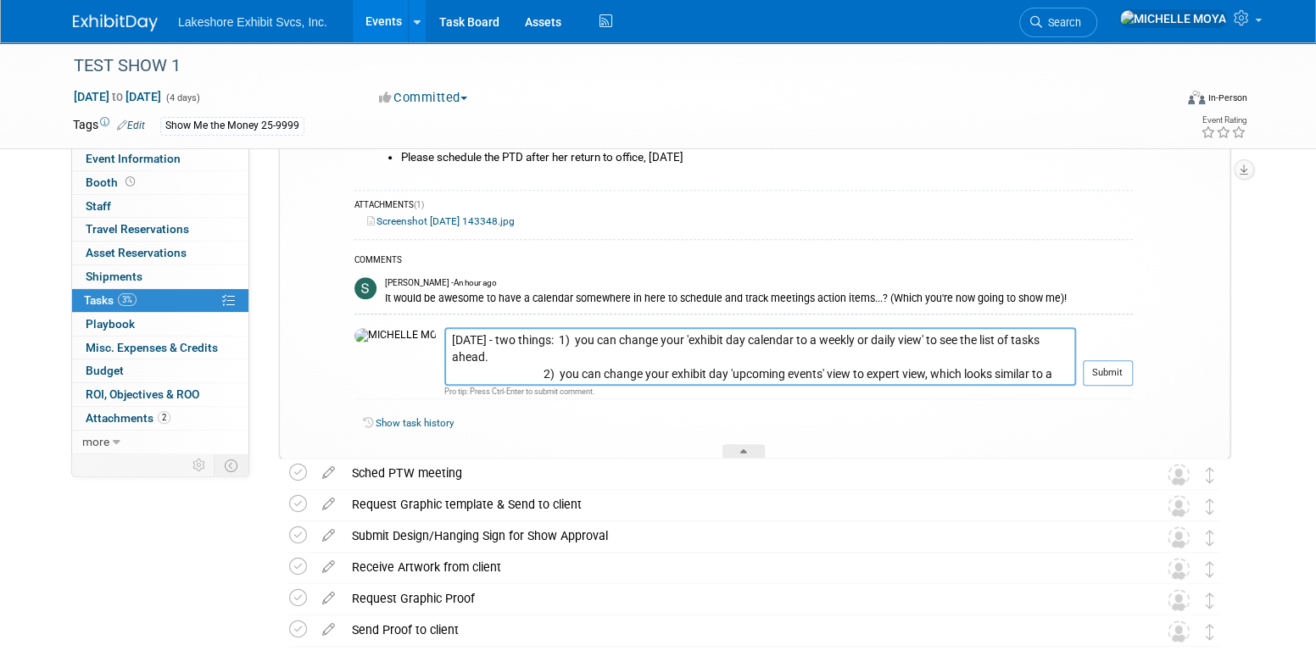
click at [444, 371] on textarea "9.5.25 - two things: 1) you can change your 'exhibit day calendar to a weekly o…" at bounding box center [760, 356] width 632 height 59
click at [444, 372] on textarea "9.5.25 - two things: 1) you can change your 'exhibit day calendar to a weekly o…" at bounding box center [760, 356] width 632 height 59
click at [470, 371] on textarea "9.5.25 - two things: 1) you can change your 'exhibit day calendar to a weekly o…" at bounding box center [760, 356] width 632 height 59
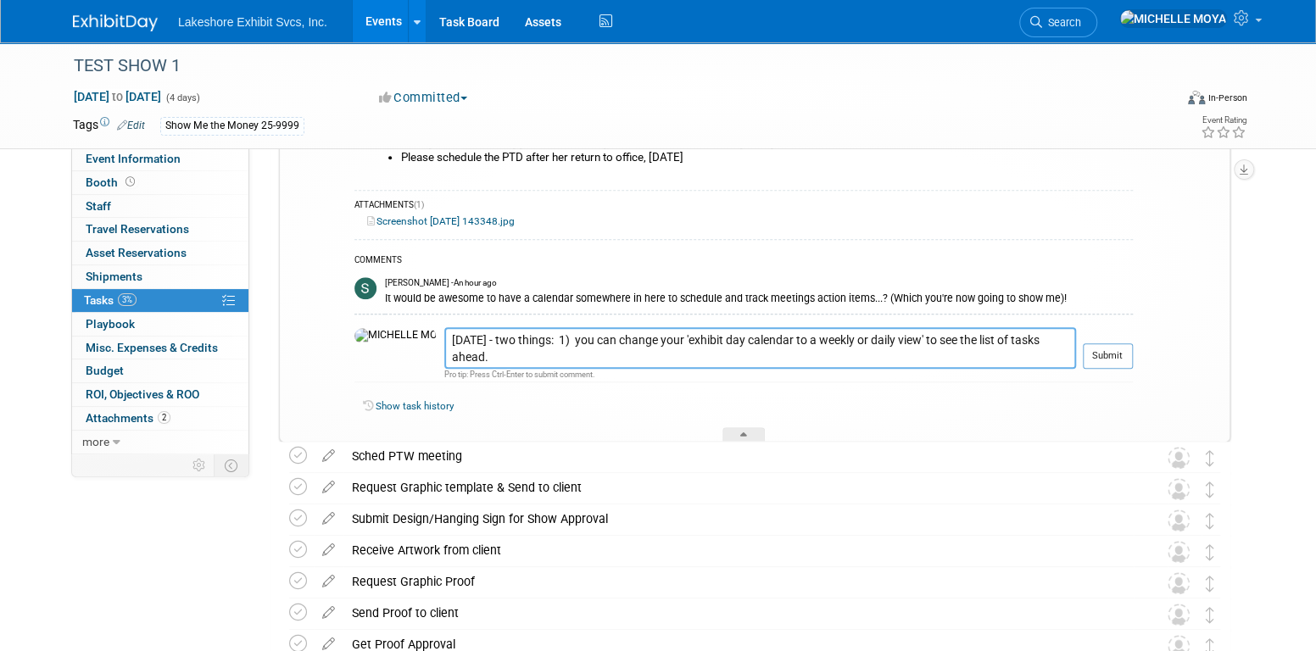
click at [1037, 358] on textarea "9.5.25 - two things: 1) you can change your 'exhibit day calendar to a weekly o…" at bounding box center [760, 348] width 632 height 42
click at [1018, 354] on textarea "9.5.25 - two things: 1) you can change your 'exhibit day calendar to a weekly o…" at bounding box center [760, 348] width 632 height 42
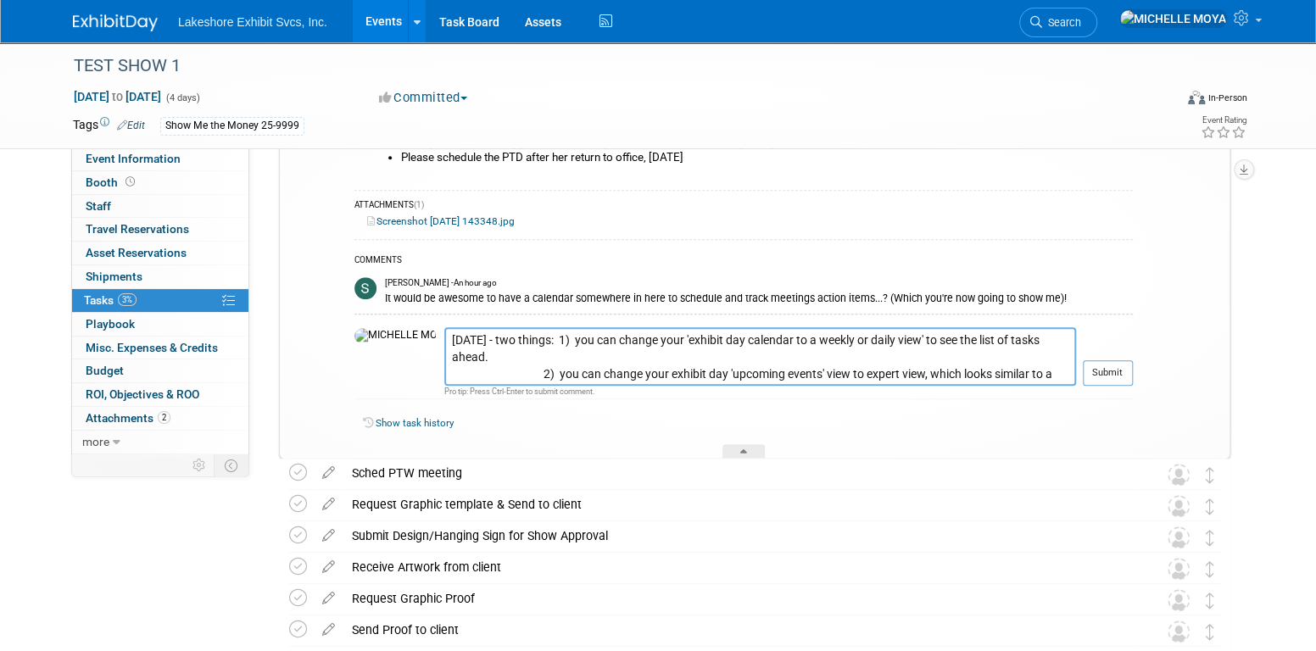
click at [490, 371] on textarea "9.5.25 - two things: 1) you can change your 'exhibit day calendar to a weekly o…" at bounding box center [760, 356] width 632 height 59
click at [479, 378] on textarea "9.5.25 - two things: 1) you can change your 'exhibit day calendar to a weekly o…" at bounding box center [760, 356] width 632 height 59
click at [733, 338] on textarea "9.5.25 - two things: 1) you can change your 'exhibit day calendar to a weekly o…" at bounding box center [760, 356] width 632 height 59
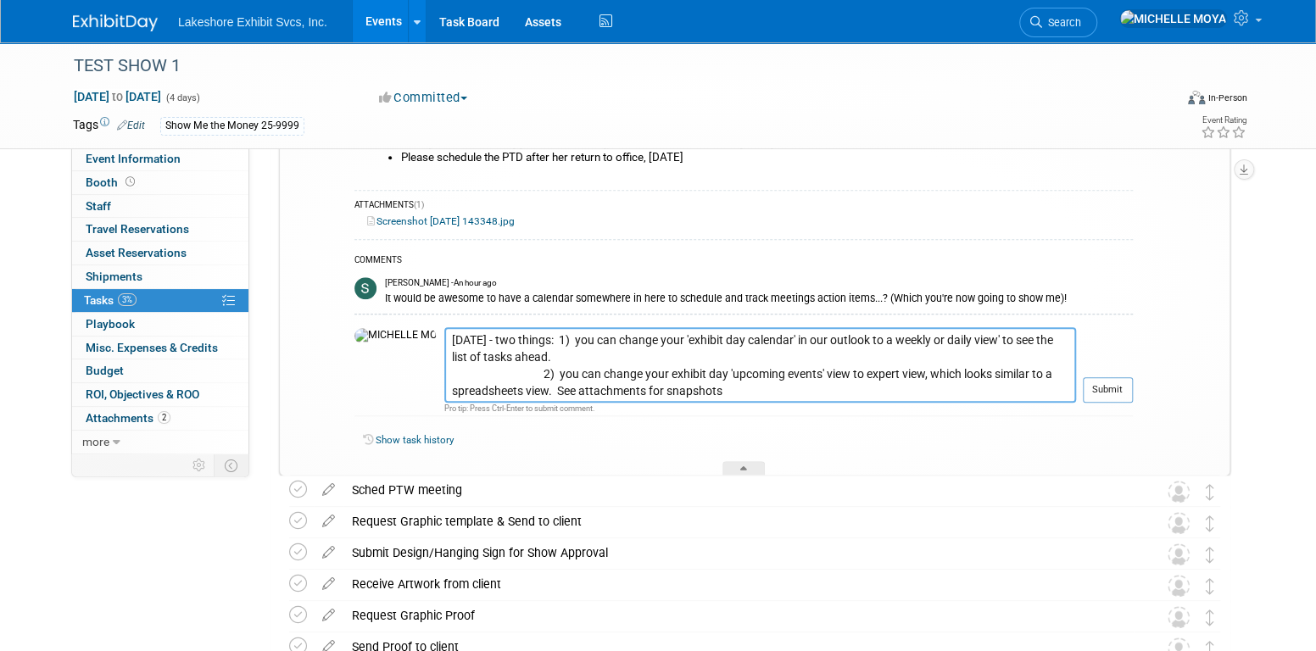
click at [671, 390] on textarea "9.5.25 - two things: 1) you can change your 'exhibit day calendar' in our outlo…" at bounding box center [760, 364] width 632 height 75
click at [629, 389] on textarea "9.5.25 - two things: 1) you can change your 'exhibit day calendar' in our outlo…" at bounding box center [760, 364] width 632 height 75
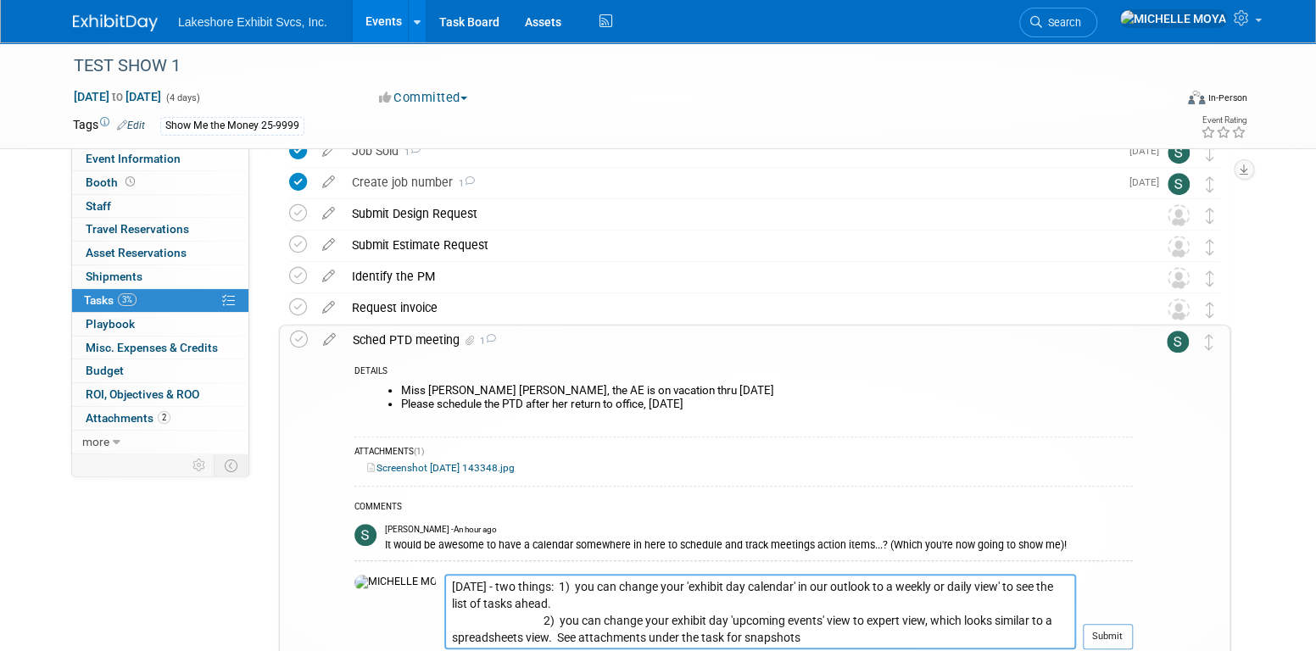
scroll to position [458, 0]
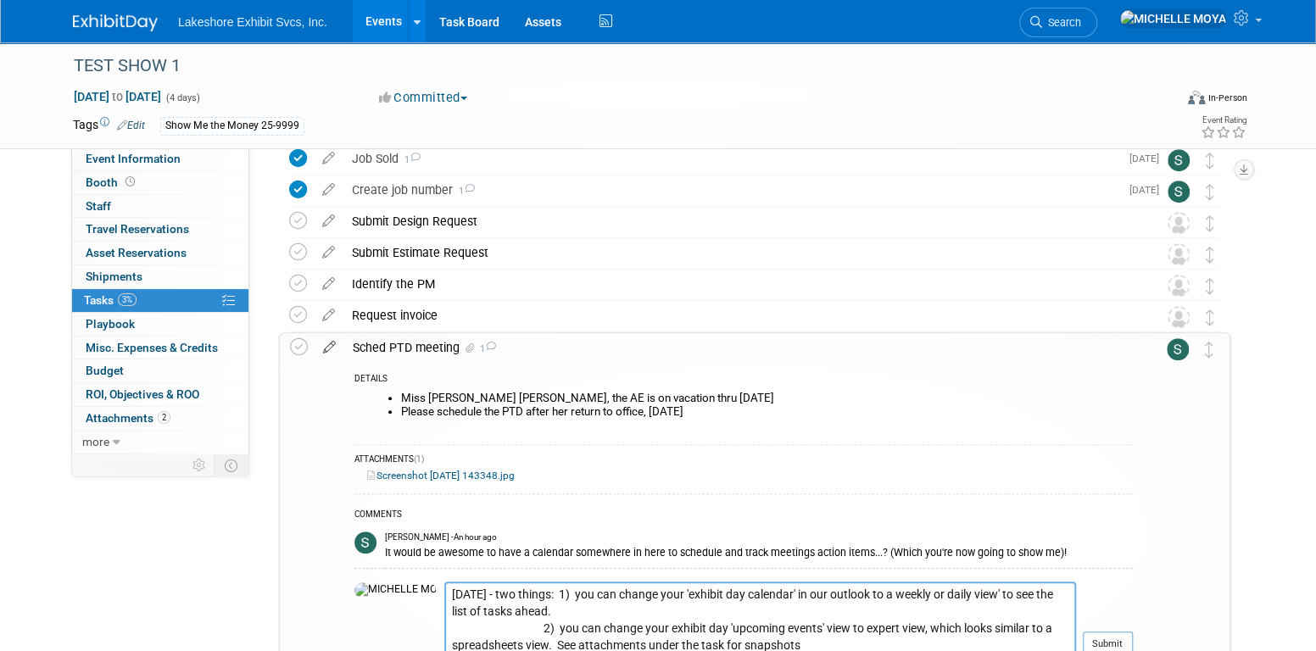
type textarea "9.5.25 - two things: 1) you can change your 'exhibit day calendar' in our outlo…"
click at [332, 343] on icon at bounding box center [330, 343] width 30 height 21
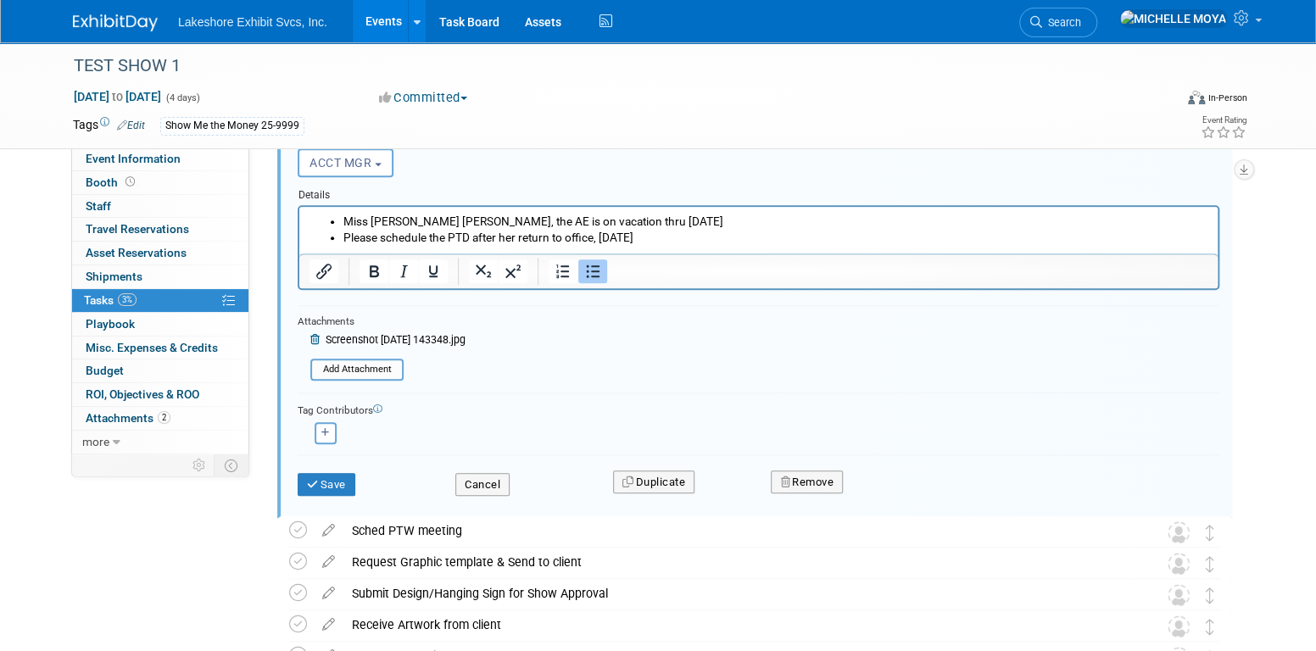
scroll to position [797, 0]
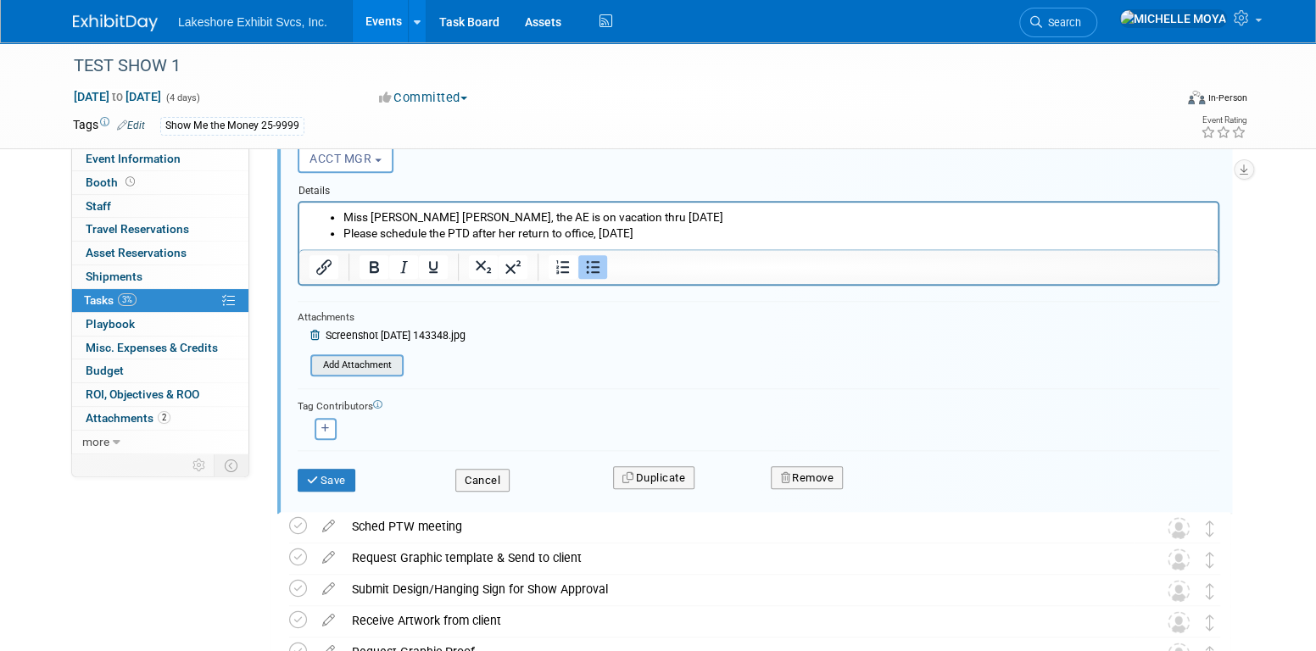
click at [361, 363] on input "file" at bounding box center [315, 365] width 173 height 19
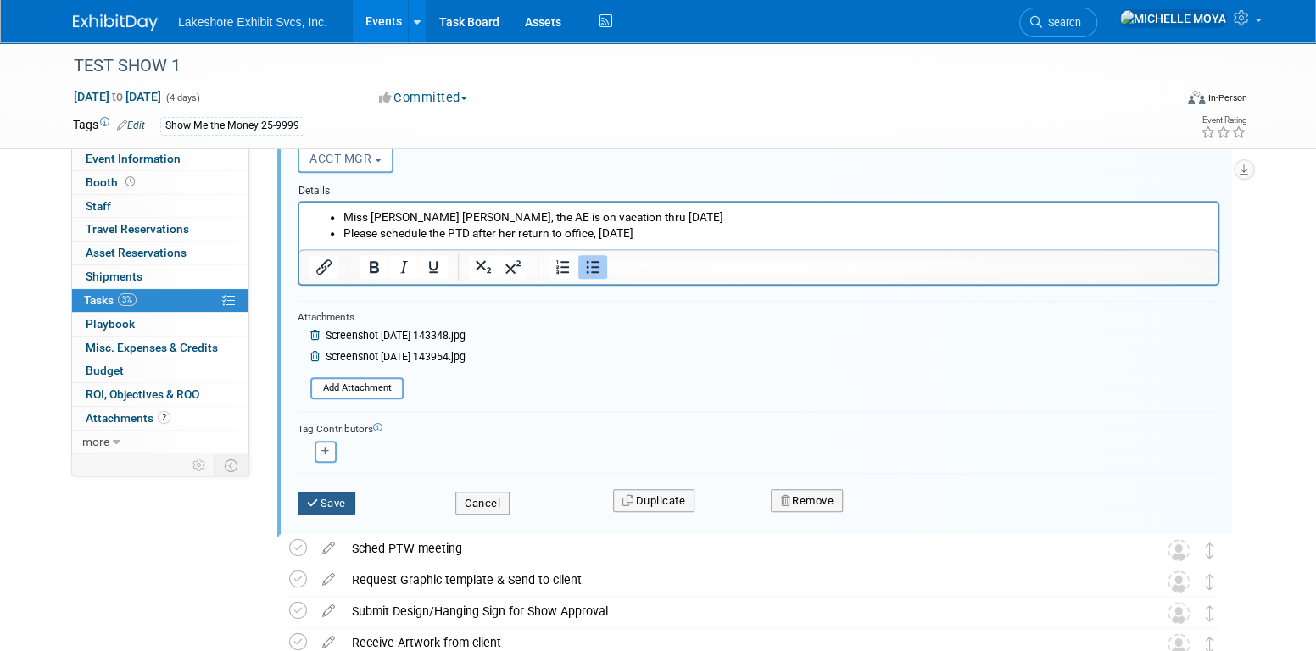
click at [345, 500] on button "Save" at bounding box center [327, 504] width 58 height 24
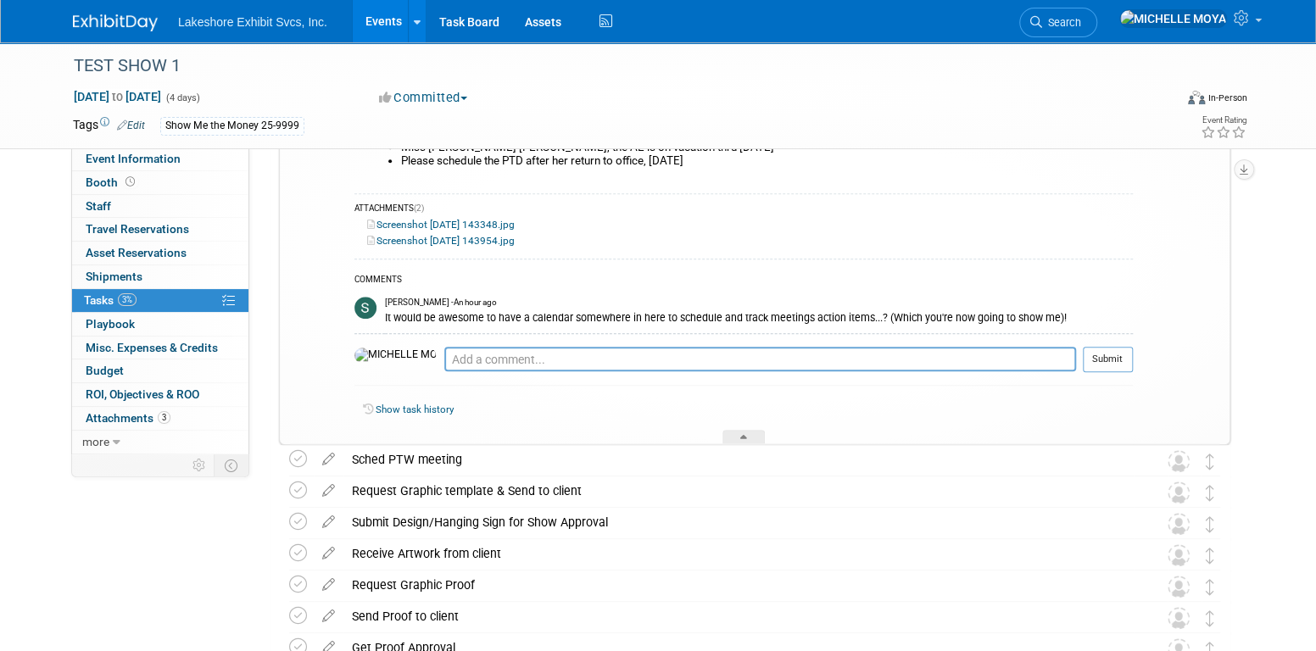
scroll to position [712, 0]
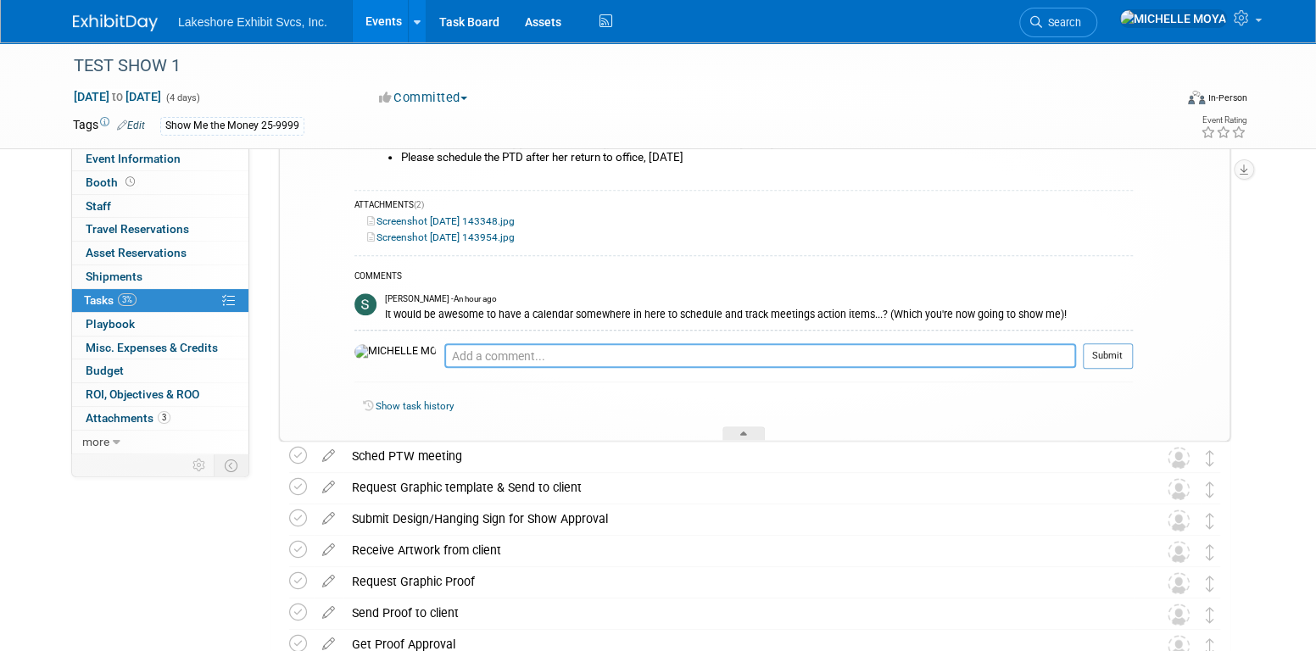
click at [595, 349] on textarea at bounding box center [760, 356] width 632 height 25
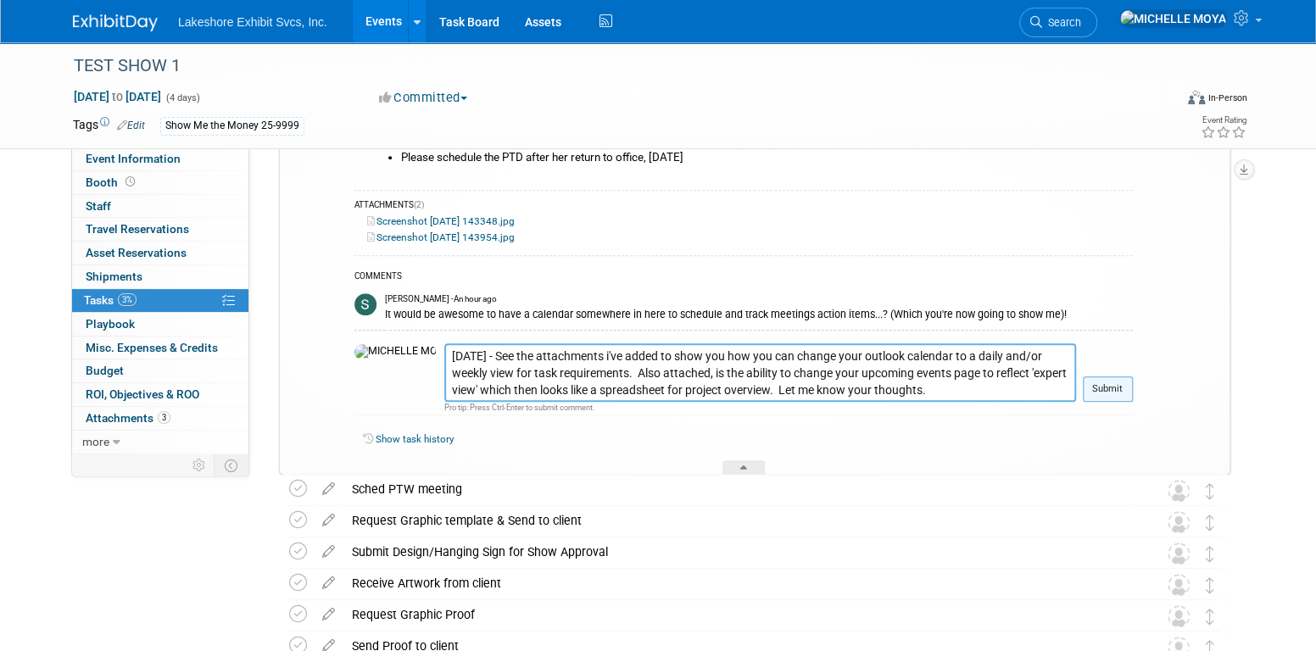
type textarea "9.5.25 - See the attachments i've added to show you how you can change your out…"
click at [1110, 377] on button "Submit" at bounding box center [1108, 389] width 50 height 25
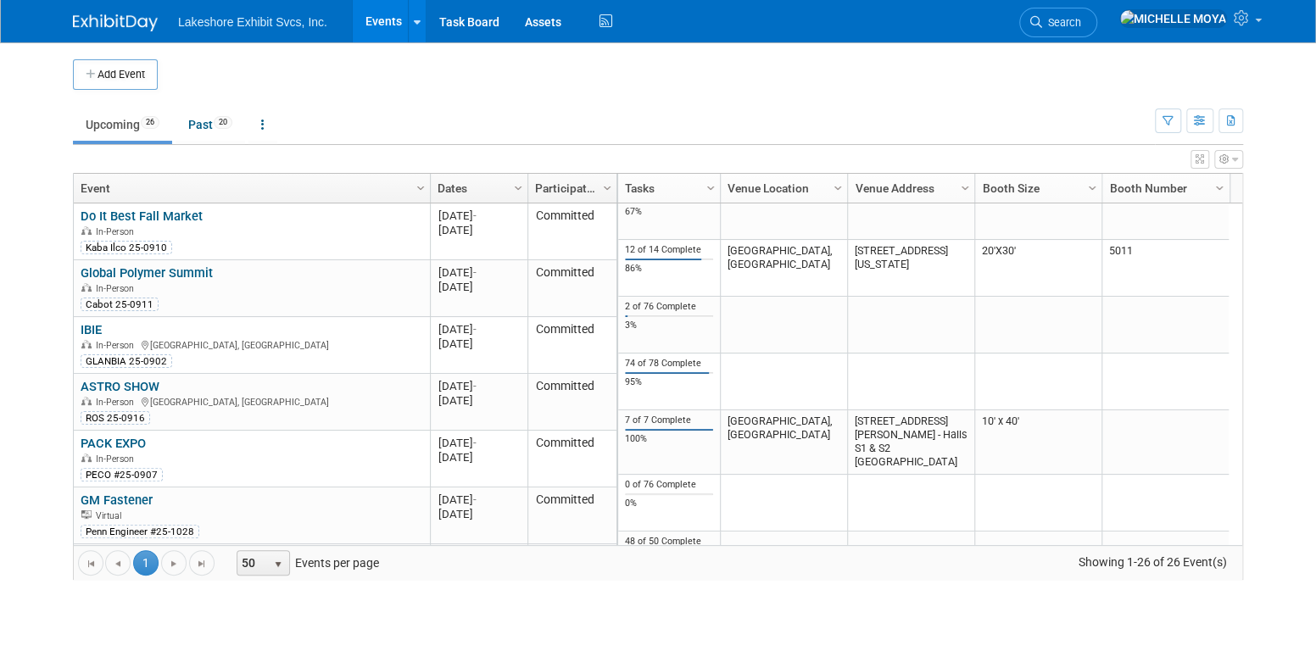
scroll to position [304, 0]
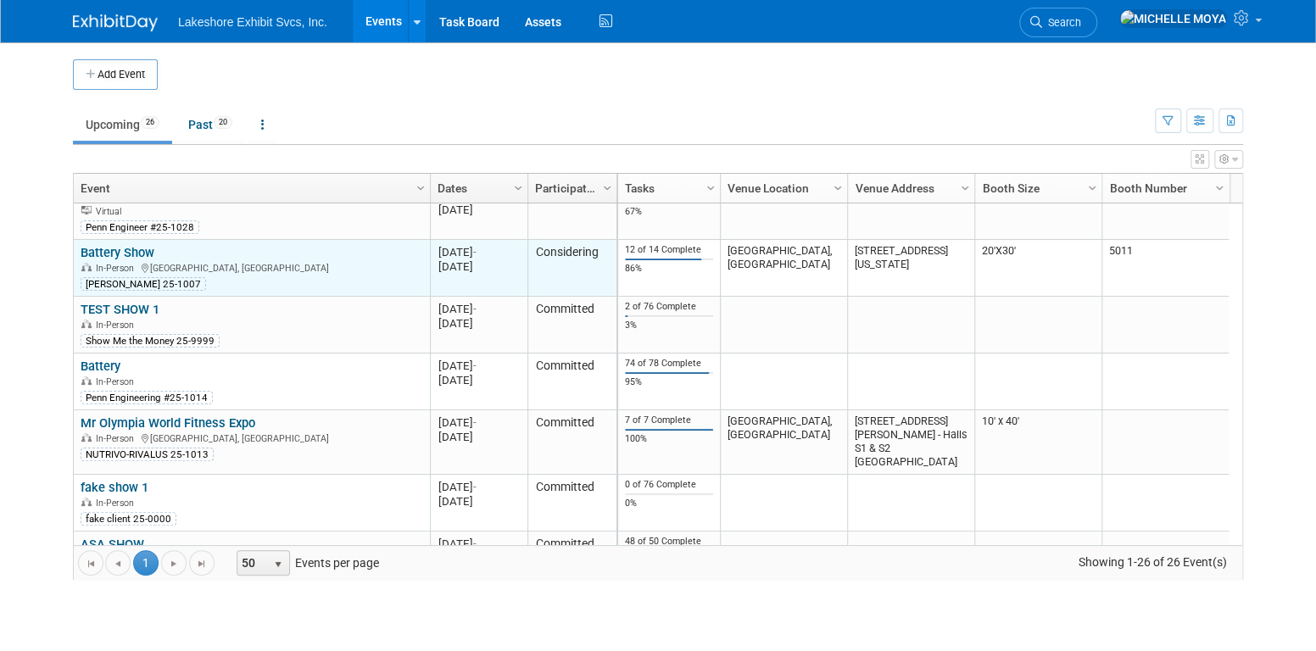
click at [120, 249] on link "Battery Show" at bounding box center [118, 252] width 74 height 15
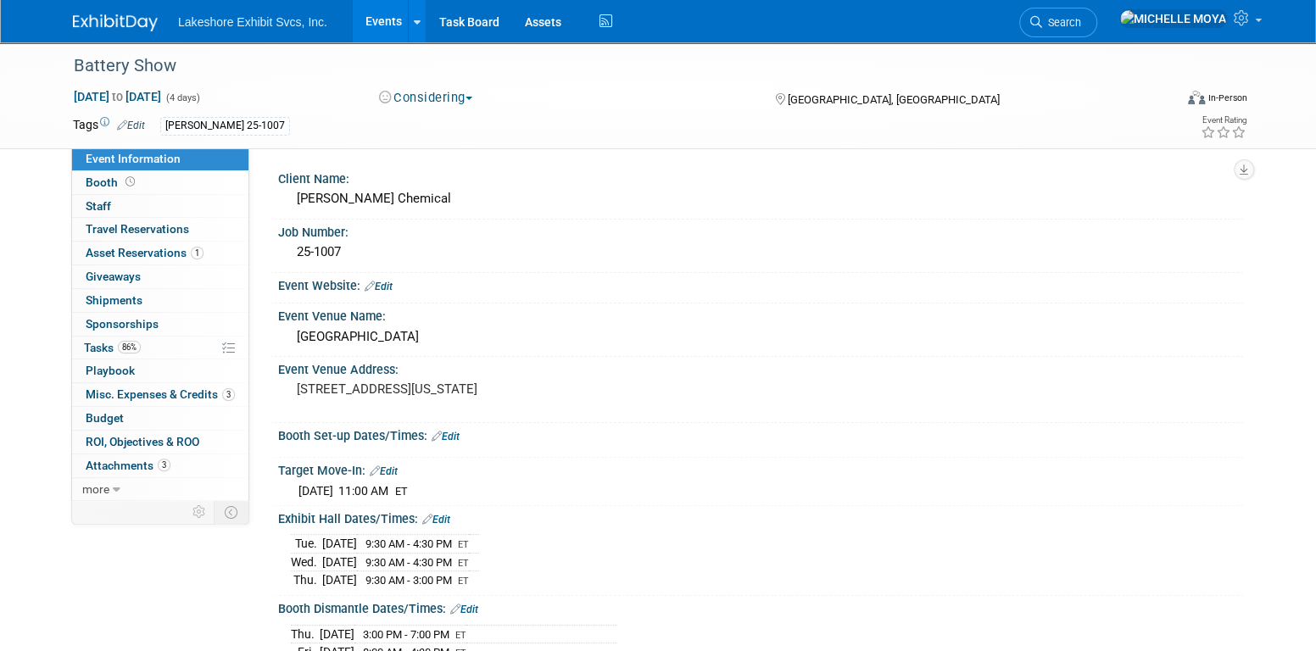
click at [174, 159] on span "Event Information" at bounding box center [133, 159] width 95 height 14
click at [174, 185] on link "Booth" at bounding box center [160, 182] width 176 height 23
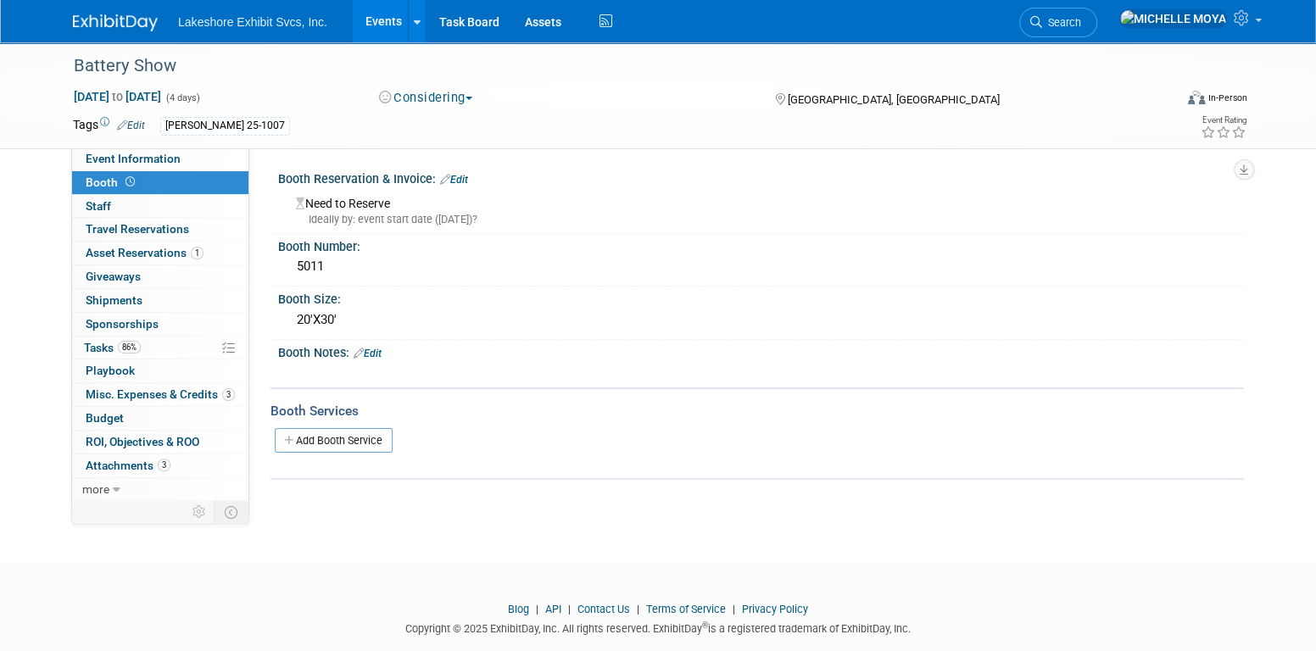
click at [478, 99] on button "Considering" at bounding box center [426, 98] width 106 height 18
click at [466, 124] on link "Committed" at bounding box center [441, 126] width 134 height 24
click at [386, 18] on link "Events" at bounding box center [384, 21] width 62 height 42
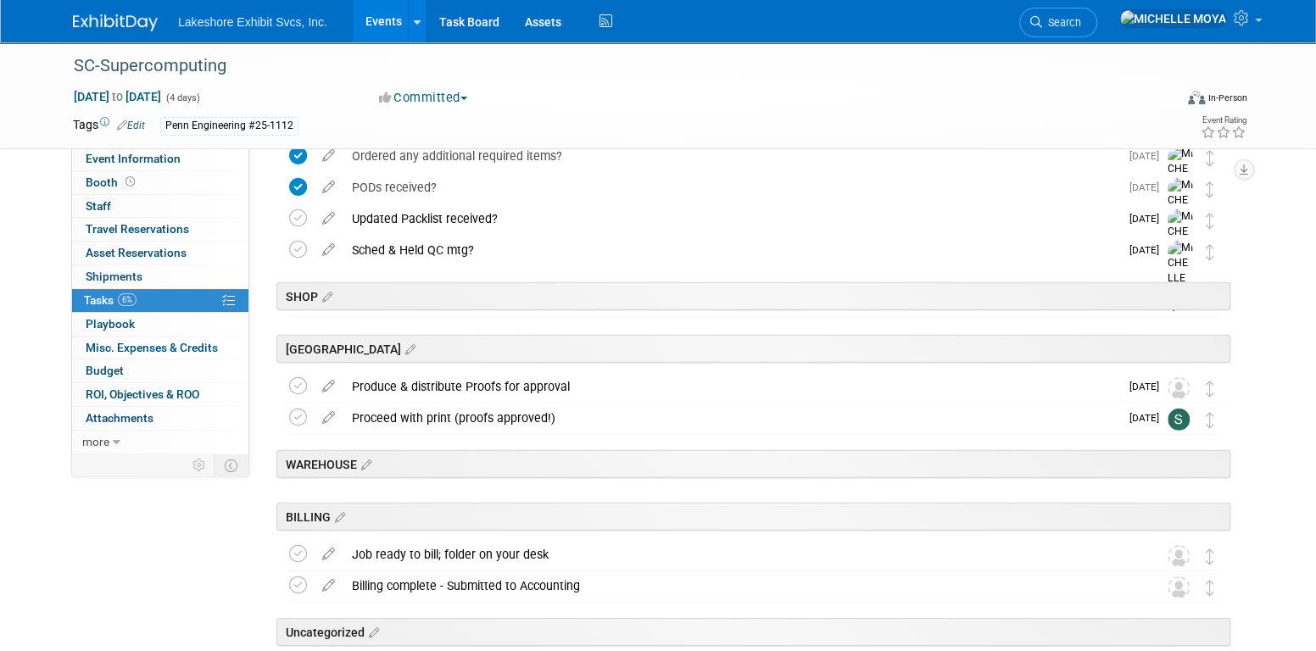
click at [377, 20] on link "Events" at bounding box center [384, 21] width 62 height 42
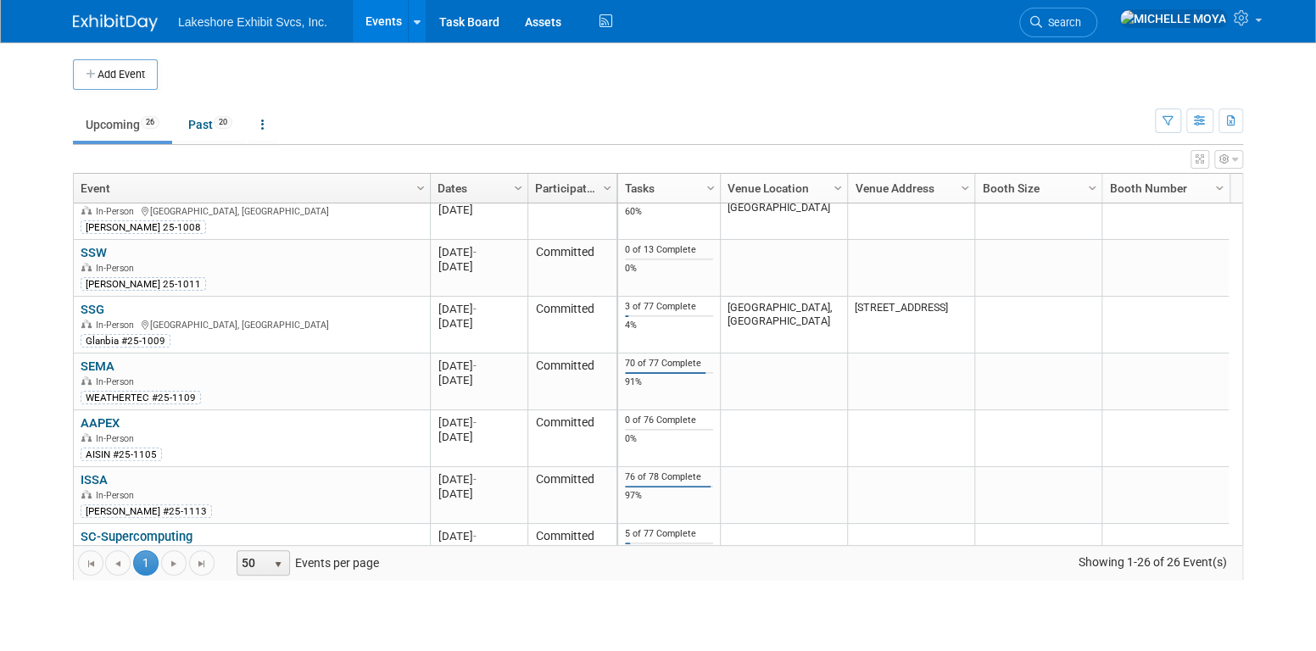
click at [90, 303] on link "SSG" at bounding box center [93, 309] width 24 height 15
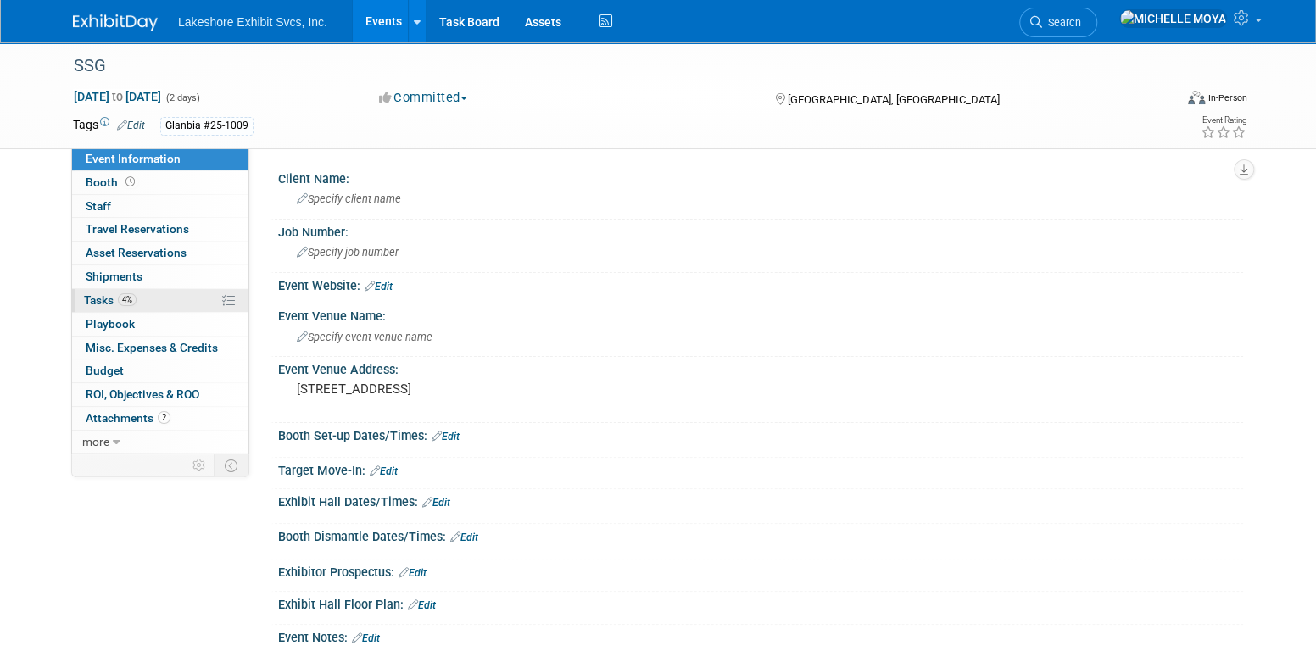
click at [137, 299] on link "4% Tasks 4%" at bounding box center [160, 300] width 176 height 23
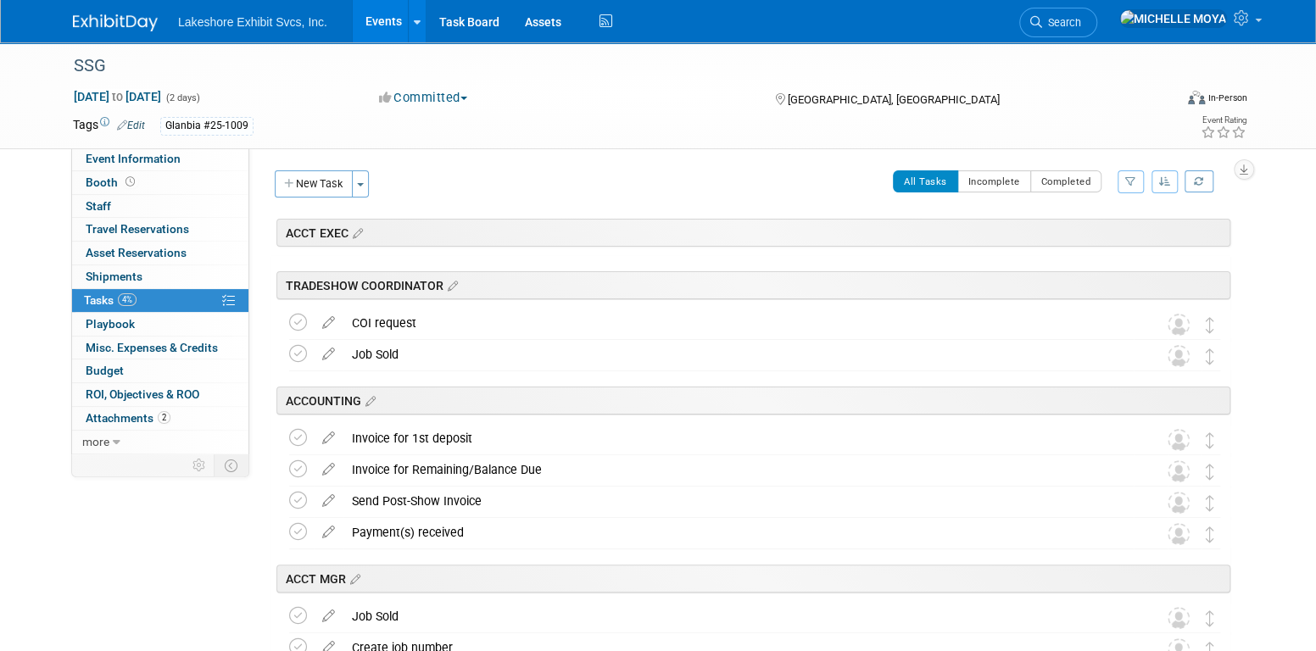
click at [1126, 180] on icon "button" at bounding box center [1131, 181] width 11 height 10
click at [1087, 234] on select "-- Select Assignee -- All unassigned tasks Assigned to me [PERSON_NAME] [PERSON…" at bounding box center [1061, 236] width 140 height 24
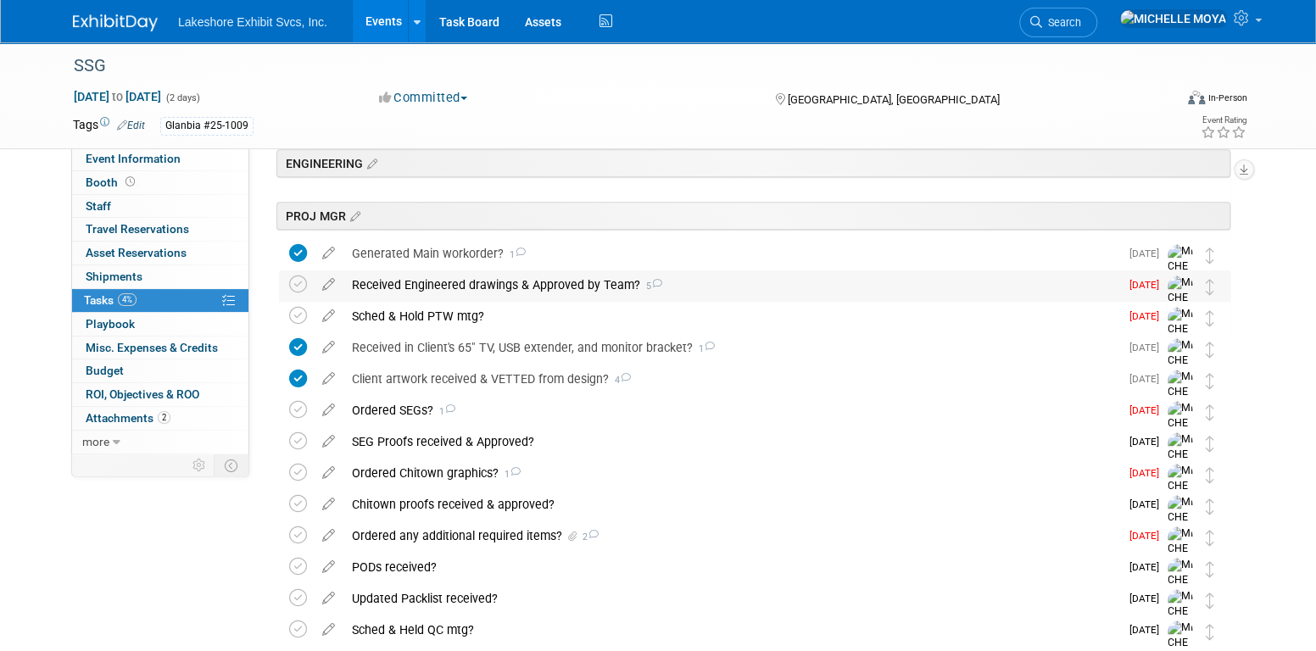
scroll to position [424, 0]
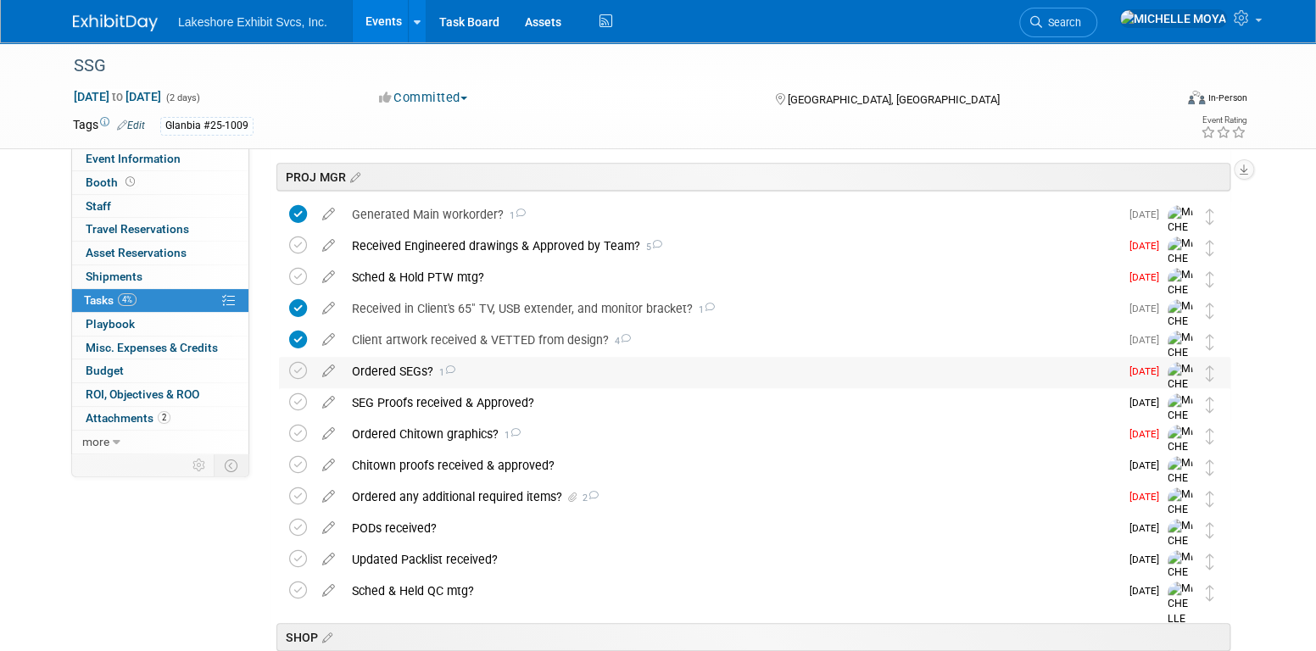
click at [419, 366] on div "Ordered SEGs? 1" at bounding box center [732, 371] width 776 height 29
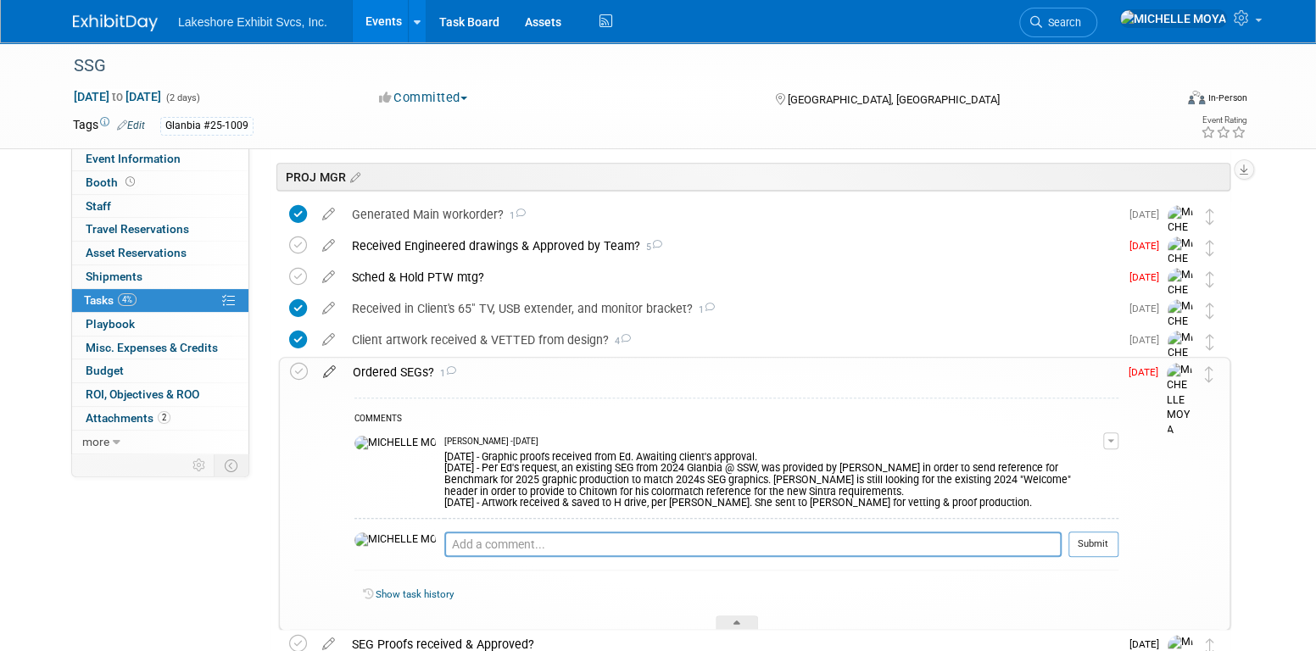
click at [328, 370] on icon at bounding box center [330, 368] width 30 height 21
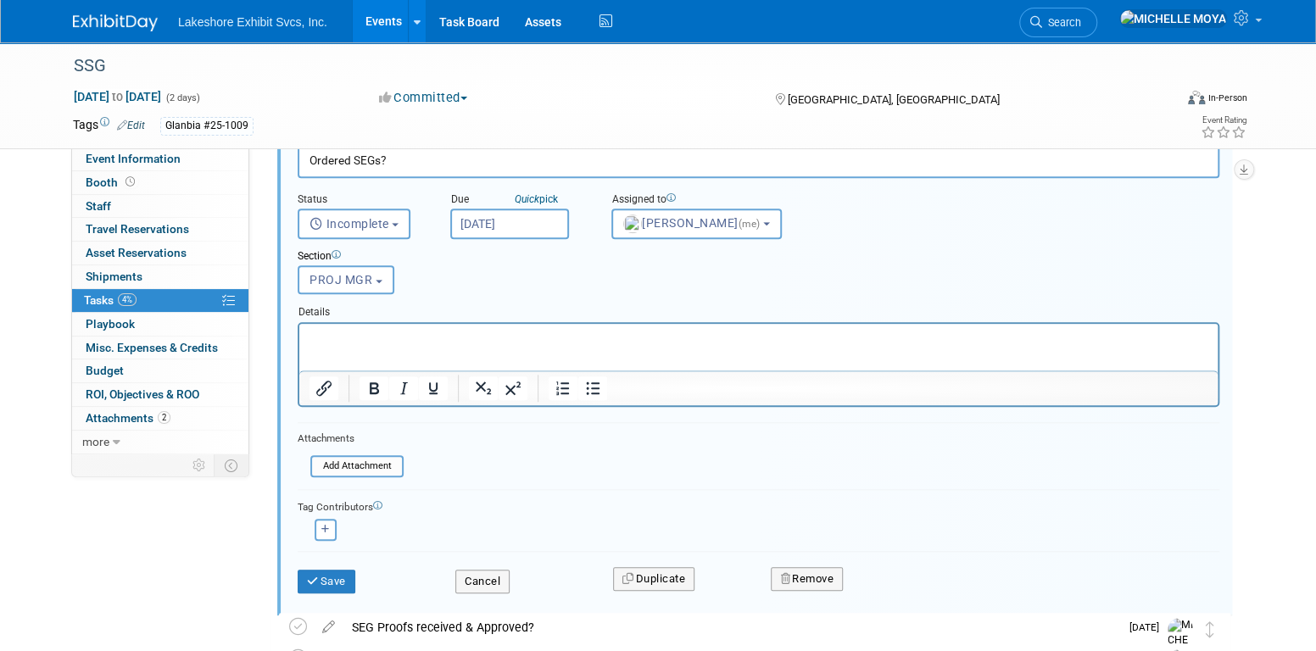
scroll to position [702, 0]
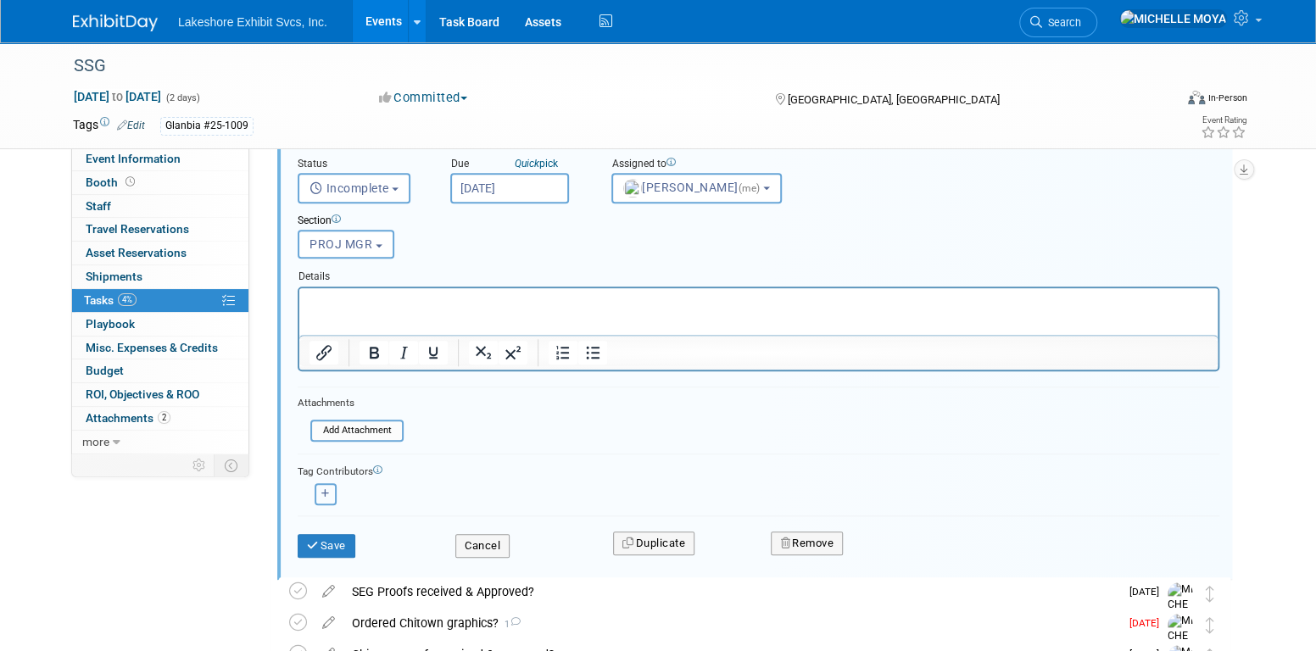
click at [317, 497] on button "button" at bounding box center [326, 494] width 22 height 22
select select
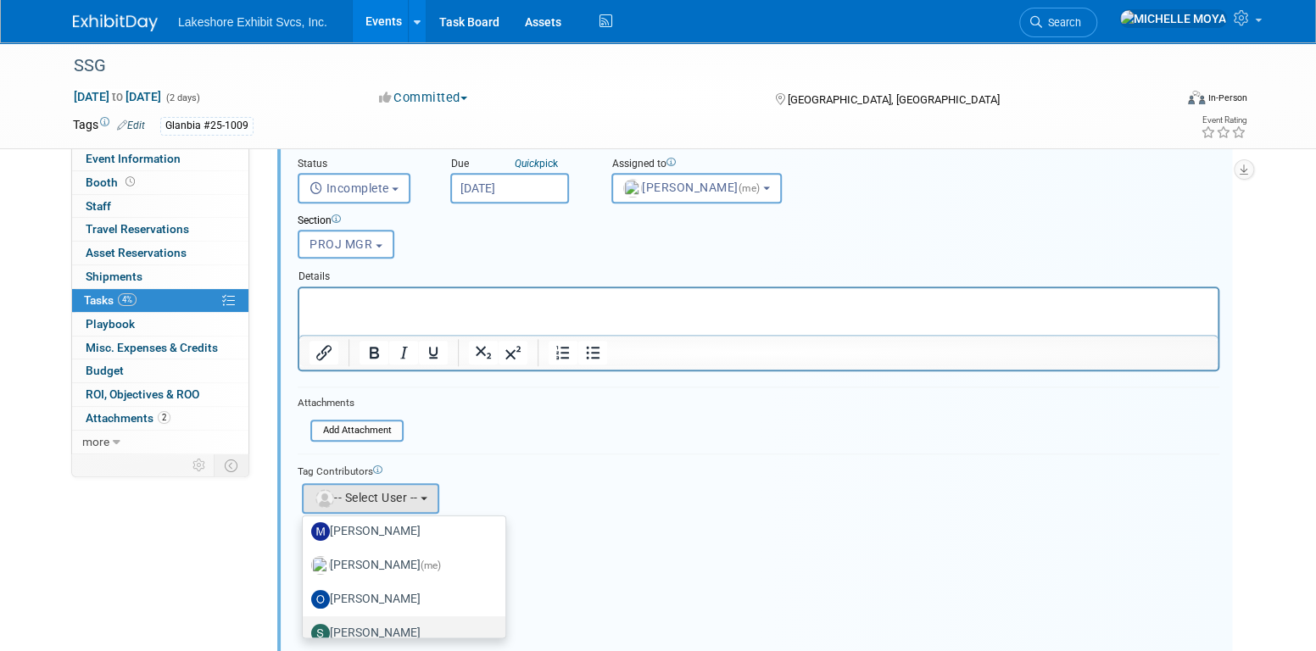
scroll to position [297, 0]
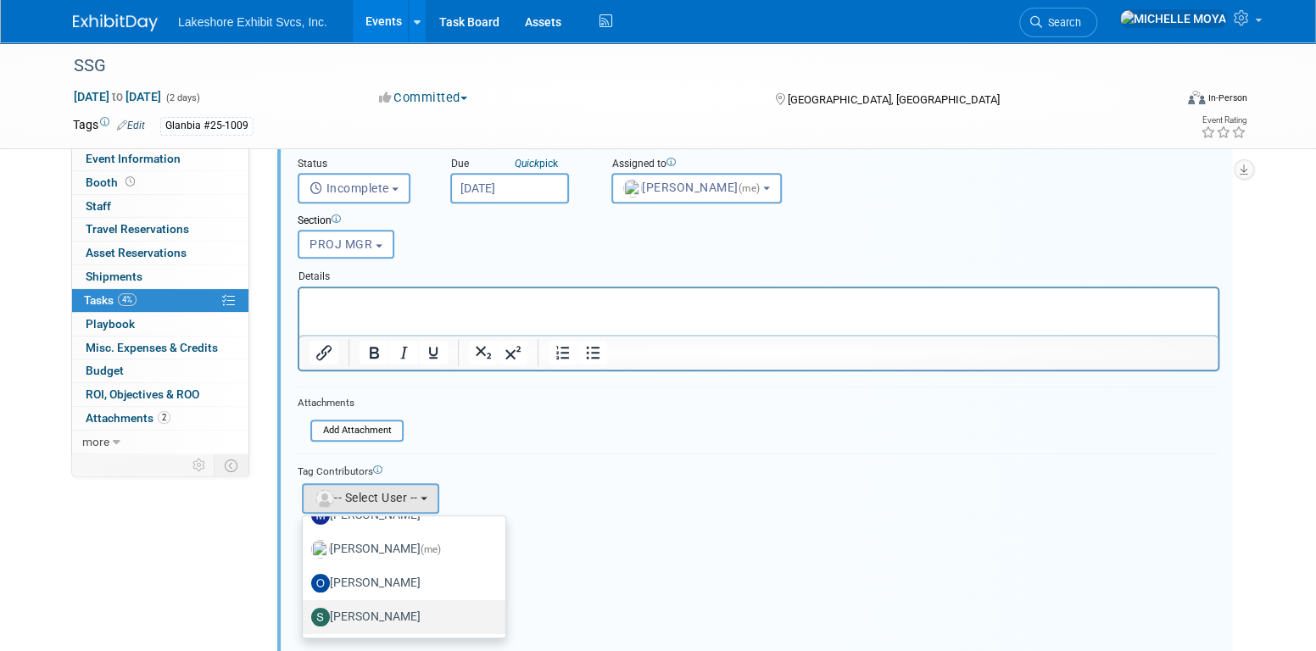
click at [418, 607] on label "[PERSON_NAME]" at bounding box center [399, 617] width 177 height 27
click at [305, 610] on input "[PERSON_NAME]" at bounding box center [299, 615] width 11 height 11
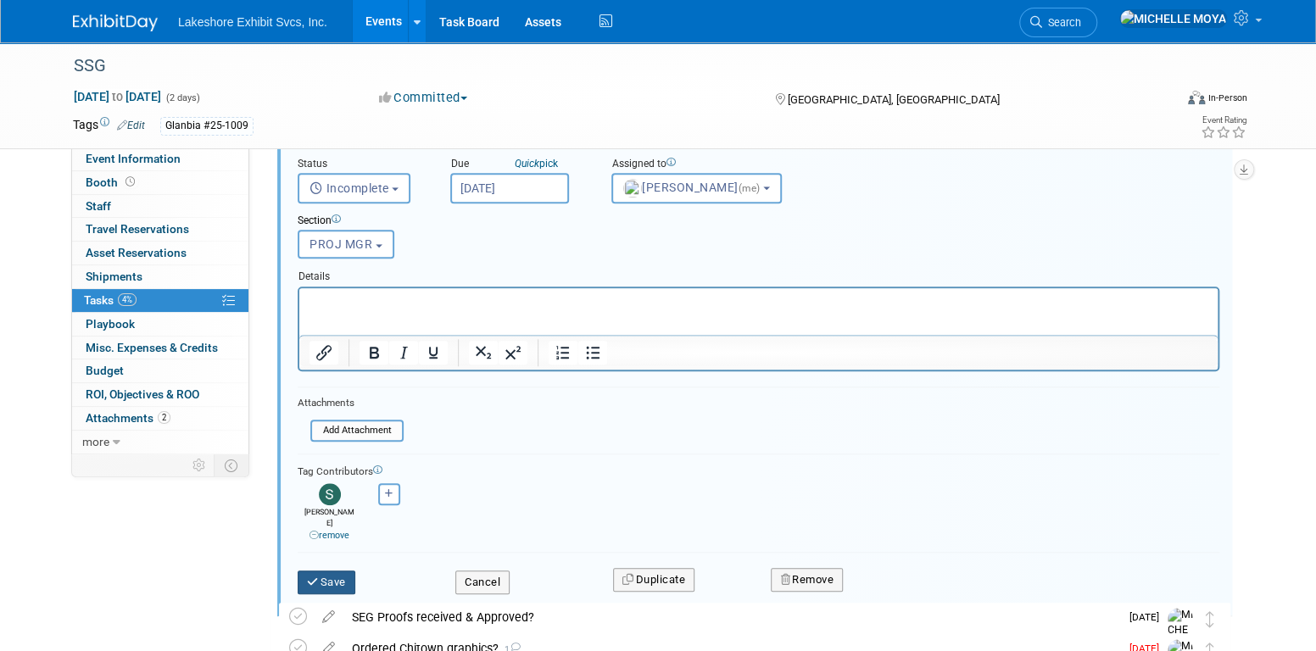
click at [341, 571] on button "Save" at bounding box center [327, 583] width 58 height 24
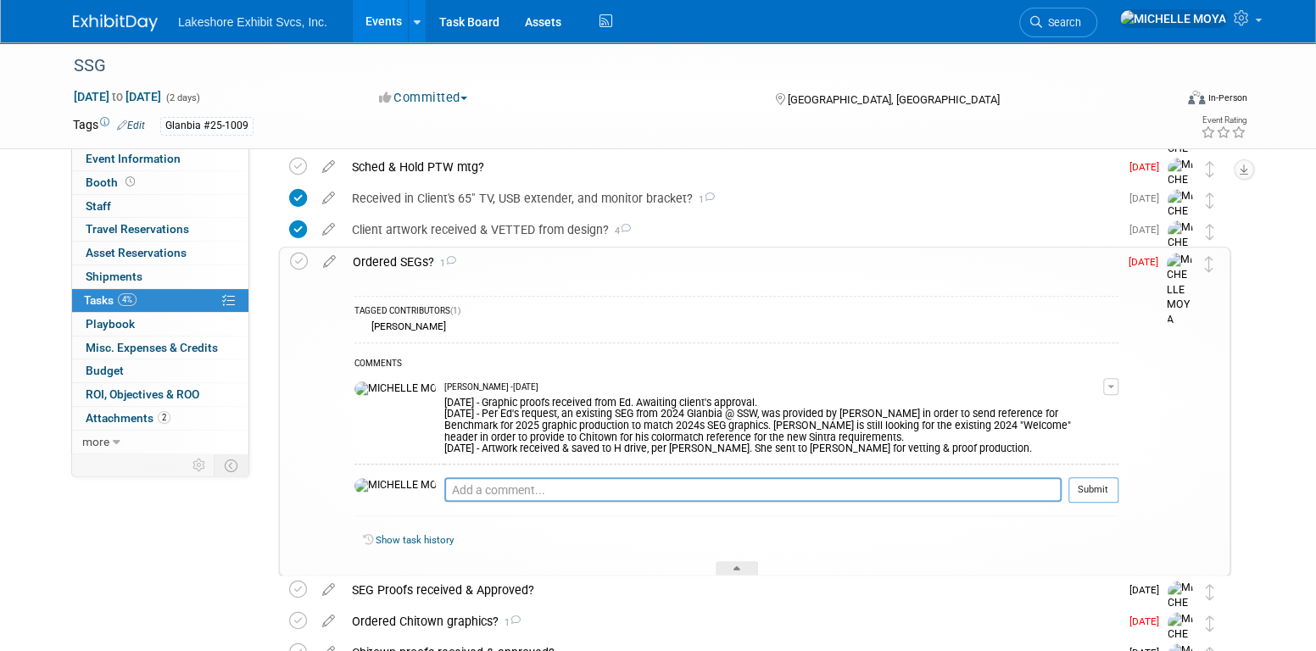
scroll to position [533, 0]
drag, startPoint x: 579, startPoint y: 408, endPoint x: 616, endPoint y: 412, distance: 36.7
click at [580, 408] on div "8.28.25 - Graphic proofs received from Ed. Awaiting client's approval. 8.28.25 …" at bounding box center [773, 426] width 659 height 62
click at [1107, 384] on button "button" at bounding box center [1110, 388] width 15 height 17
click at [1081, 415] on link "Edit Comment" at bounding box center [1051, 413] width 134 height 24
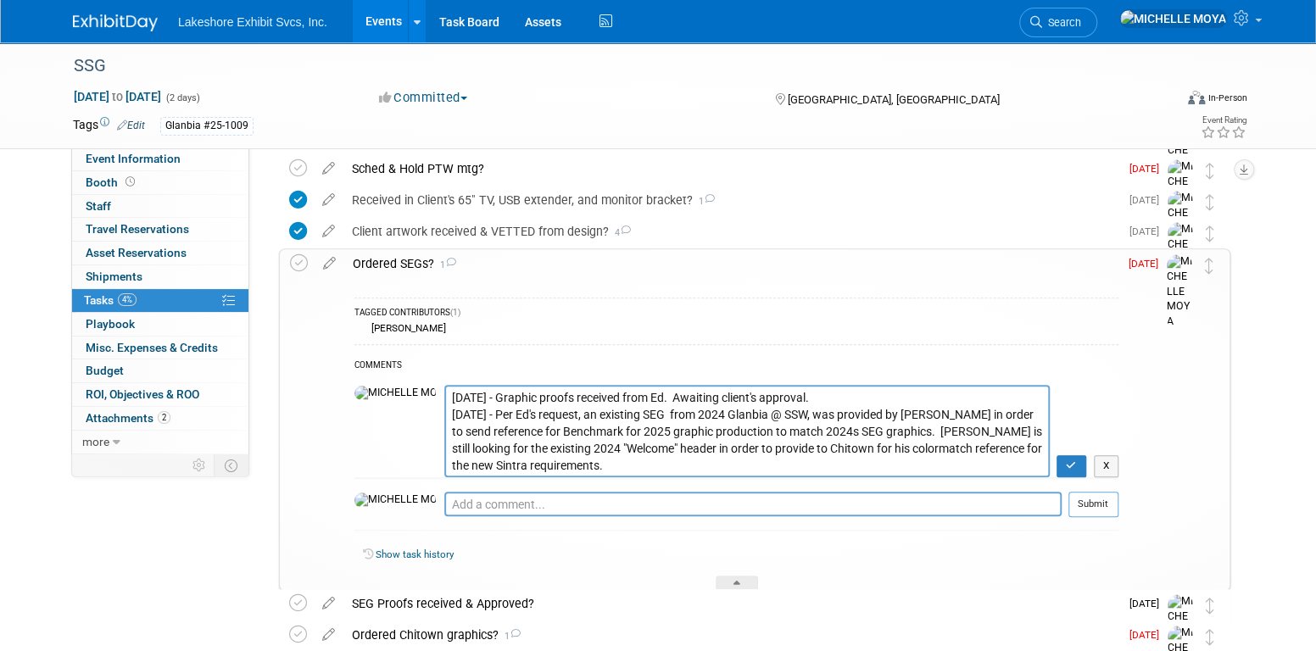
click at [444, 392] on textarea "8.28.25 - Graphic proofs received from Ed. Awaiting client's approval. 8.28.25 …" at bounding box center [747, 431] width 606 height 92
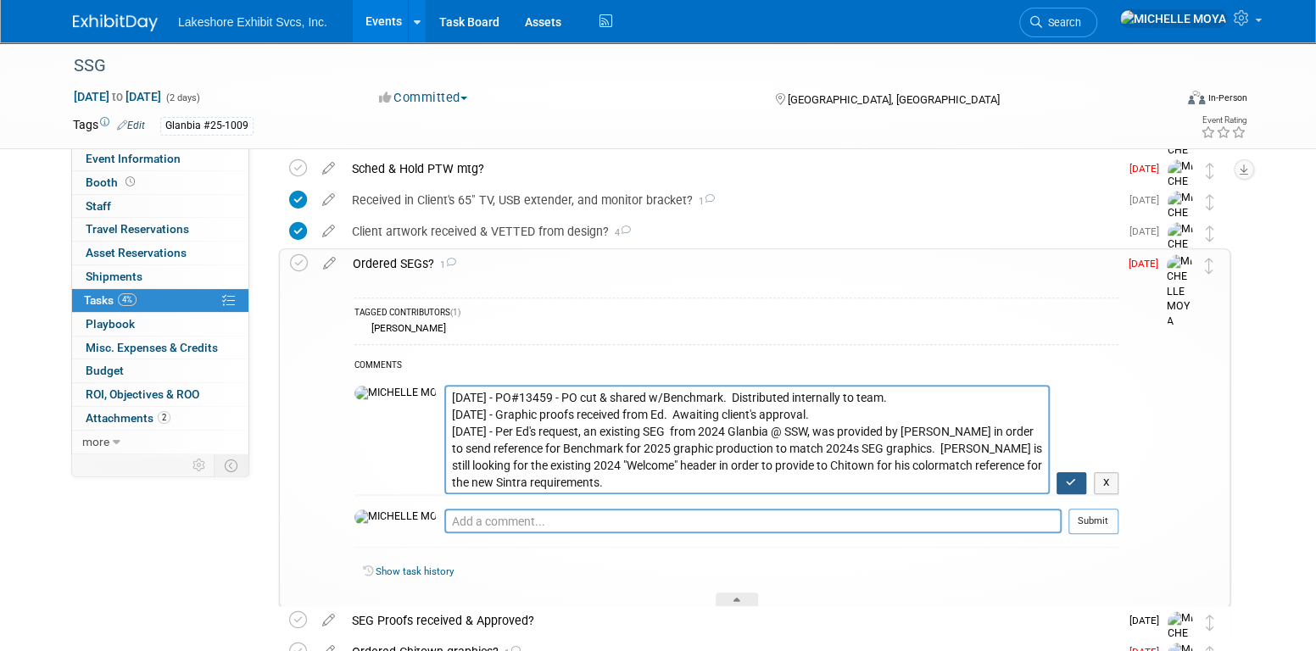
type textarea "9.5.25 - PO#13459 - PO cut & shared w/Benchmark. Distributed internally to team…"
click at [1072, 478] on icon "button" at bounding box center [1071, 483] width 11 height 10
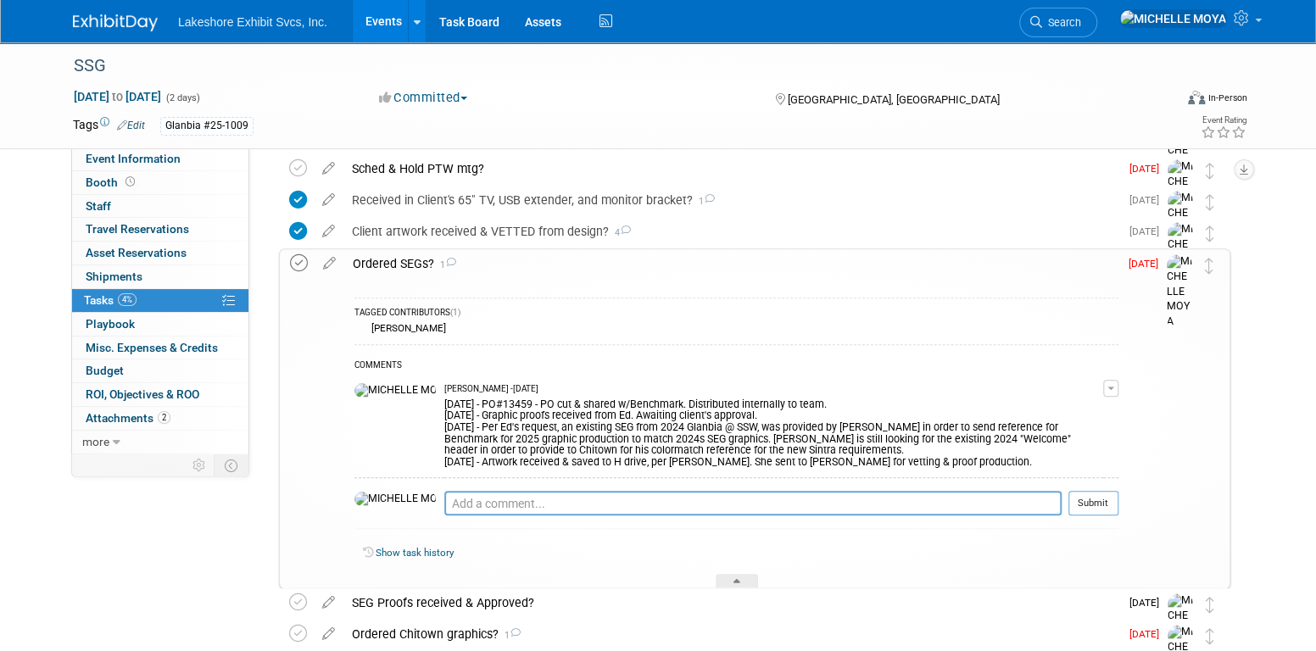
click at [300, 263] on icon at bounding box center [299, 263] width 18 height 18
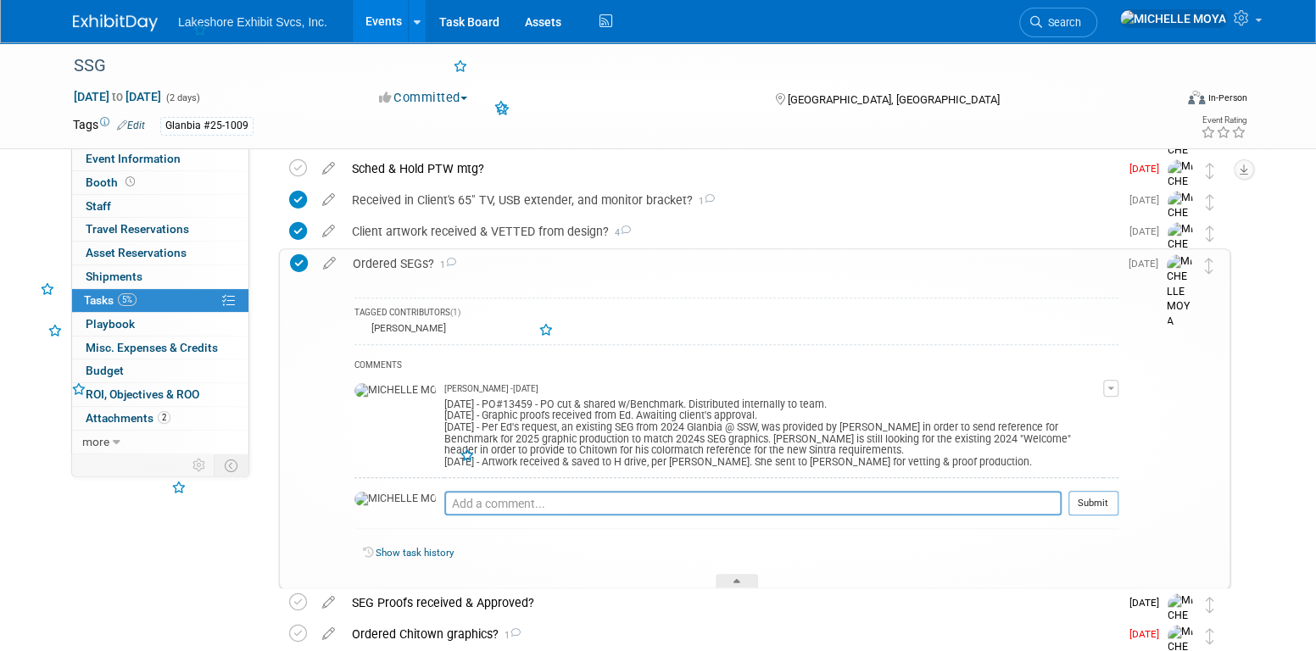
click at [366, 260] on div "Ordered SEGs? 1" at bounding box center [731, 263] width 774 height 29
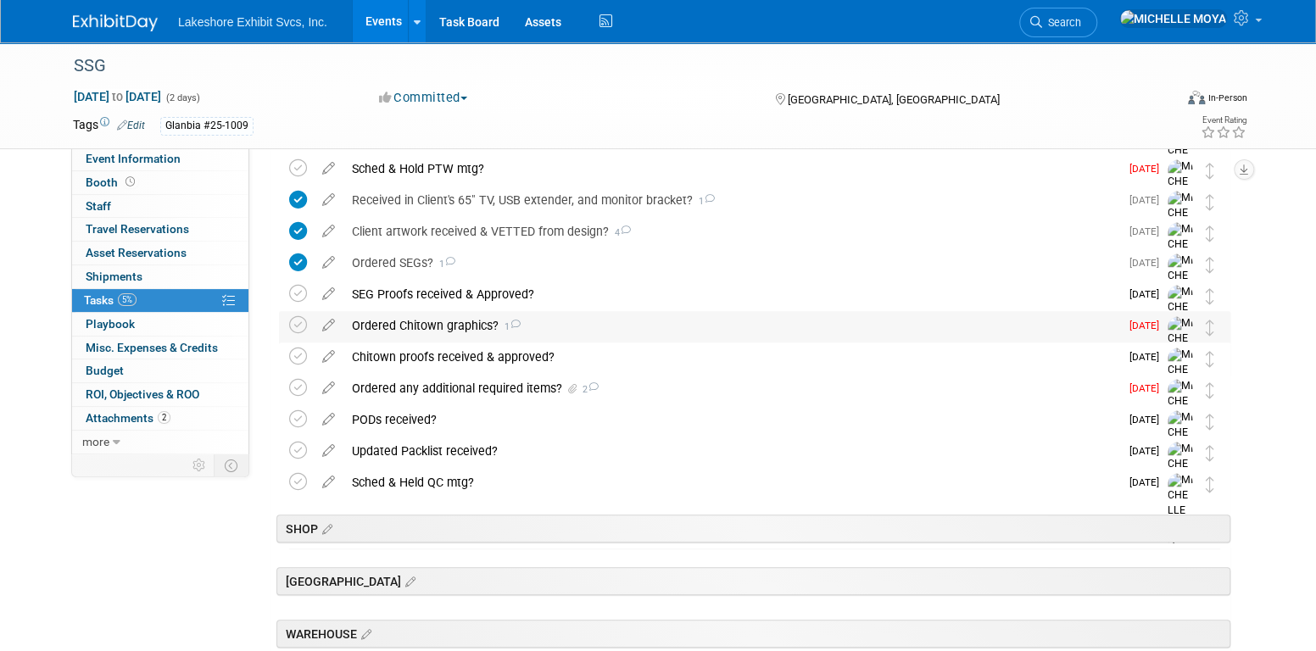
click at [416, 327] on div "Ordered Chitown graphics? 1" at bounding box center [732, 325] width 776 height 29
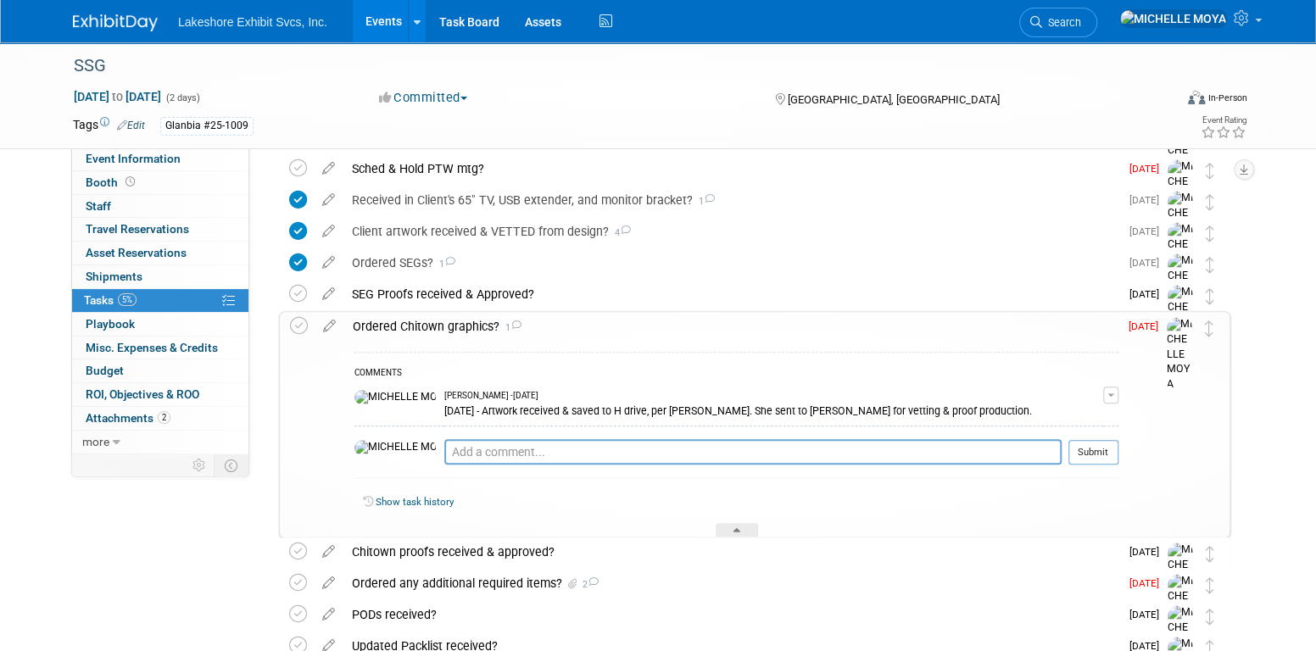
click at [1112, 394] on span "button" at bounding box center [1111, 395] width 7 height 3
click at [1064, 411] on link "Edit Comment" at bounding box center [1051, 420] width 134 height 24
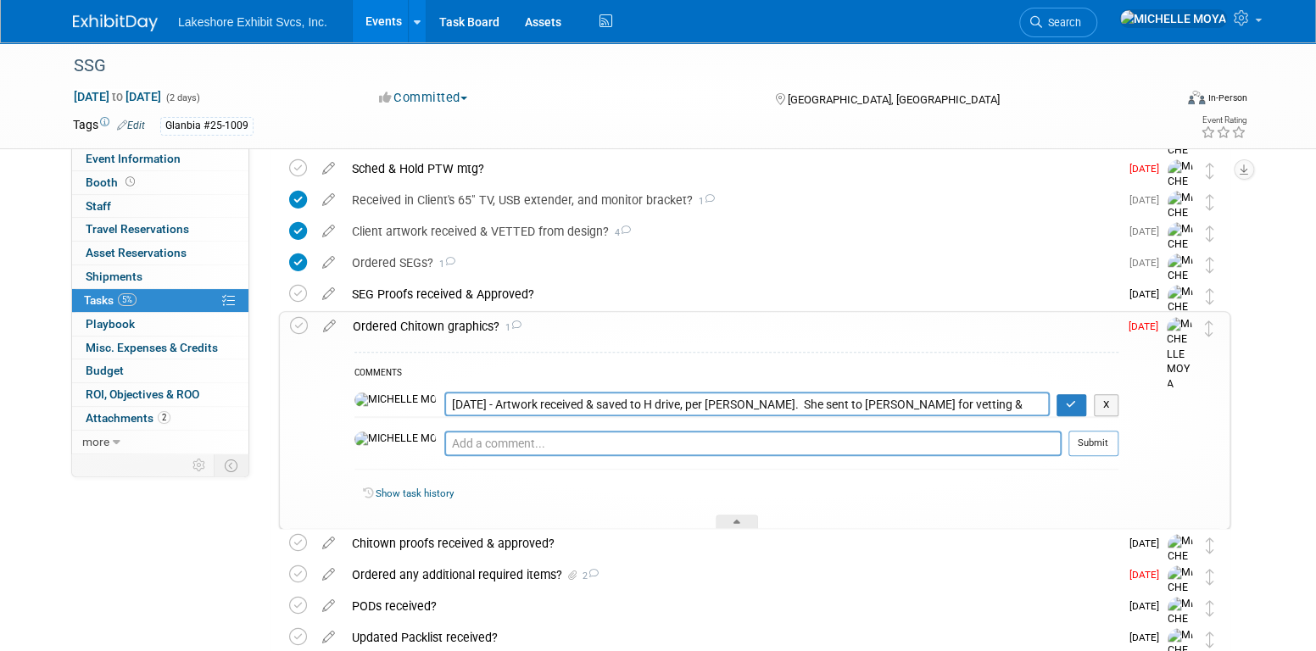
click at [444, 401] on textarea "8.27.25 - Artwork received & saved to H drive, per Layne. She sent to Jill for …" at bounding box center [747, 404] width 606 height 25
click at [412, 263] on div "Ordered SEGs? 1" at bounding box center [732, 263] width 776 height 29
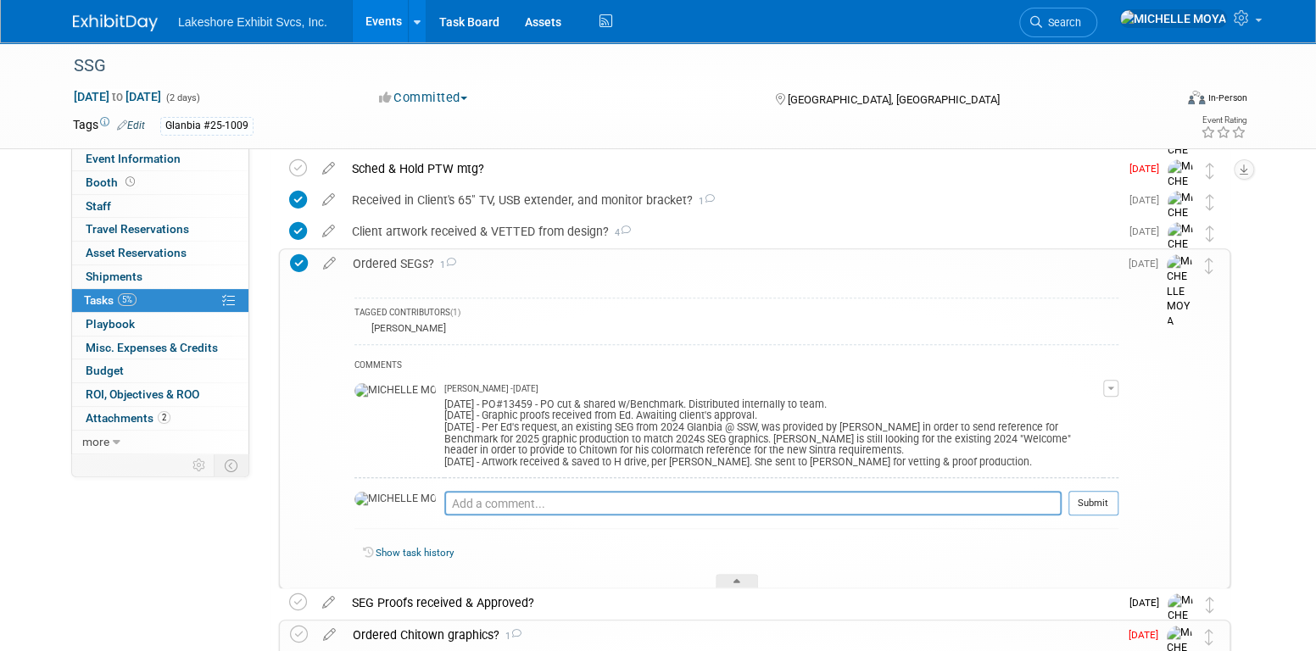
click at [412, 263] on div "Ordered SEGs? 1" at bounding box center [731, 263] width 774 height 29
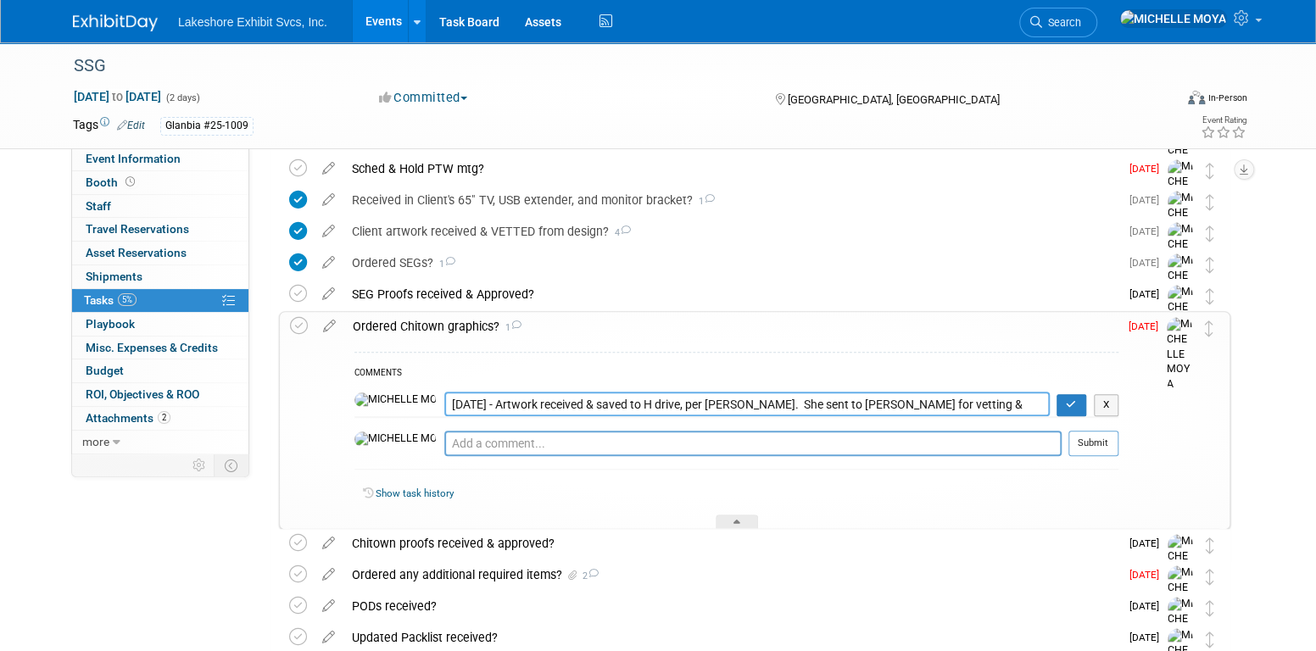
click at [444, 401] on textarea "8.27.25 - Artwork received & saved to H drive, per Layne. She sent to Jill for …" at bounding box center [747, 404] width 606 height 25
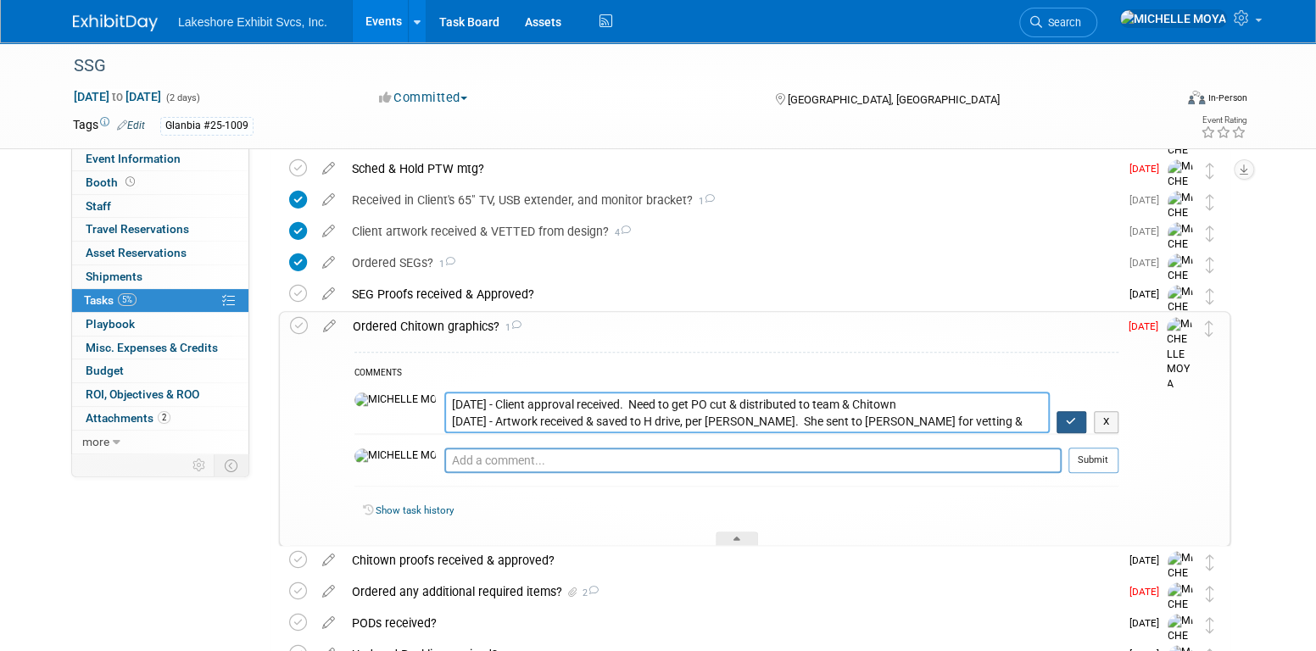
type textarea "9.03.25 - Client approval received. Need to get PO cut & distributed to team & …"
click at [1061, 415] on button "button" at bounding box center [1072, 422] width 30 height 22
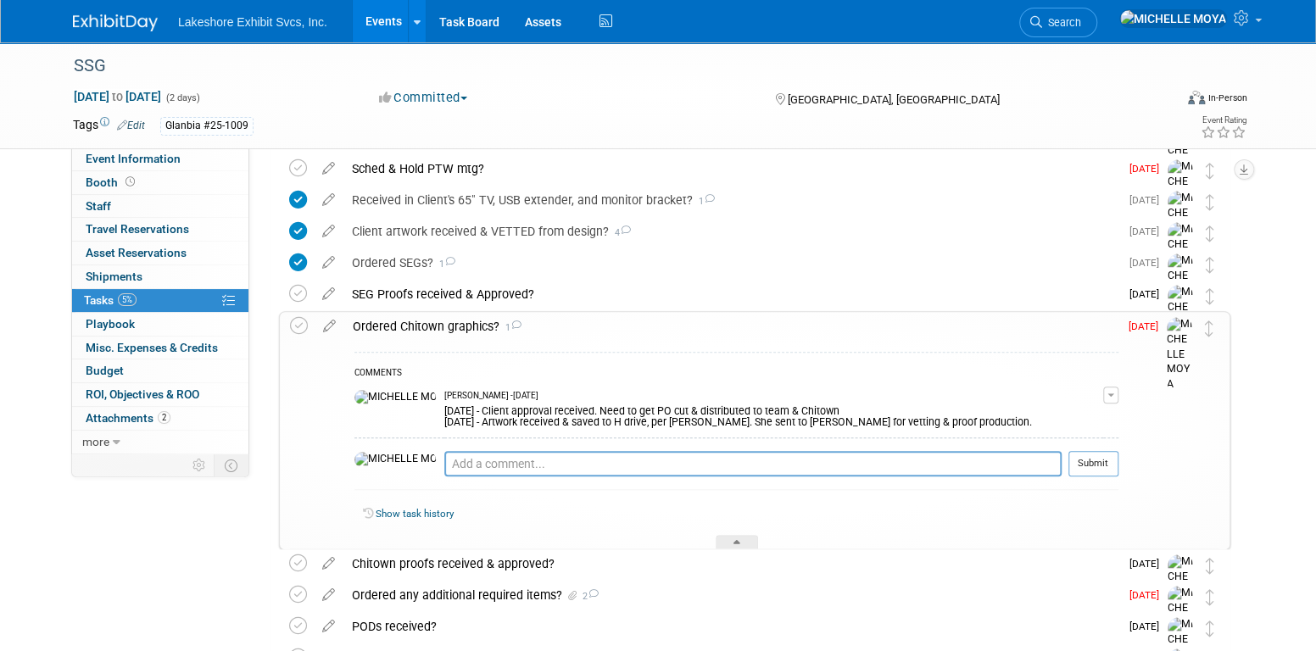
drag, startPoint x: 467, startPoint y: 322, endPoint x: 428, endPoint y: 301, distance: 44.4
click at [467, 322] on div "Ordered Chitown graphics? 1" at bounding box center [731, 326] width 774 height 29
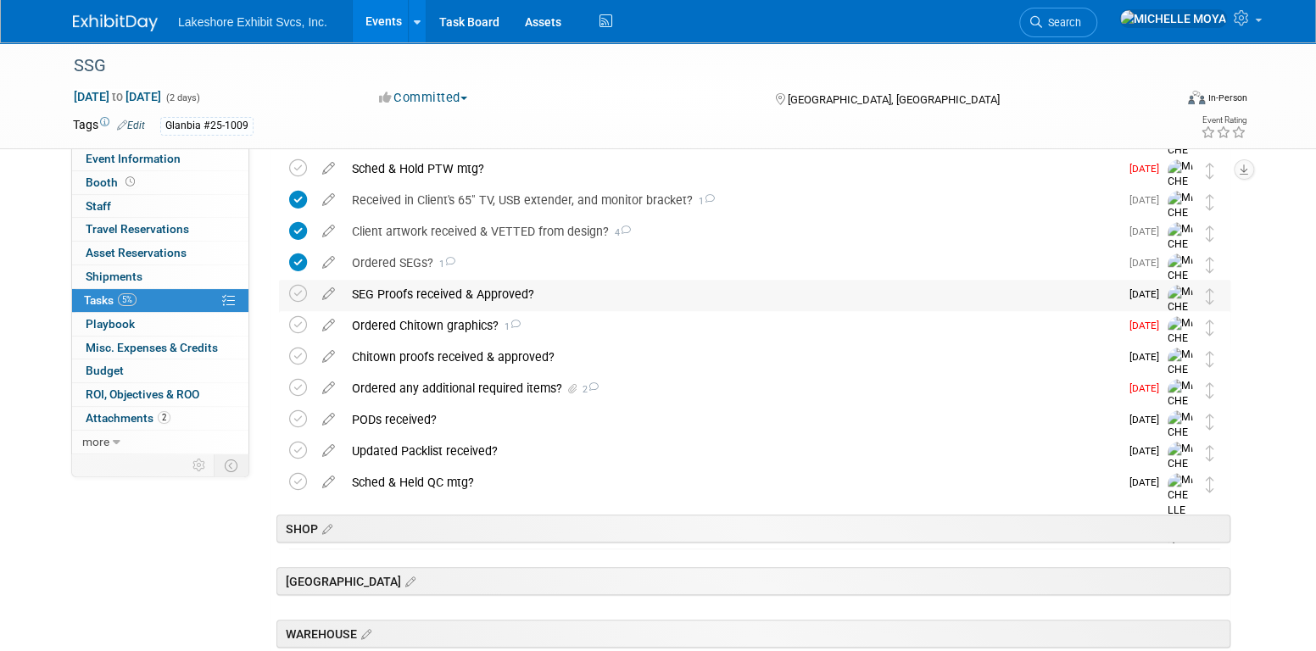
click at [421, 295] on div "SEG Proofs received & Approved?" at bounding box center [732, 294] width 776 height 29
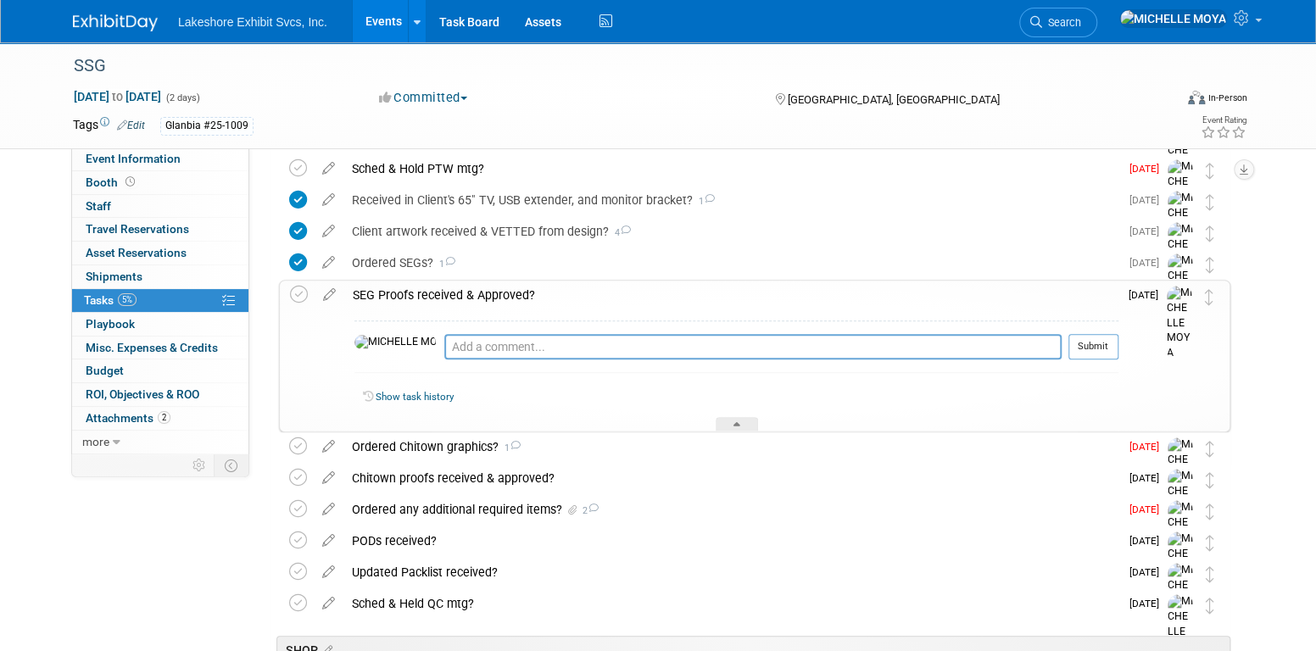
click at [370, 285] on div "SEG Proofs received & Approved?" at bounding box center [731, 295] width 774 height 29
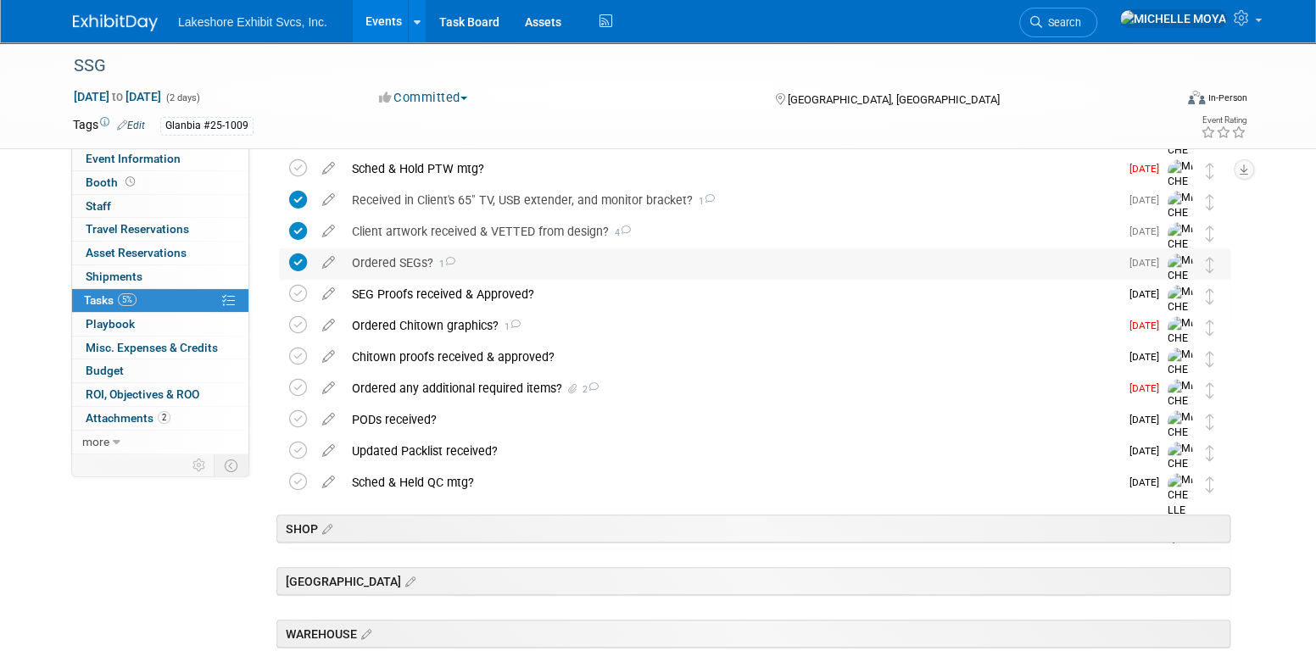
click at [368, 264] on div "Ordered SEGs? 1" at bounding box center [732, 263] width 776 height 29
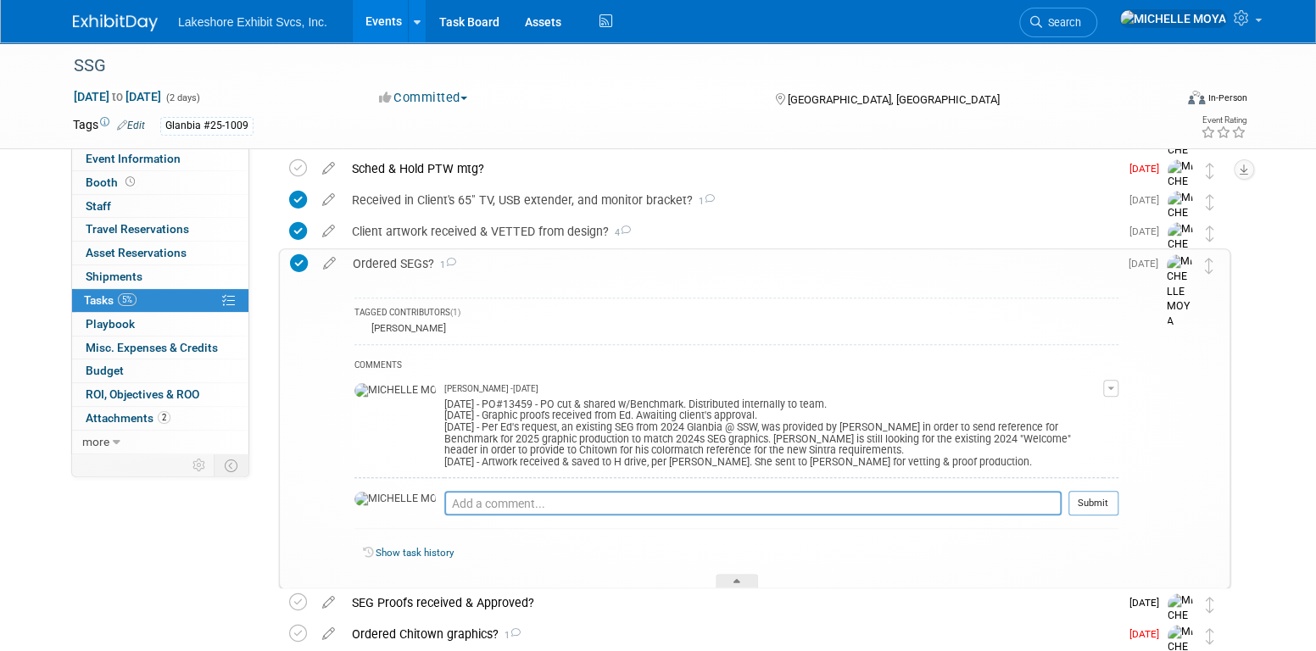
click at [1108, 383] on button "button" at bounding box center [1110, 388] width 15 height 17
click at [1080, 412] on link "Edit Comment" at bounding box center [1051, 413] width 134 height 24
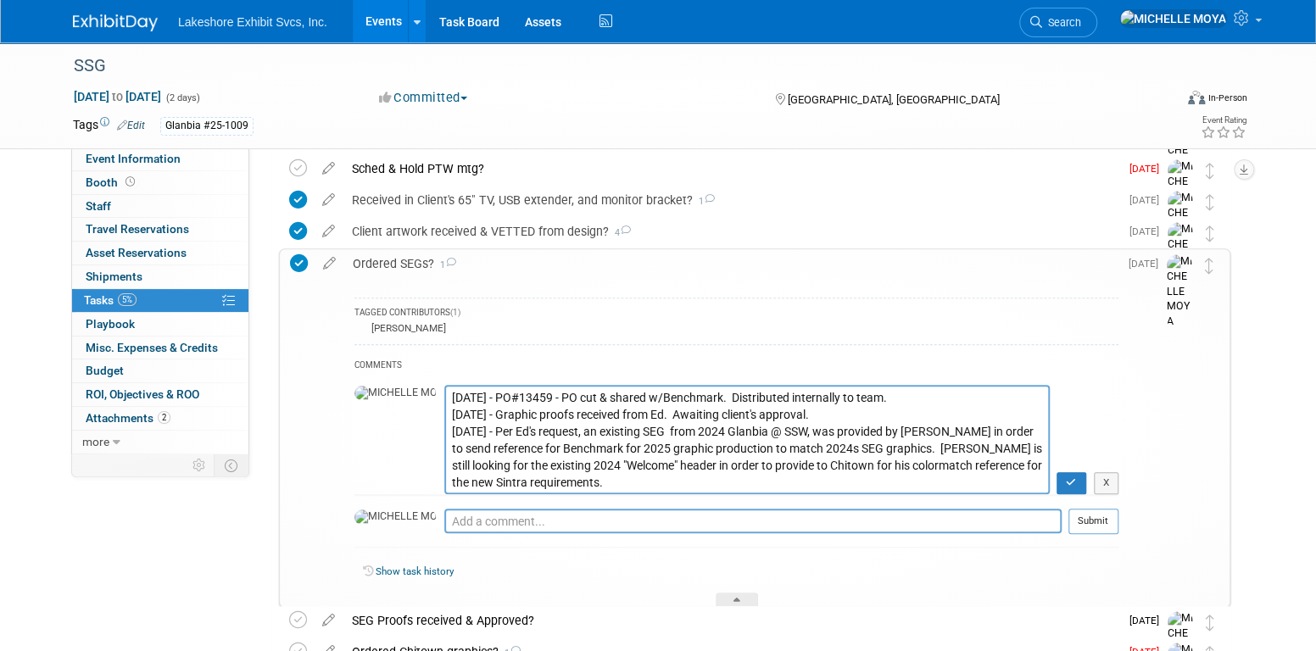
click at [858, 395] on textarea "9.5.25 - PO#13459 - PO cut & shared w/Benchmark. Distributed internally to team…" at bounding box center [747, 439] width 606 height 109
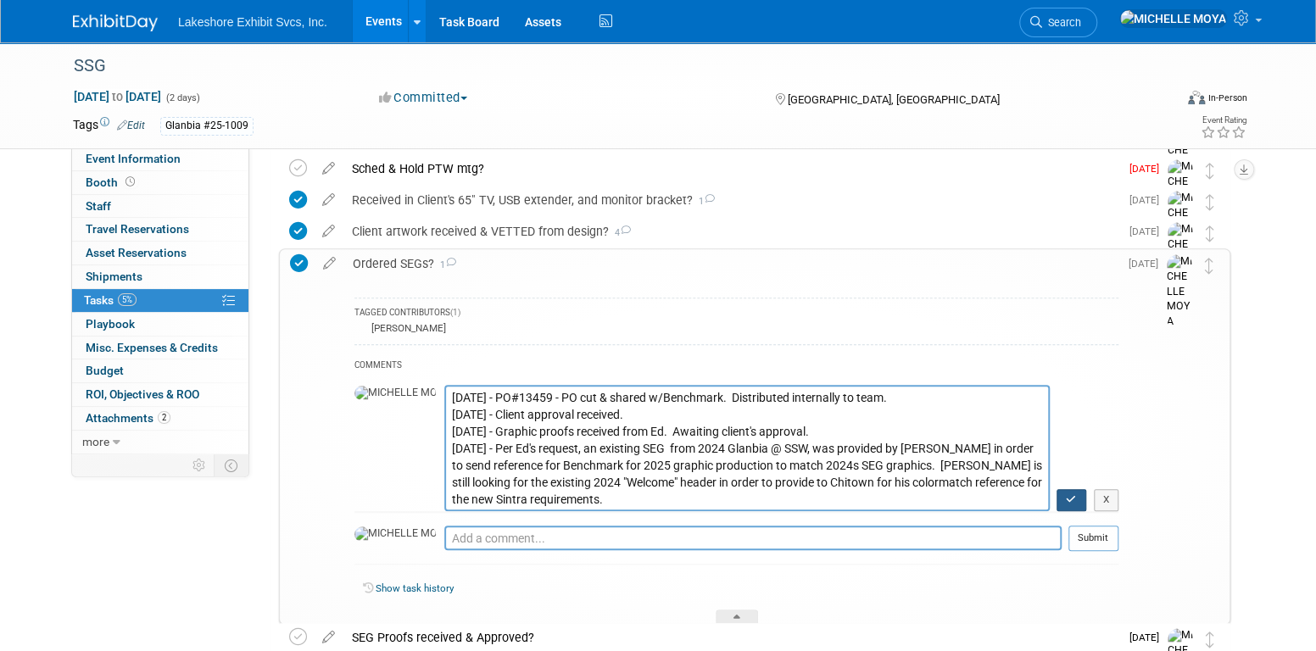
type textarea "9.5.25 - PO#13459 - PO cut & shared w/Benchmark. Distributed internally to team…"
click at [1070, 503] on icon "button" at bounding box center [1071, 499] width 11 height 10
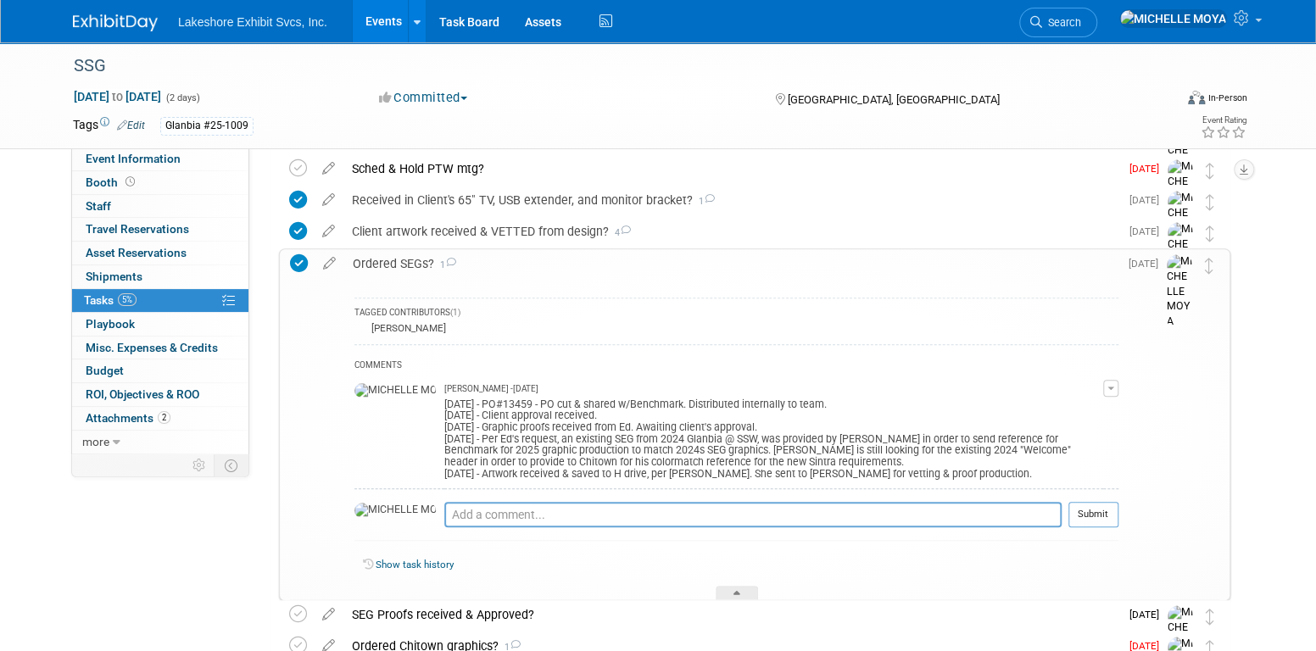
click at [386, 266] on div "Ordered SEGs? 1" at bounding box center [731, 263] width 774 height 29
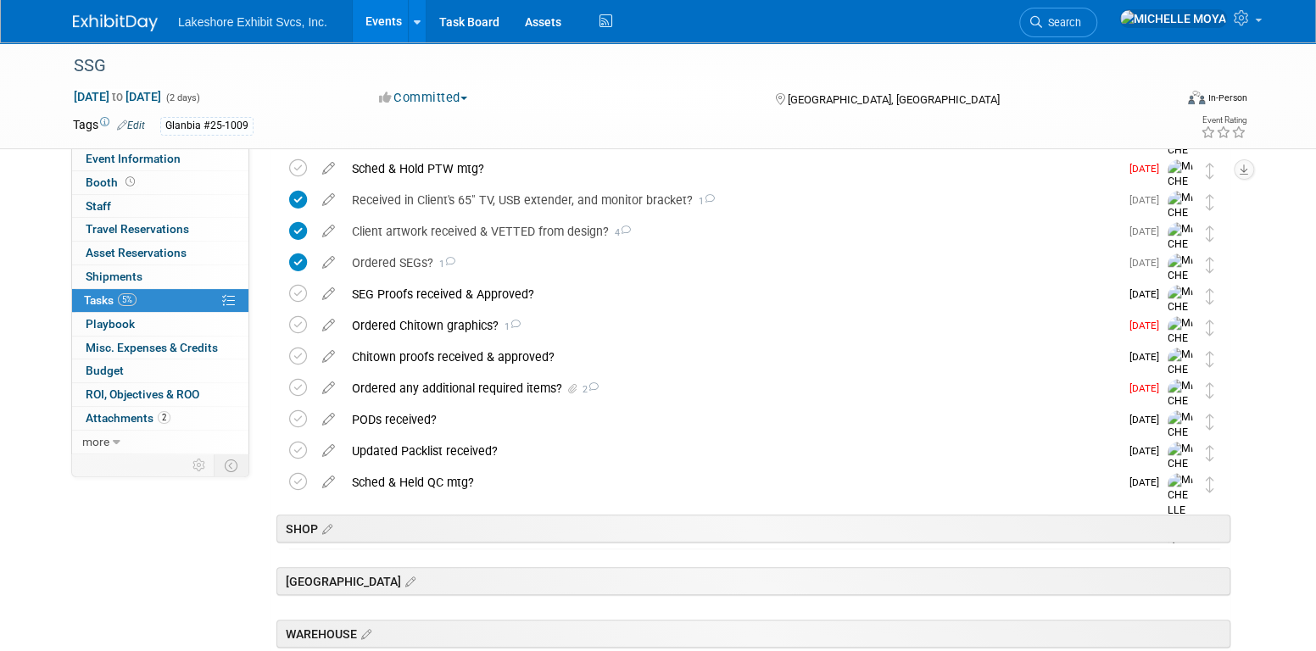
click at [378, 22] on link "Events" at bounding box center [384, 21] width 62 height 42
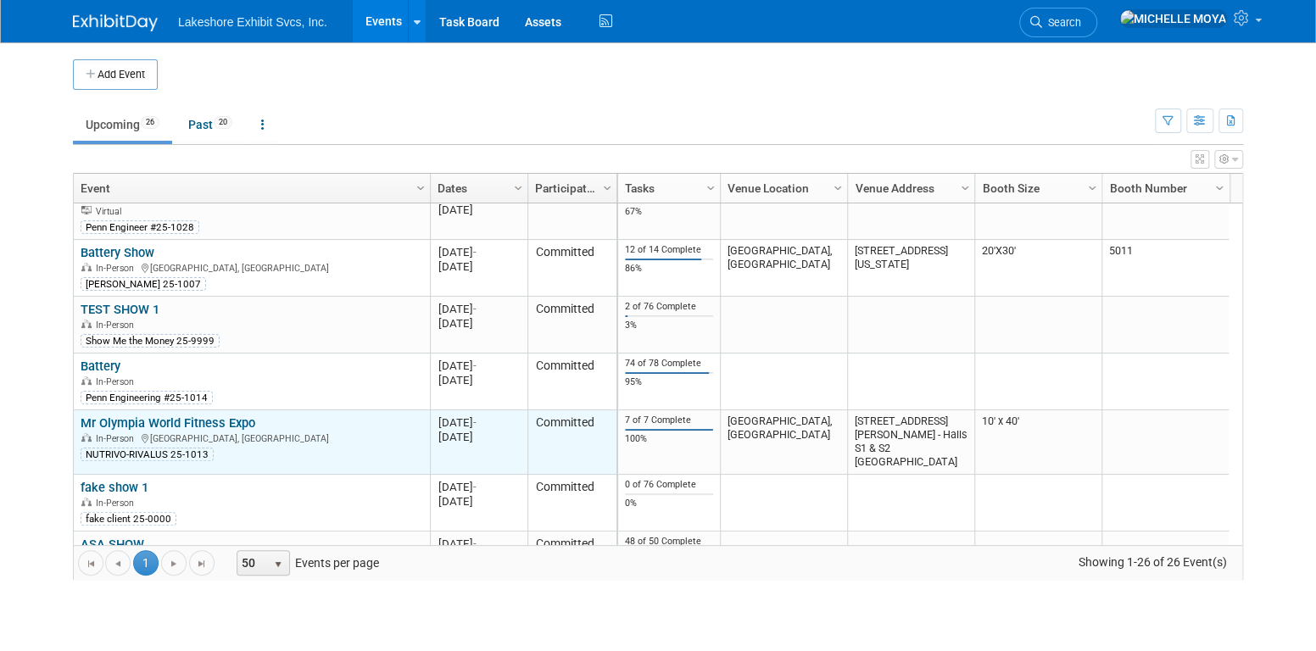
scroll to position [405, 0]
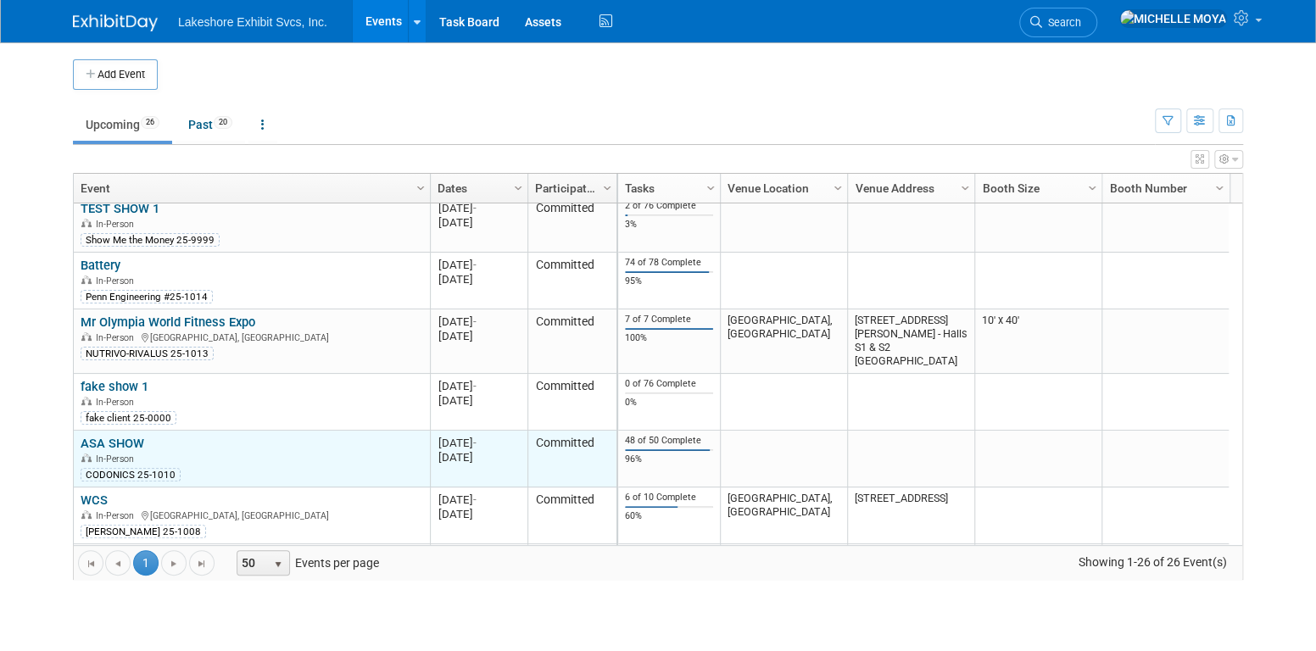
click at [131, 438] on link "ASA SHOW" at bounding box center [113, 443] width 64 height 15
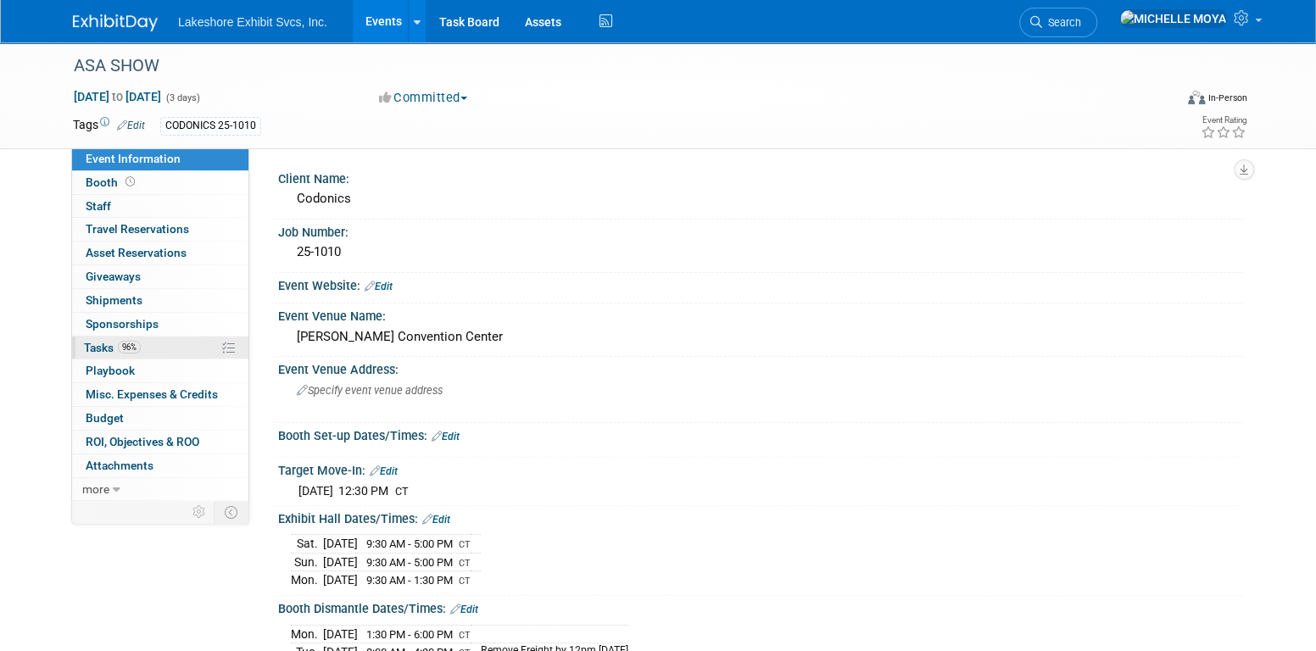
click at [153, 342] on link "96% Tasks 96%" at bounding box center [160, 348] width 176 height 23
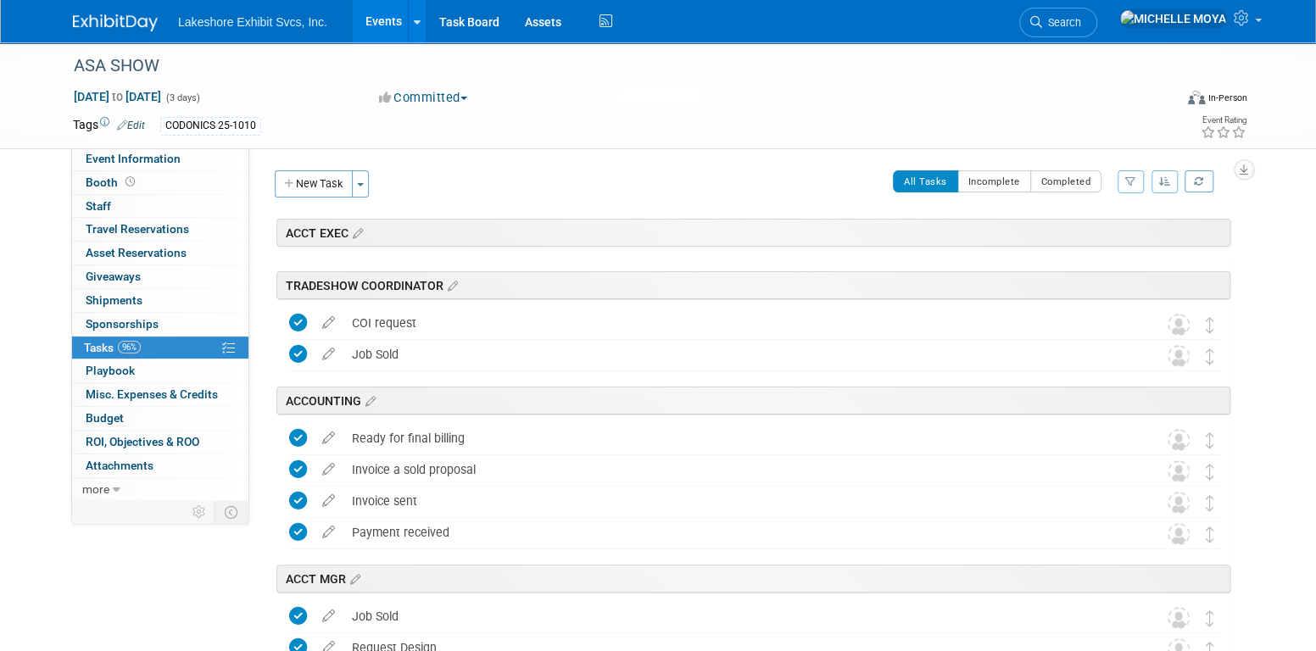
click at [1148, 170] on div "Client Name: Codonics Job Number: 25-1010 Event Website: Edit Event Venue Name:…" at bounding box center [746, 324] width 994 height 352
click at [1130, 184] on icon "button" at bounding box center [1131, 181] width 11 height 10
click at [1099, 242] on select "-- Select Assignee -- All unassigned tasks Assigned to me [PERSON_NAME] [PERSON…" at bounding box center [1061, 236] width 140 height 24
